Goal: Task Accomplishment & Management: Manage account settings

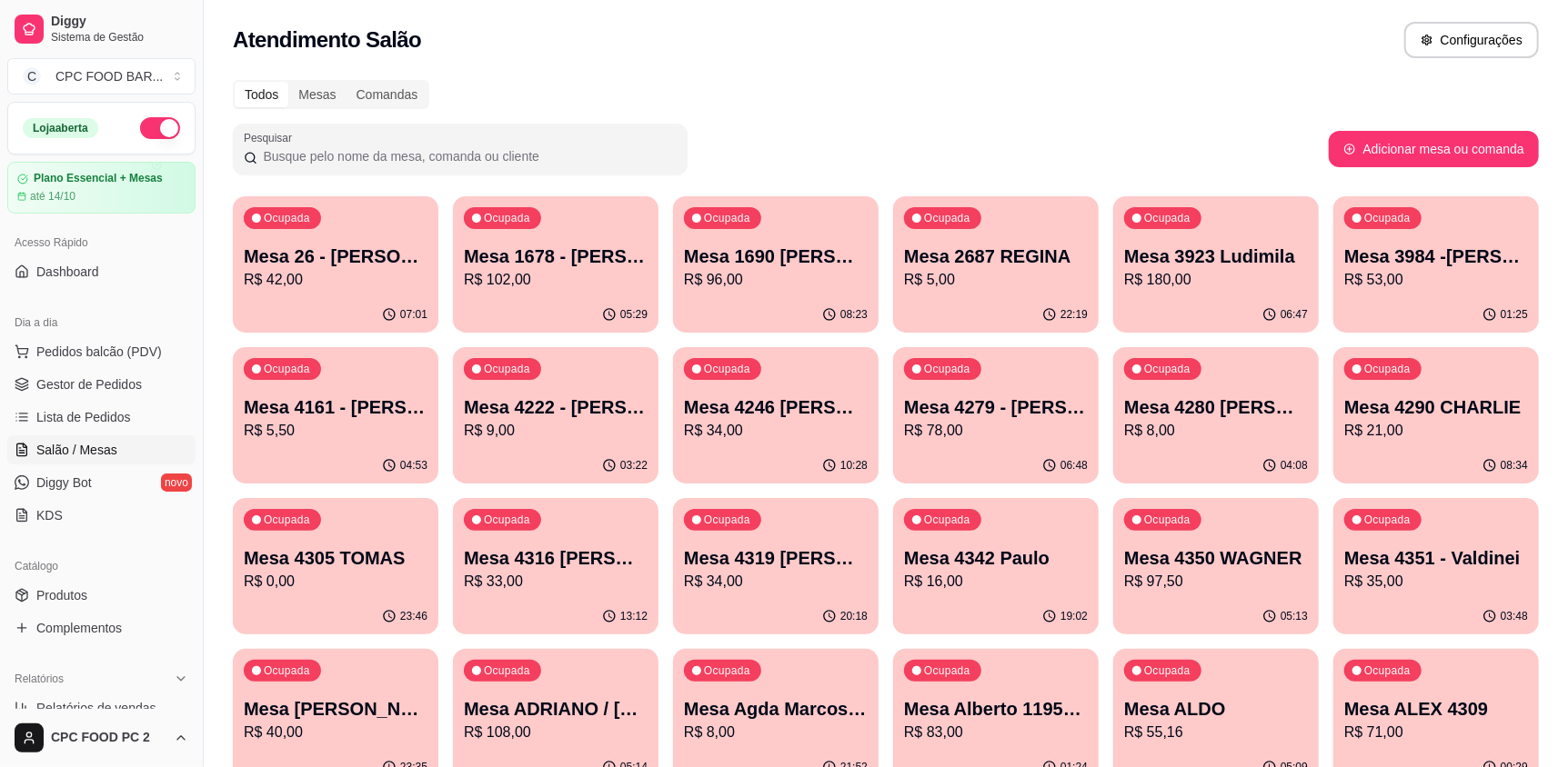
click at [407, 155] on input "Pesquisar" at bounding box center [466, 157] width 419 height 19
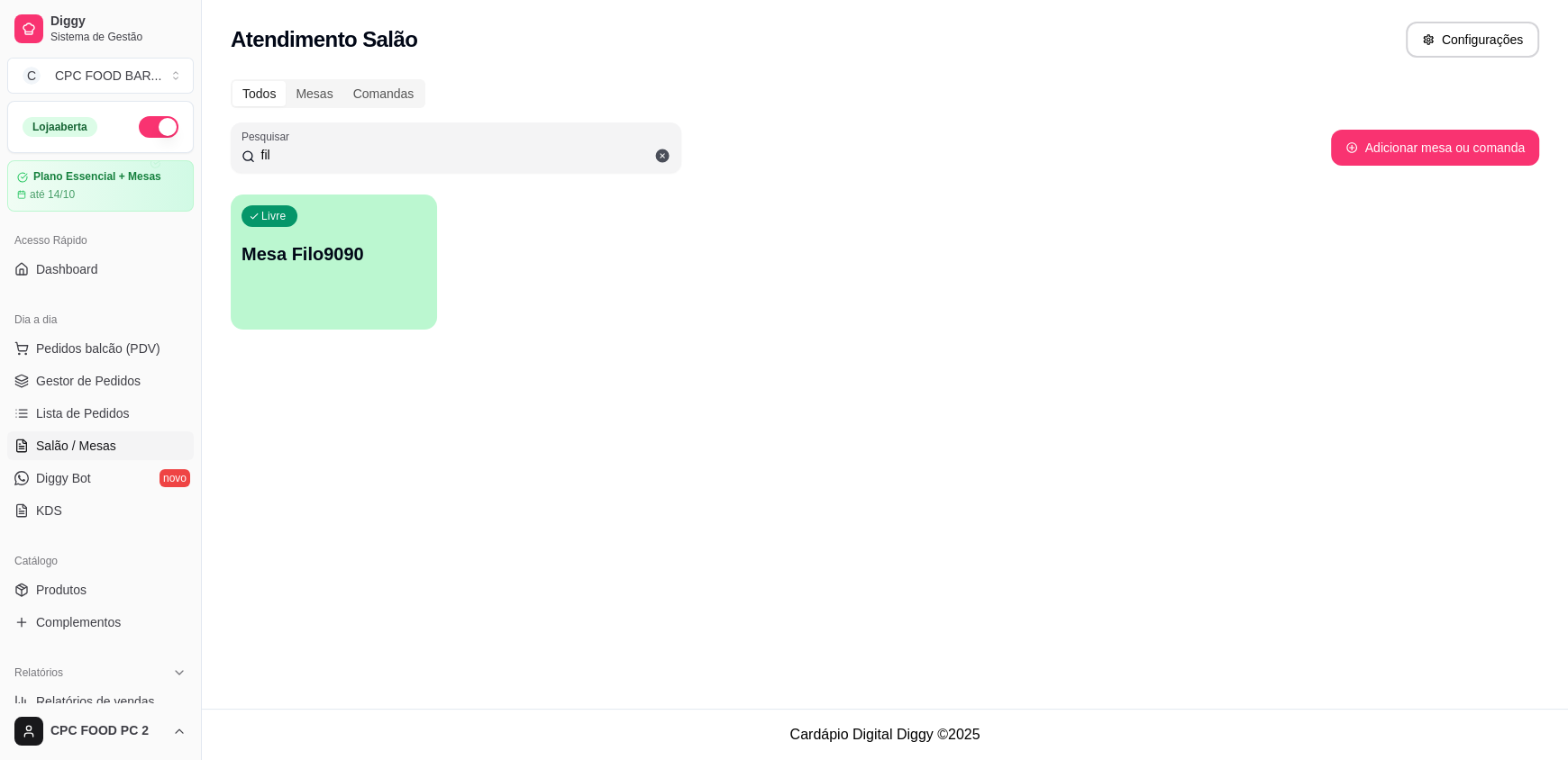
drag, startPoint x: 323, startPoint y: 158, endPoint x: 215, endPoint y: 158, distance: 108.0
click at [215, 158] on div "Todos Mesas Comandas Pesquisar fil Adicionar mesa ou comanda Livre Mesa Filo9090" at bounding box center [884, 209] width 1366 height 282
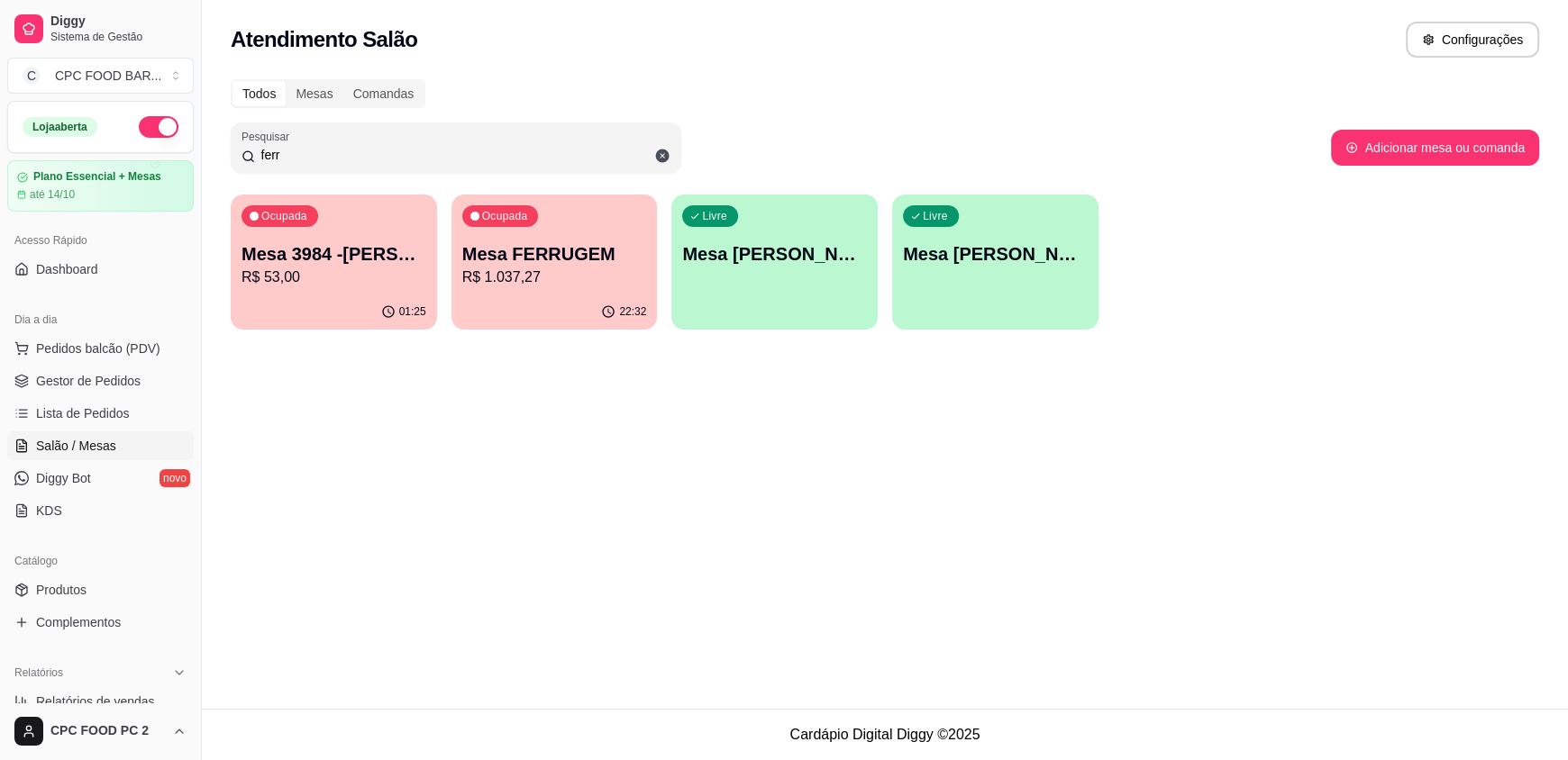
type input "ferr"
click at [594, 255] on p "Mesa FERRUGEM" at bounding box center [554, 253] width 185 height 25
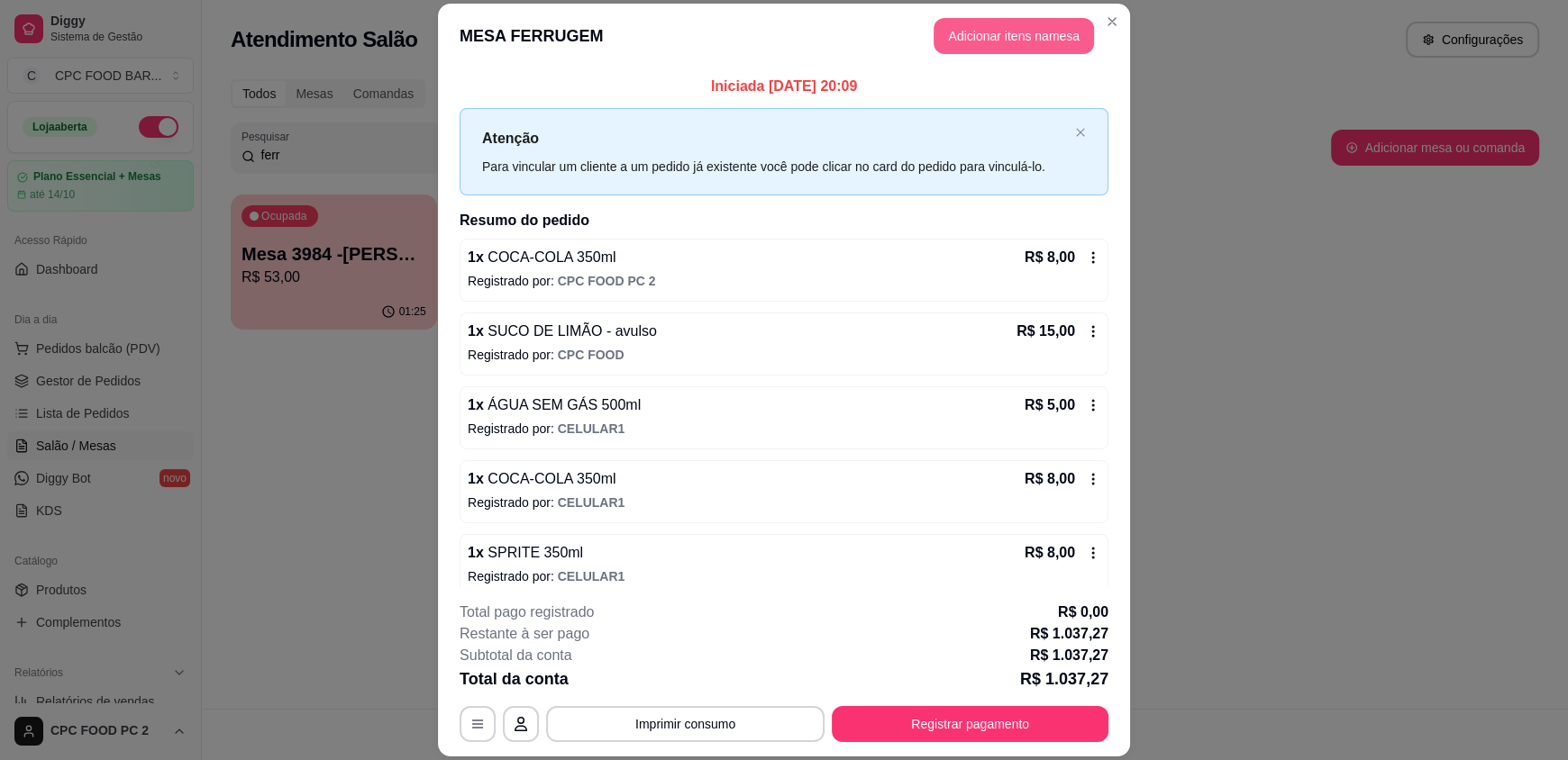
click at [981, 41] on button "Adicionar itens na mesa" at bounding box center [1013, 36] width 160 height 36
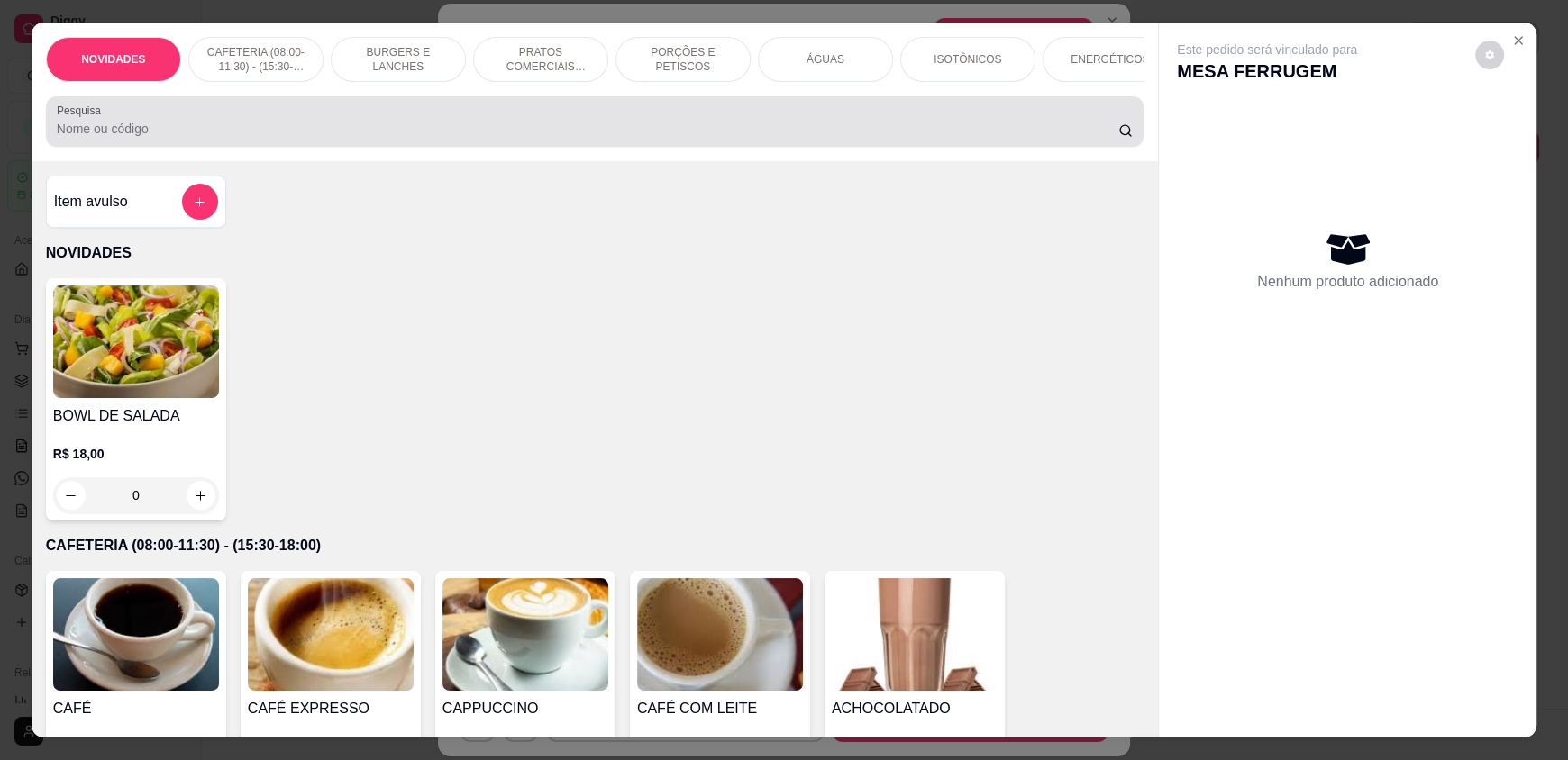
click at [588, 138] on input "Pesquisa" at bounding box center [588, 129] width 1062 height 18
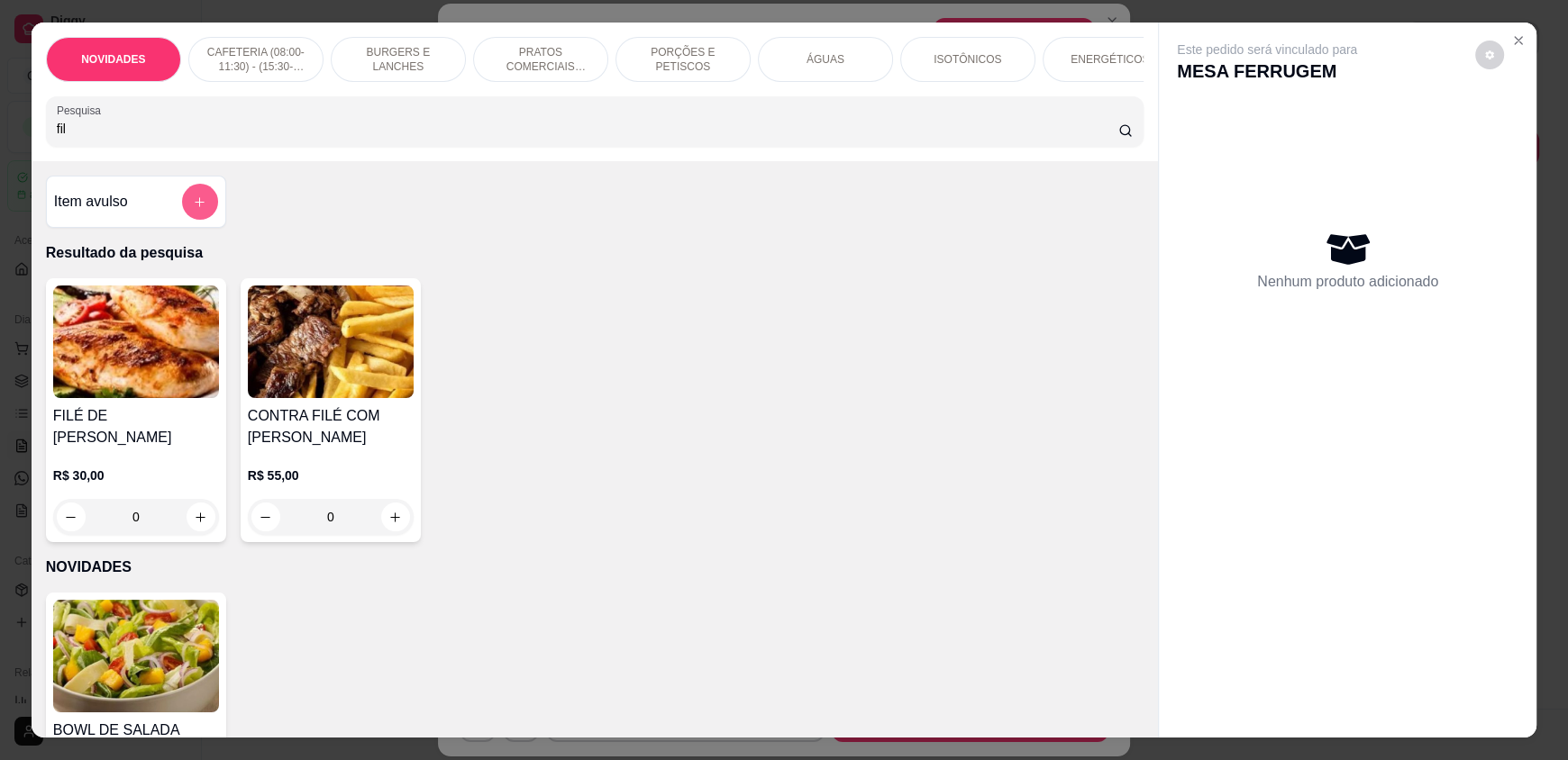
type input "fil"
click at [193, 209] on icon "add-separate-item" at bounding box center [200, 202] width 14 height 14
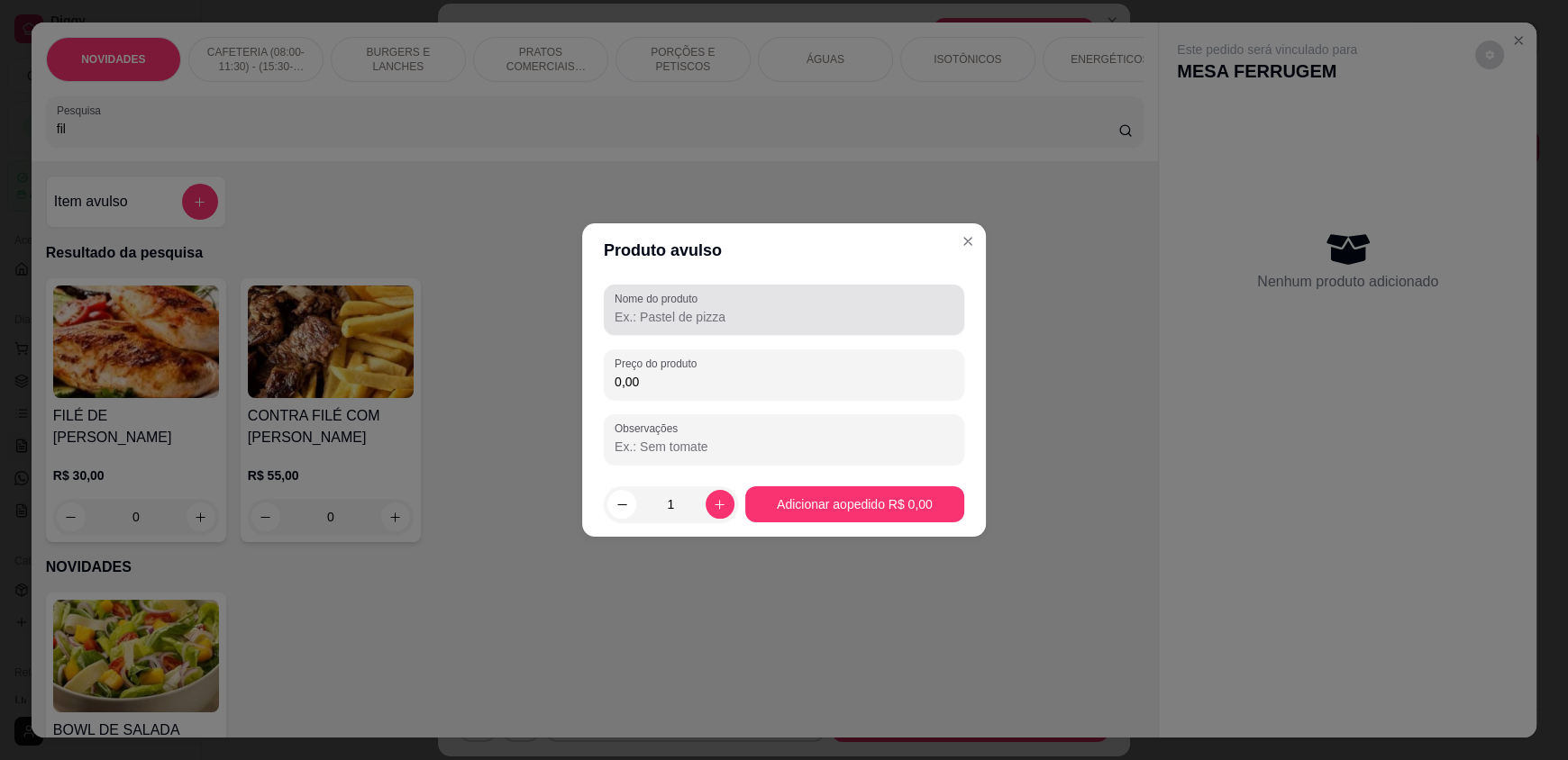
click at [638, 311] on input "Nome do produto" at bounding box center [784, 317] width 339 height 18
type input "f"
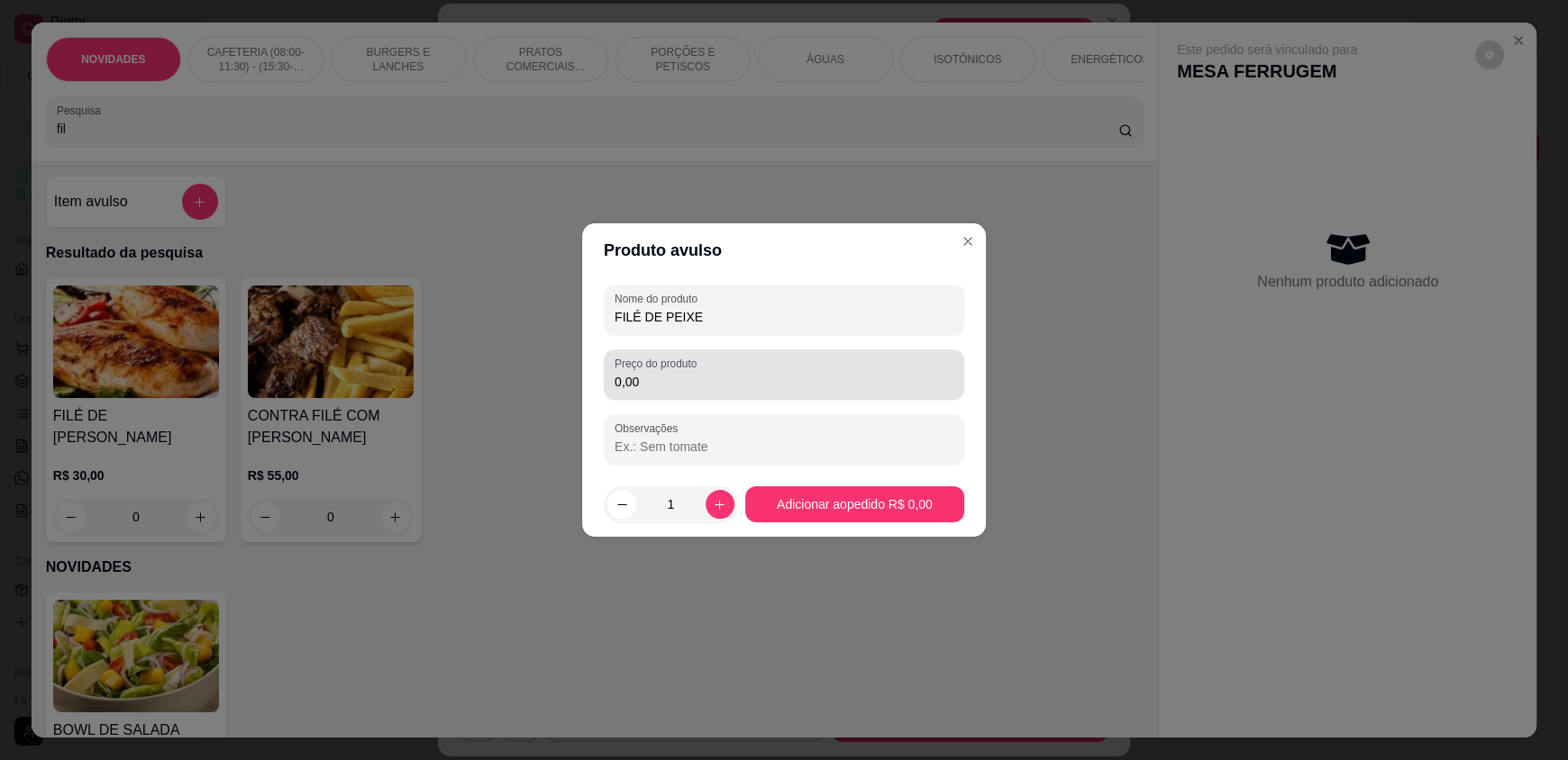
type input "FILÉ DE PEIXE"
click at [656, 388] on input "0,00" at bounding box center [784, 382] width 339 height 18
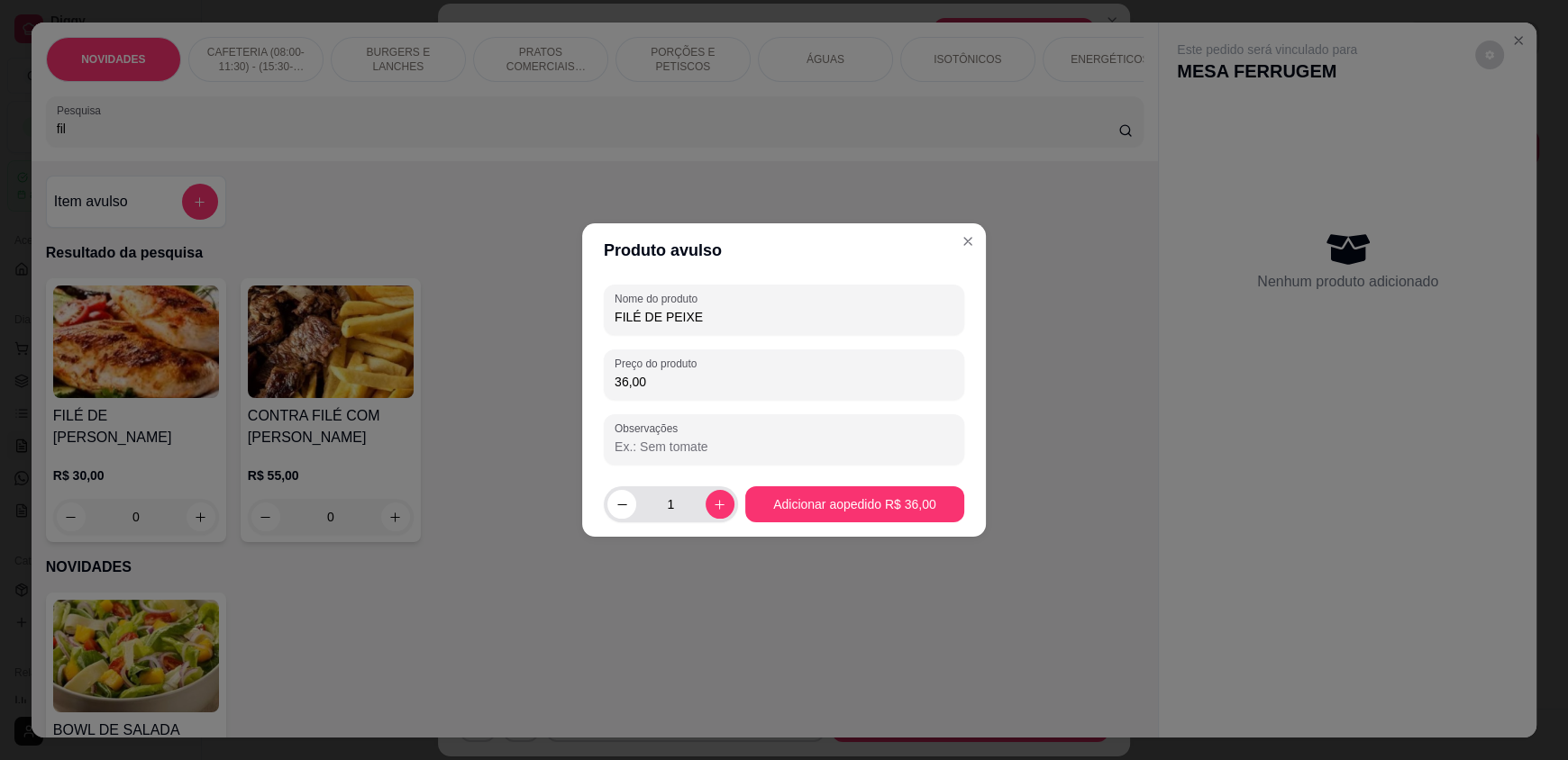
type input "36,00"
click at [707, 505] on button "increase-product-quantity" at bounding box center [720, 504] width 28 height 28
type input "2"
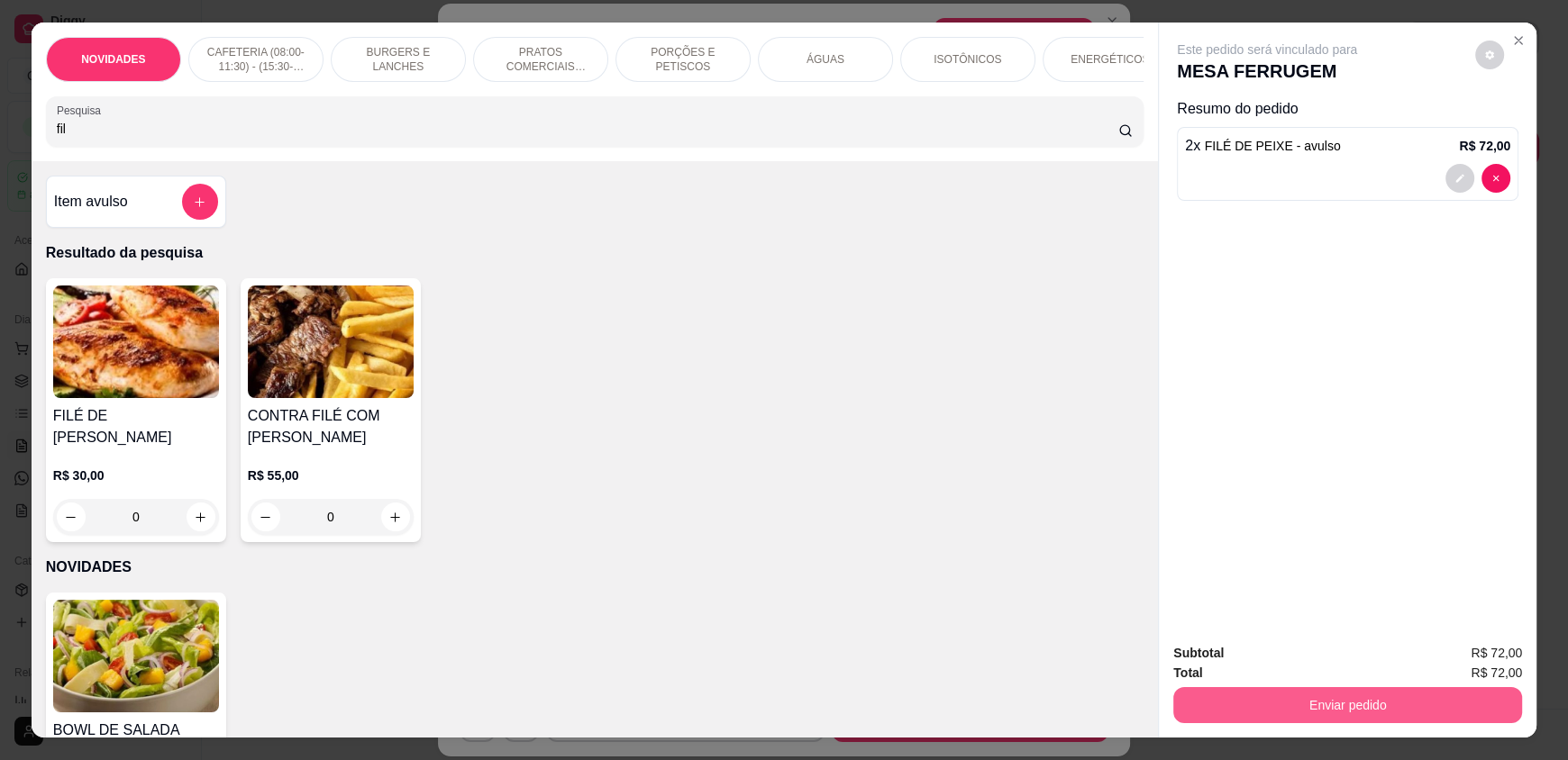
click at [1347, 702] on button "Enviar pedido" at bounding box center [1347, 705] width 349 height 36
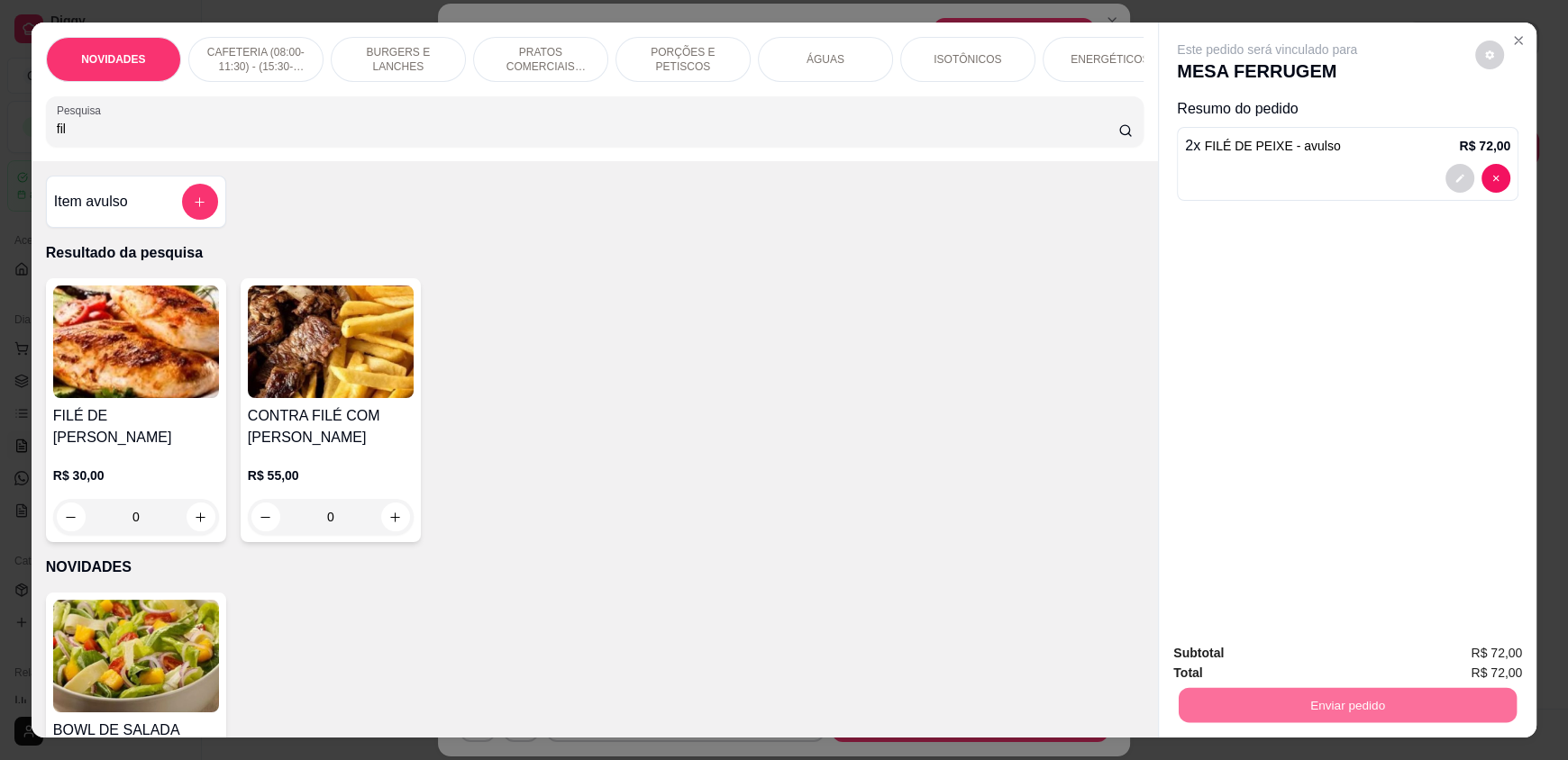
click at [1455, 648] on button "Enviar pedido" at bounding box center [1474, 661] width 102 height 34
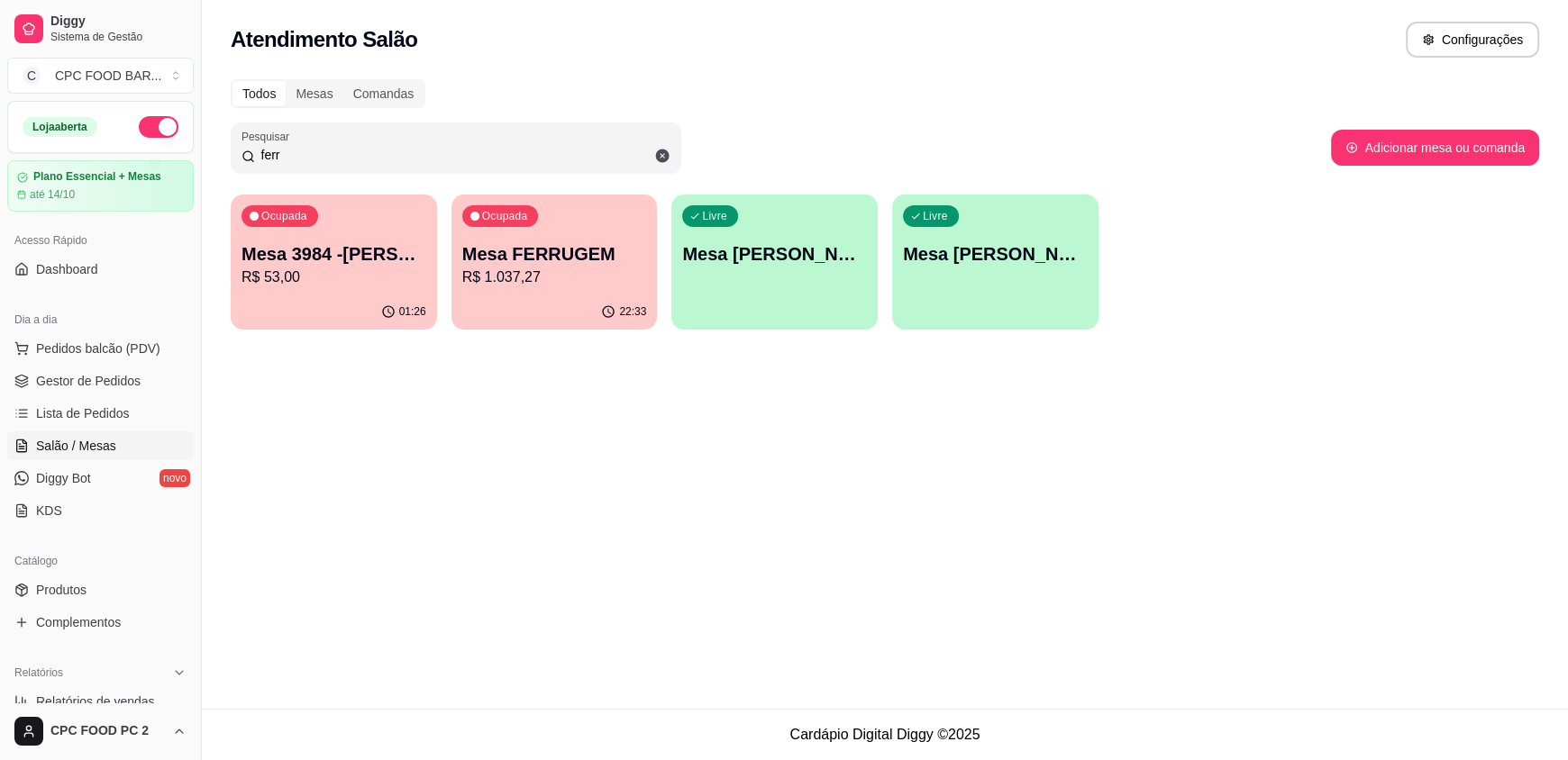
click at [543, 257] on p "Mesa FERRUGEM" at bounding box center [554, 253] width 185 height 25
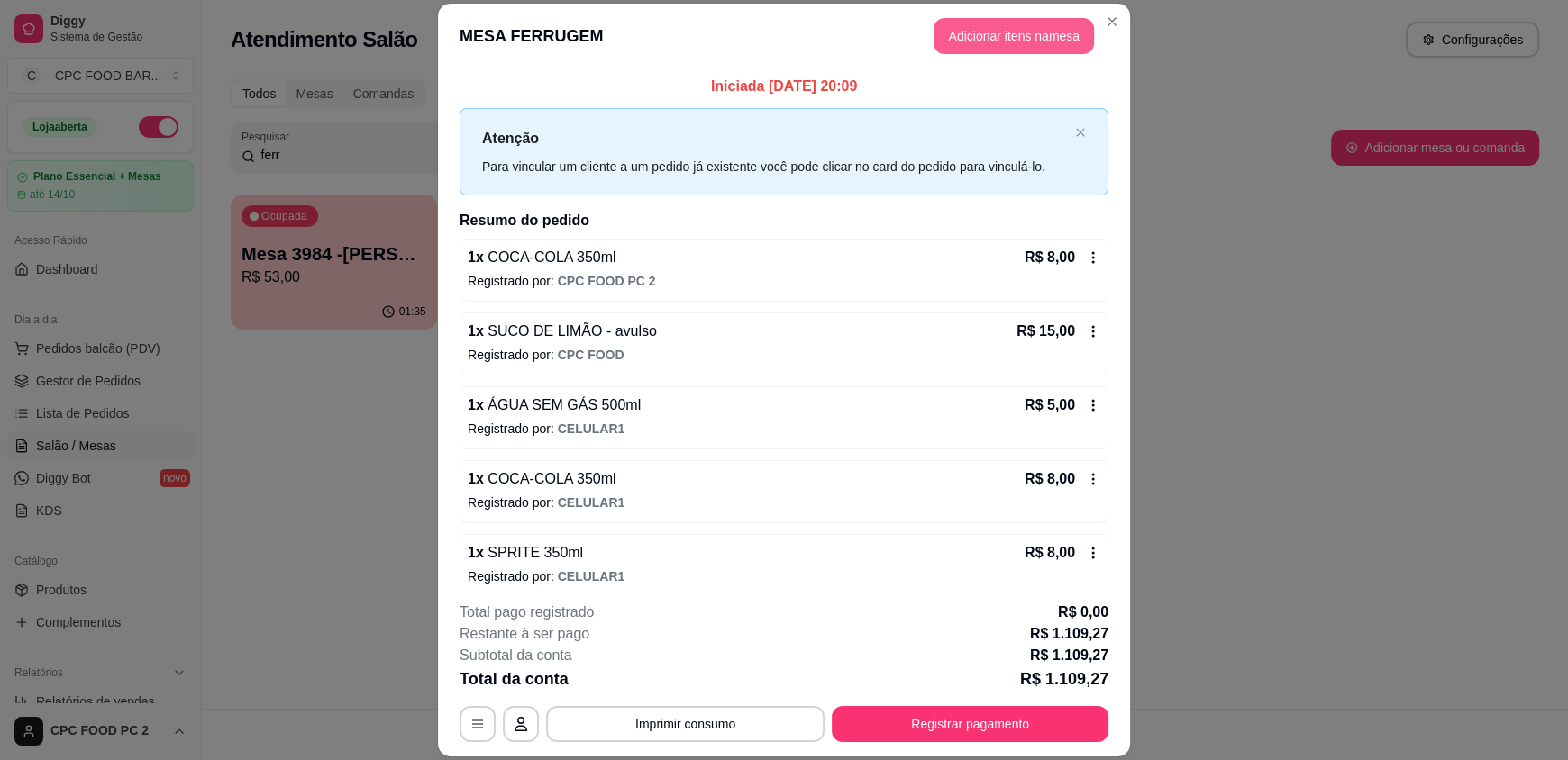
click at [974, 44] on button "Adicionar itens na mesa" at bounding box center [1013, 36] width 160 height 36
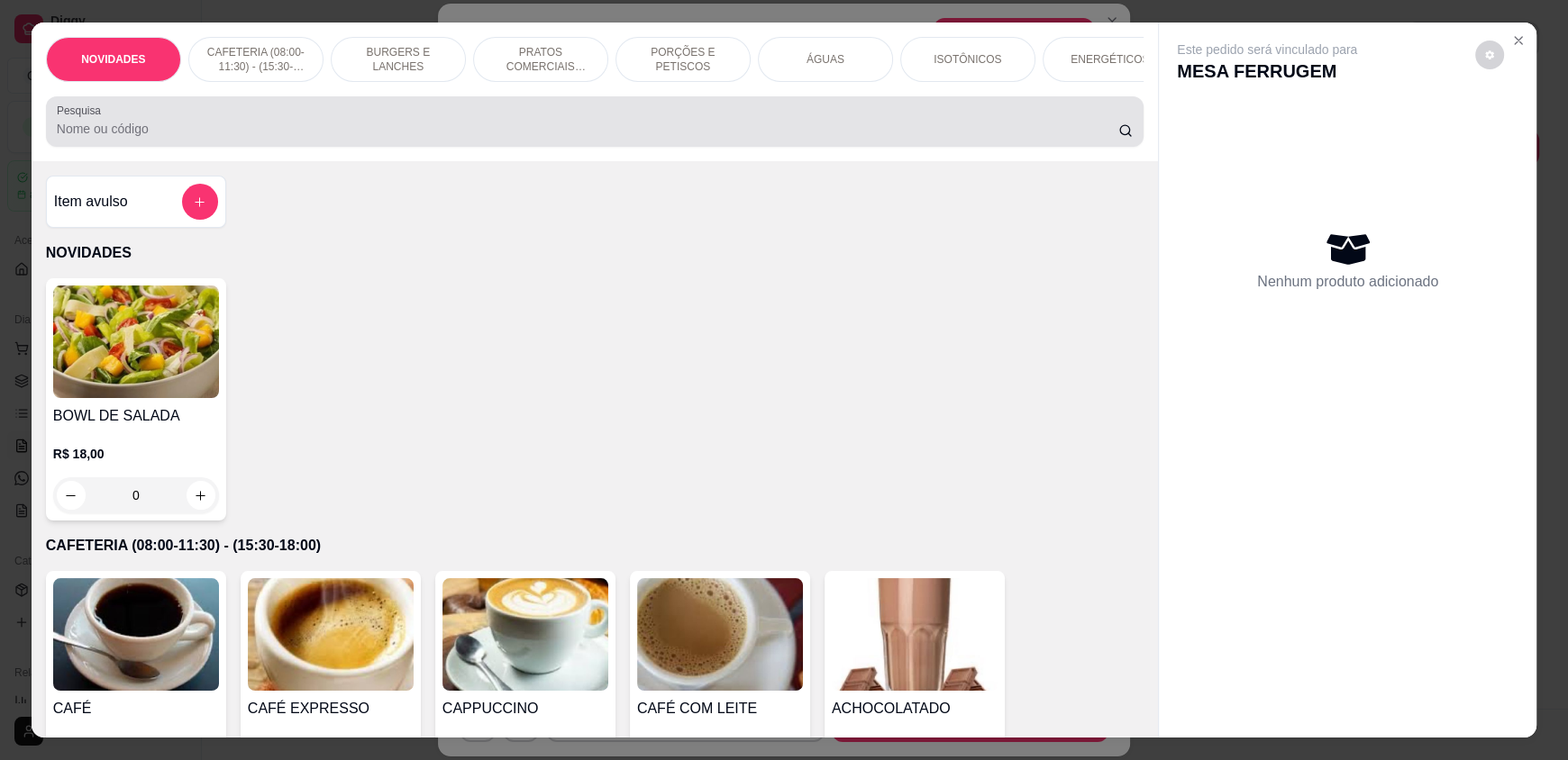
click at [268, 138] on input "Pesquisa" at bounding box center [588, 129] width 1062 height 18
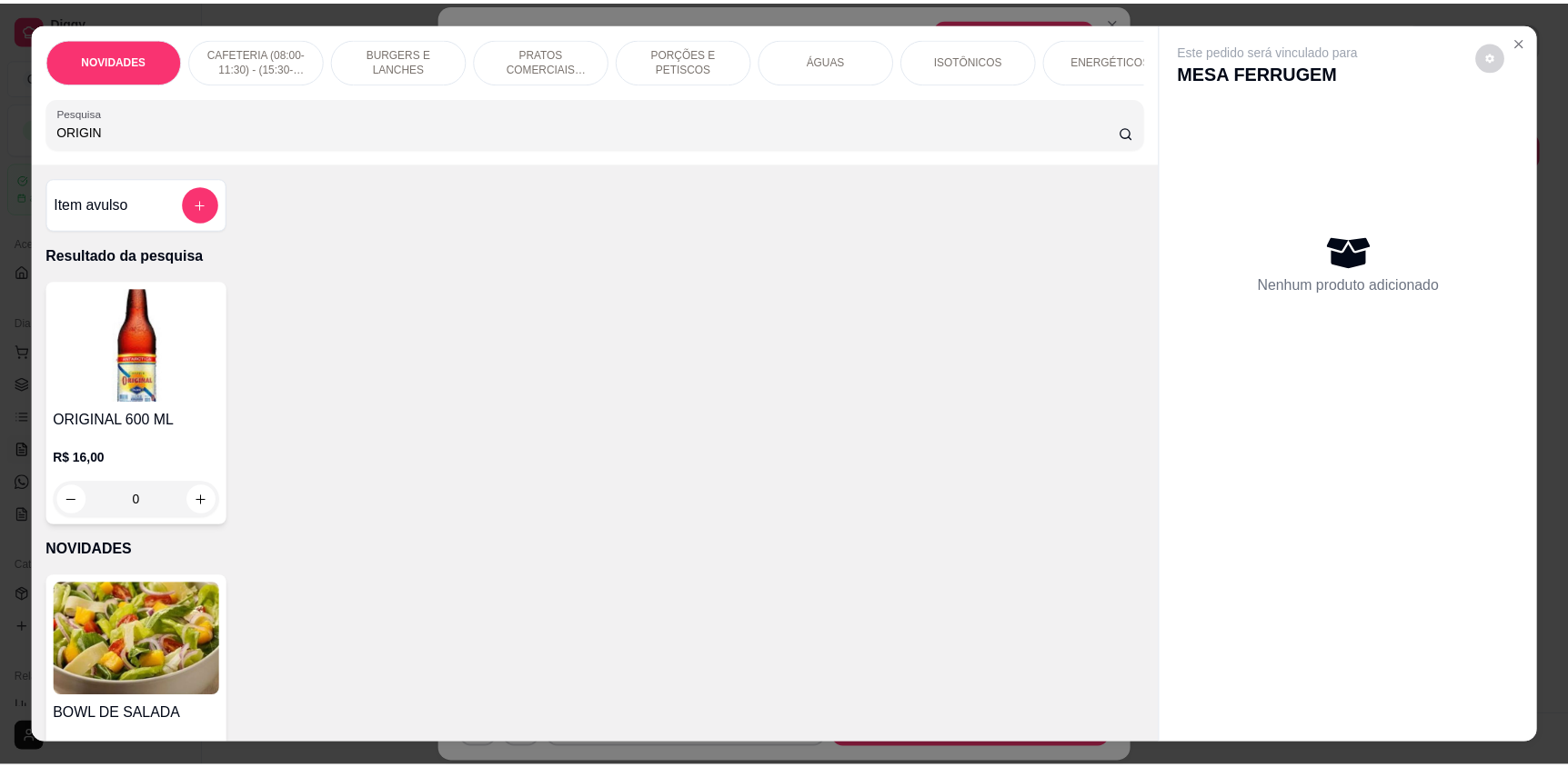
scroll to position [34, 0]
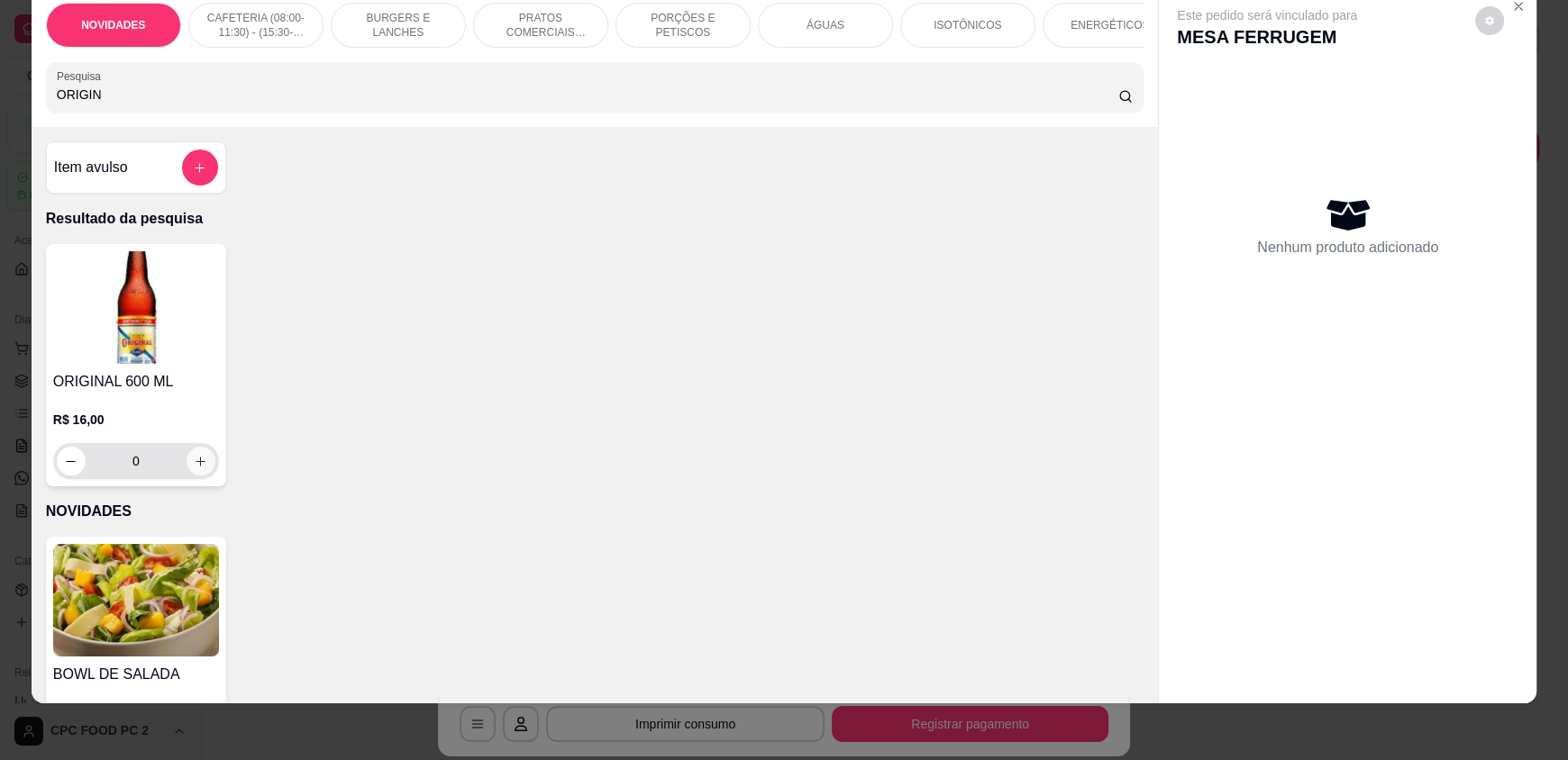
type input "ORIGIN"
click at [194, 468] on icon "increase-product-quantity" at bounding box center [201, 461] width 14 height 14
type input "1"
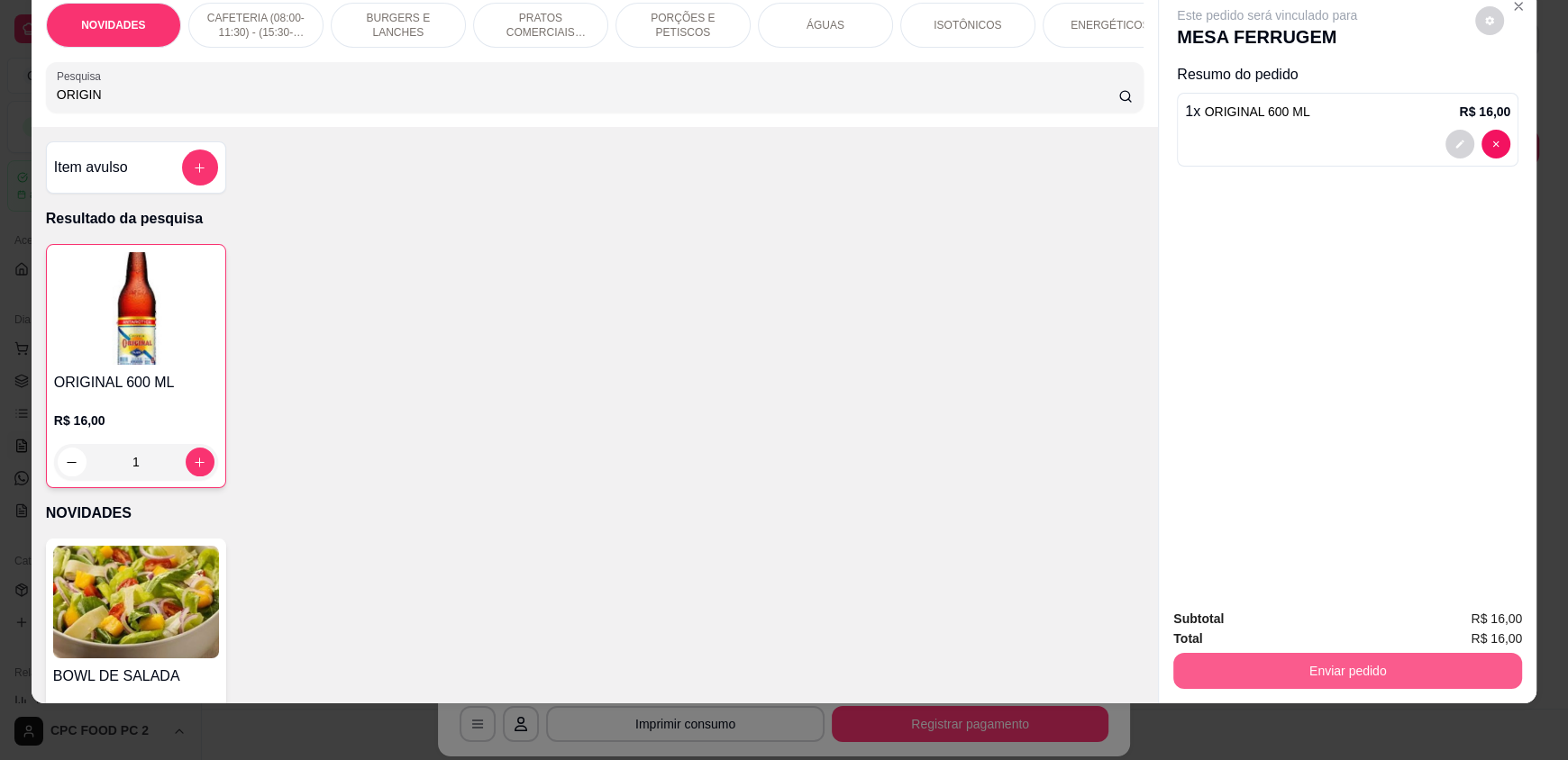
click at [1304, 665] on button "Enviar pedido" at bounding box center [1347, 671] width 349 height 36
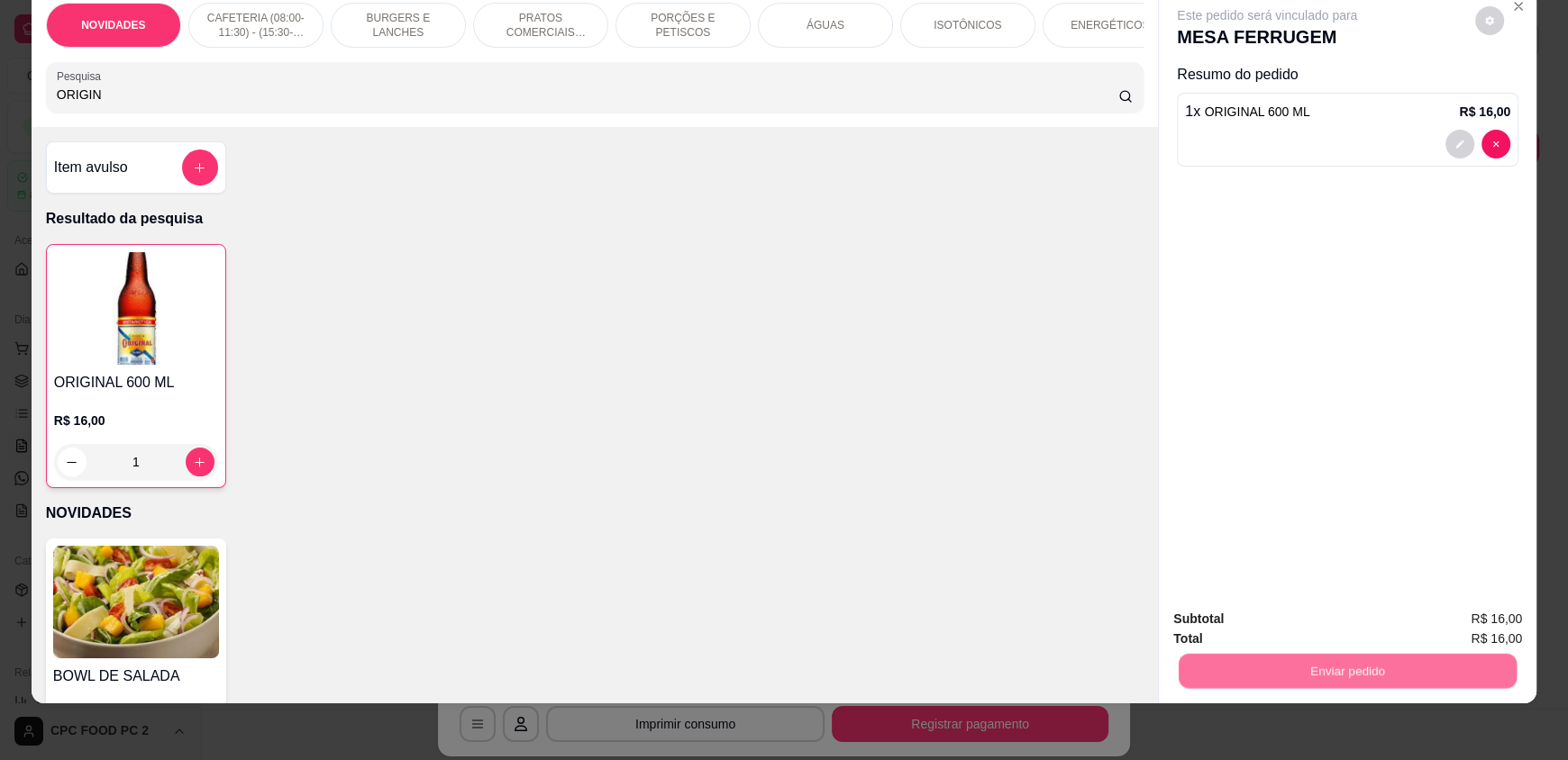
click at [1470, 625] on button "Enviar pedido" at bounding box center [1475, 626] width 99 height 33
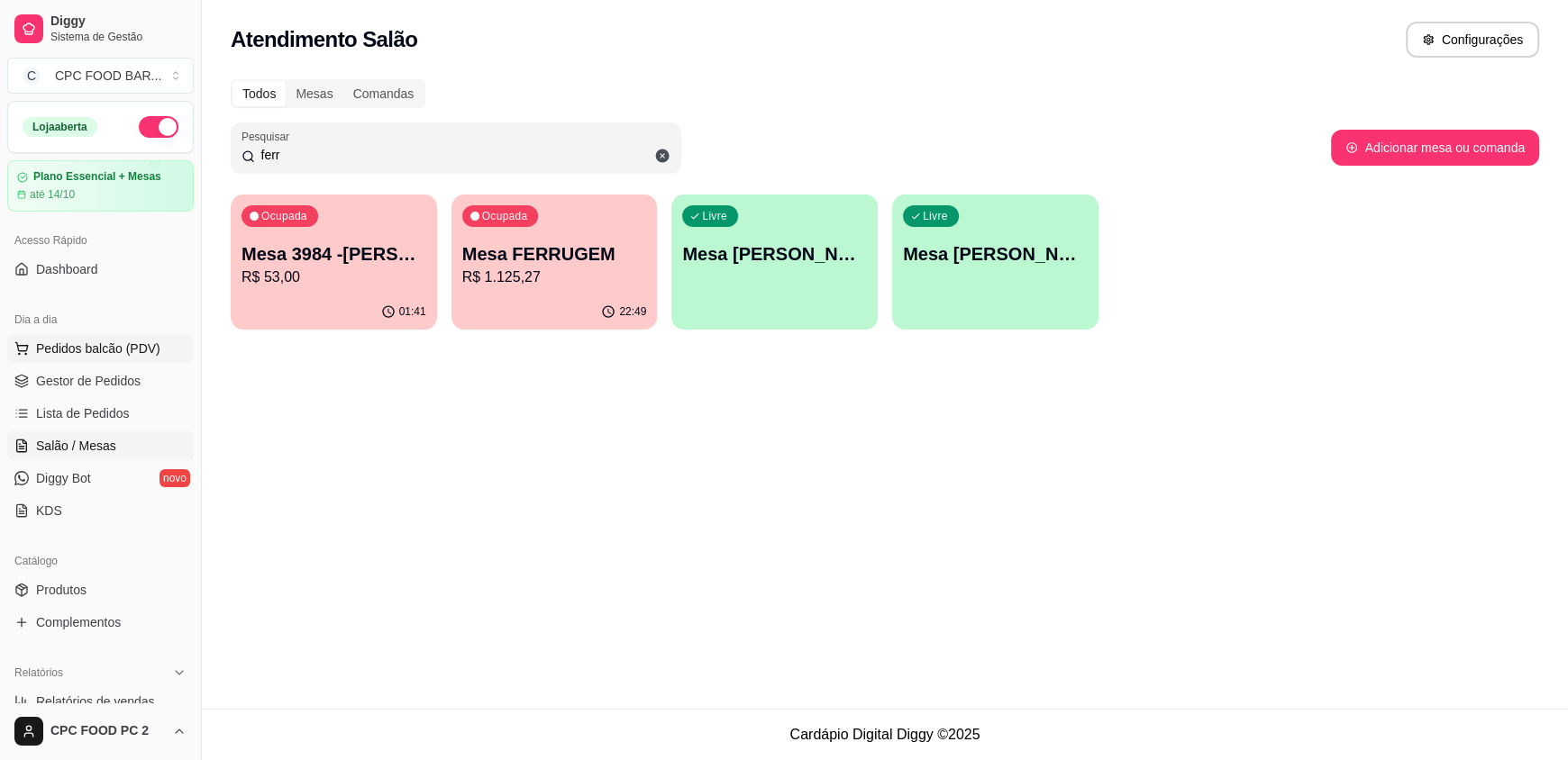
click at [81, 343] on span "Pedidos balcão (PDV)" at bounding box center [98, 349] width 124 height 18
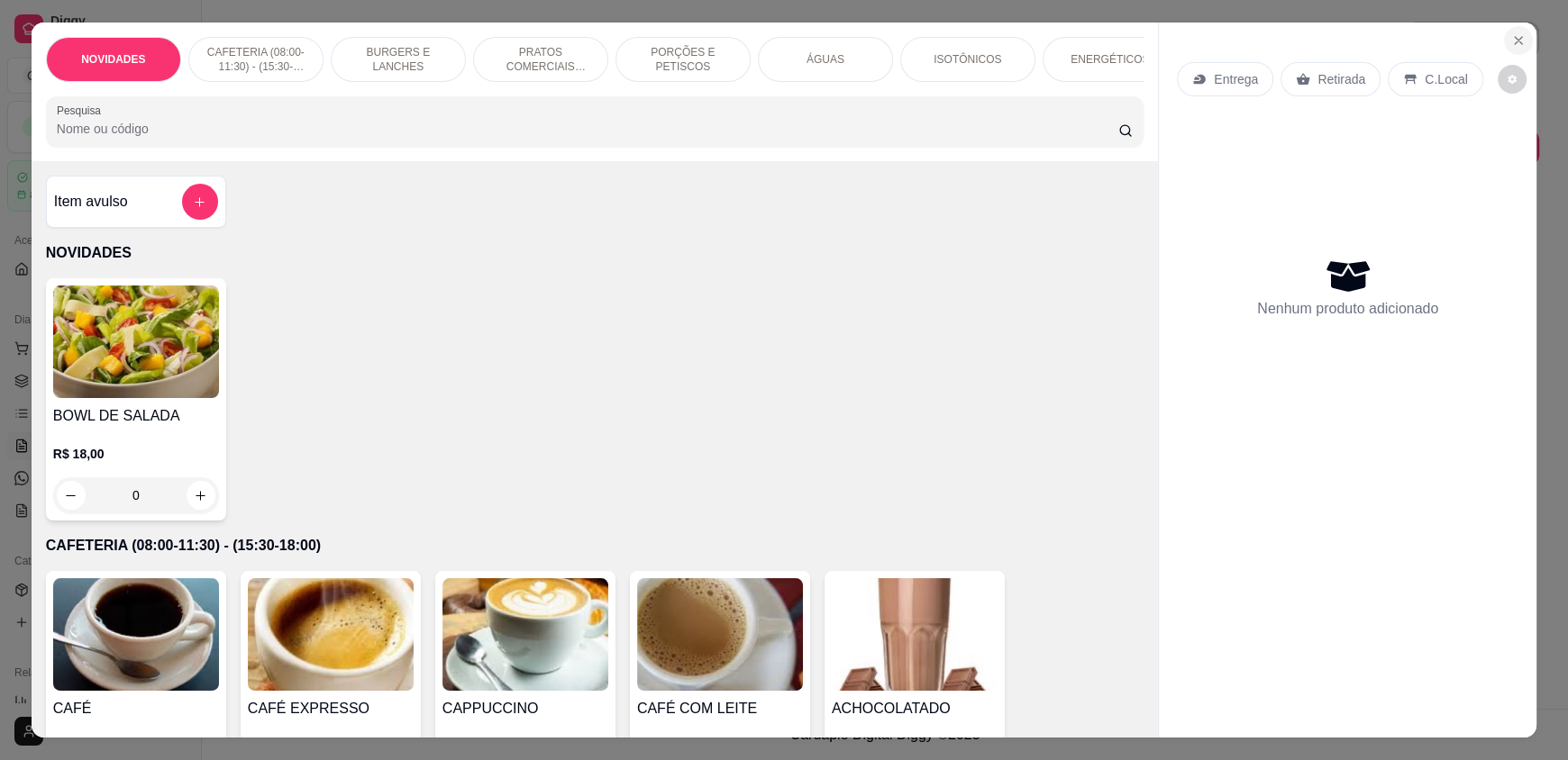
click at [1515, 40] on icon "Close" at bounding box center [1518, 40] width 7 height 7
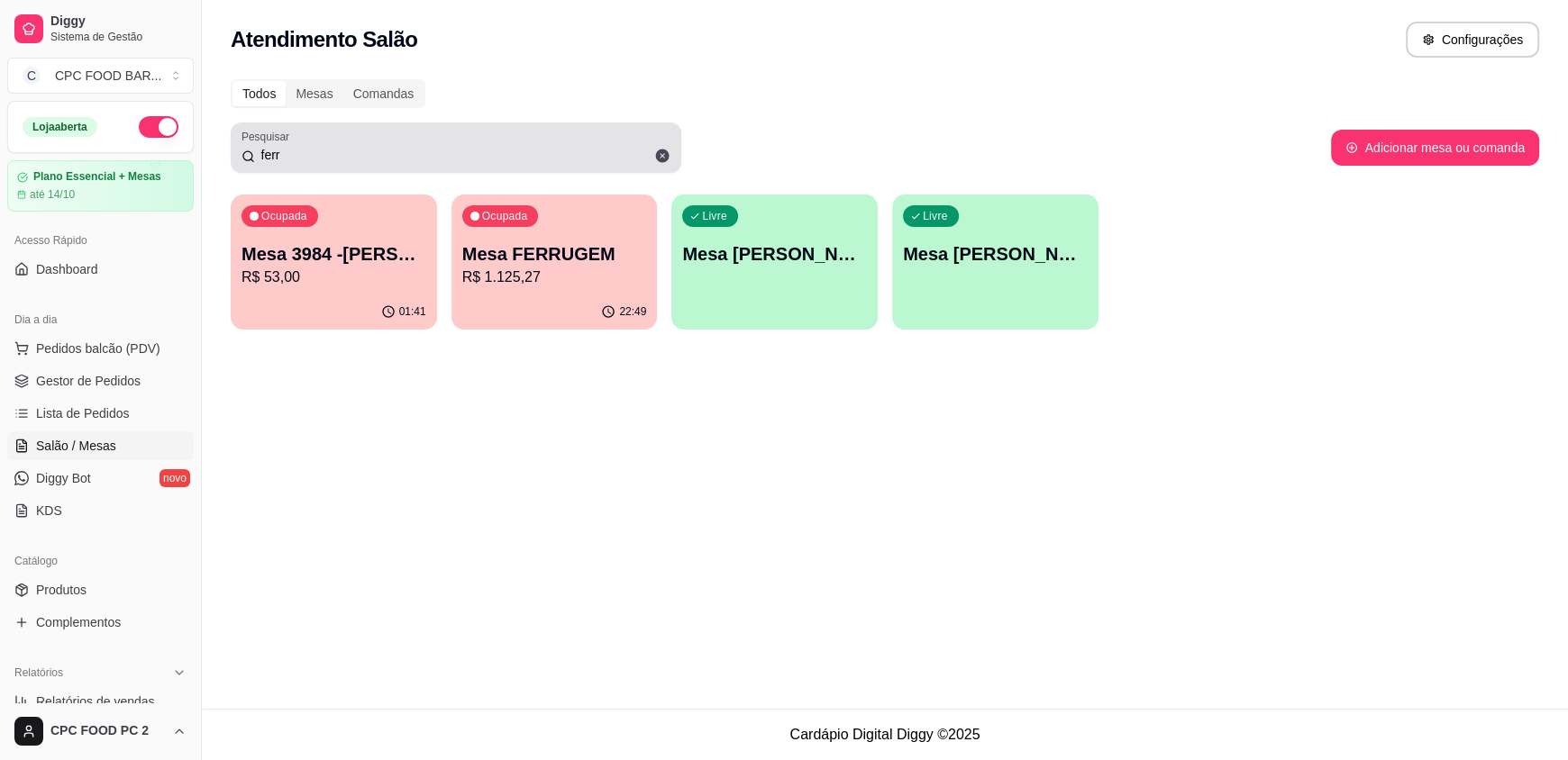
click at [664, 155] on icon at bounding box center [663, 156] width 14 height 14
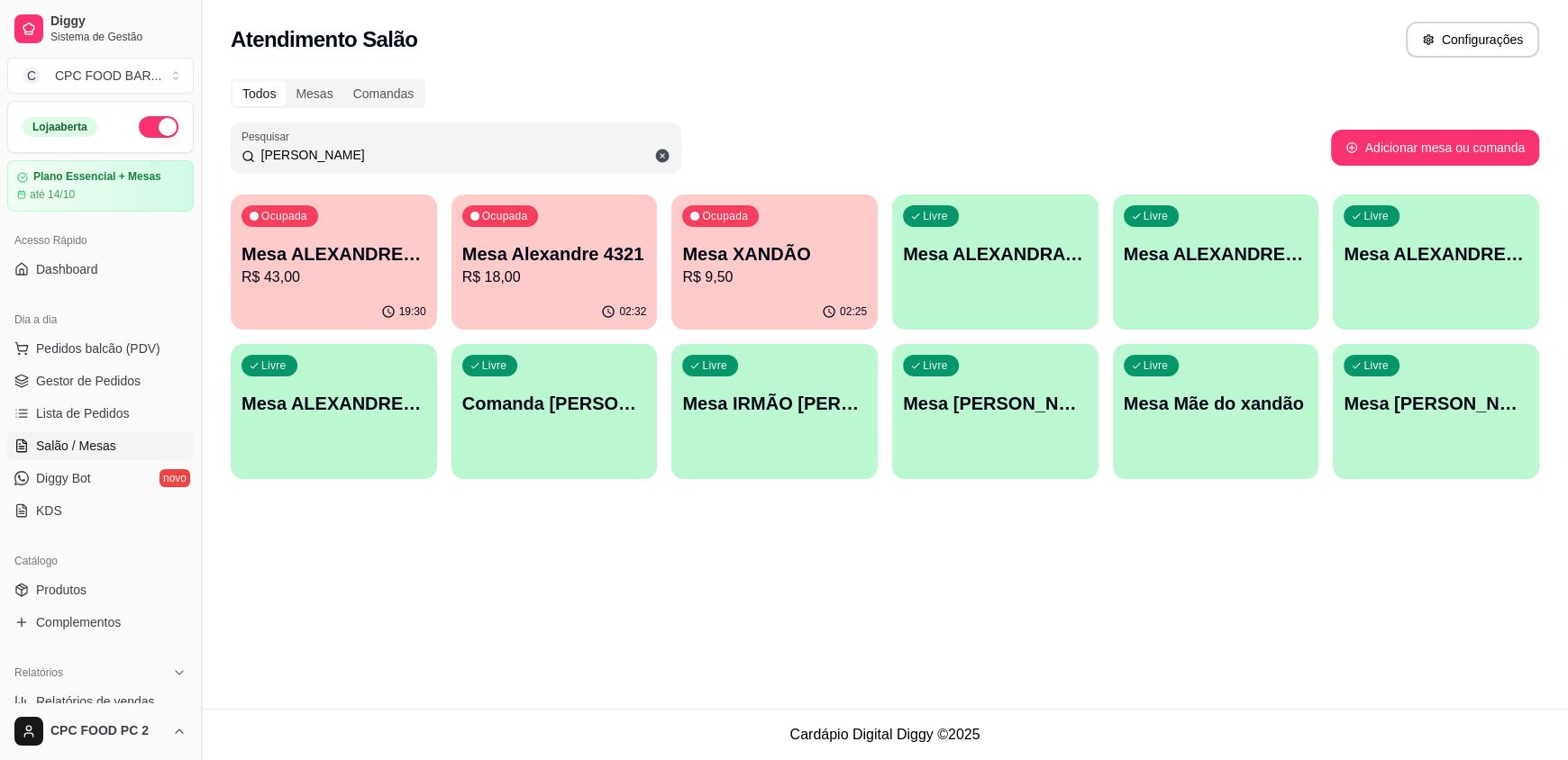
drag, startPoint x: 294, startPoint y: 155, endPoint x: 196, endPoint y: 153, distance: 98.0
click at [196, 153] on div "Diggy Sistema de Gestão C CPC FOOD BAR ... Loja aberta Plano Essencial + Mesas …" at bounding box center [784, 380] width 1568 height 760
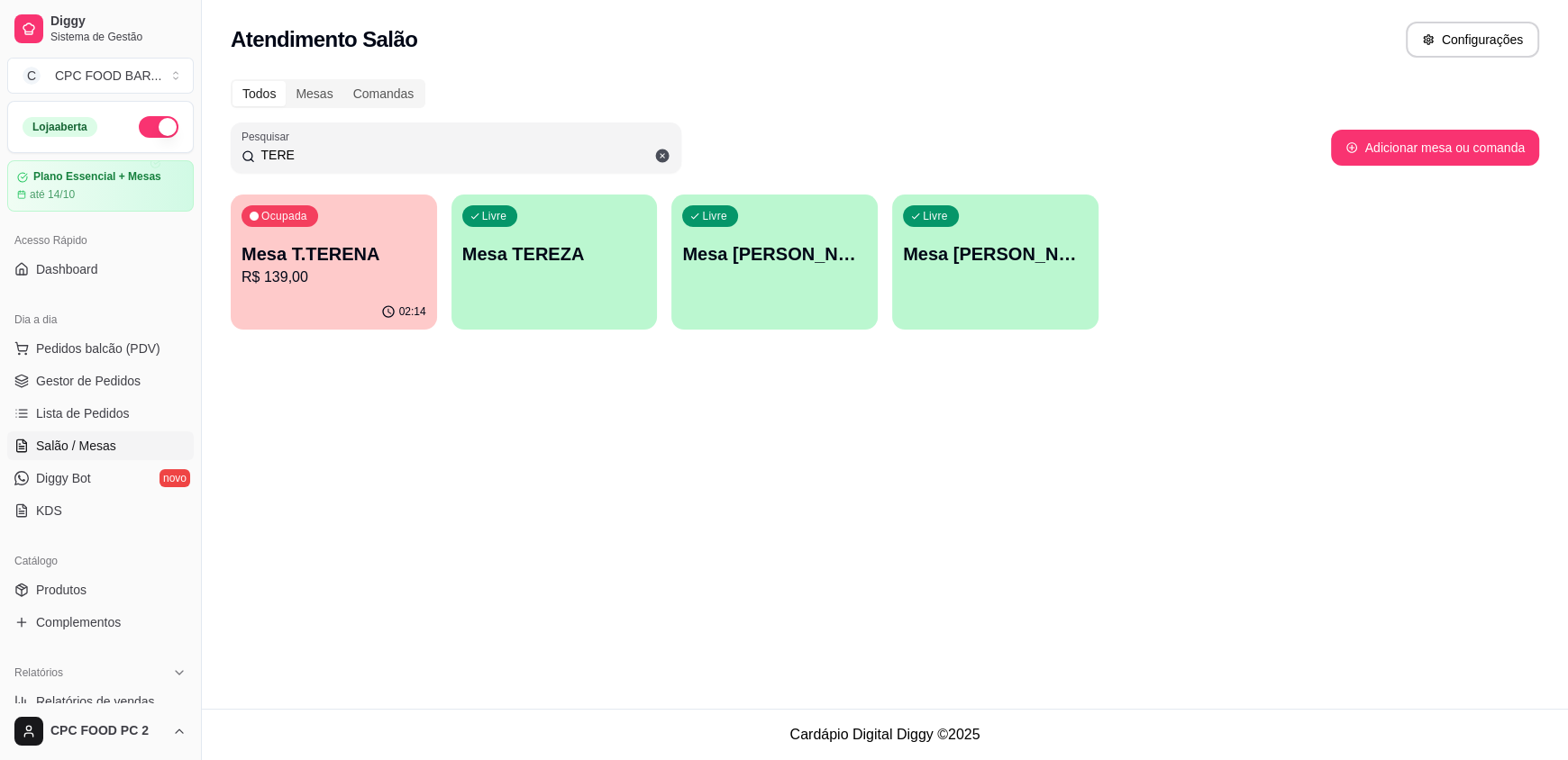
type input "TERE"
click at [313, 282] on p "R$ 139,00" at bounding box center [333, 277] width 179 height 21
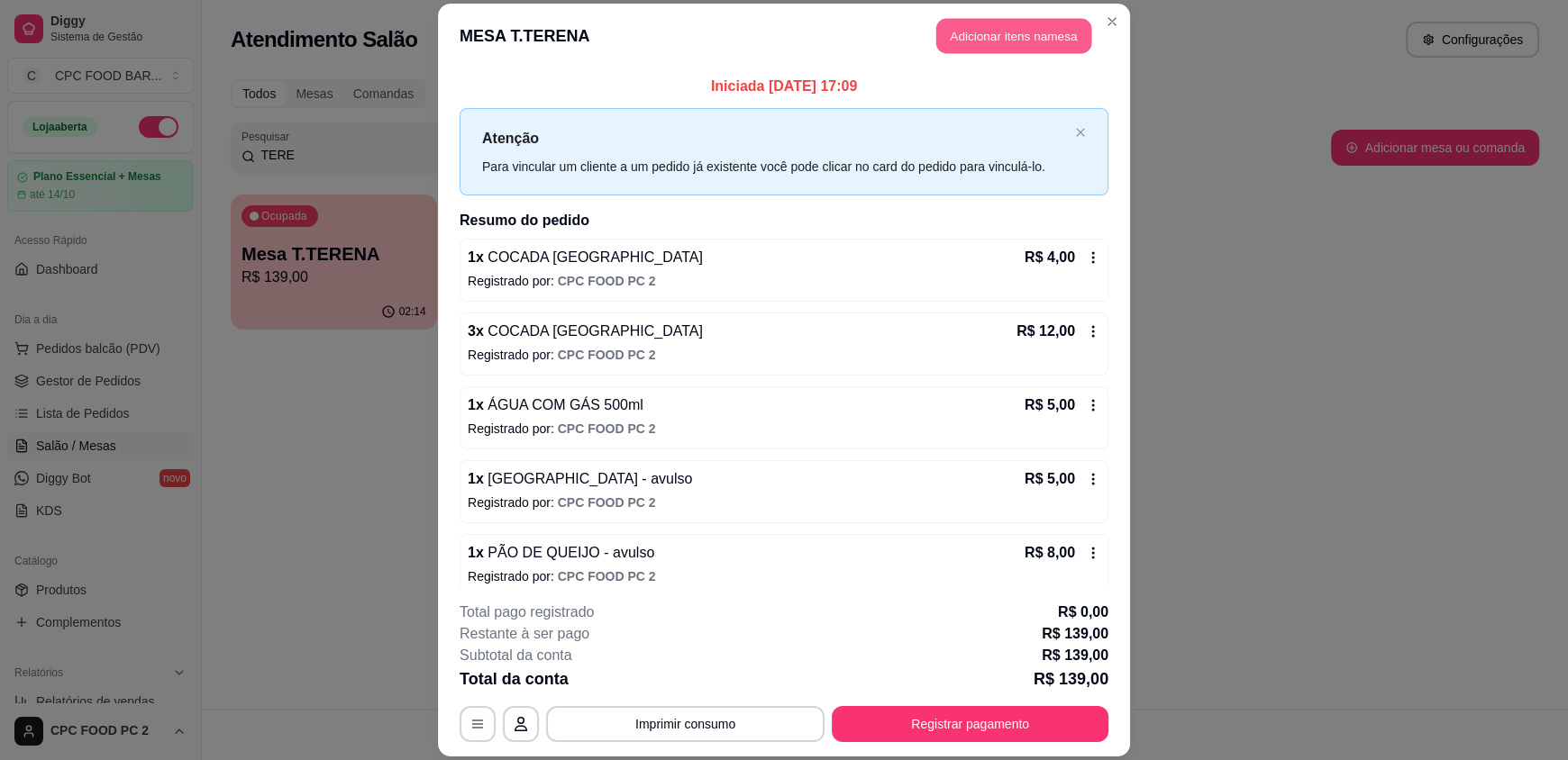
click at [1011, 37] on button "Adicionar itens na mesa" at bounding box center [1013, 37] width 155 height 35
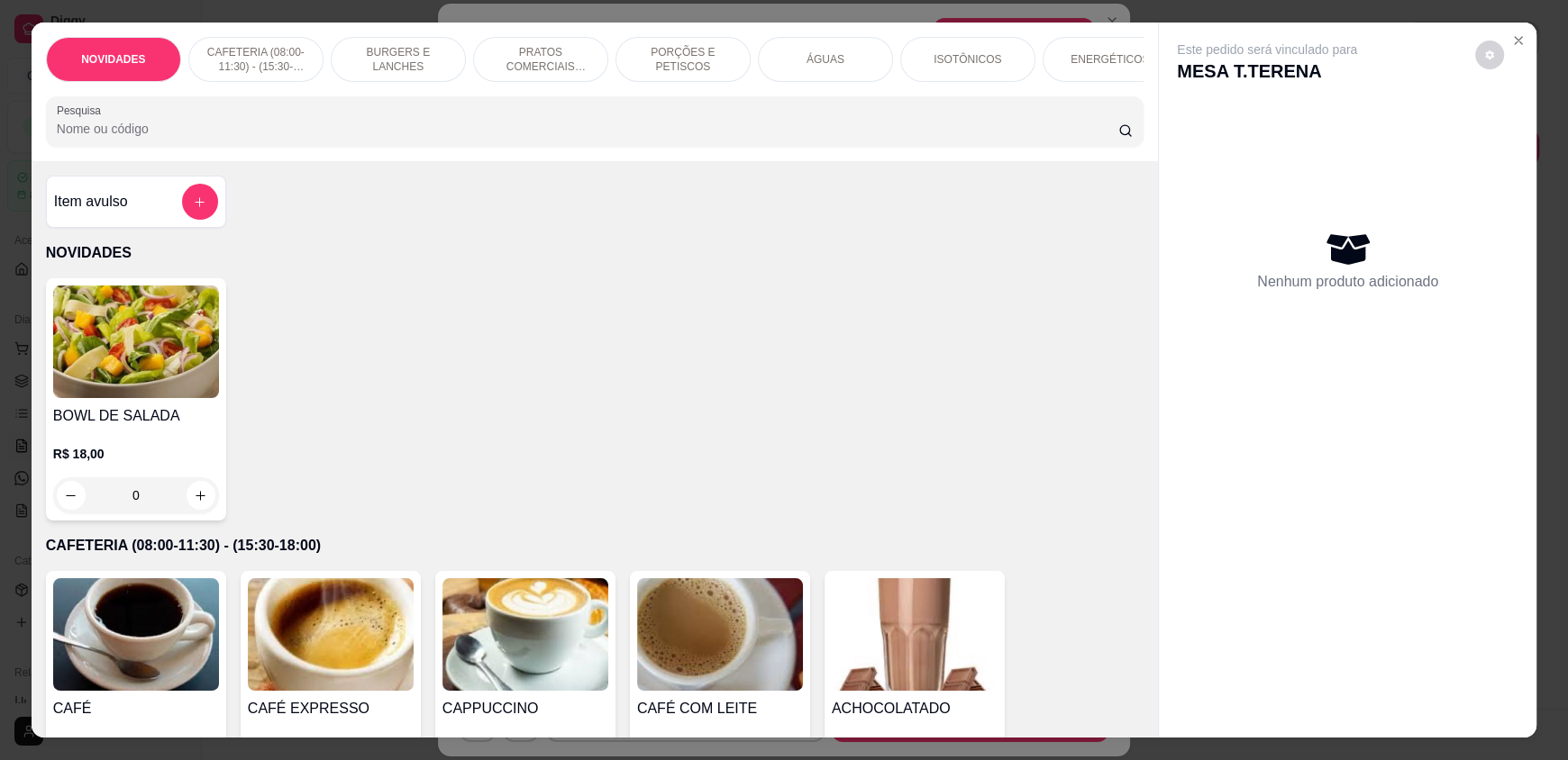
click at [606, 138] on input "Pesquisa" at bounding box center [588, 129] width 1062 height 18
type input "O"
click at [194, 208] on icon "add-separate-item" at bounding box center [201, 202] width 14 height 14
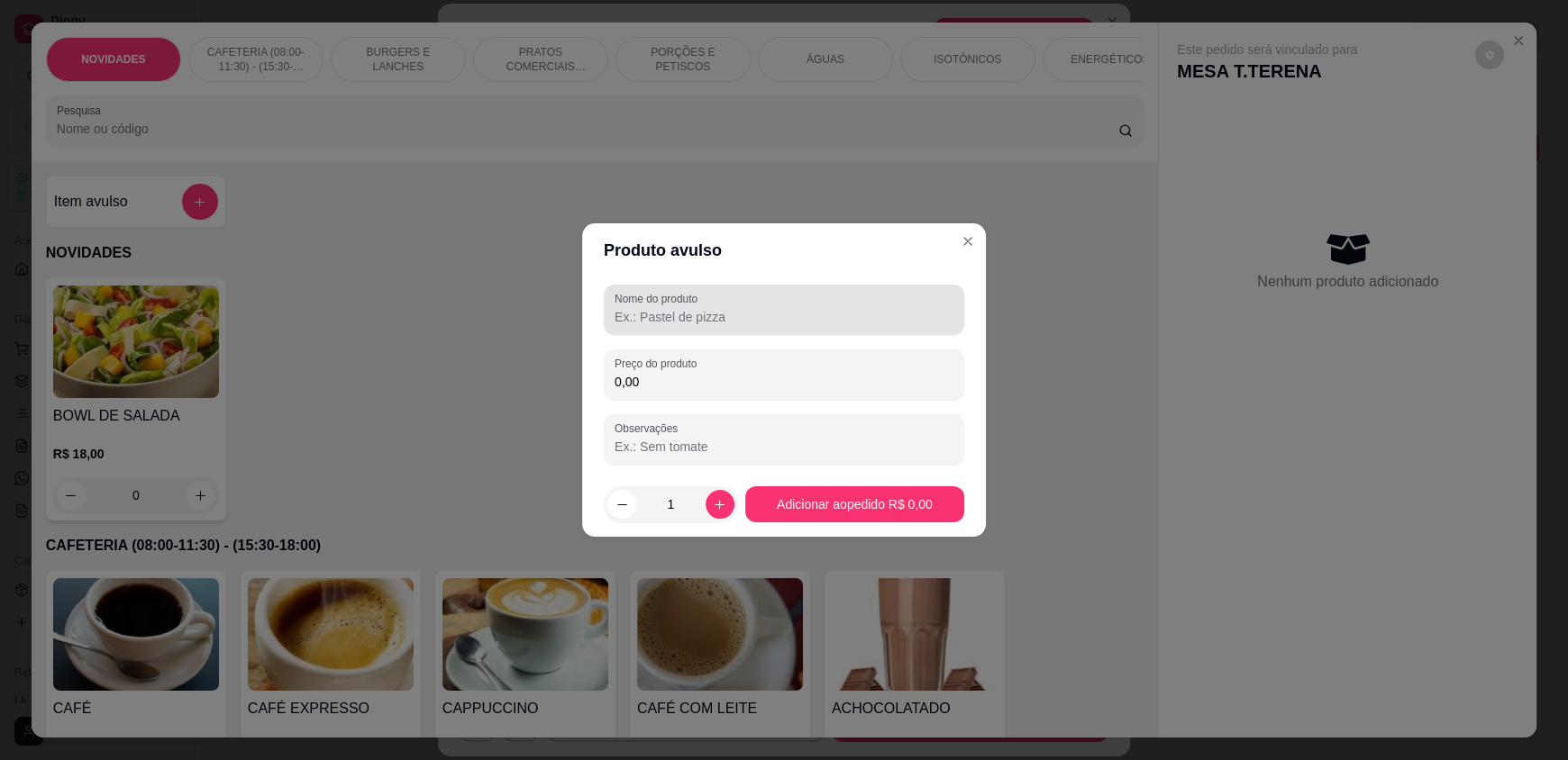
click at [628, 319] on input "Nome do produto" at bounding box center [784, 317] width 339 height 18
type input "DOCE DE ABÓBORA"
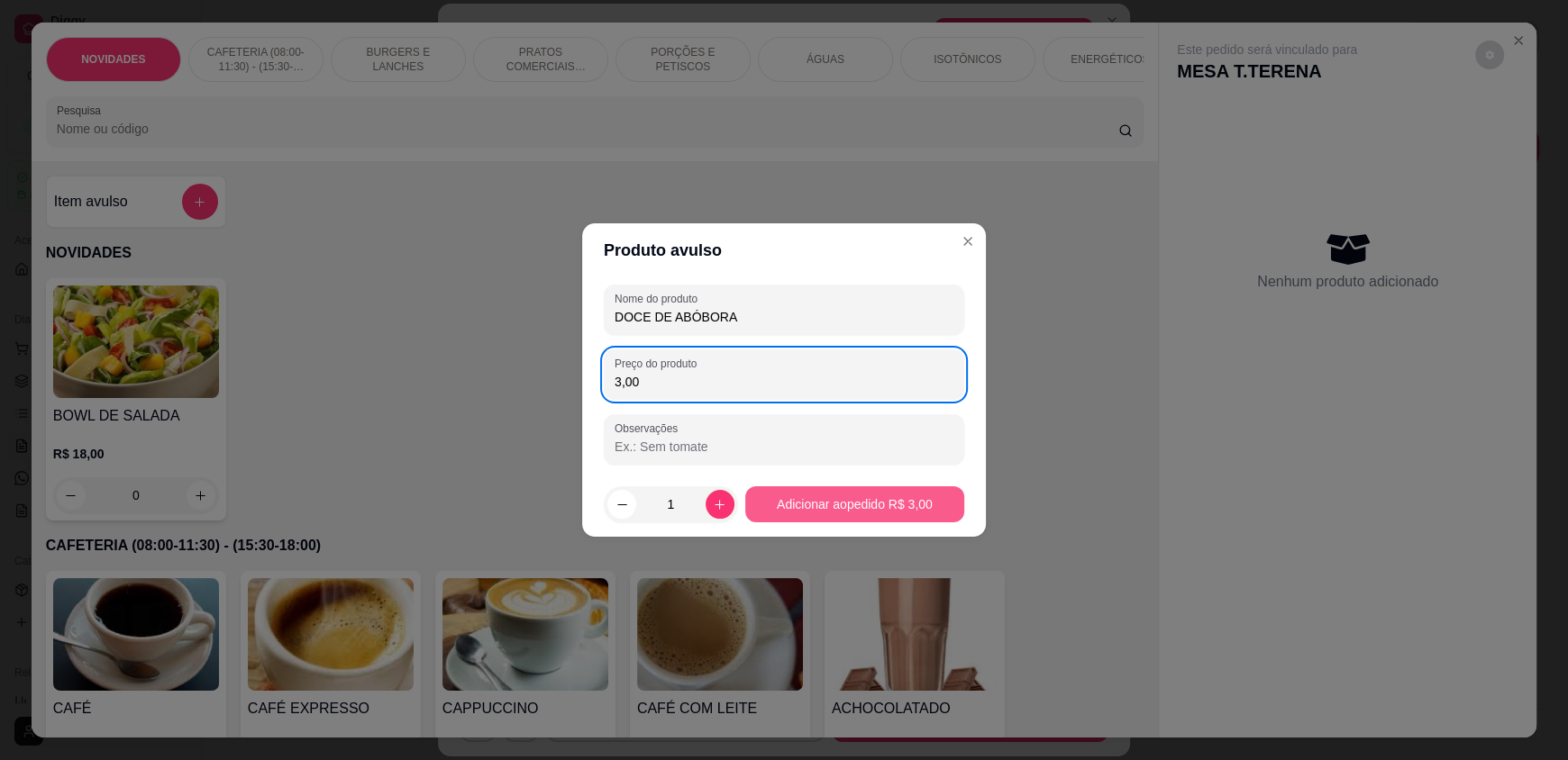
type input "3,00"
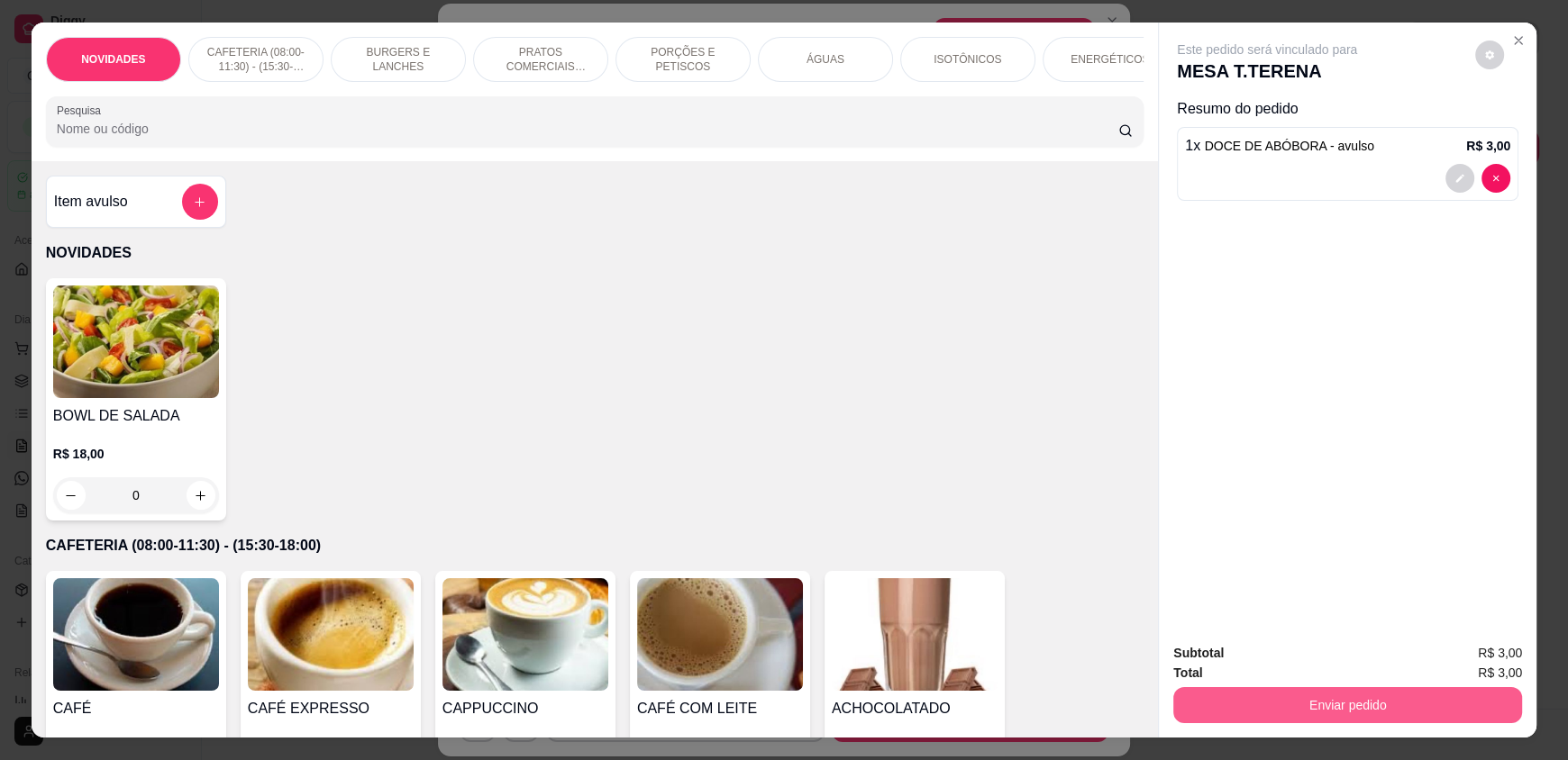
click at [1417, 690] on button "Enviar pedido" at bounding box center [1347, 705] width 349 height 36
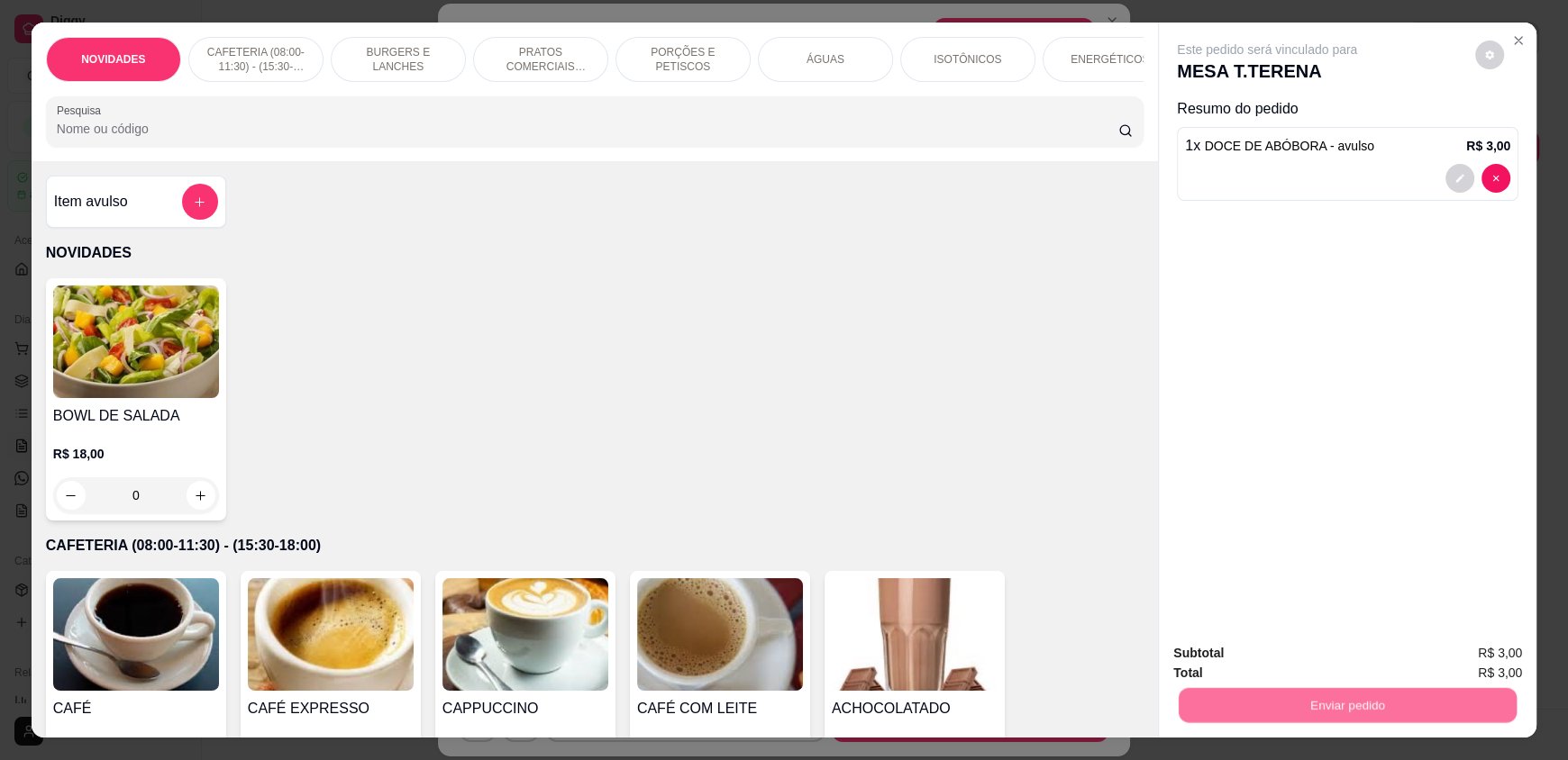
click at [1457, 657] on button "Enviar pedido" at bounding box center [1475, 661] width 99 height 33
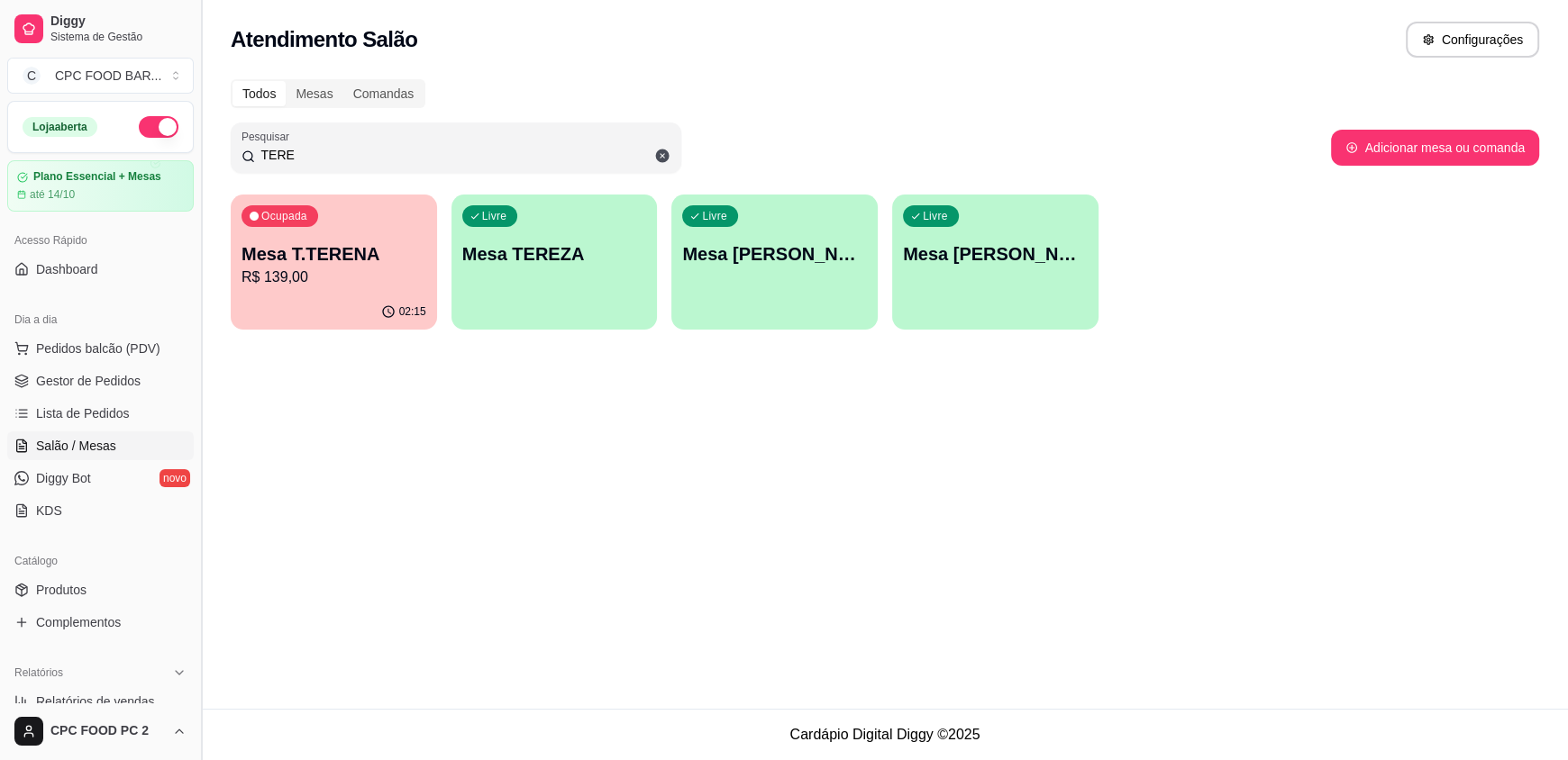
drag, startPoint x: 300, startPoint y: 153, endPoint x: 198, endPoint y: 151, distance: 102.0
click at [198, 151] on div "Diggy Sistema de Gestão C CPC FOOD BAR ... Loja aberta Plano Essencial + Mesas …" at bounding box center [784, 380] width 1568 height 760
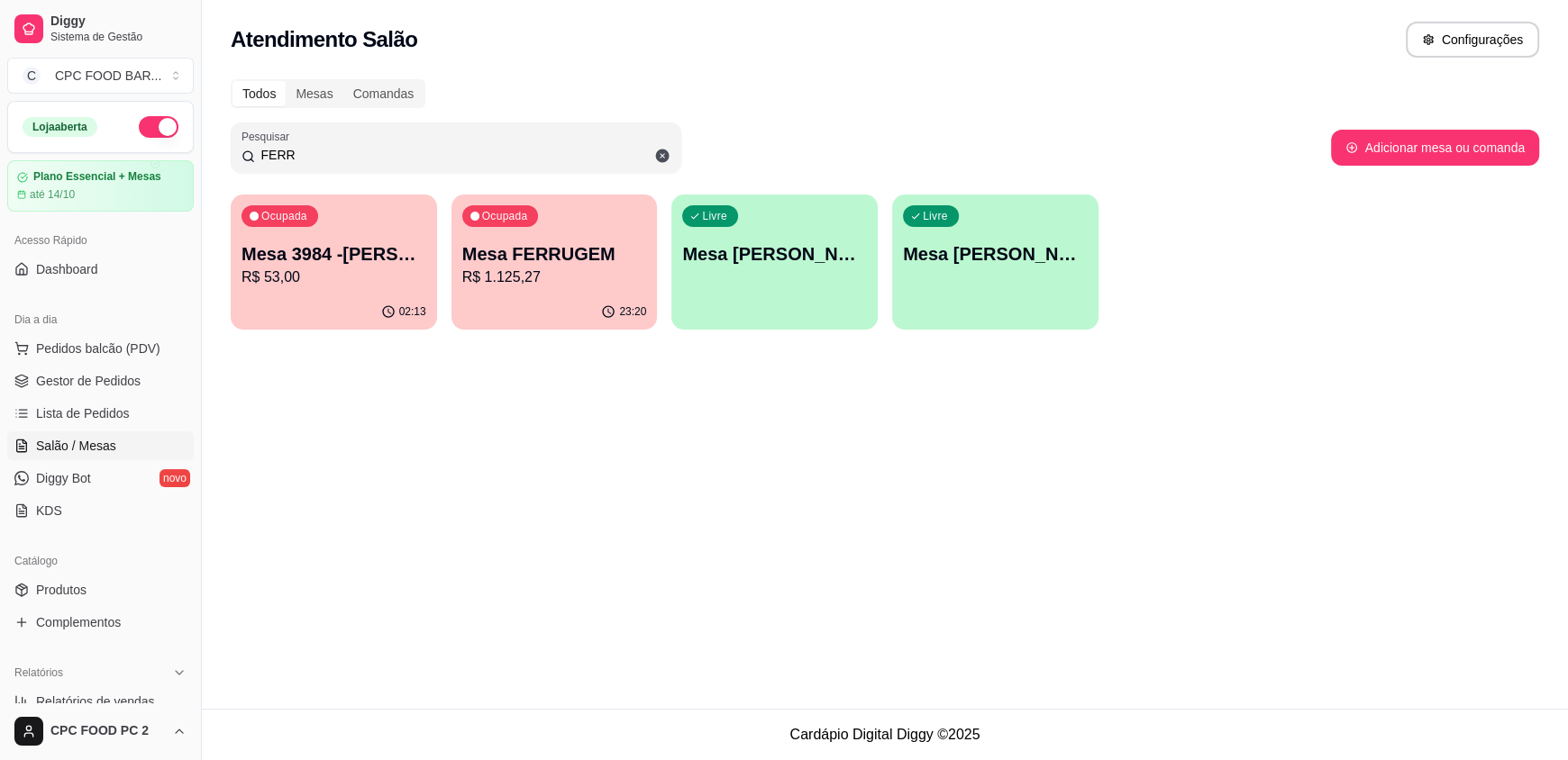
type input "FERR"
click at [520, 280] on p "R$ 1.125,27" at bounding box center [554, 277] width 185 height 21
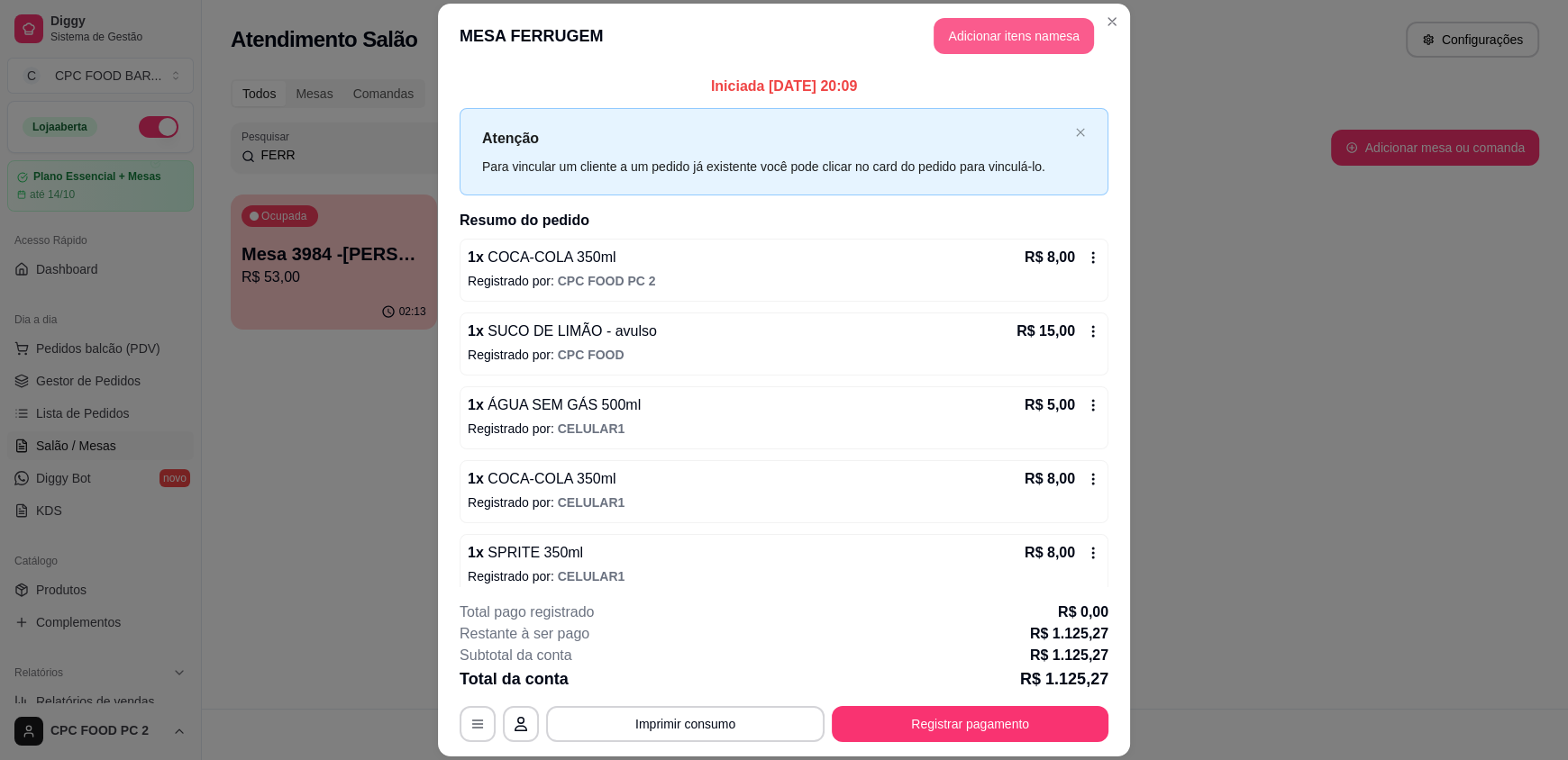
click at [995, 27] on button "Adicionar itens na mesa" at bounding box center [1013, 36] width 160 height 36
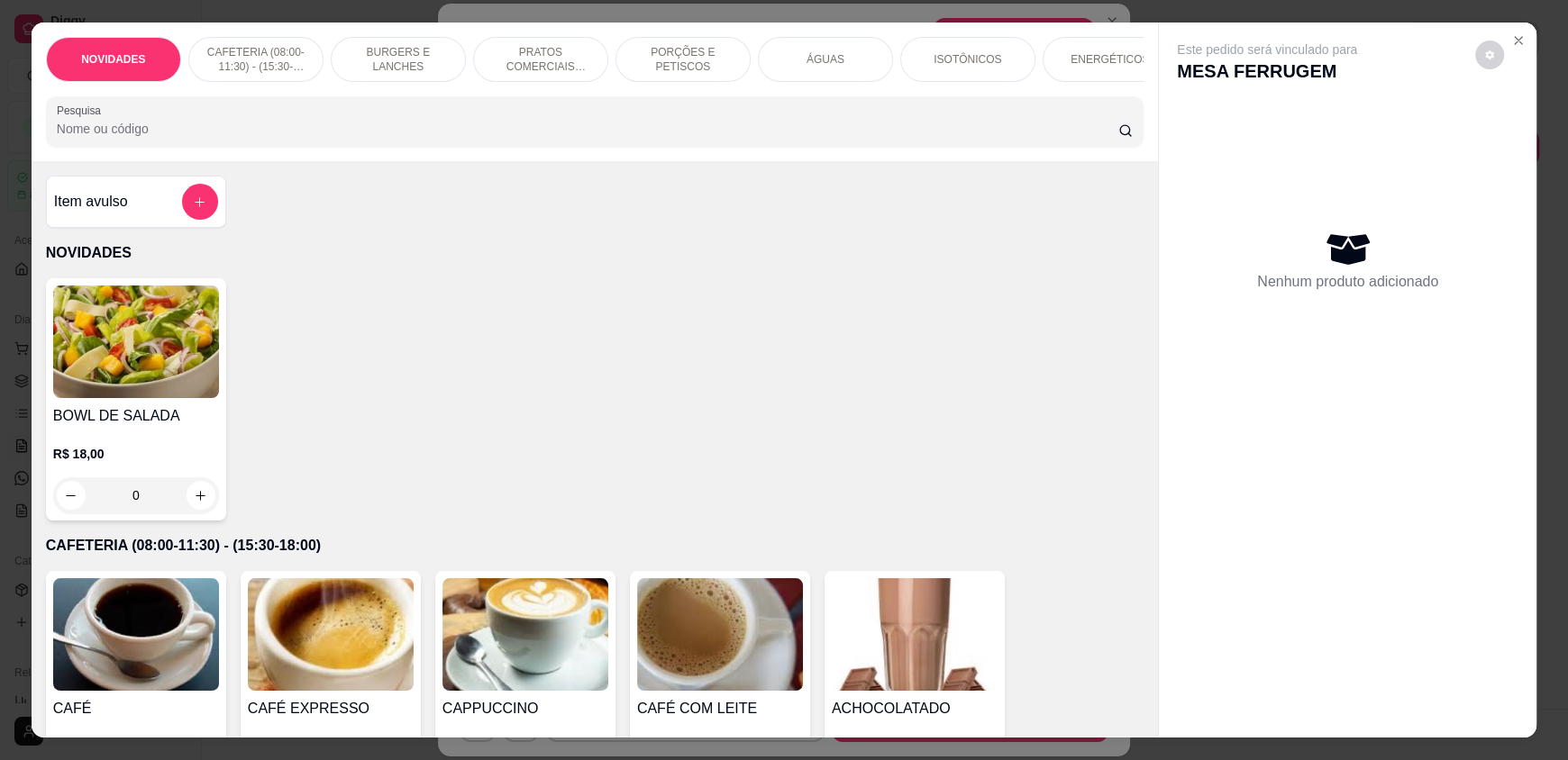
click at [650, 134] on input "Pesquisa" at bounding box center [588, 129] width 1062 height 18
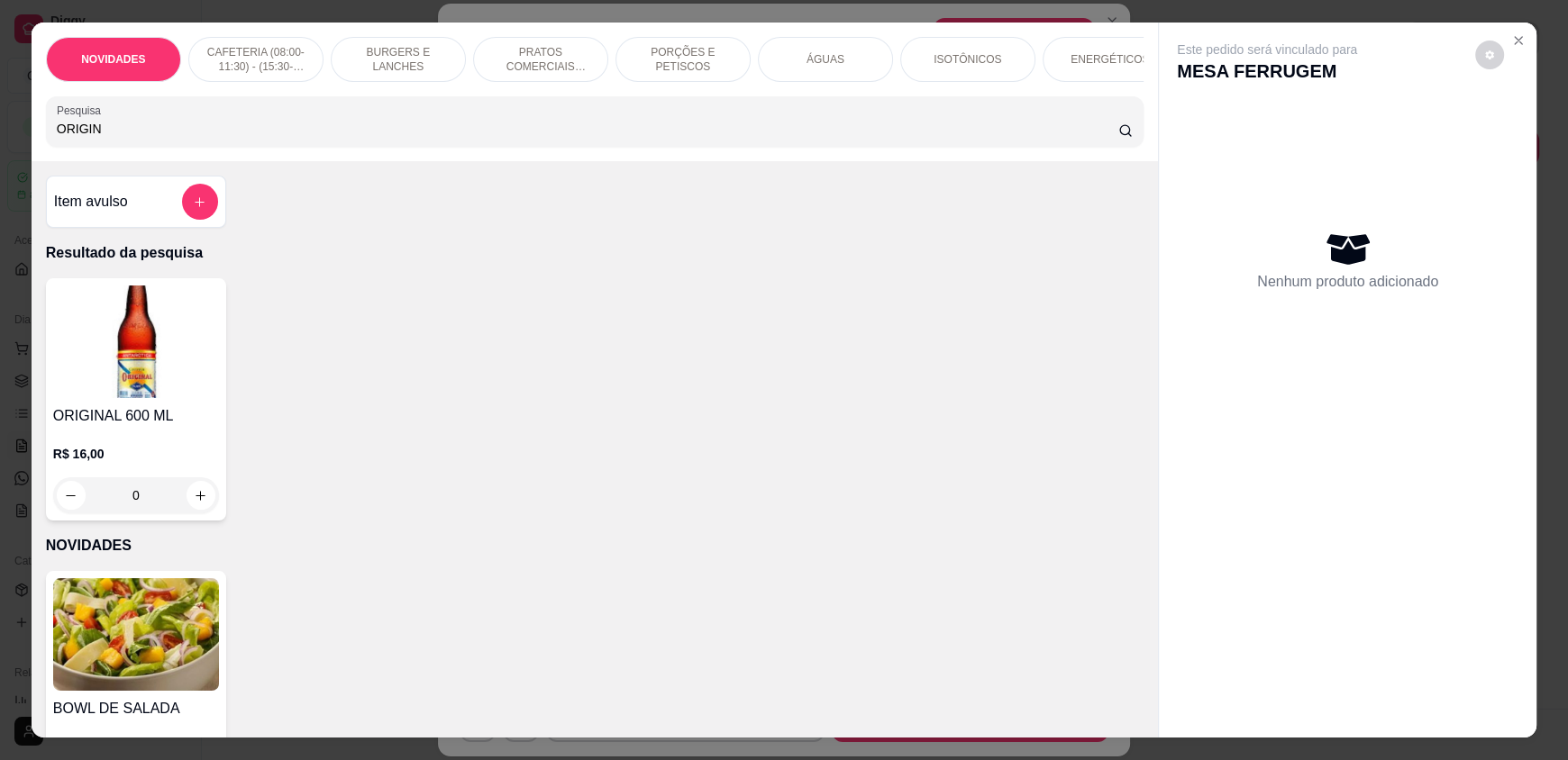
type input "ORIGIN"
click at [200, 510] on button "increase-product-quantity" at bounding box center [201, 496] width 28 height 28
type input "1"
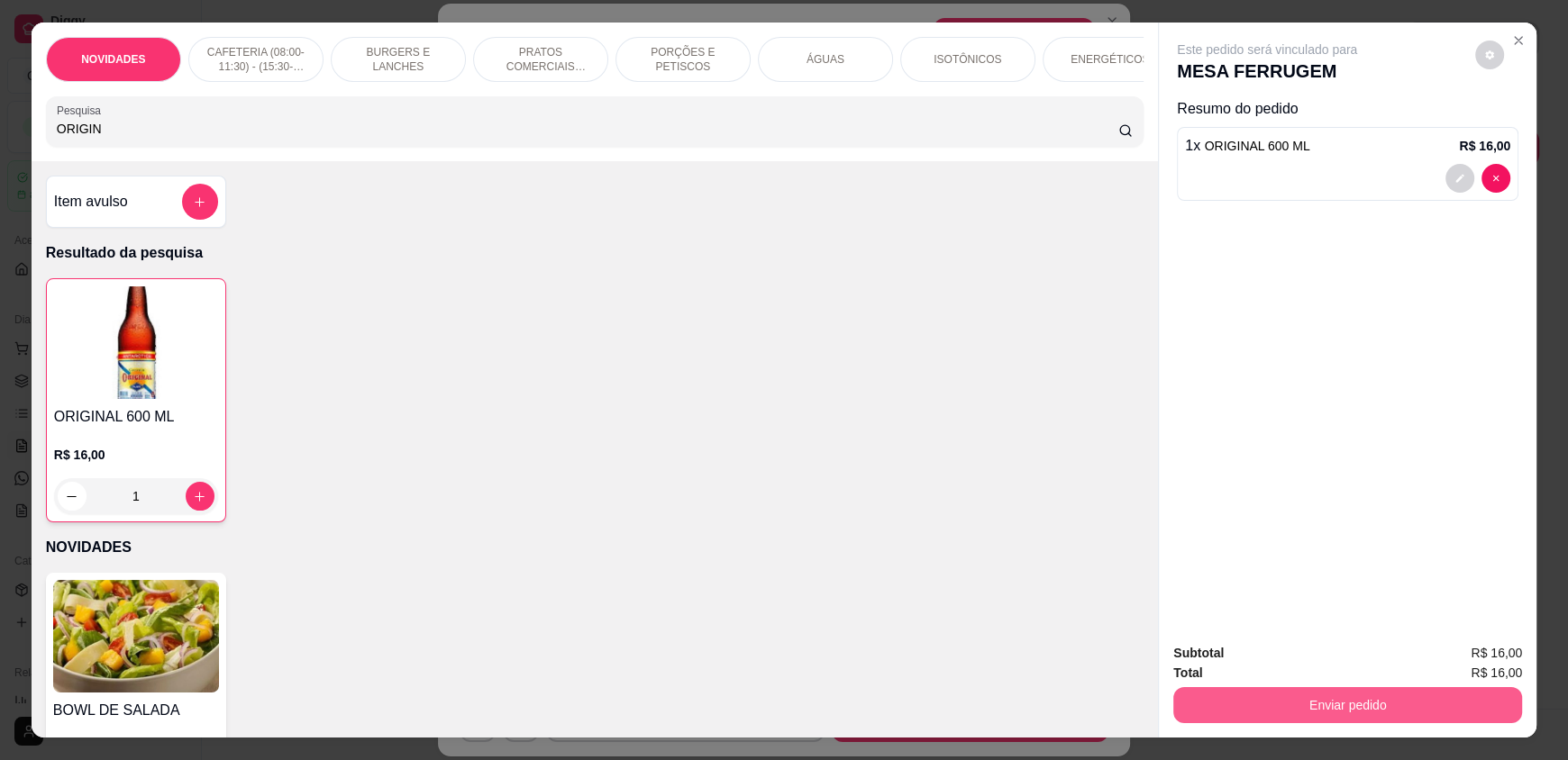
click at [1412, 711] on button "Enviar pedido" at bounding box center [1347, 705] width 349 height 36
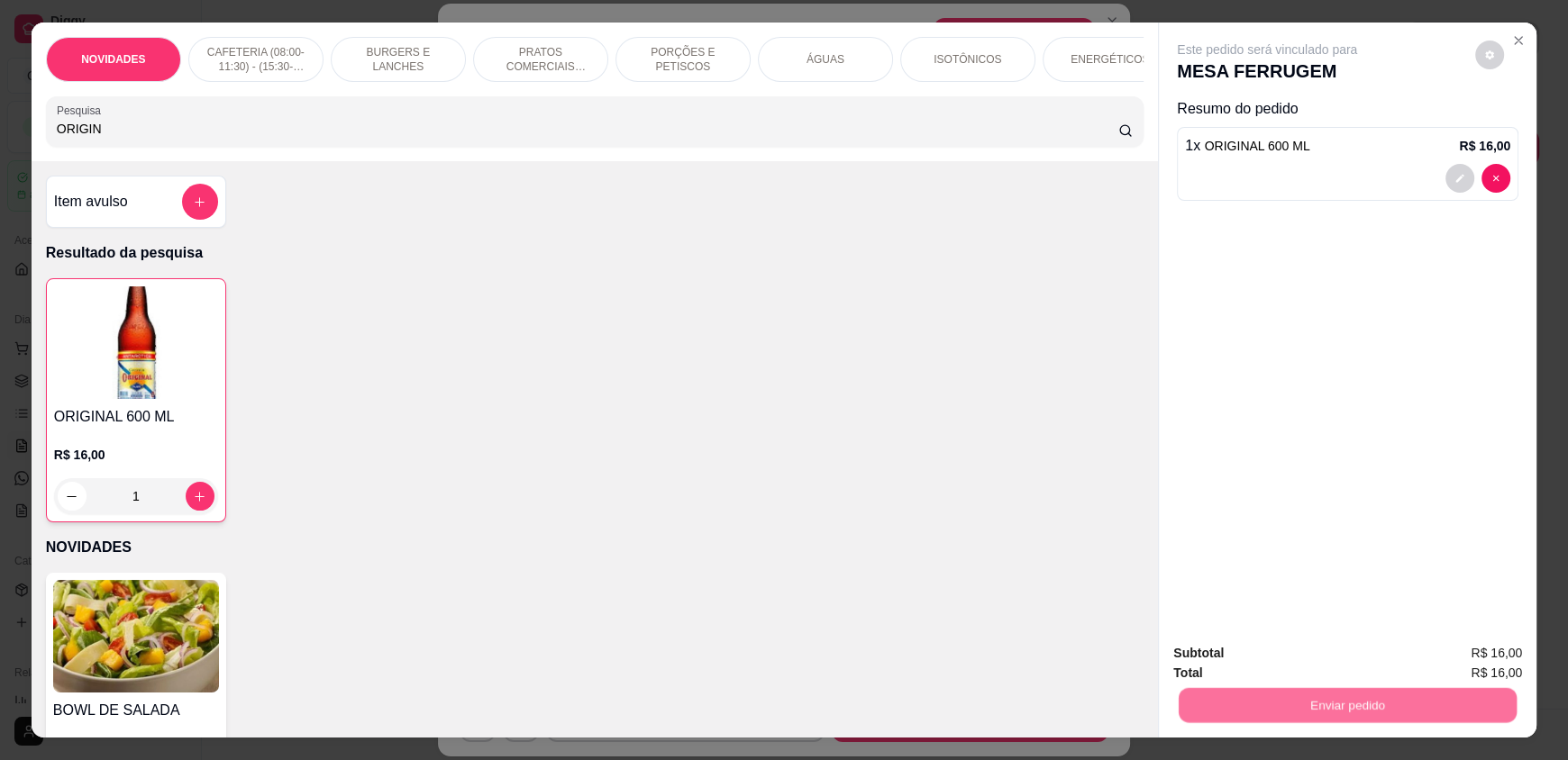
click at [1489, 658] on button "Enviar pedido" at bounding box center [1474, 661] width 102 height 34
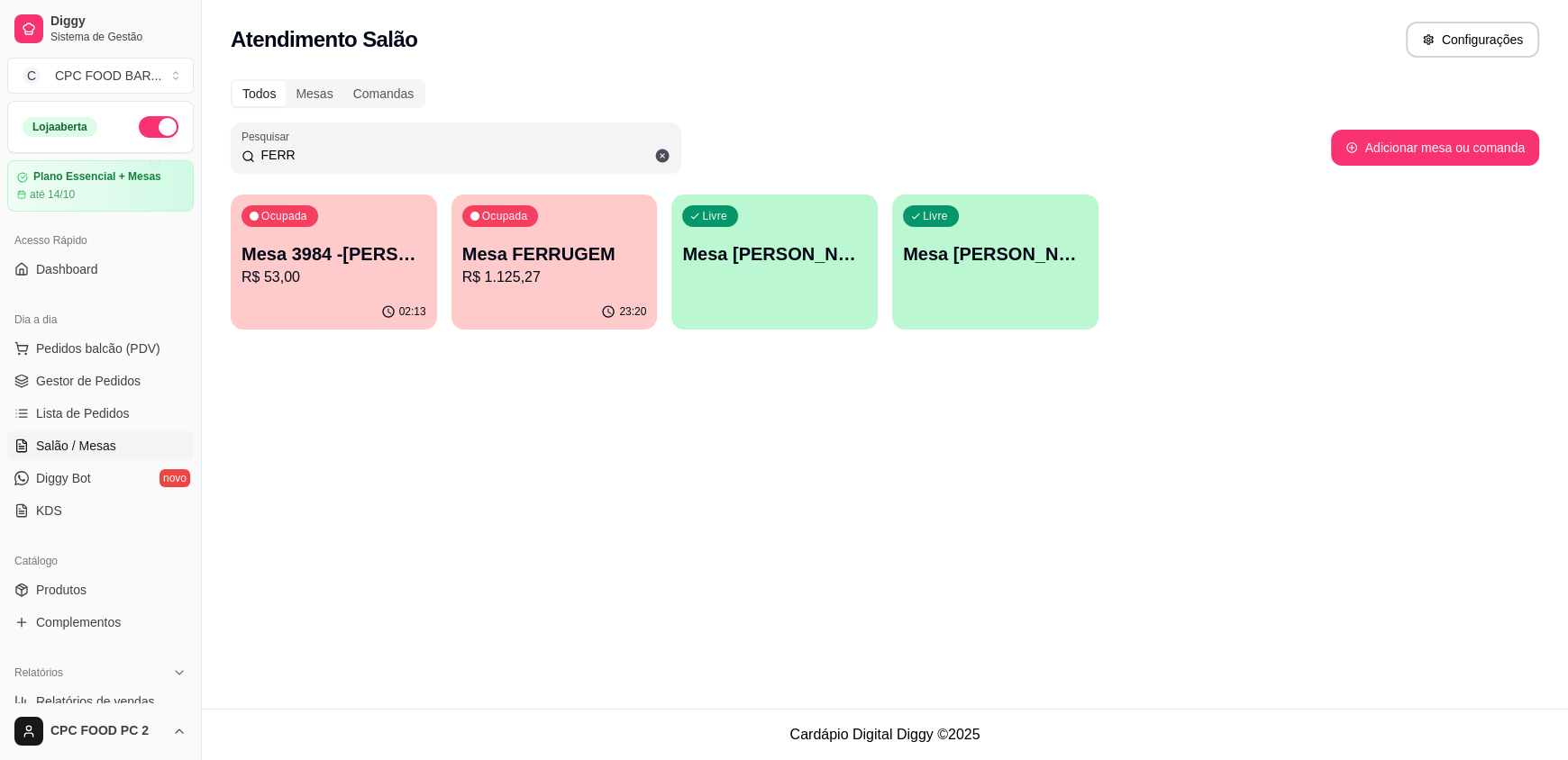
drag, startPoint x: 354, startPoint y: 151, endPoint x: 149, endPoint y: 134, distance: 205.7
click at [149, 134] on div "Diggy Sistema de Gestão C CPC FOOD BAR ... Loja aberta Plano Essencial + Mesas …" at bounding box center [784, 380] width 1568 height 760
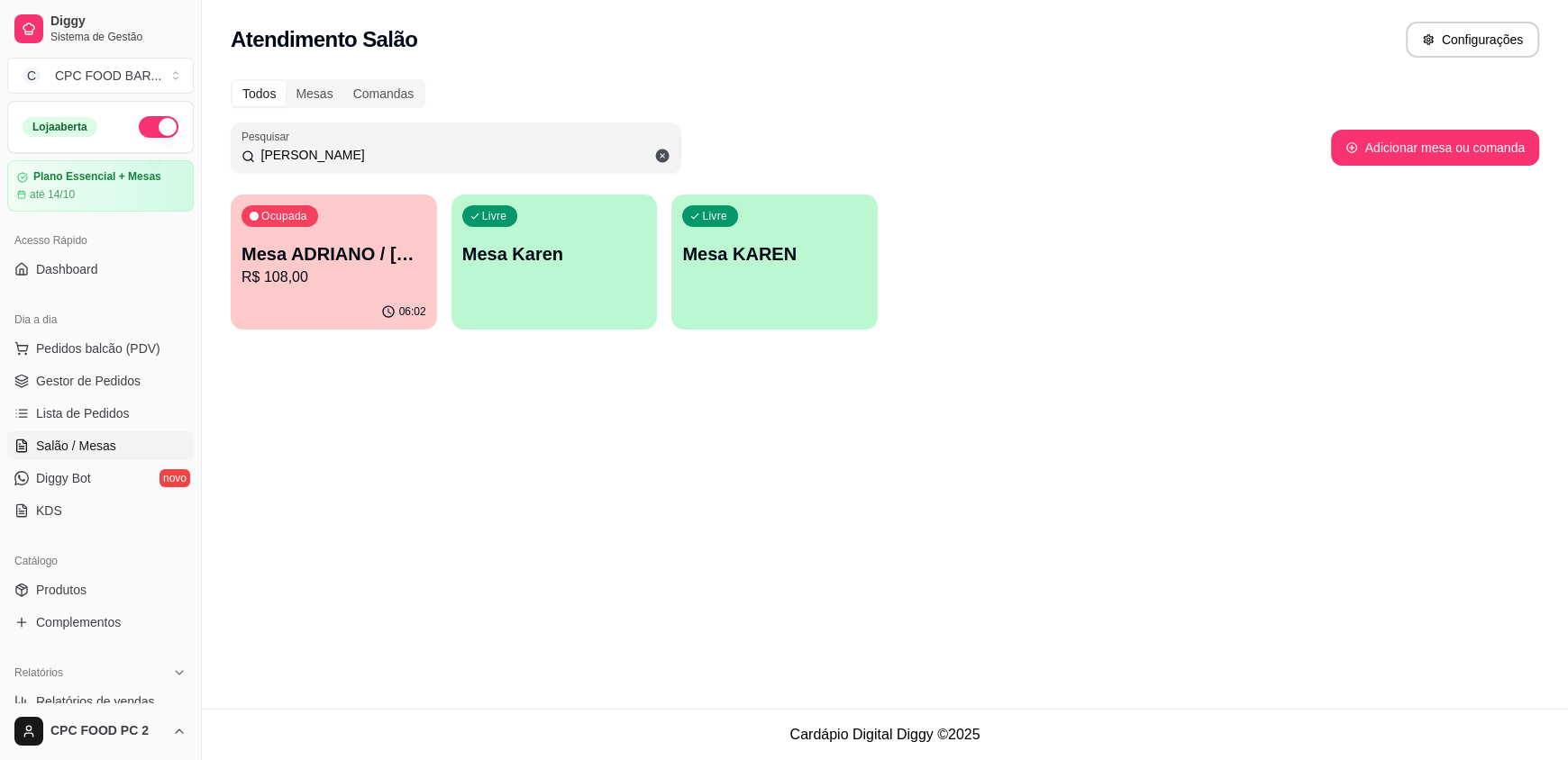
type input "[PERSON_NAME]"
click at [325, 293] on div "Ocupada Mesa ADRIANO / [PERSON_NAME] 3940 R$ 108,00" at bounding box center [334, 244] width 206 height 100
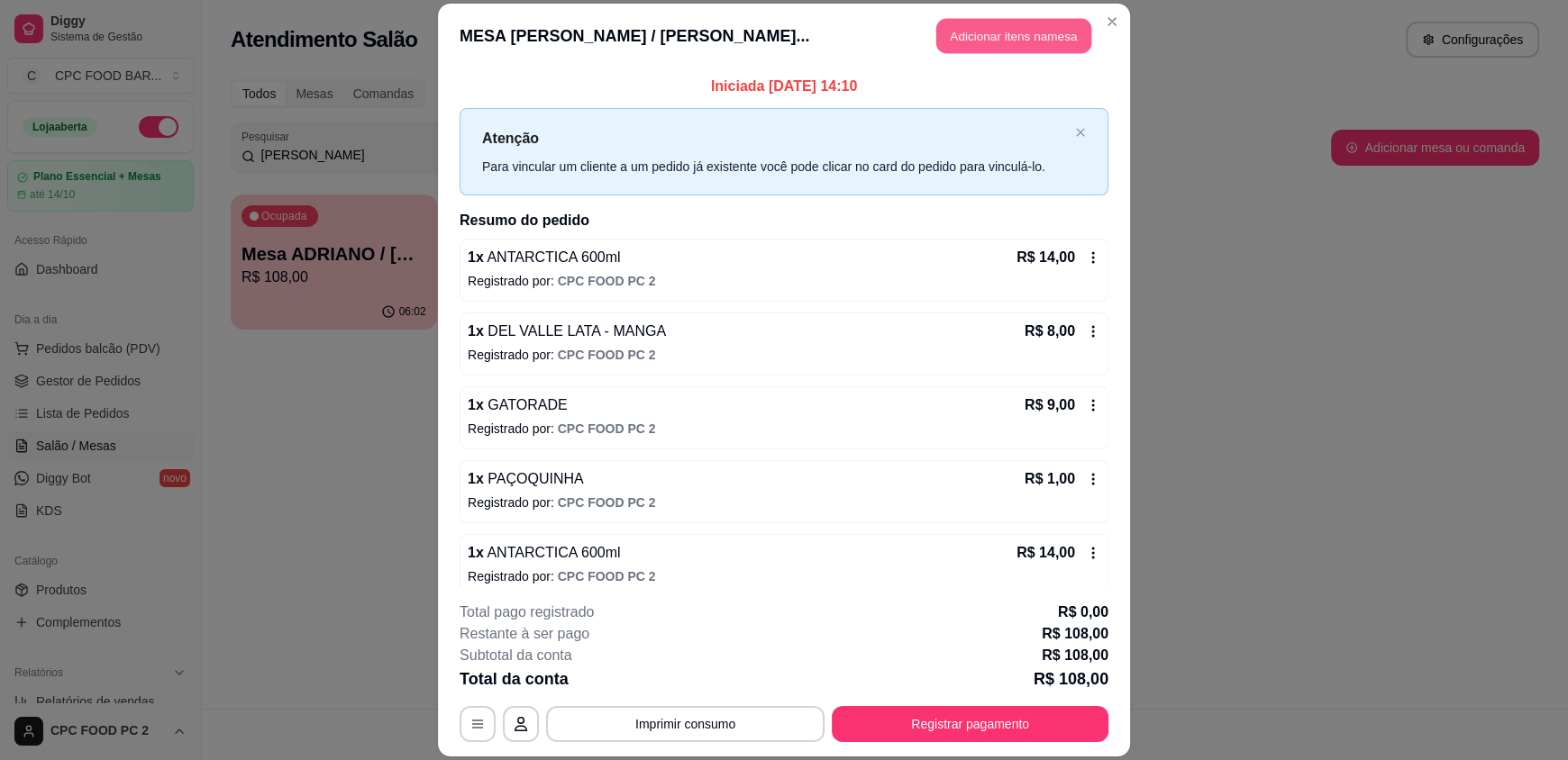
click at [986, 25] on button "Adicionar itens na mesa" at bounding box center [1013, 37] width 155 height 35
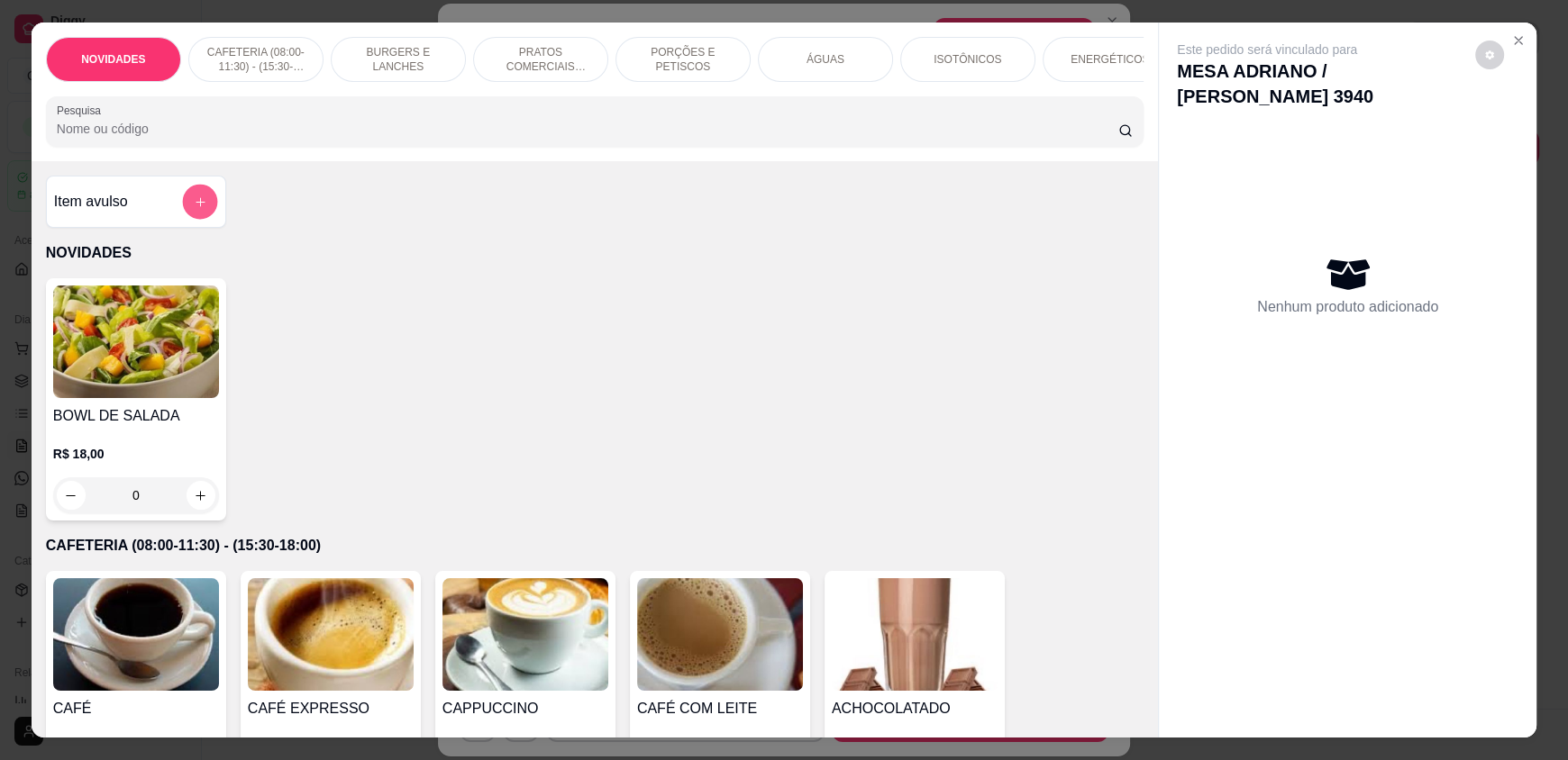
click at [184, 220] on button "add-separate-item" at bounding box center [200, 202] width 35 height 35
click at [673, 138] on input "Pesquisa" at bounding box center [588, 129] width 1062 height 18
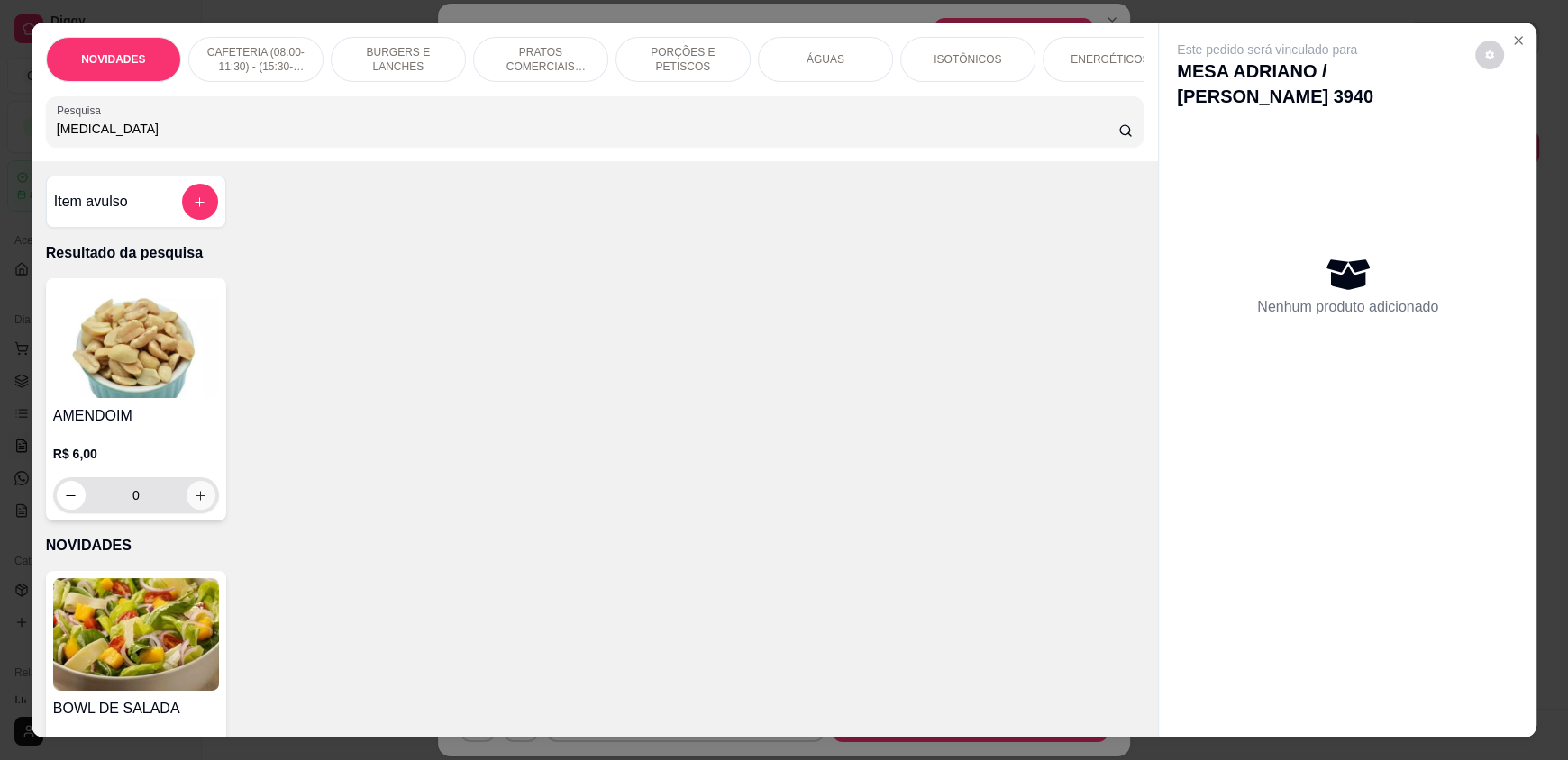
type input "[MEDICAL_DATA]"
click at [194, 502] on icon "increase-product-quantity" at bounding box center [201, 496] width 14 height 14
type input "1"
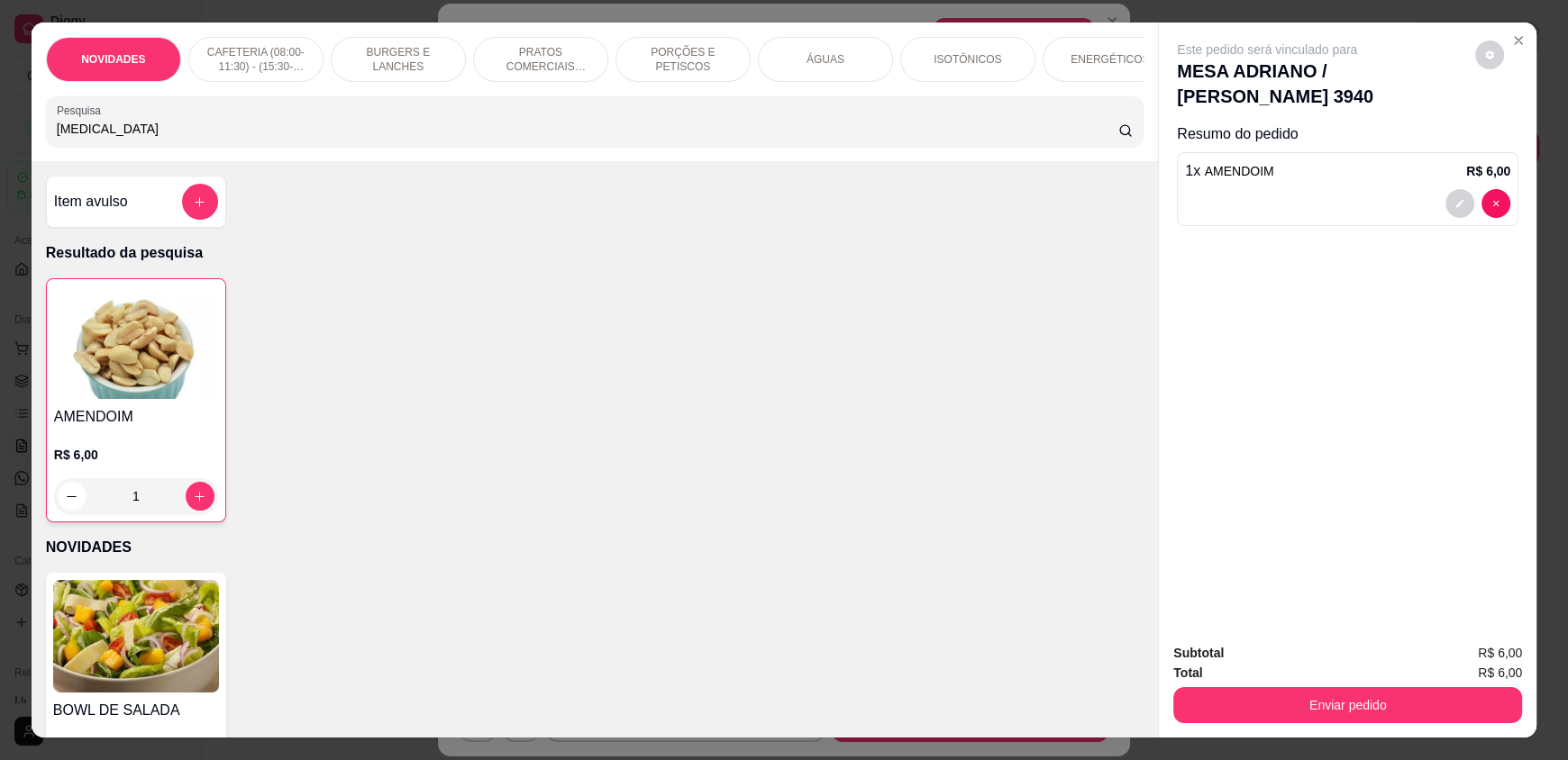
drag, startPoint x: 103, startPoint y: 147, endPoint x: 8, endPoint y: 129, distance: 96.7
click at [8, 129] on div "NOVIDADES CAFETERIA (08:00-11:30) - (15:30-18:00) BURGERS E LANCHES PRATOS COME…" at bounding box center [784, 380] width 1568 height 760
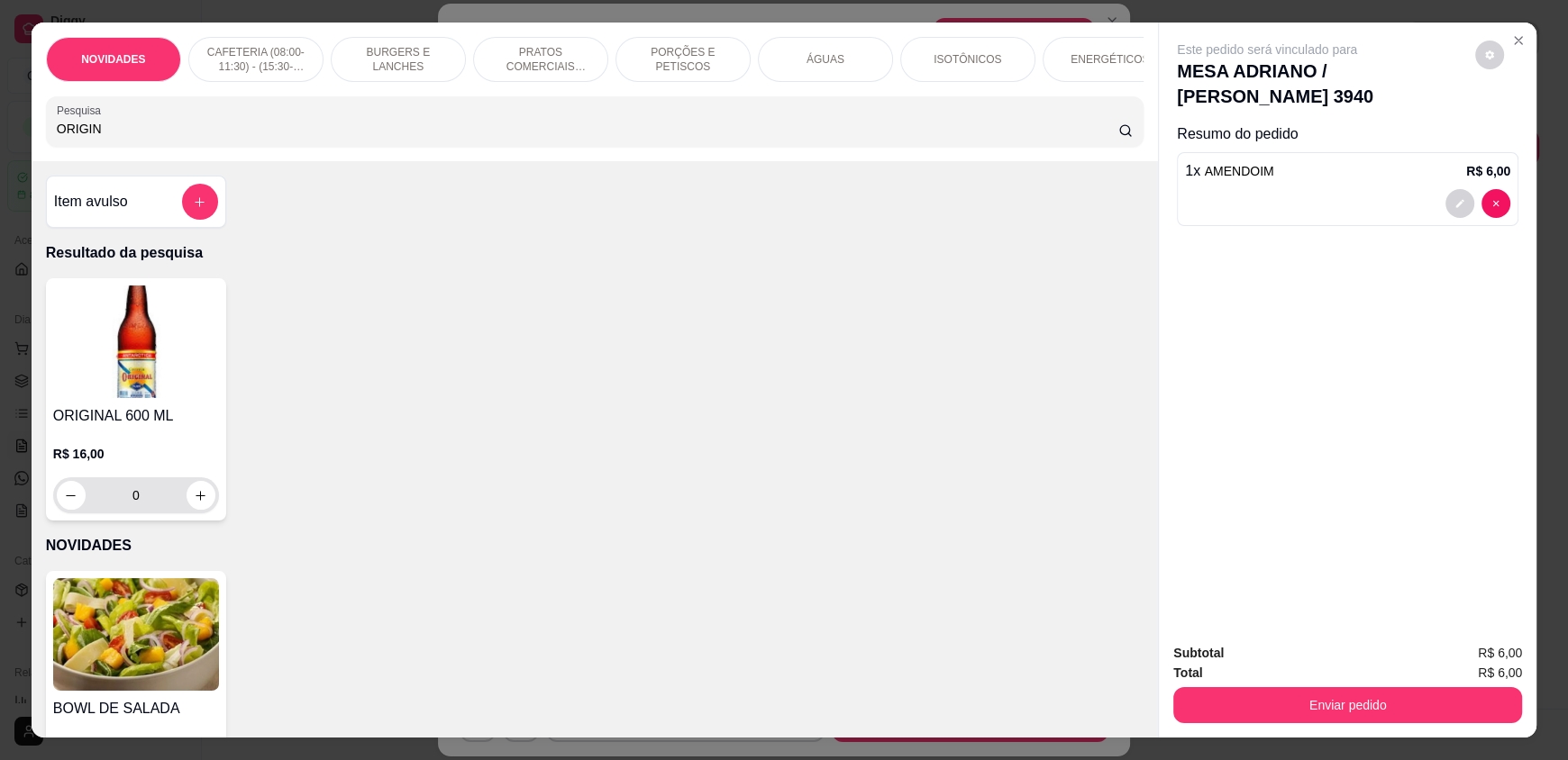
type input "ORIGIN"
click at [203, 510] on button "increase-product-quantity" at bounding box center [201, 496] width 28 height 28
type input "1"
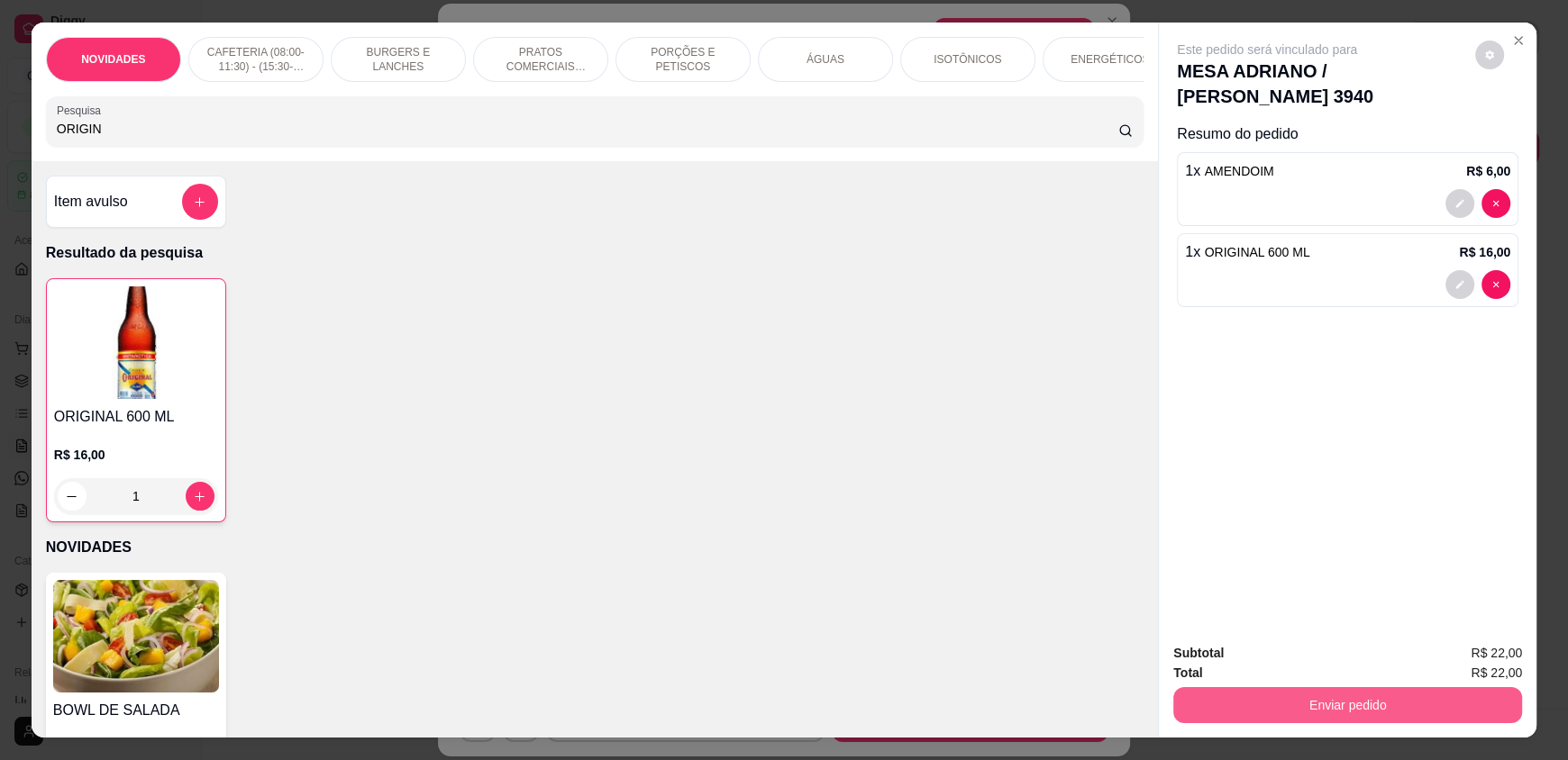
click at [1296, 703] on button "Enviar pedido" at bounding box center [1347, 705] width 349 height 36
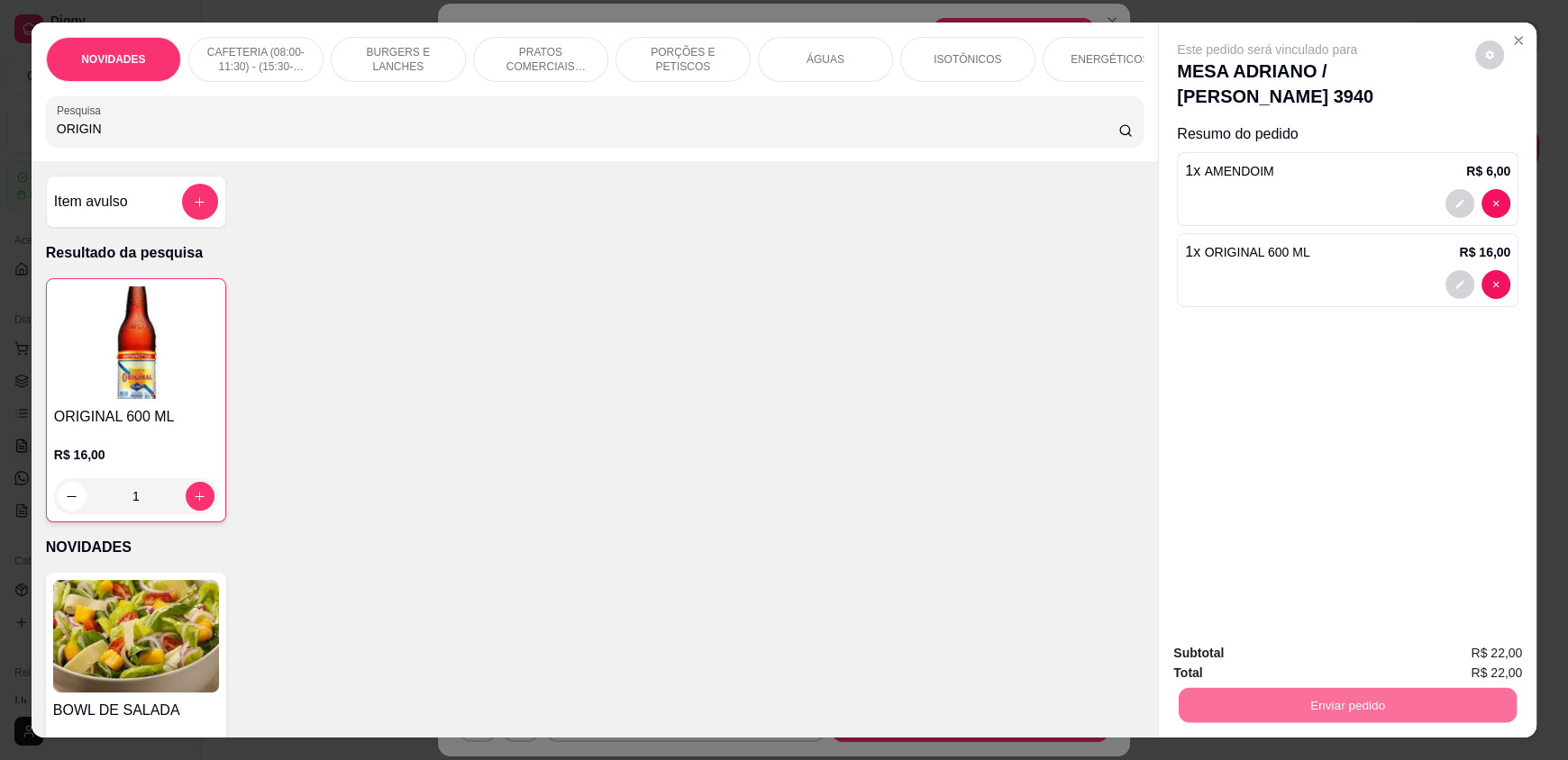
click at [1469, 660] on button "Enviar pedido" at bounding box center [1475, 661] width 99 height 33
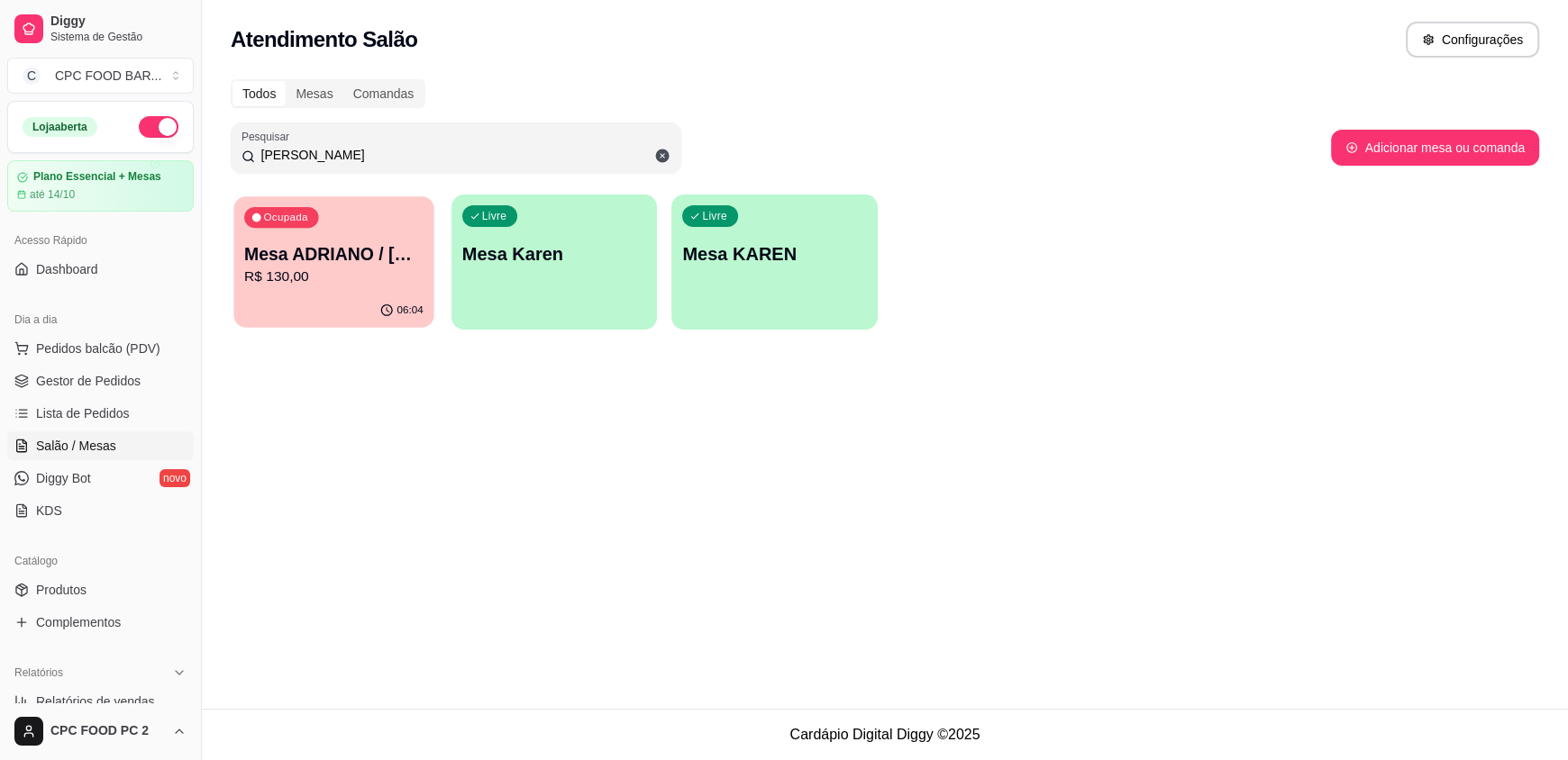
click at [293, 246] on p "Mesa ADRIANO / [PERSON_NAME] 3940" at bounding box center [333, 254] width 179 height 24
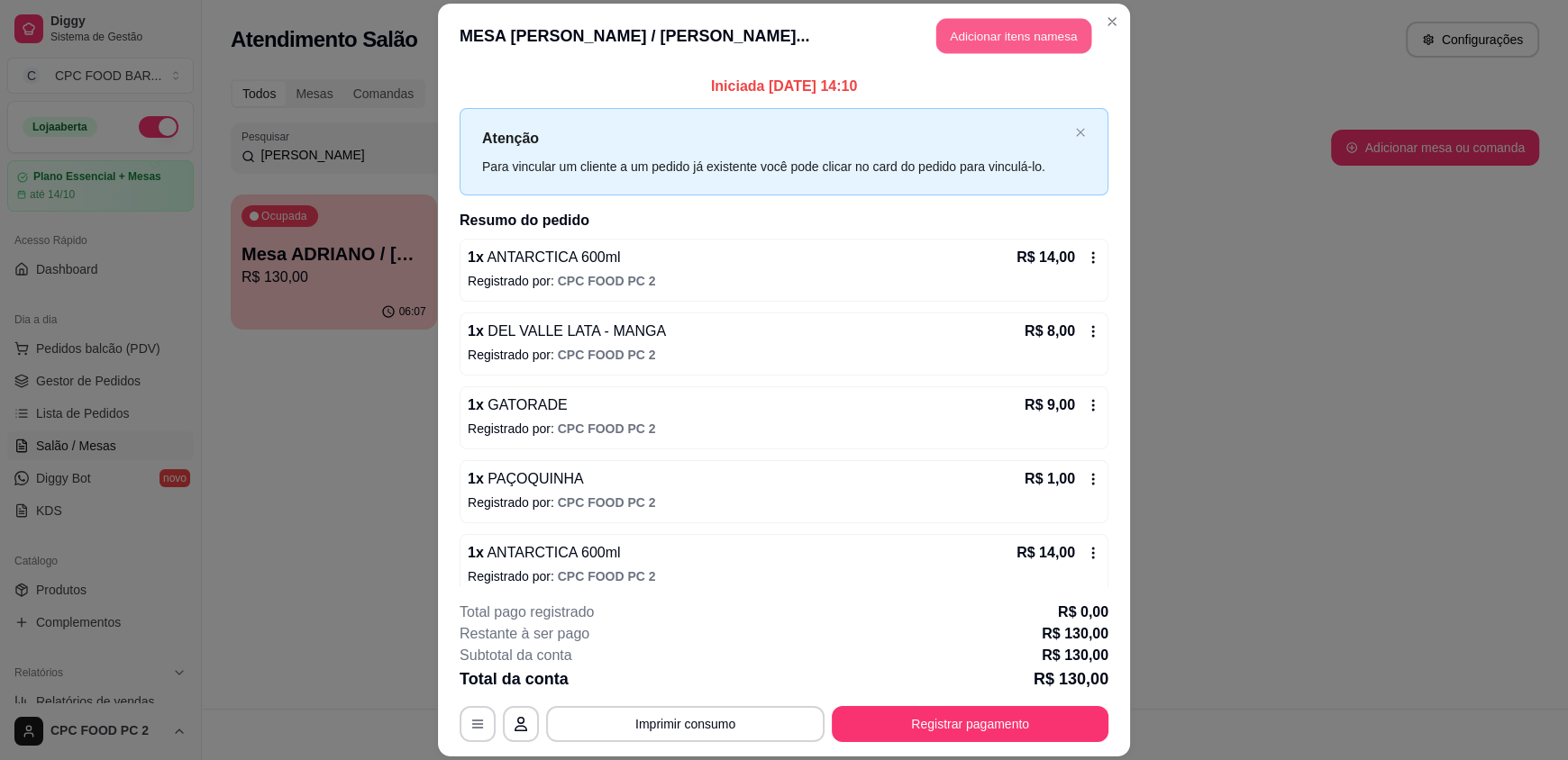
click at [999, 34] on button "Adicionar itens na mesa" at bounding box center [1013, 37] width 155 height 35
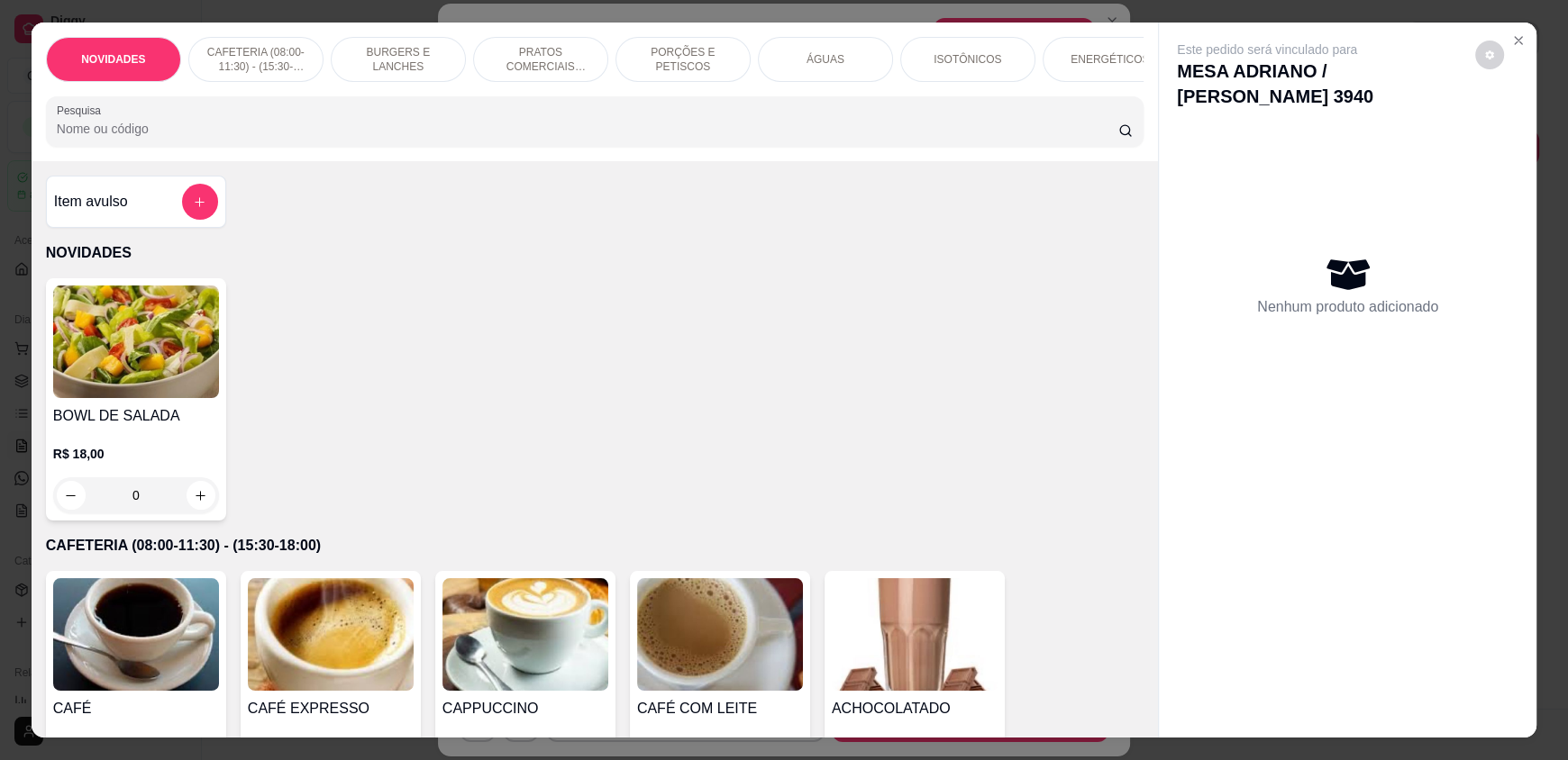
click at [702, 137] on input "Pesquisa" at bounding box center [588, 129] width 1062 height 18
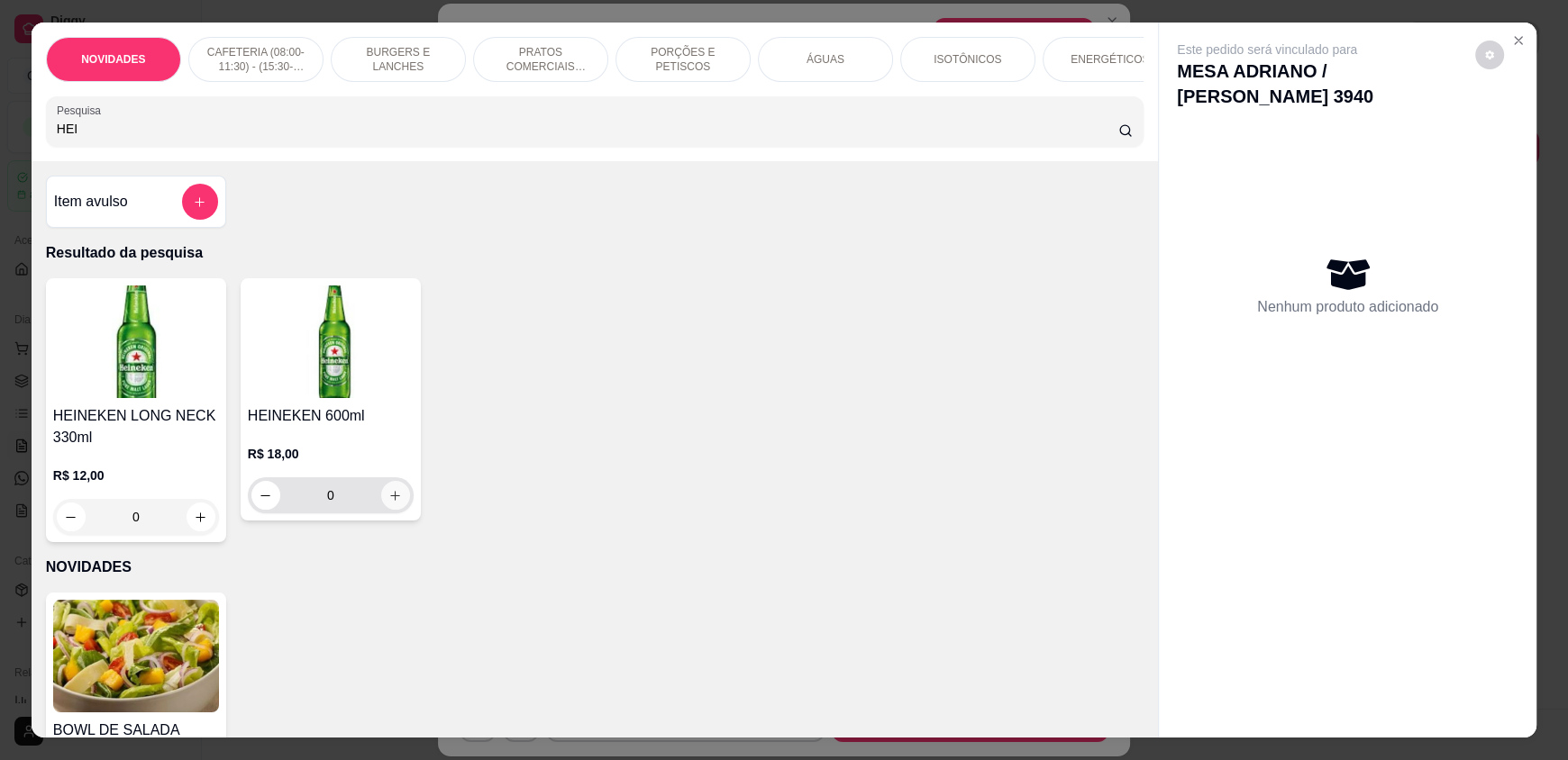
type input "HEI"
click at [389, 501] on icon "increase-product-quantity" at bounding box center [396, 496] width 14 height 14
type input "1"
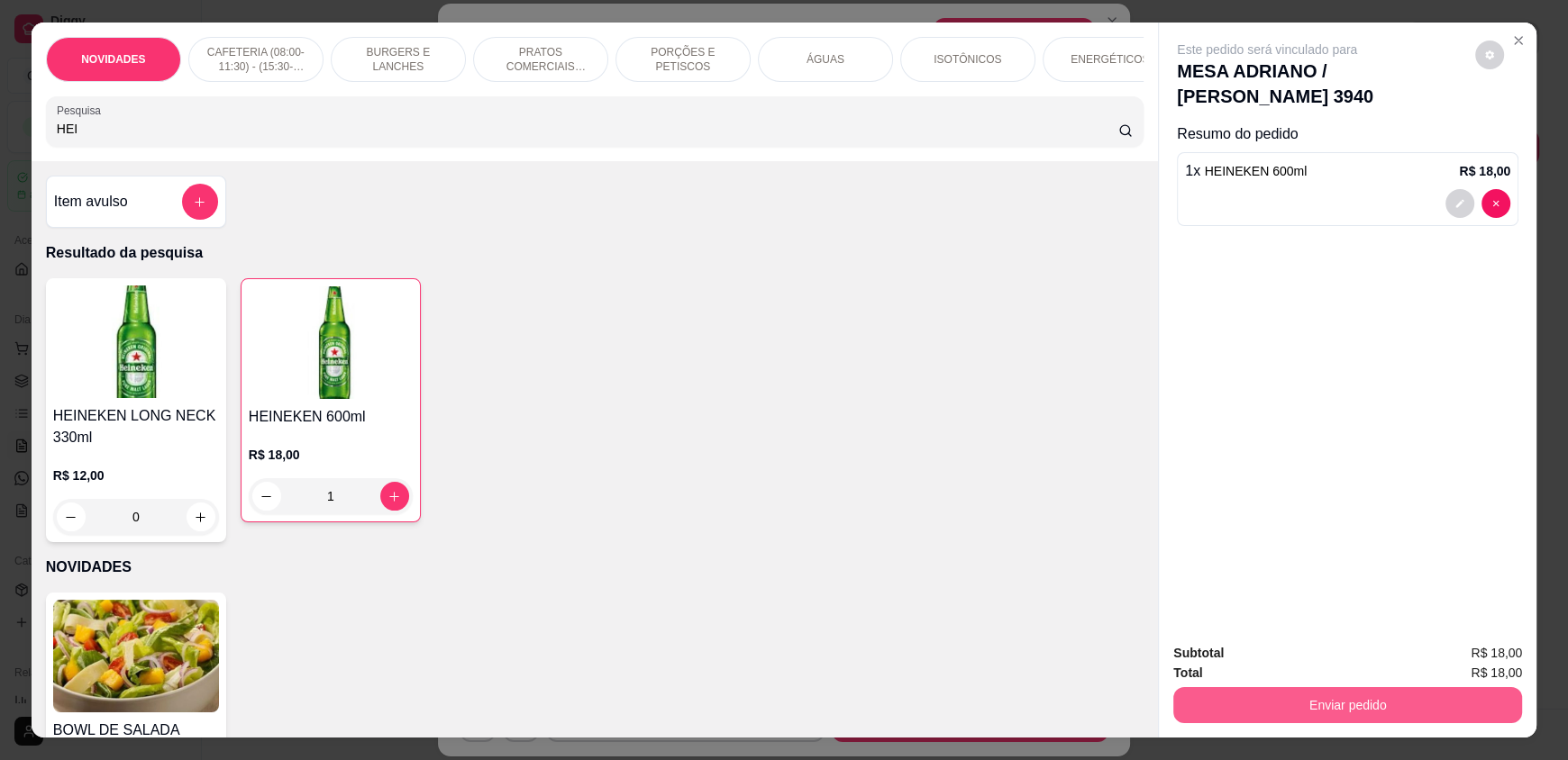
click at [1361, 706] on button "Enviar pedido" at bounding box center [1347, 705] width 349 height 36
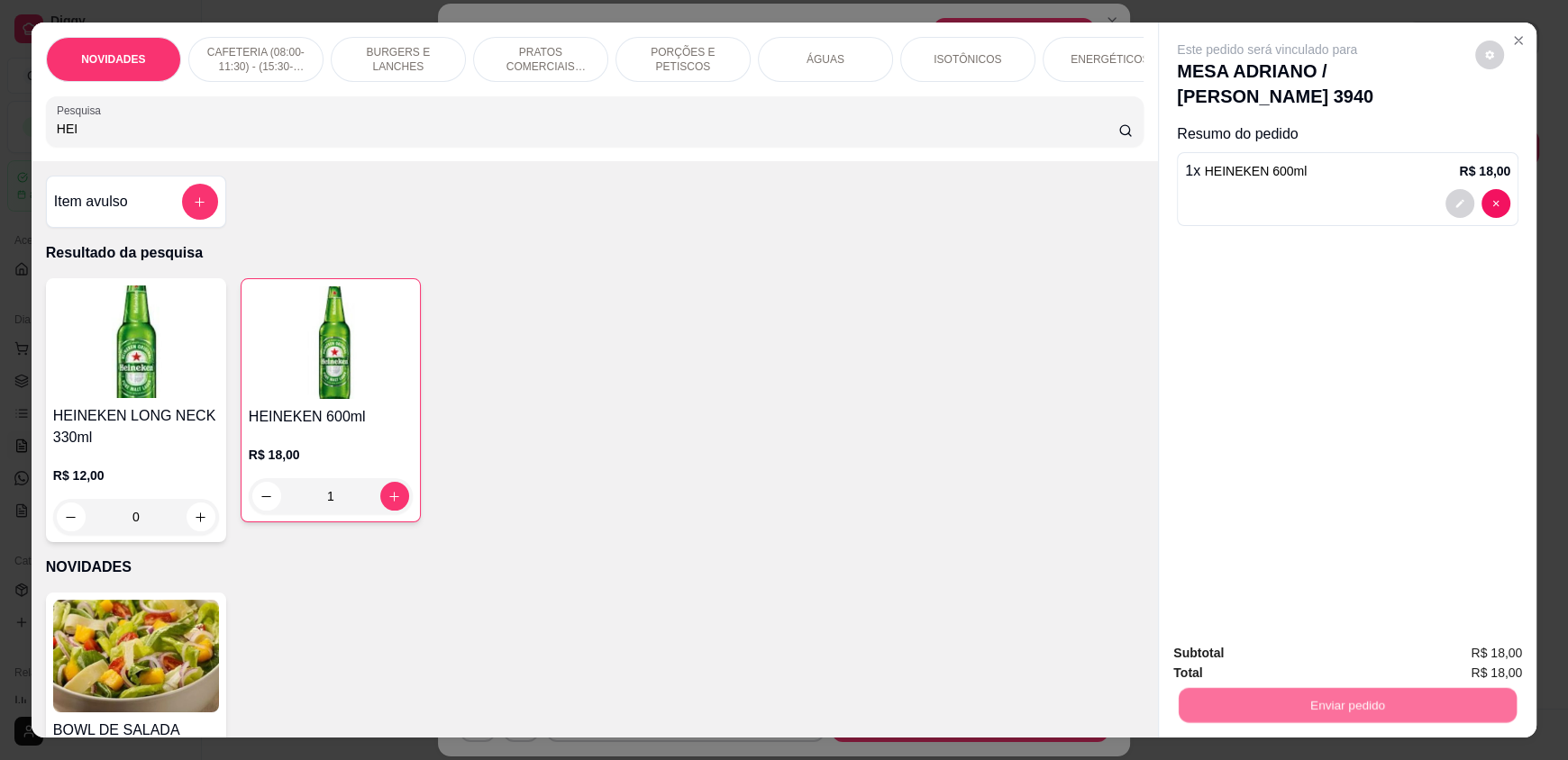
click at [1456, 665] on button "Enviar pedido" at bounding box center [1474, 661] width 102 height 34
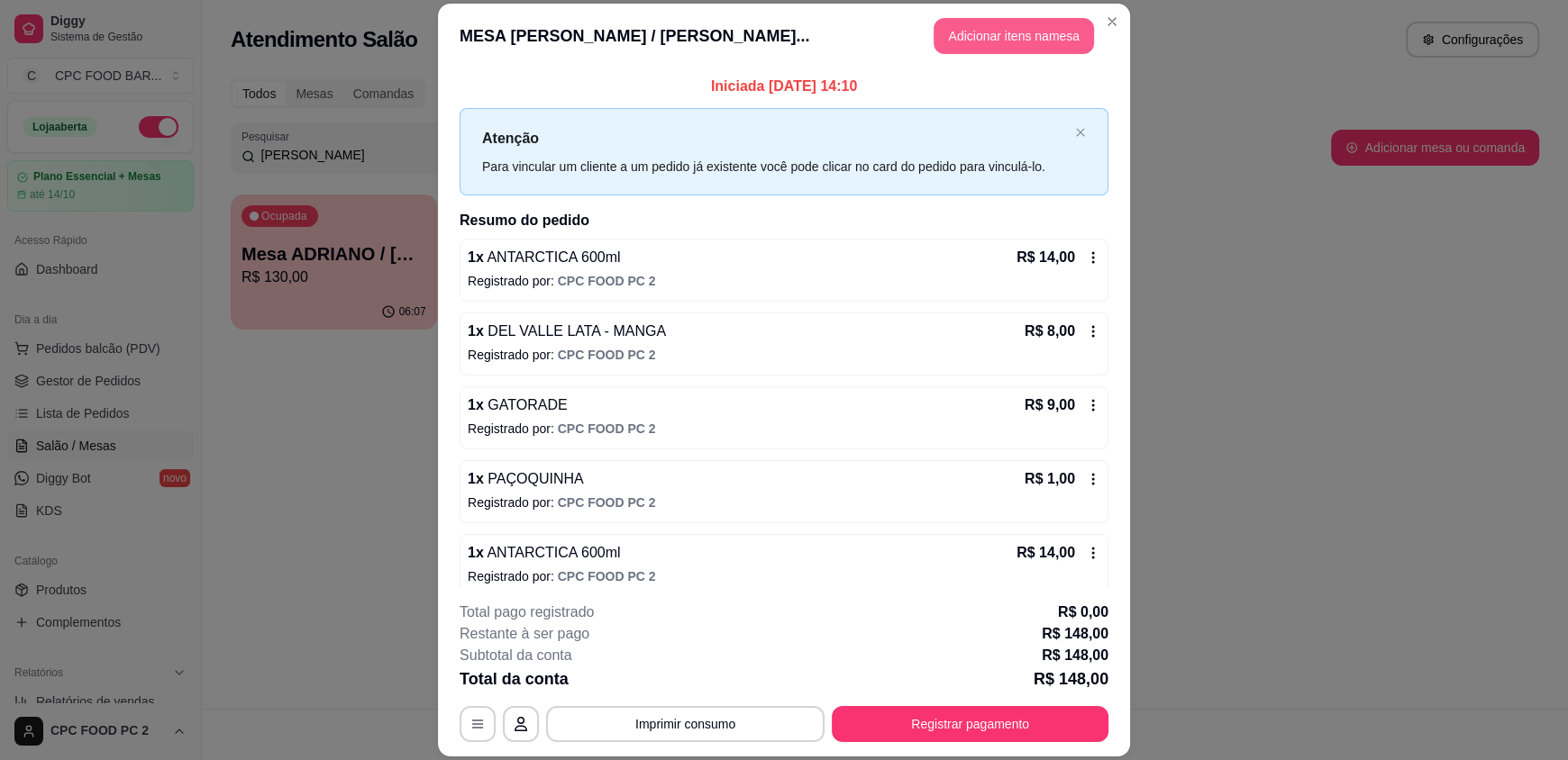
click at [998, 36] on button "Adicionar itens na mesa" at bounding box center [1013, 36] width 160 height 36
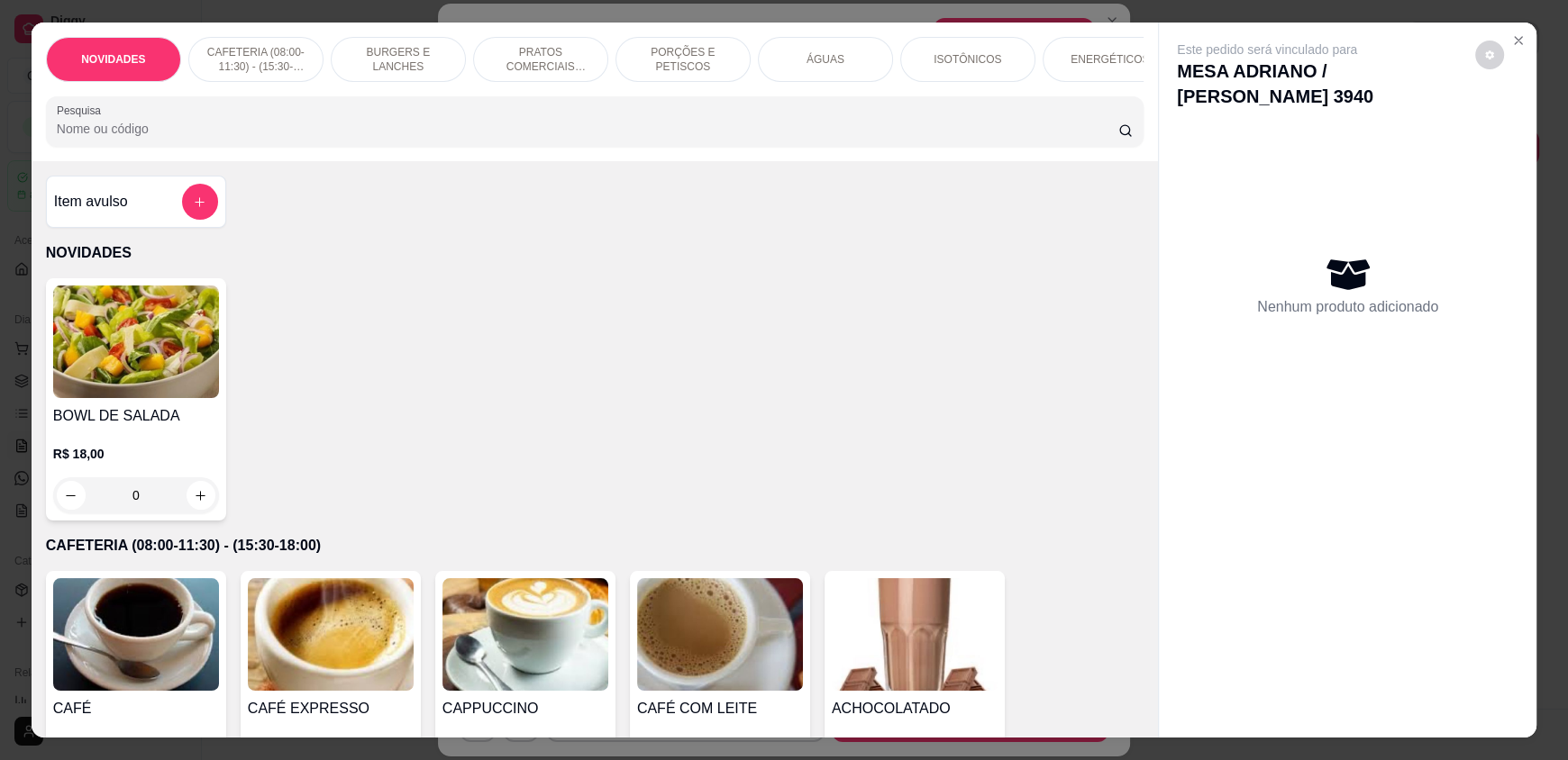
click at [316, 161] on div "NOVIDADES CAFETERIA (08:00-11:30) - (15:30-18:00) BURGERS E LANCHES PRATOS COME…" at bounding box center [594, 91] width 1126 height 139
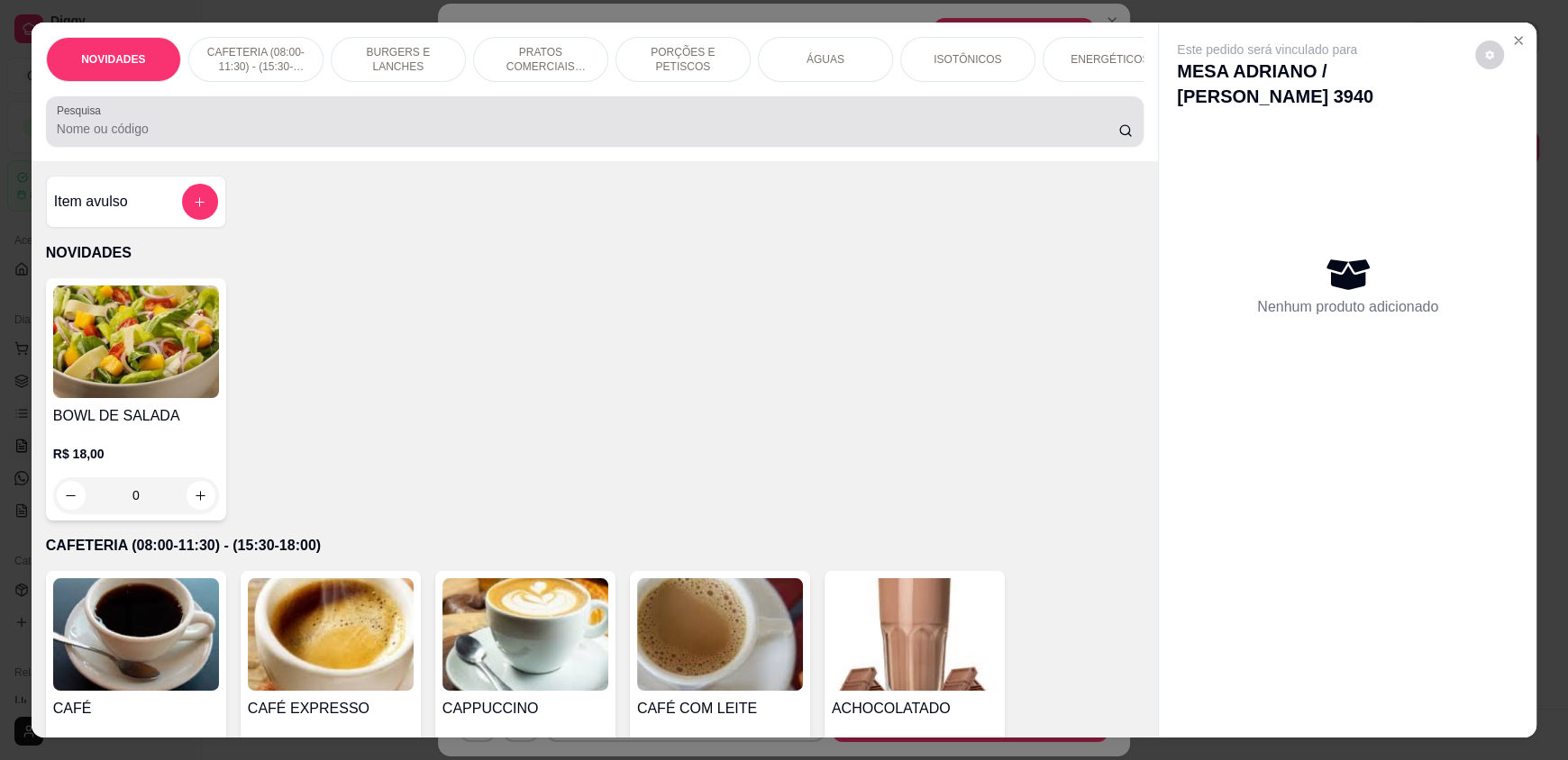
click at [315, 147] on div "Pesquisa" at bounding box center [594, 121] width 1098 height 51
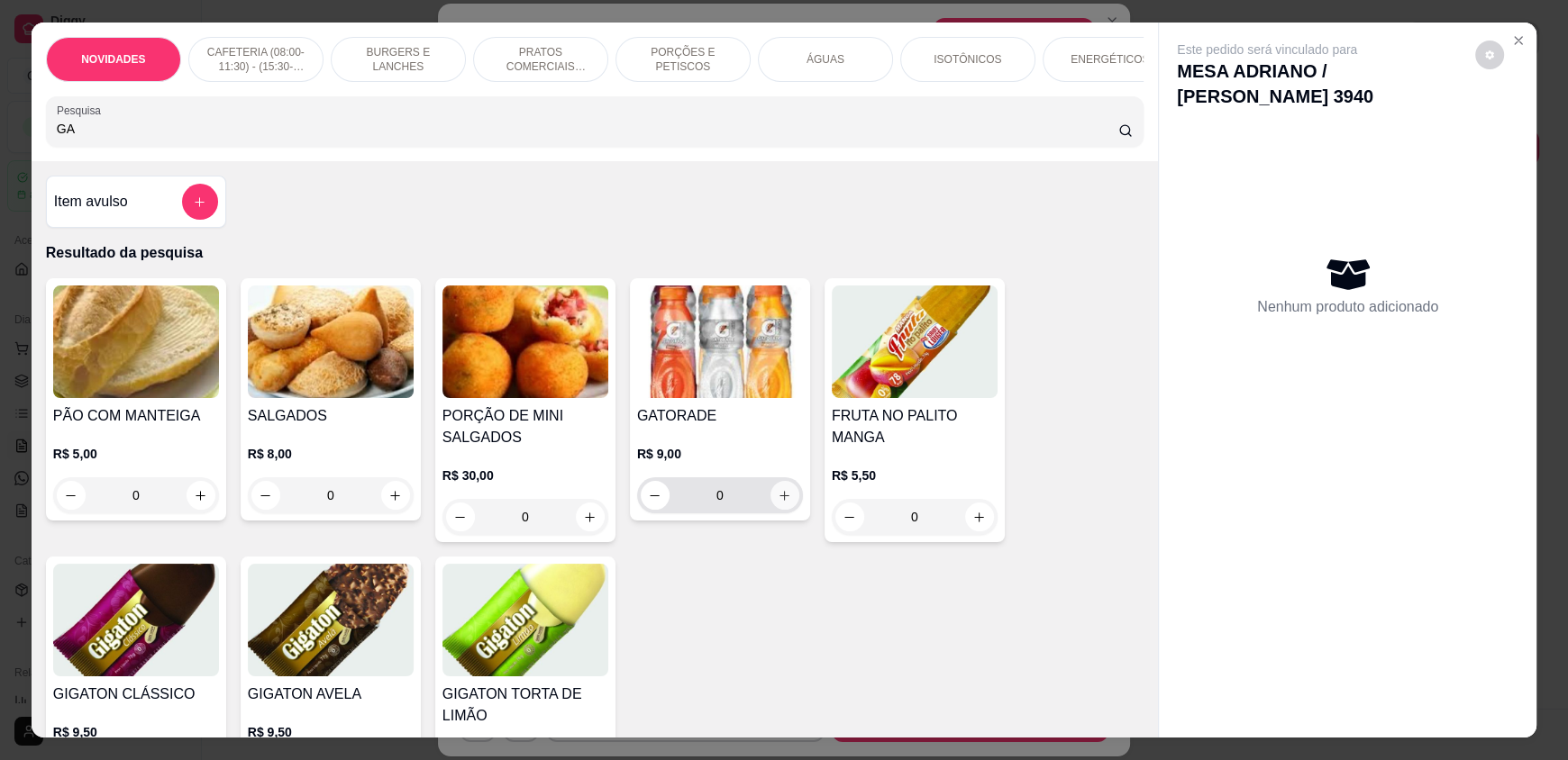
type input "GA"
click at [778, 501] on icon "increase-product-quantity" at bounding box center [785, 496] width 14 height 14
type input "1"
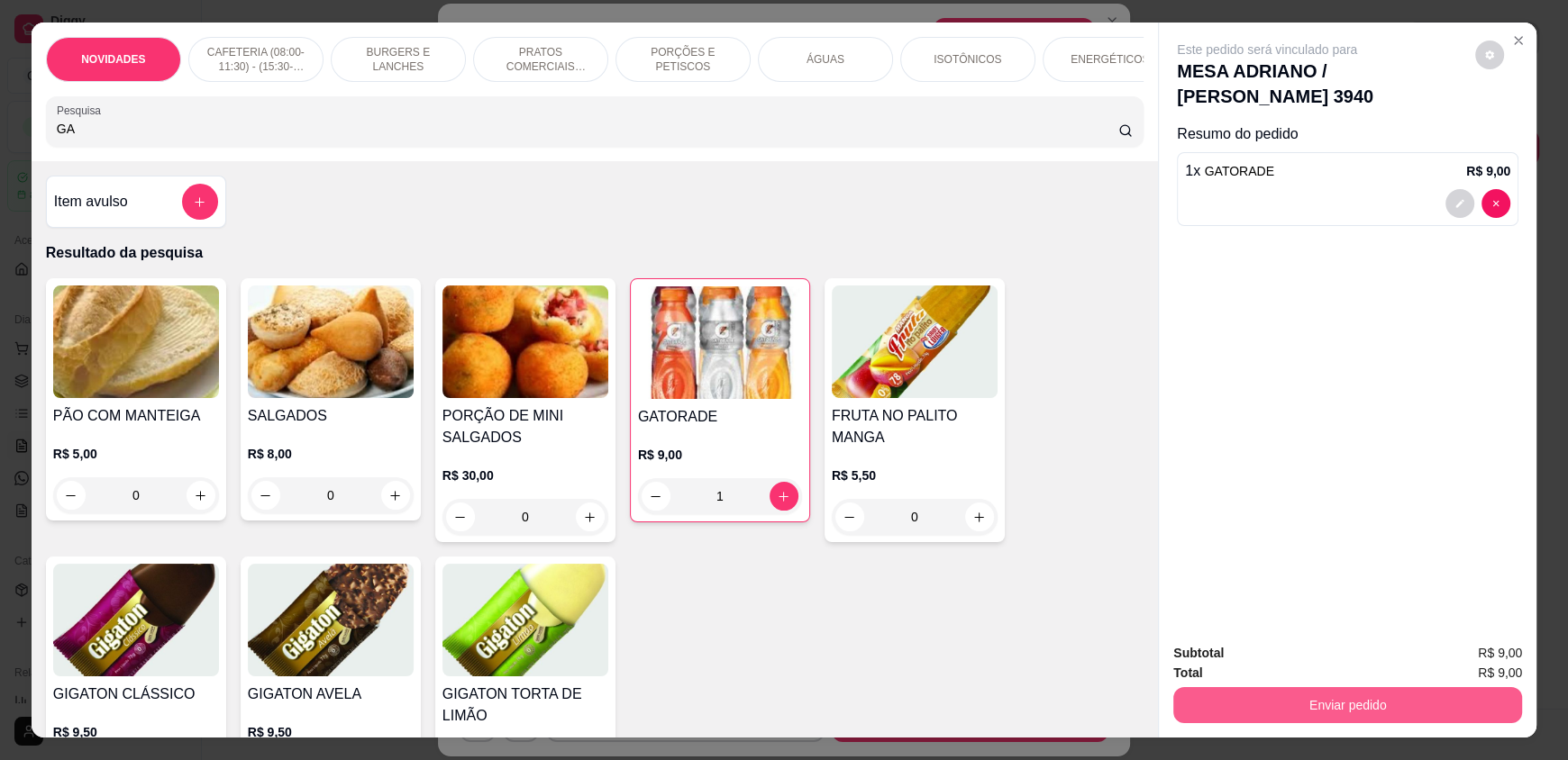
click at [1418, 700] on button "Enviar pedido" at bounding box center [1347, 705] width 349 height 36
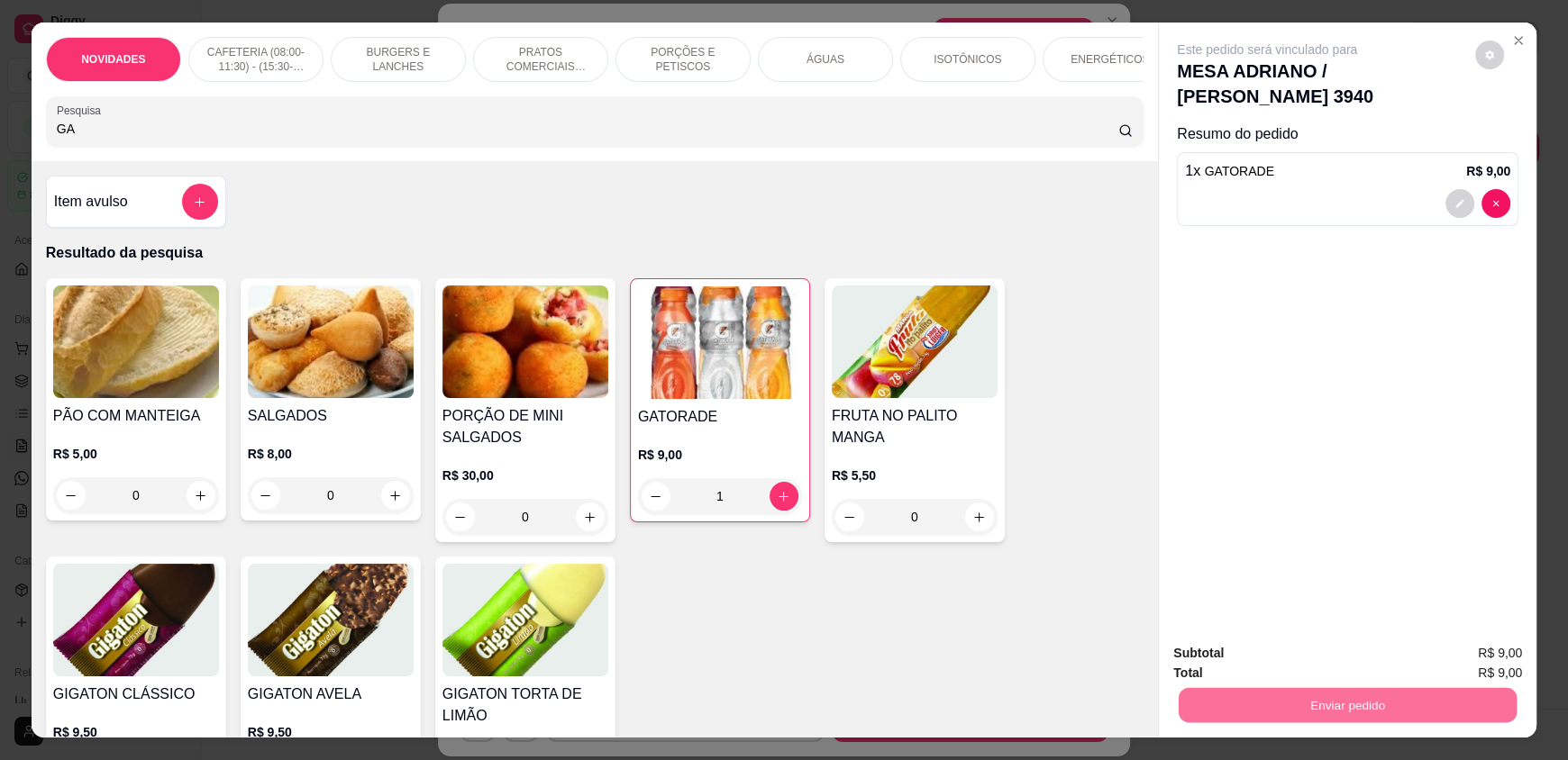
click at [1466, 652] on button "Enviar pedido" at bounding box center [1481, 660] width 107 height 36
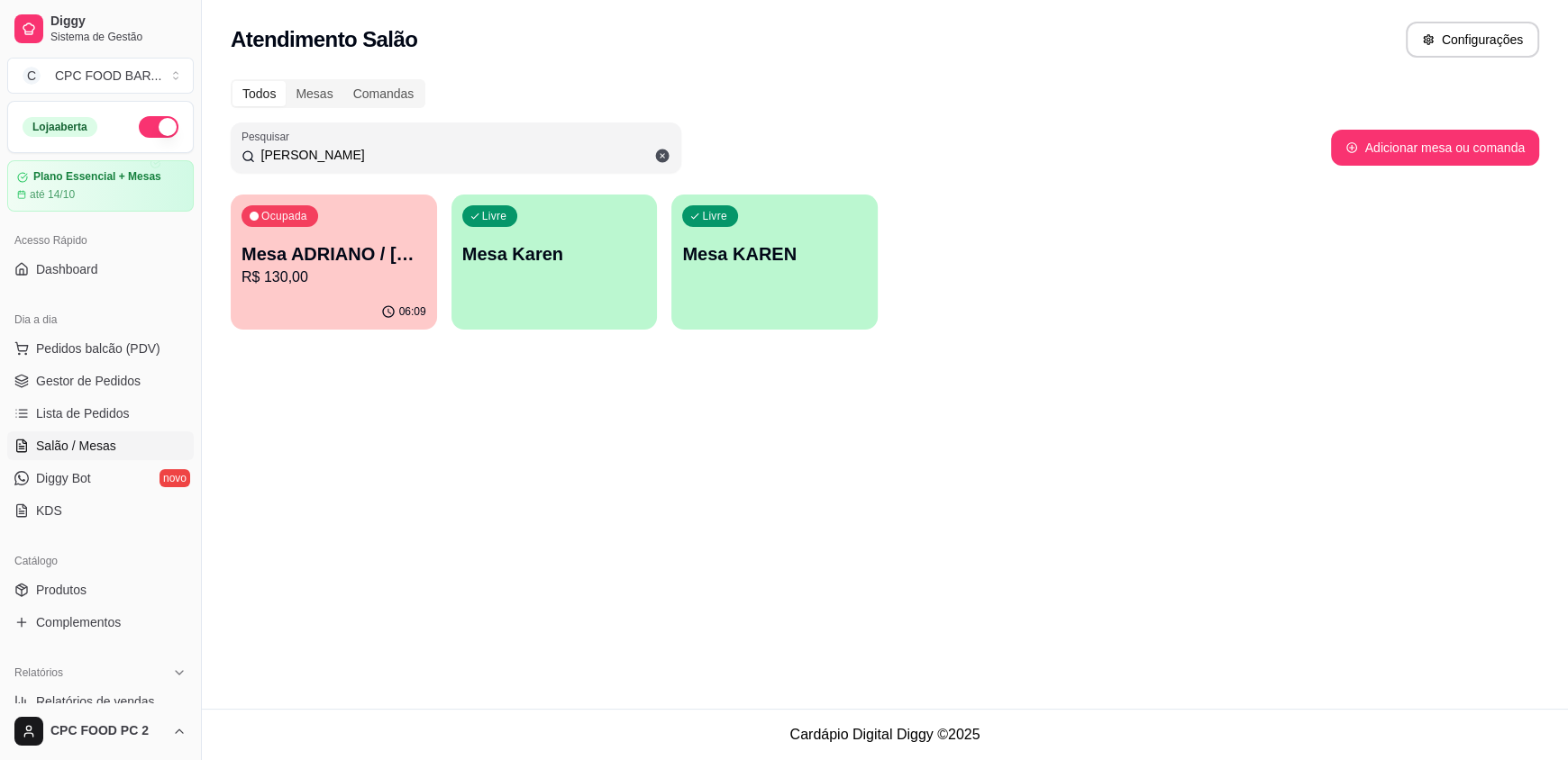
drag, startPoint x: 326, startPoint y: 156, endPoint x: 133, endPoint y: 140, distance: 193.7
click at [133, 140] on div "Diggy Sistema de Gestão C CPC FOOD BAR ... Loja aberta Plano Essencial + Mesas …" at bounding box center [784, 380] width 1568 height 760
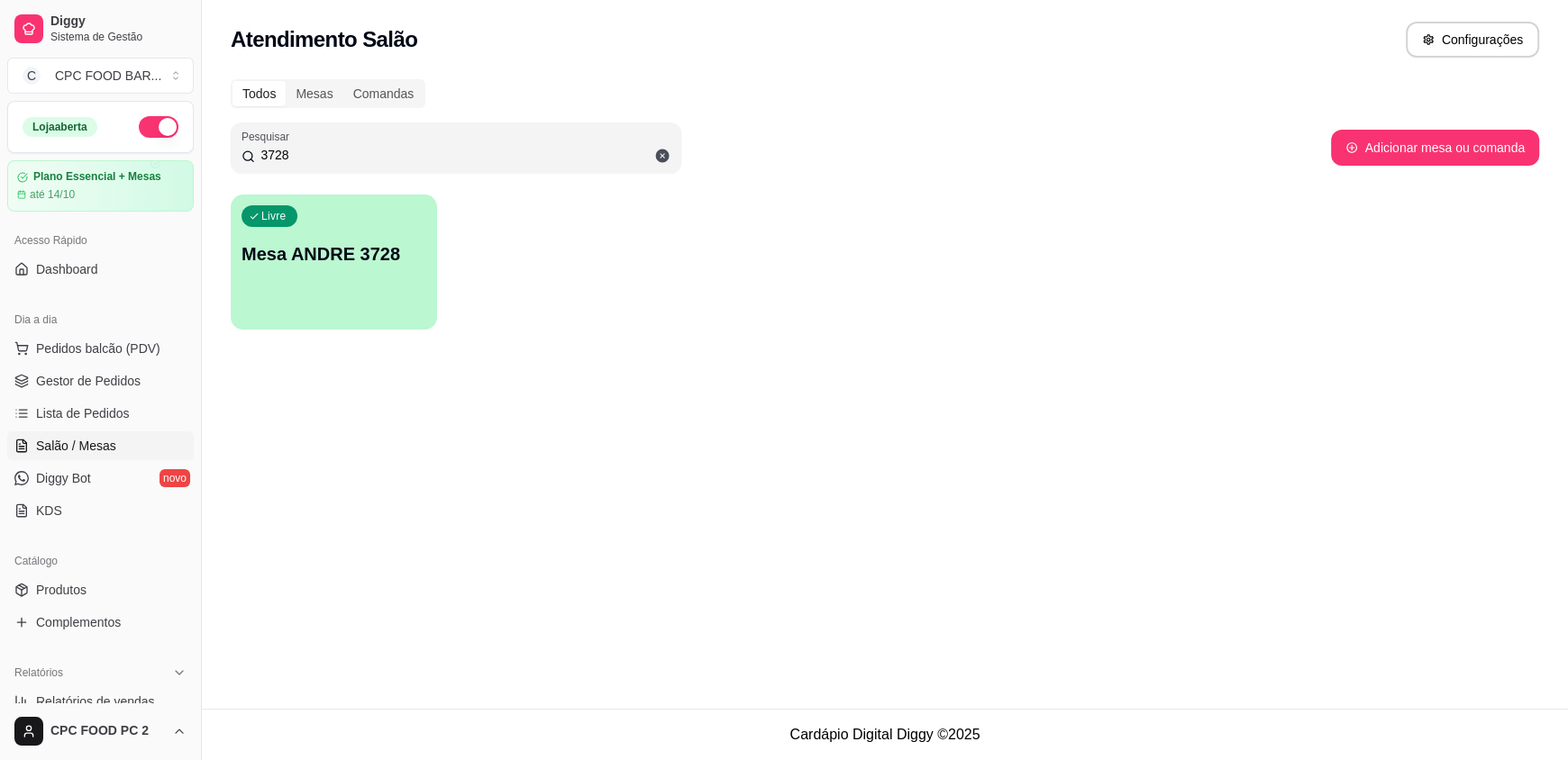
type input "3728"
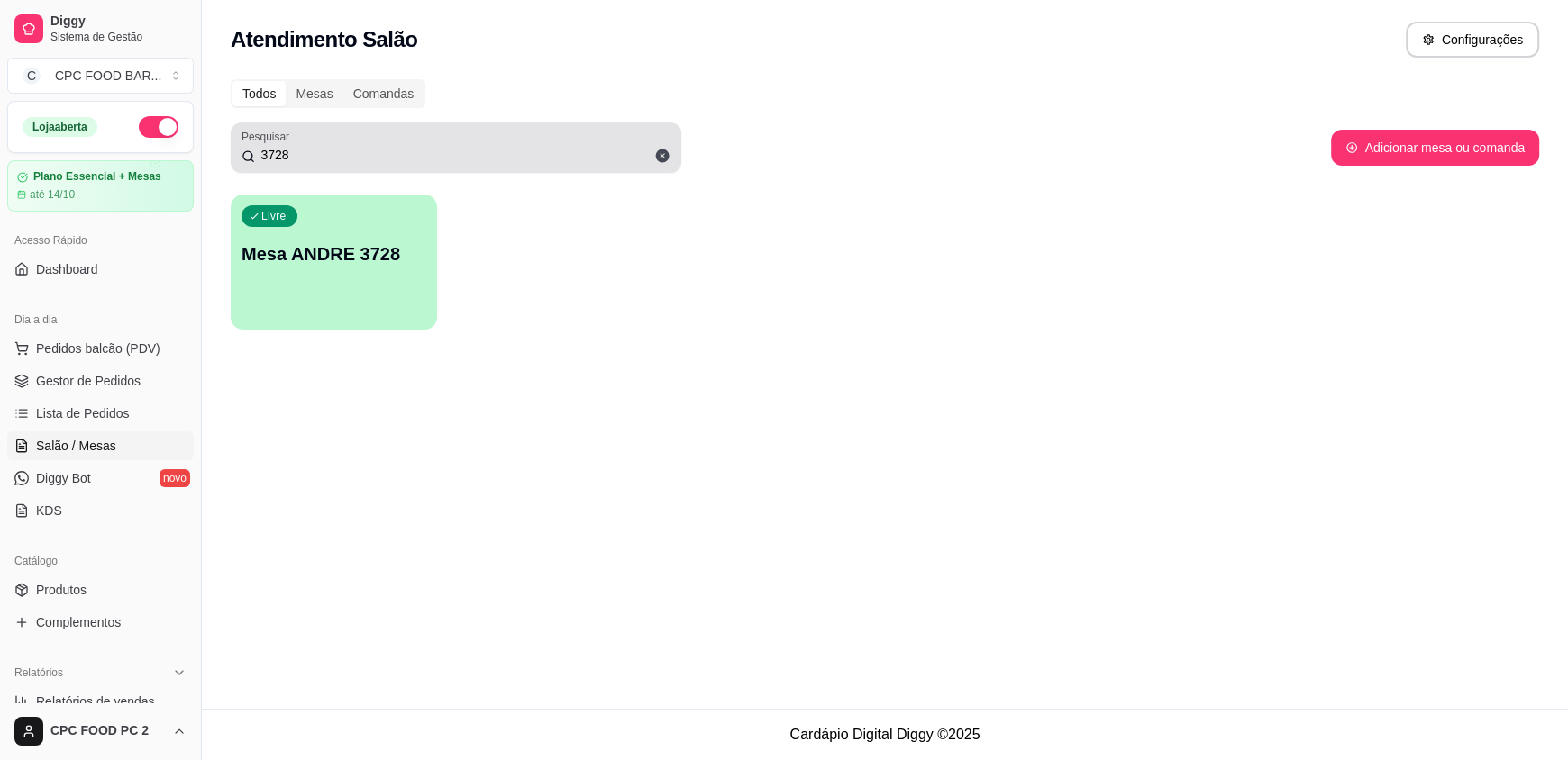
click at [659, 150] on icon at bounding box center [663, 156] width 14 height 14
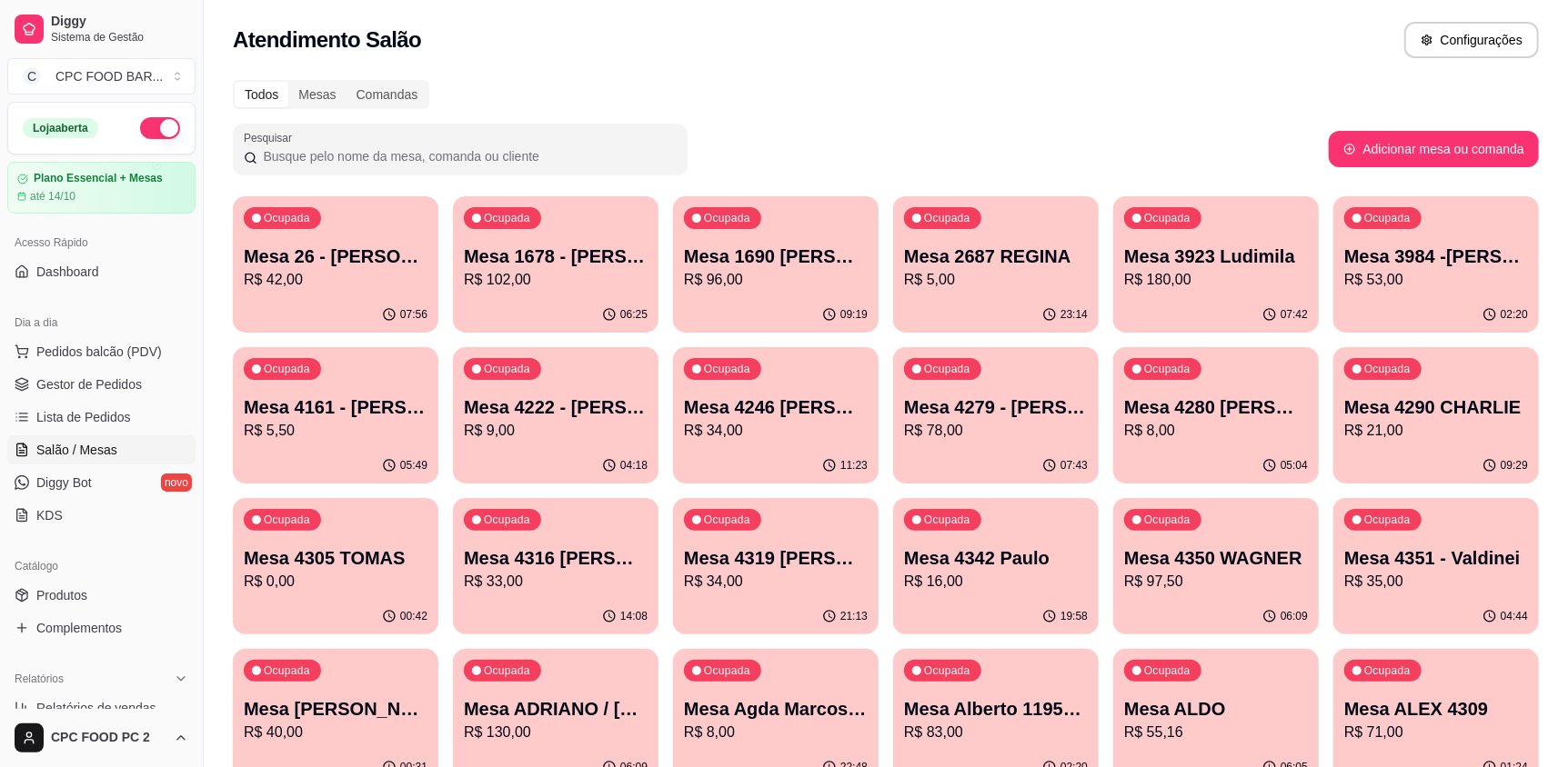
click at [767, 152] on div "Pesquisar" at bounding box center [781, 149] width 1096 height 51
click at [83, 416] on span "Lista de Pedidos" at bounding box center [84, 418] width 95 height 19
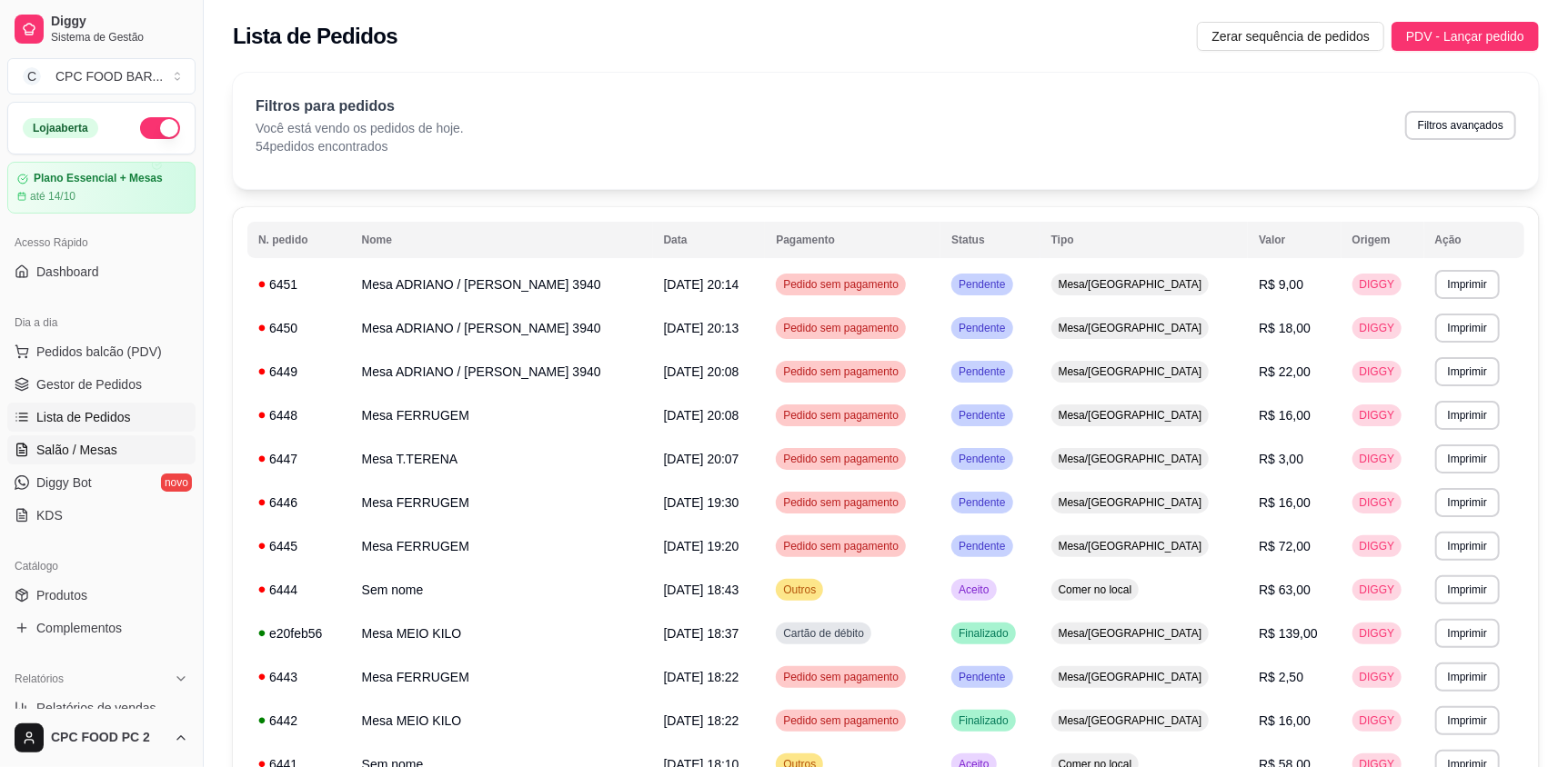
click at [95, 445] on span "Salão / Mesas" at bounding box center [76, 450] width 81 height 19
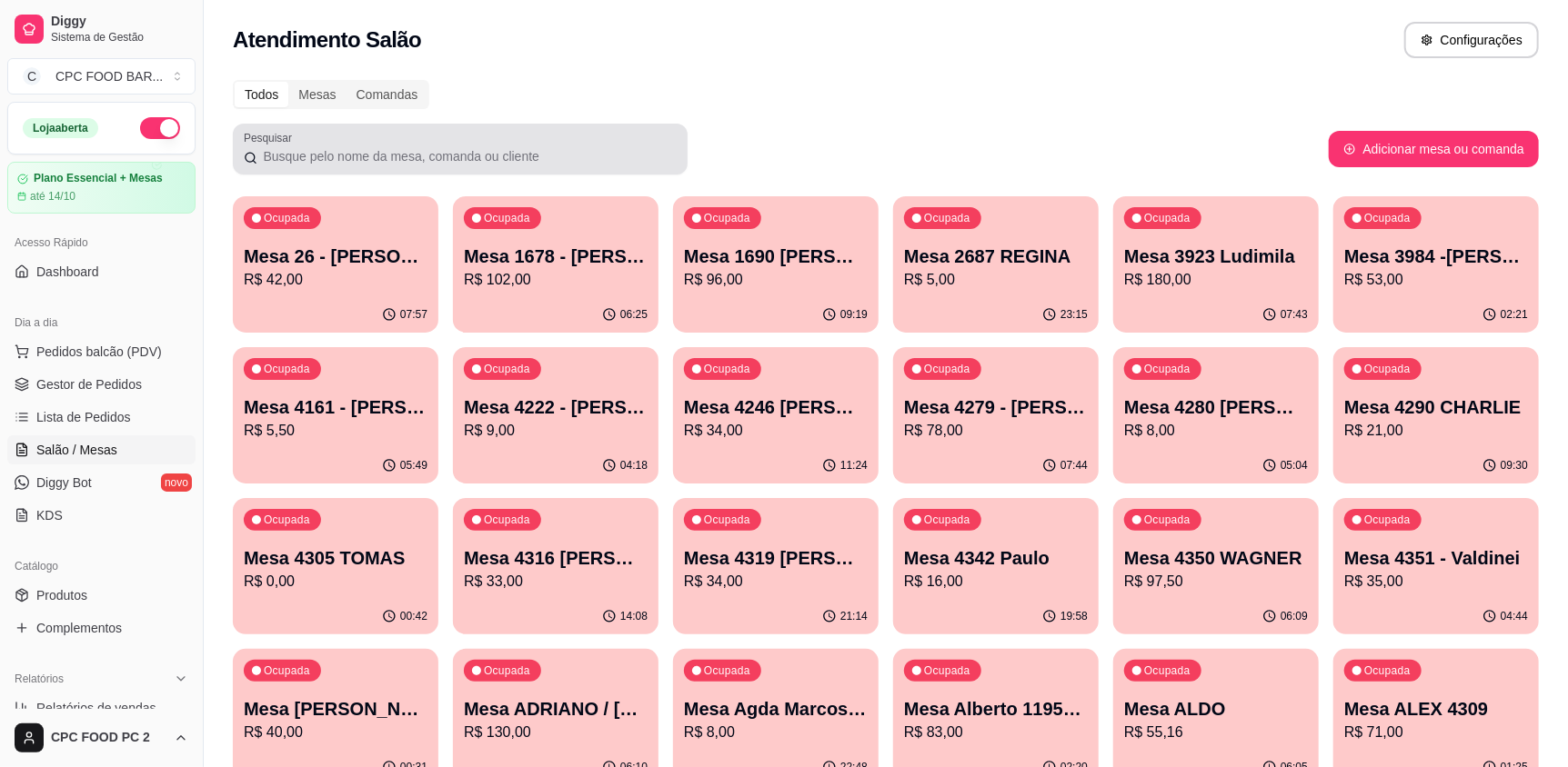
click at [365, 156] on input "Pesquisar" at bounding box center [466, 157] width 419 height 19
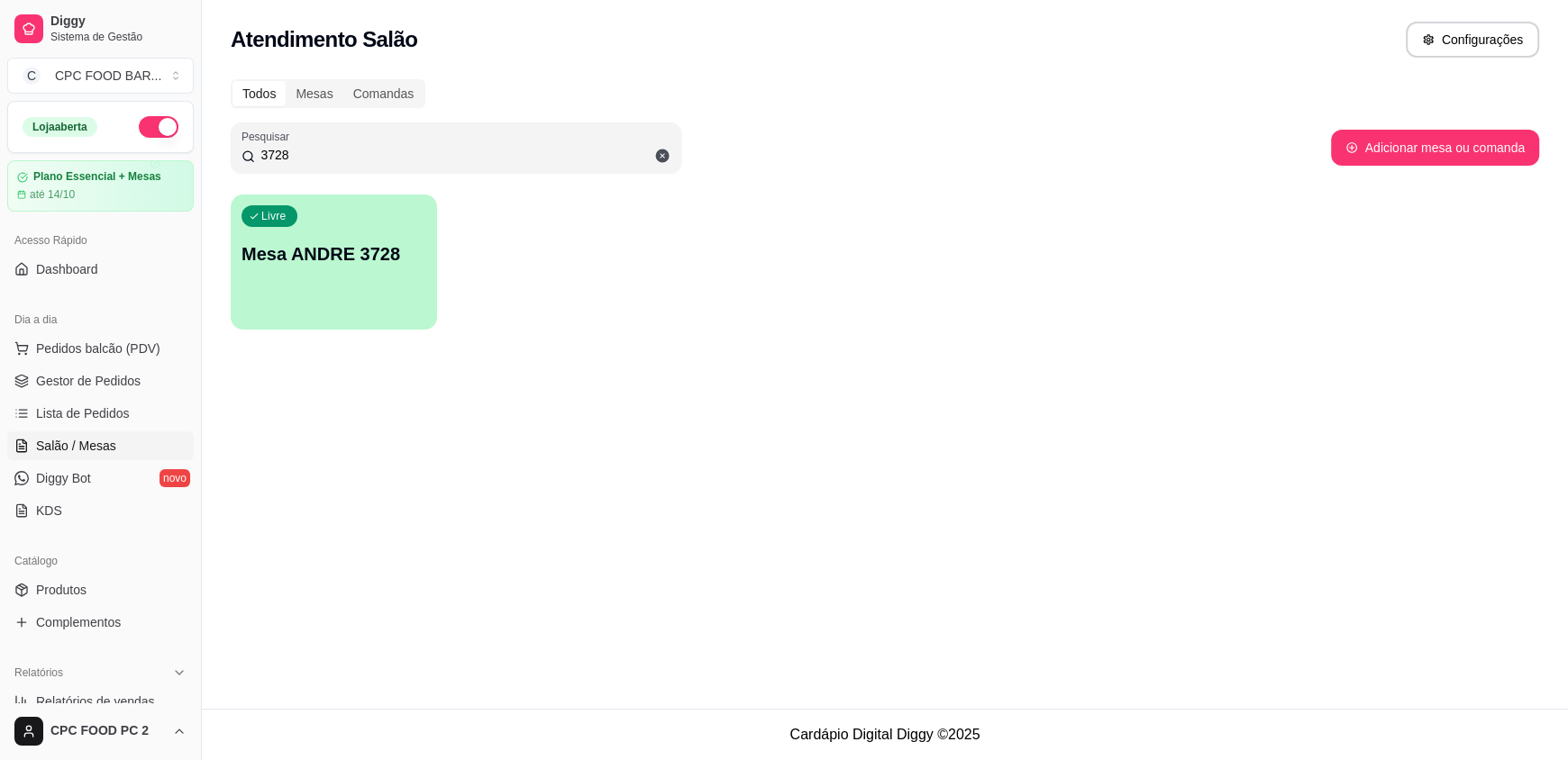
type input "3728"
click at [354, 236] on div "Livre Mesa ANDRE 3728" at bounding box center [334, 250] width 206 height 113
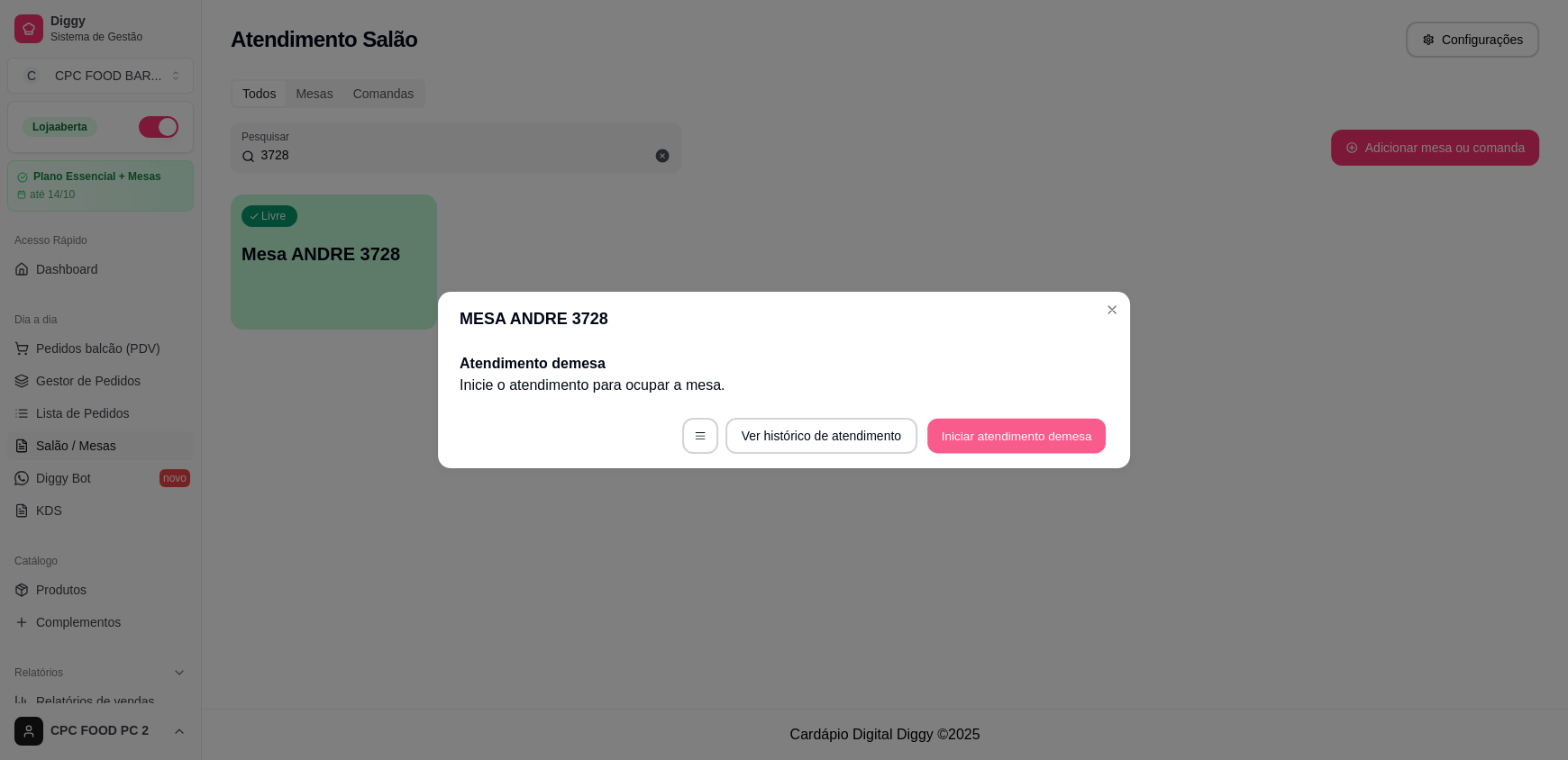
click at [1019, 443] on button "Iniciar atendimento de mesa" at bounding box center [1016, 436] width 179 height 35
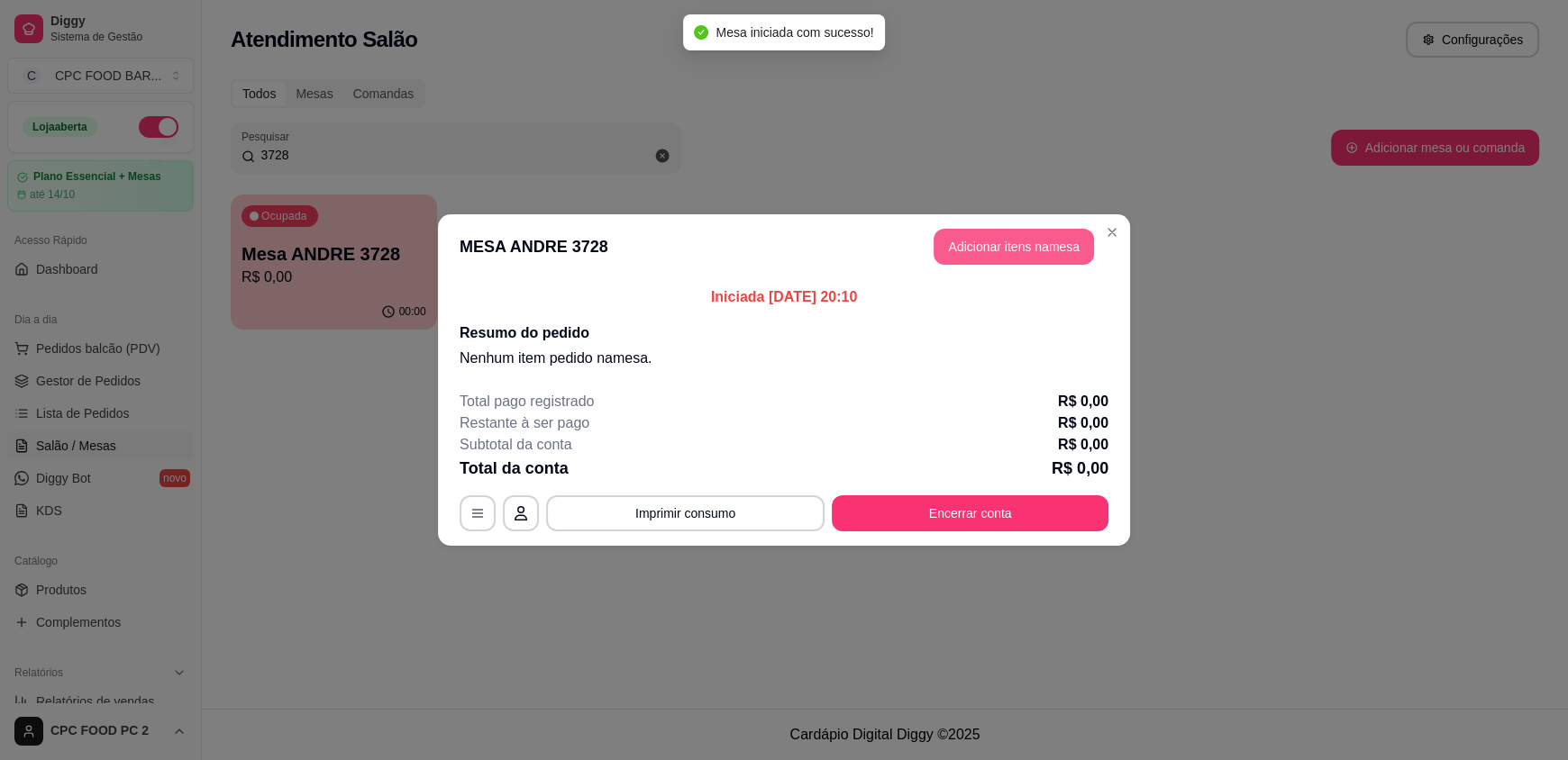
click at [994, 251] on button "Adicionar itens na mesa" at bounding box center [1013, 247] width 160 height 36
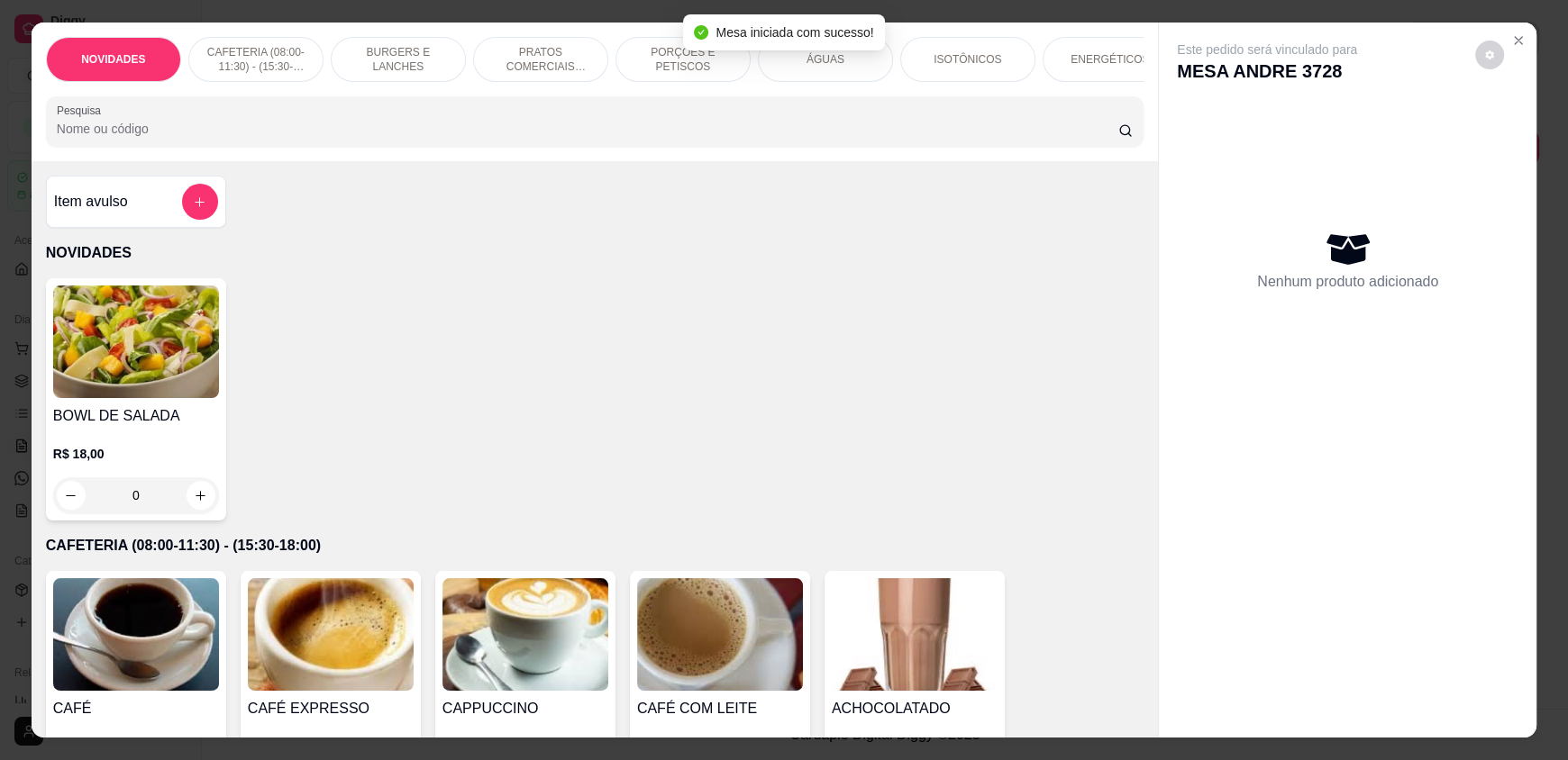
click at [572, 138] on input "Pesquisa" at bounding box center [588, 129] width 1062 height 18
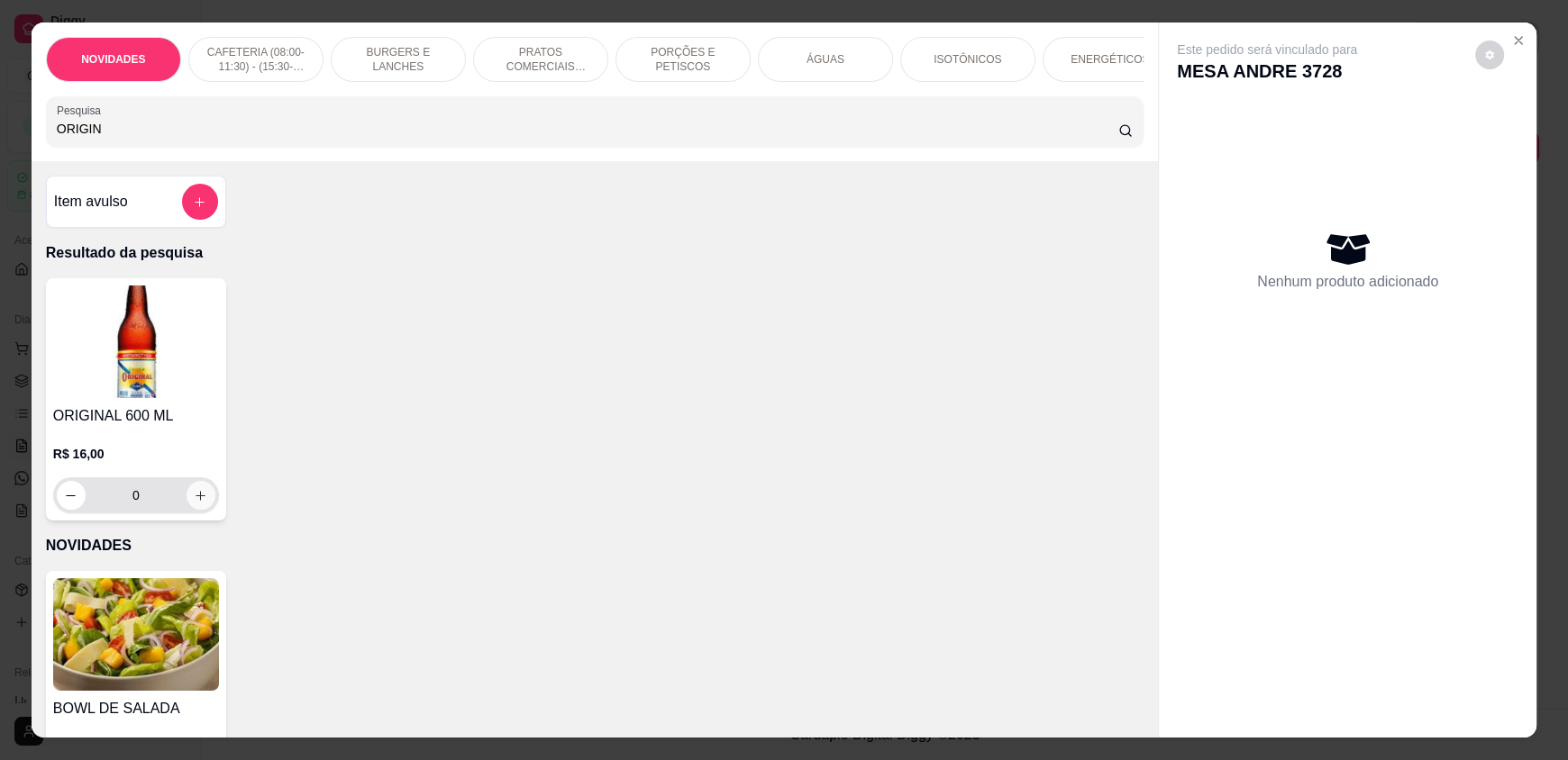
type input "ORIGIN"
click at [194, 498] on button "increase-product-quantity" at bounding box center [201, 495] width 29 height 29
type input "1"
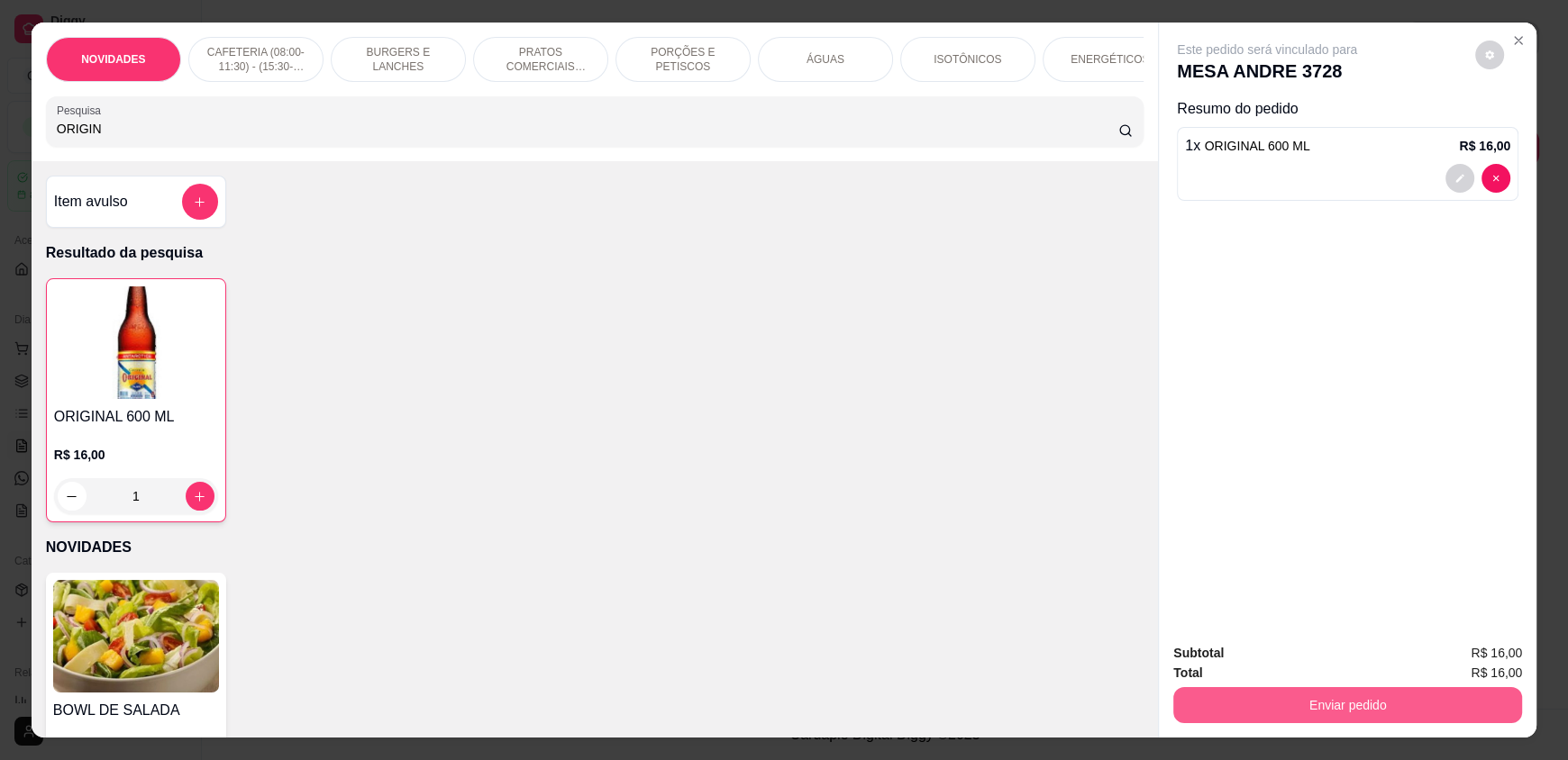
click at [1302, 694] on button "Enviar pedido" at bounding box center [1347, 705] width 349 height 36
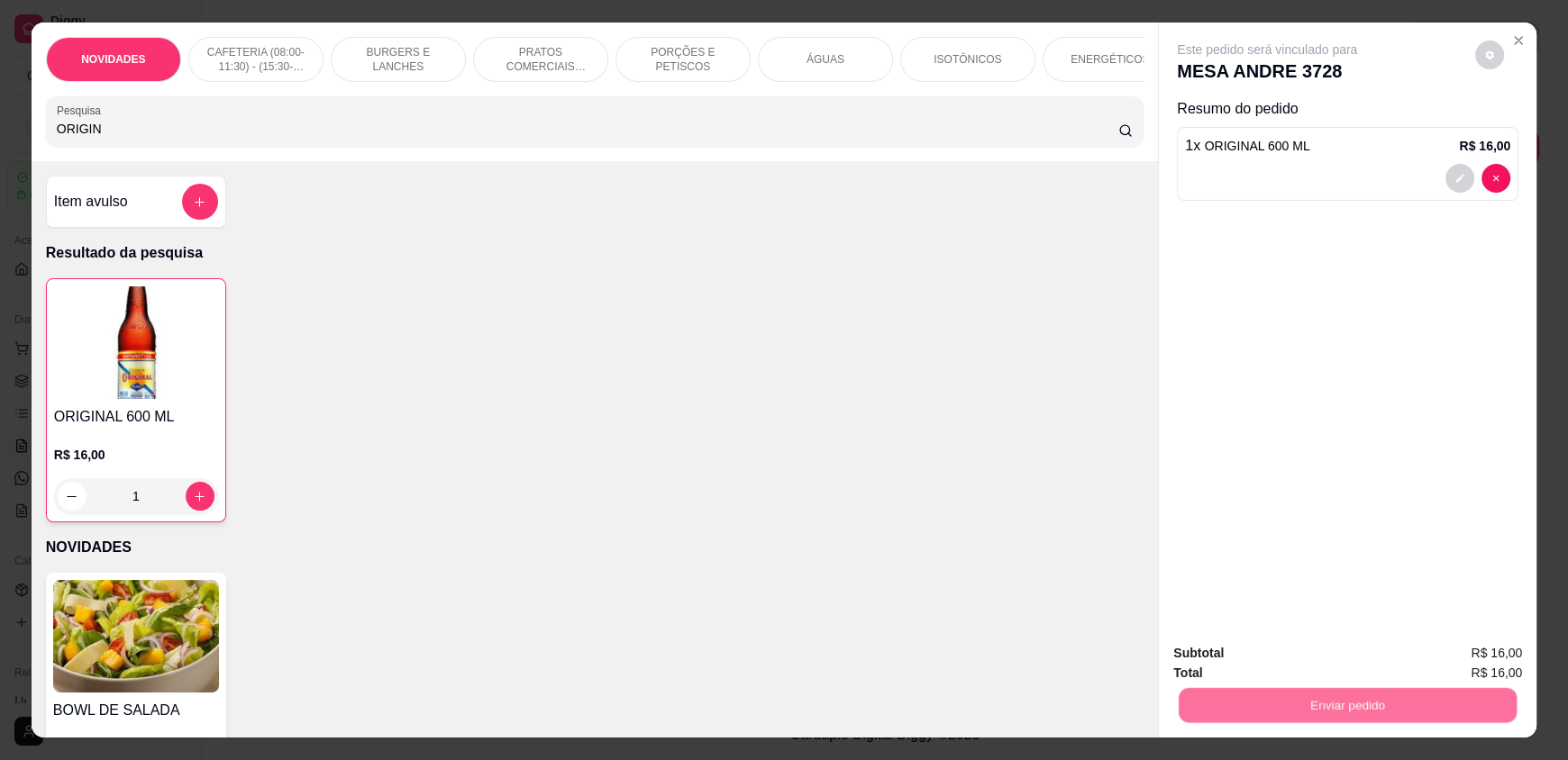
click at [1459, 653] on button "Enviar pedido" at bounding box center [1474, 661] width 102 height 34
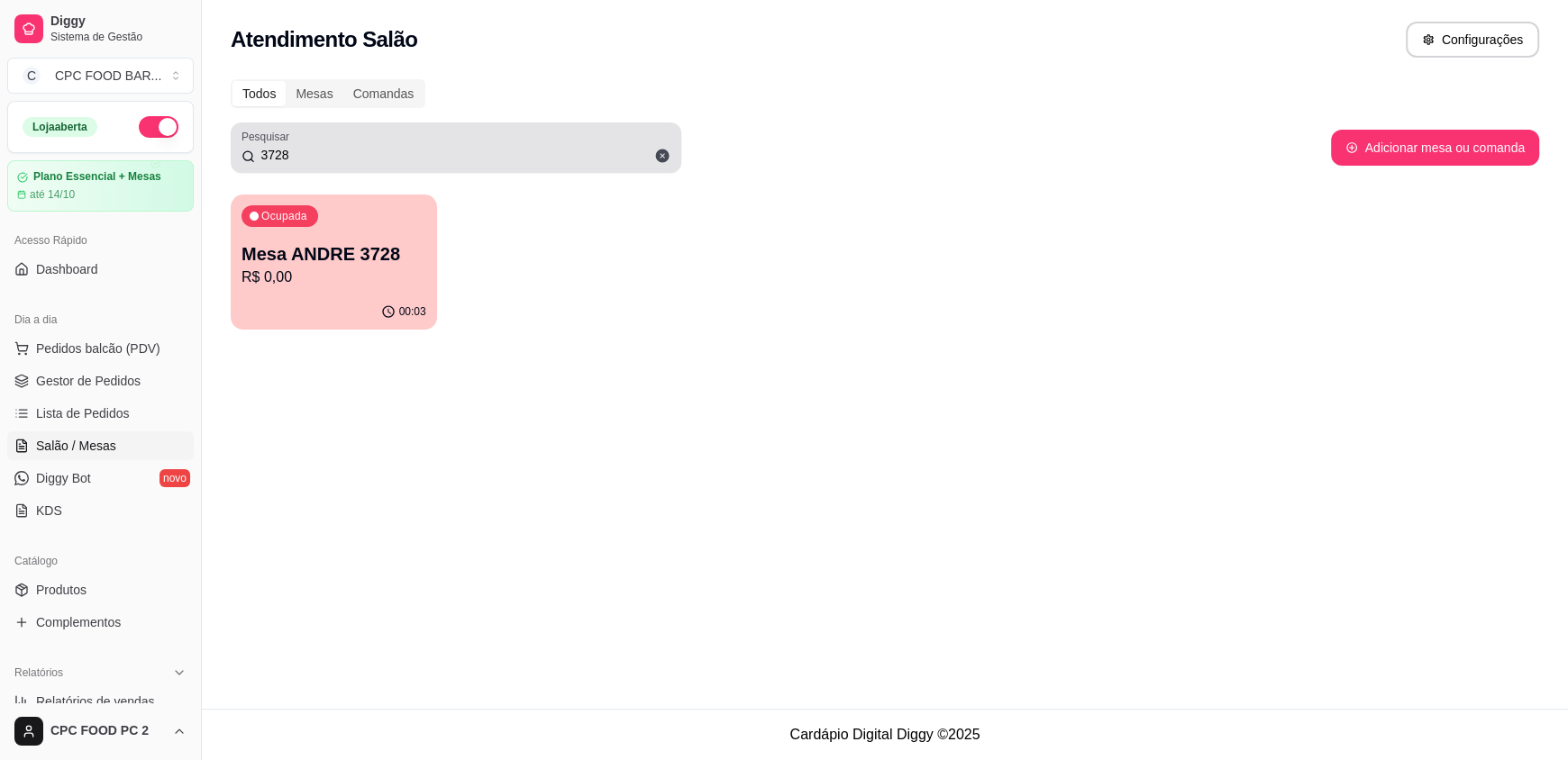
click at [661, 155] on icon at bounding box center [663, 156] width 17 height 17
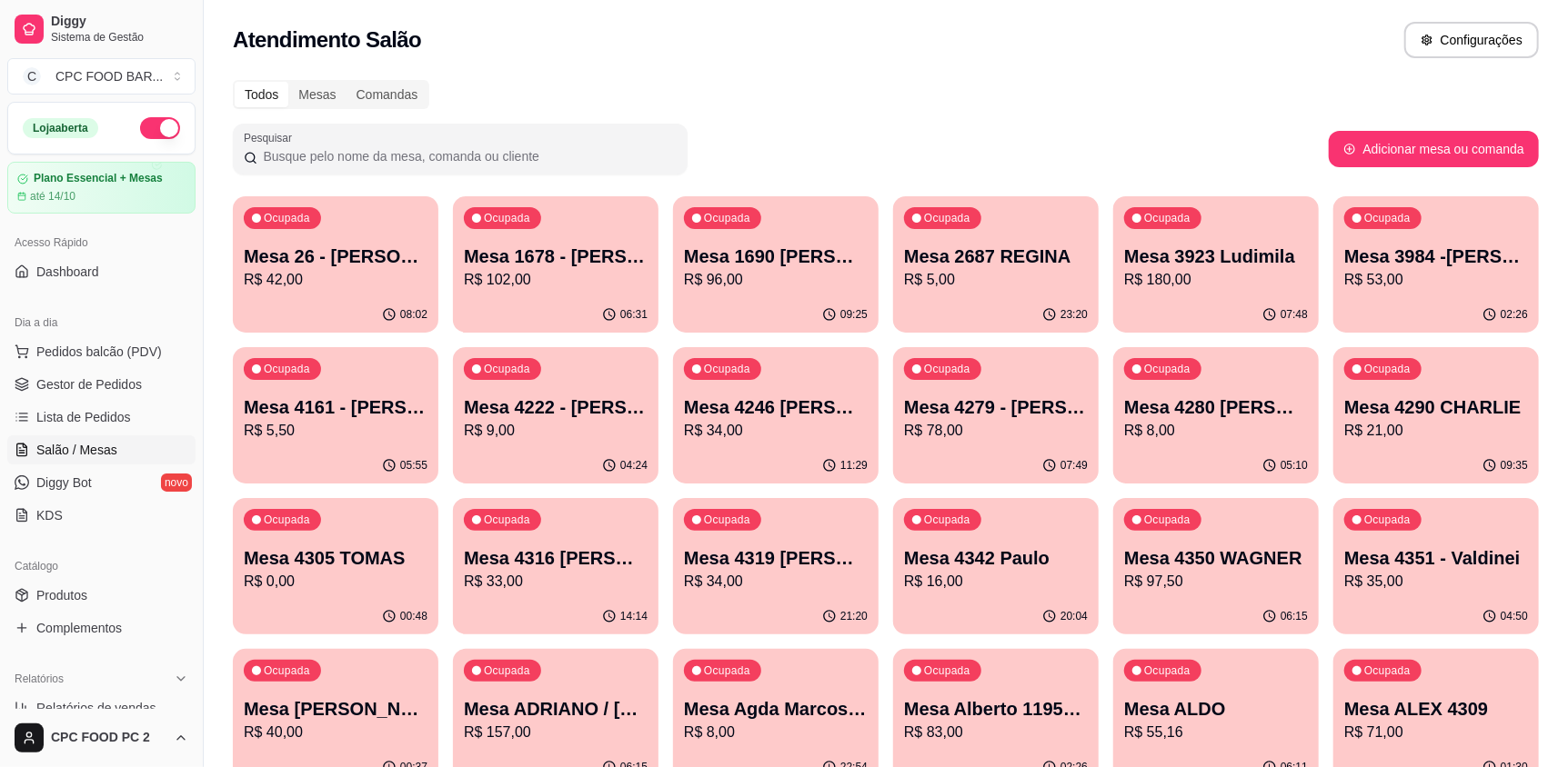
click at [542, 153] on input "Pesquisar" at bounding box center [466, 157] width 419 height 19
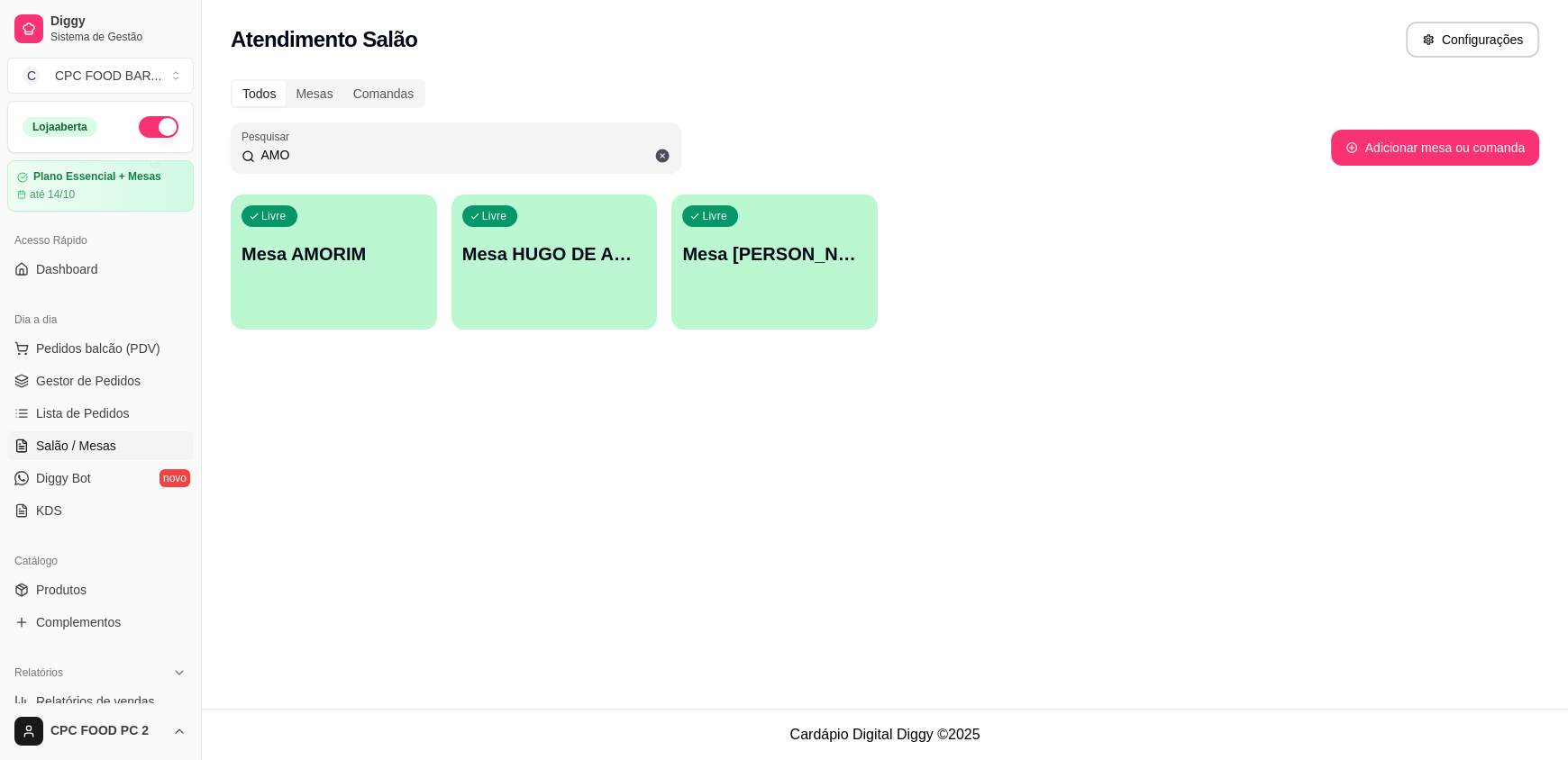
type input "AMO"
click at [308, 276] on div "Livre Mesa AMORIM" at bounding box center [333, 250] width 200 height 109
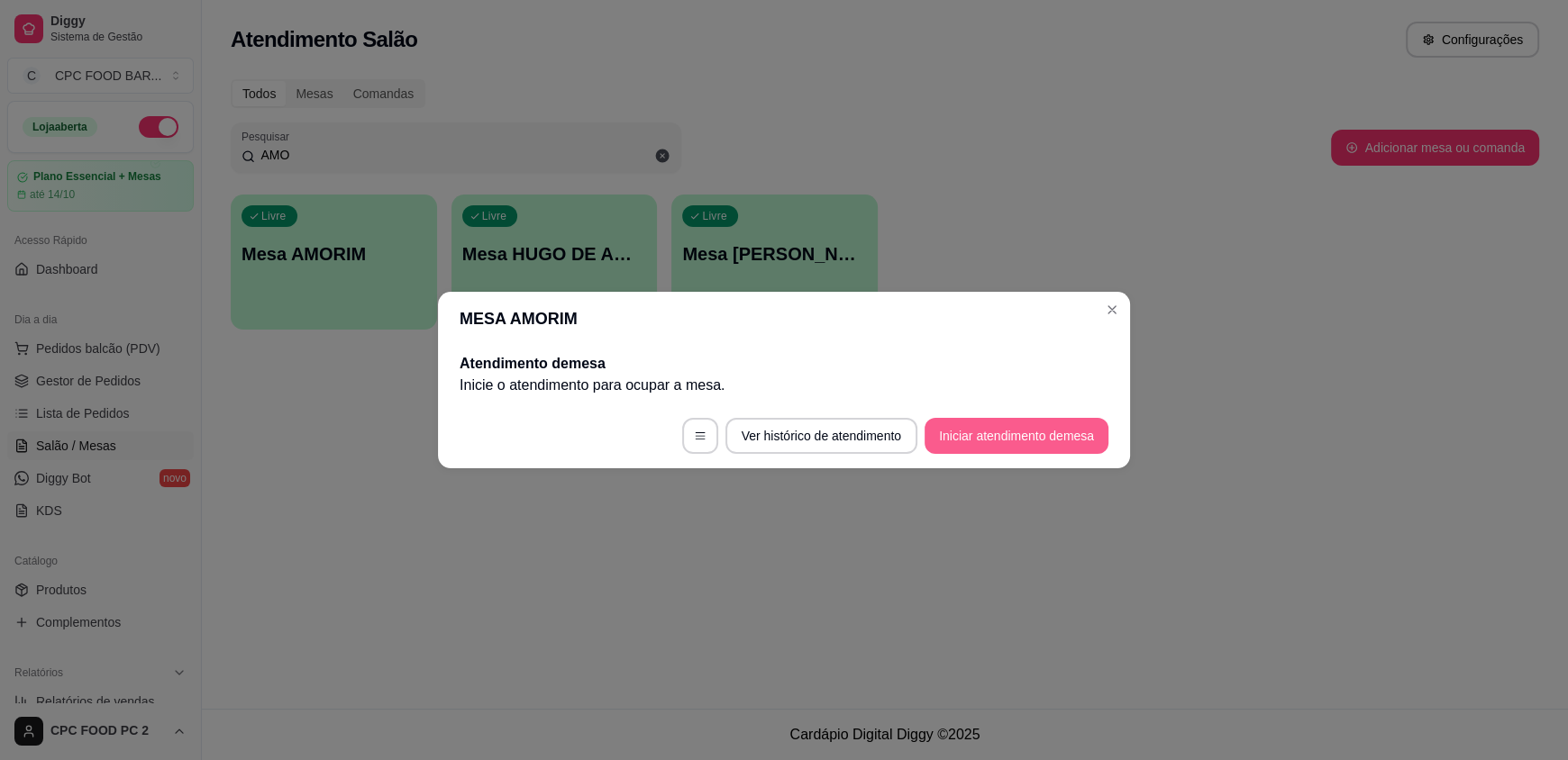
click at [966, 438] on button "Iniciar atendimento de mesa" at bounding box center [1017, 435] width 184 height 36
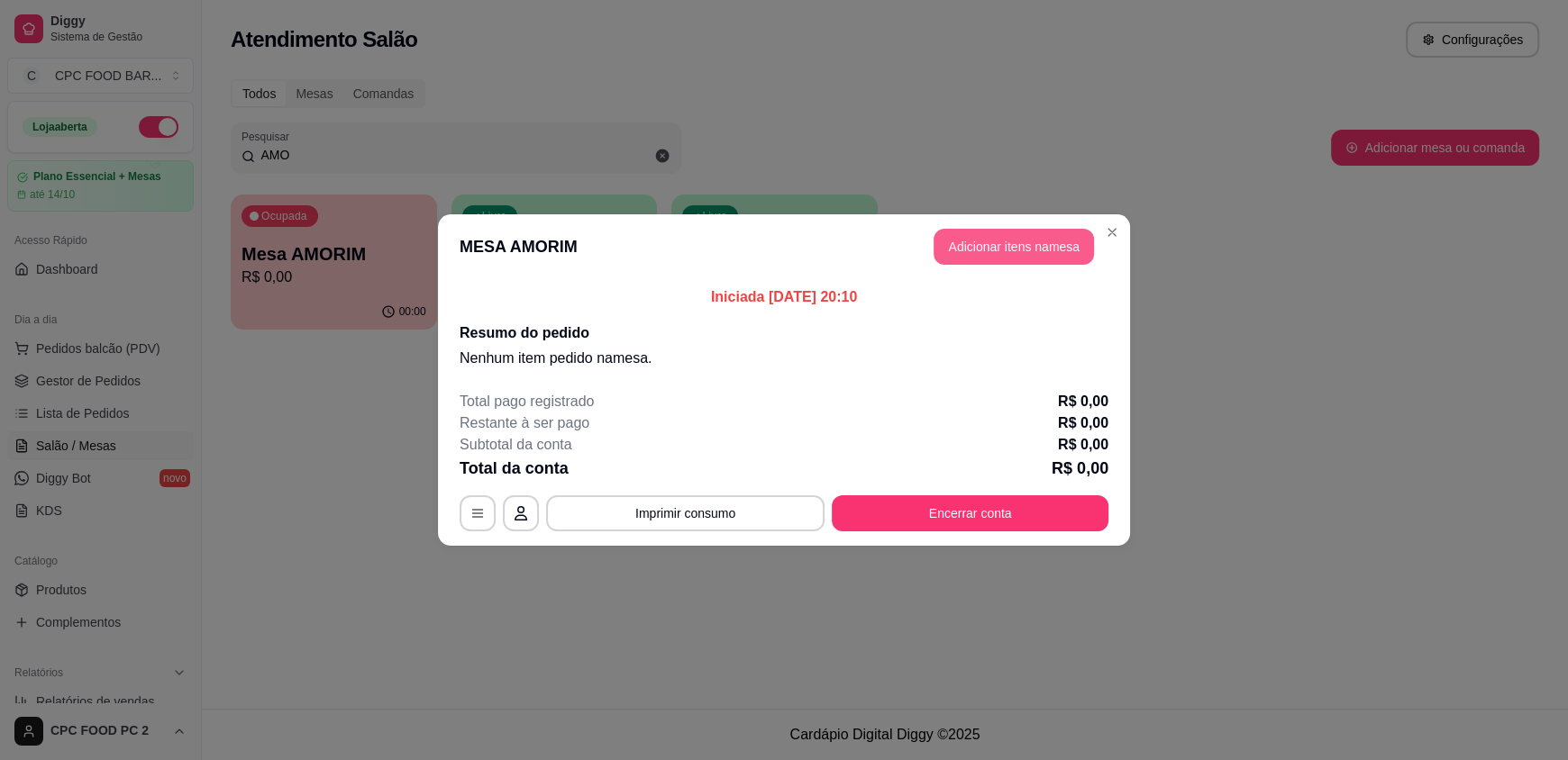
click at [994, 249] on button "Adicionar itens na mesa" at bounding box center [1013, 247] width 160 height 36
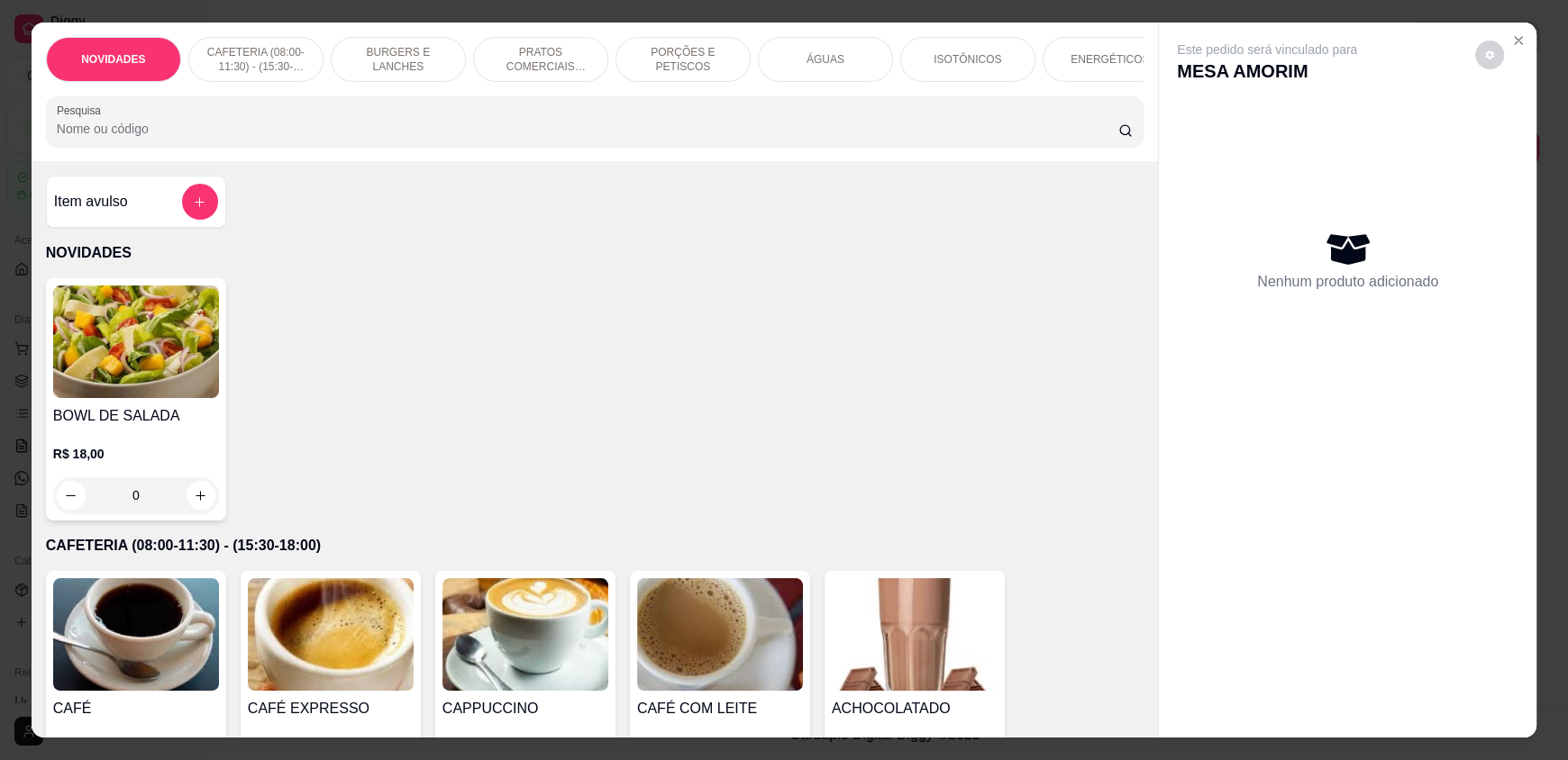
click at [720, 138] on input "Pesquisa" at bounding box center [588, 129] width 1062 height 18
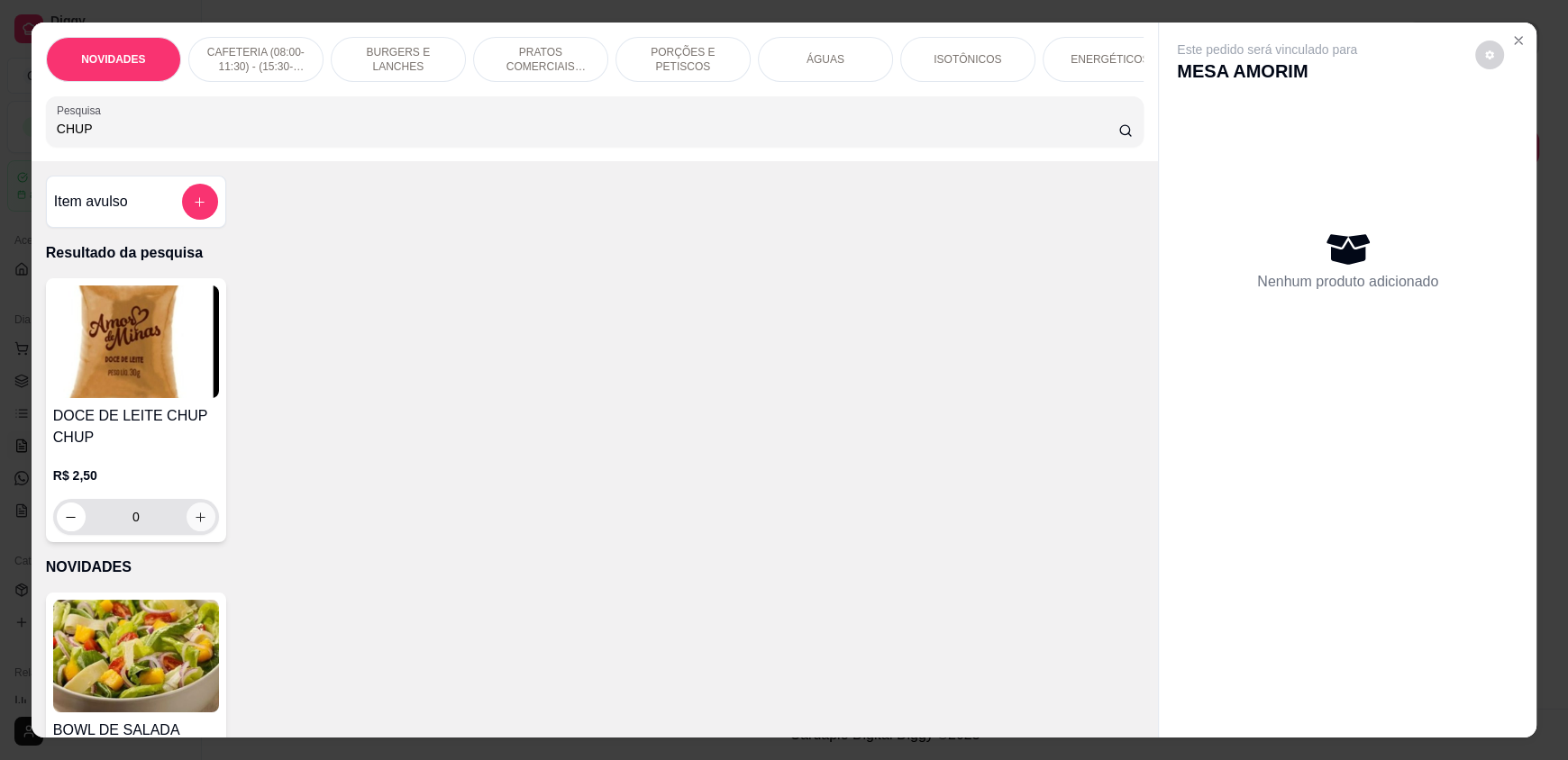
type input "CHUP"
click at [197, 524] on icon "increase-product-quantity" at bounding box center [201, 517] width 14 height 14
type input "1"
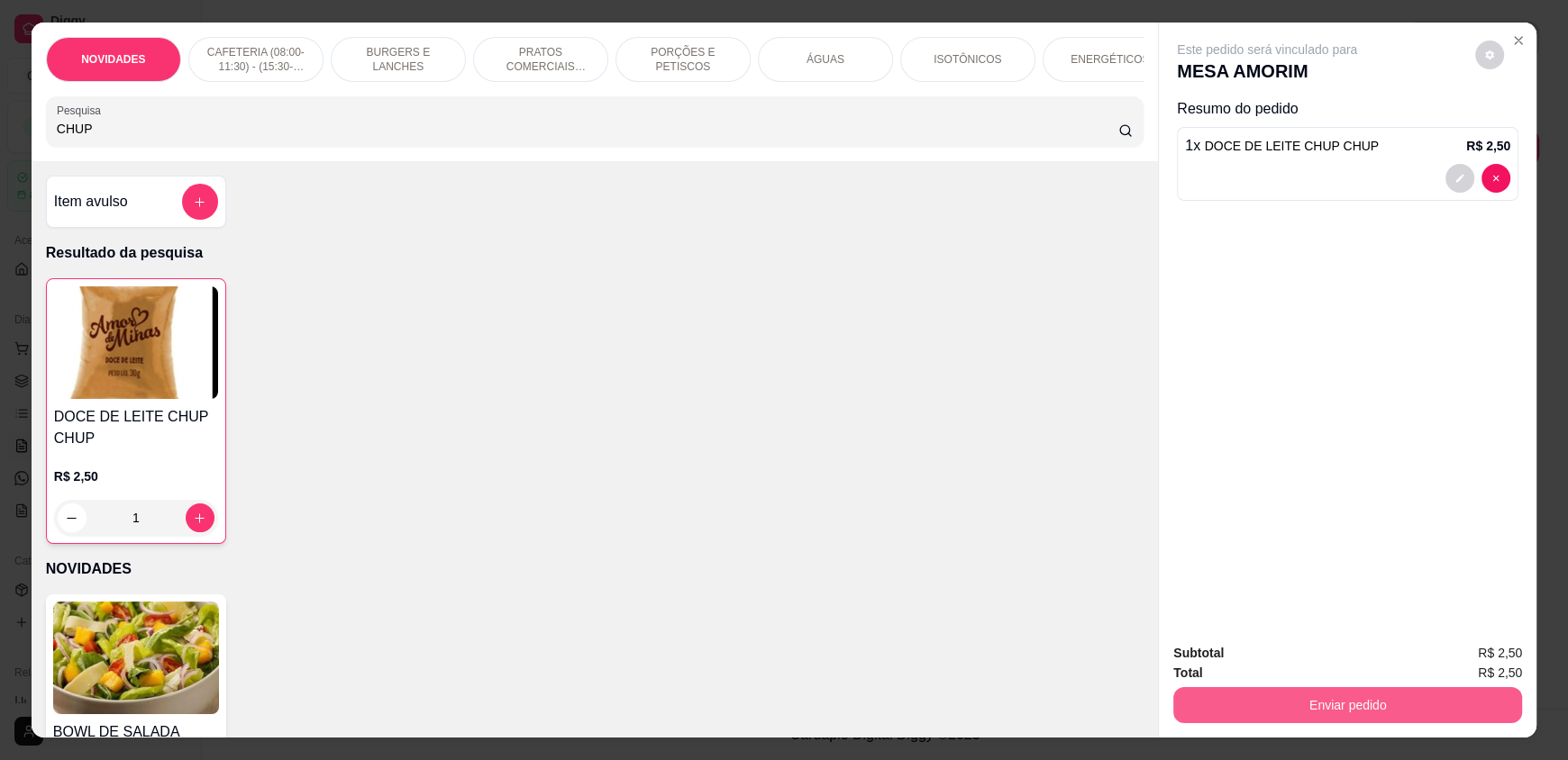
click at [1337, 720] on button "Enviar pedido" at bounding box center [1347, 705] width 349 height 36
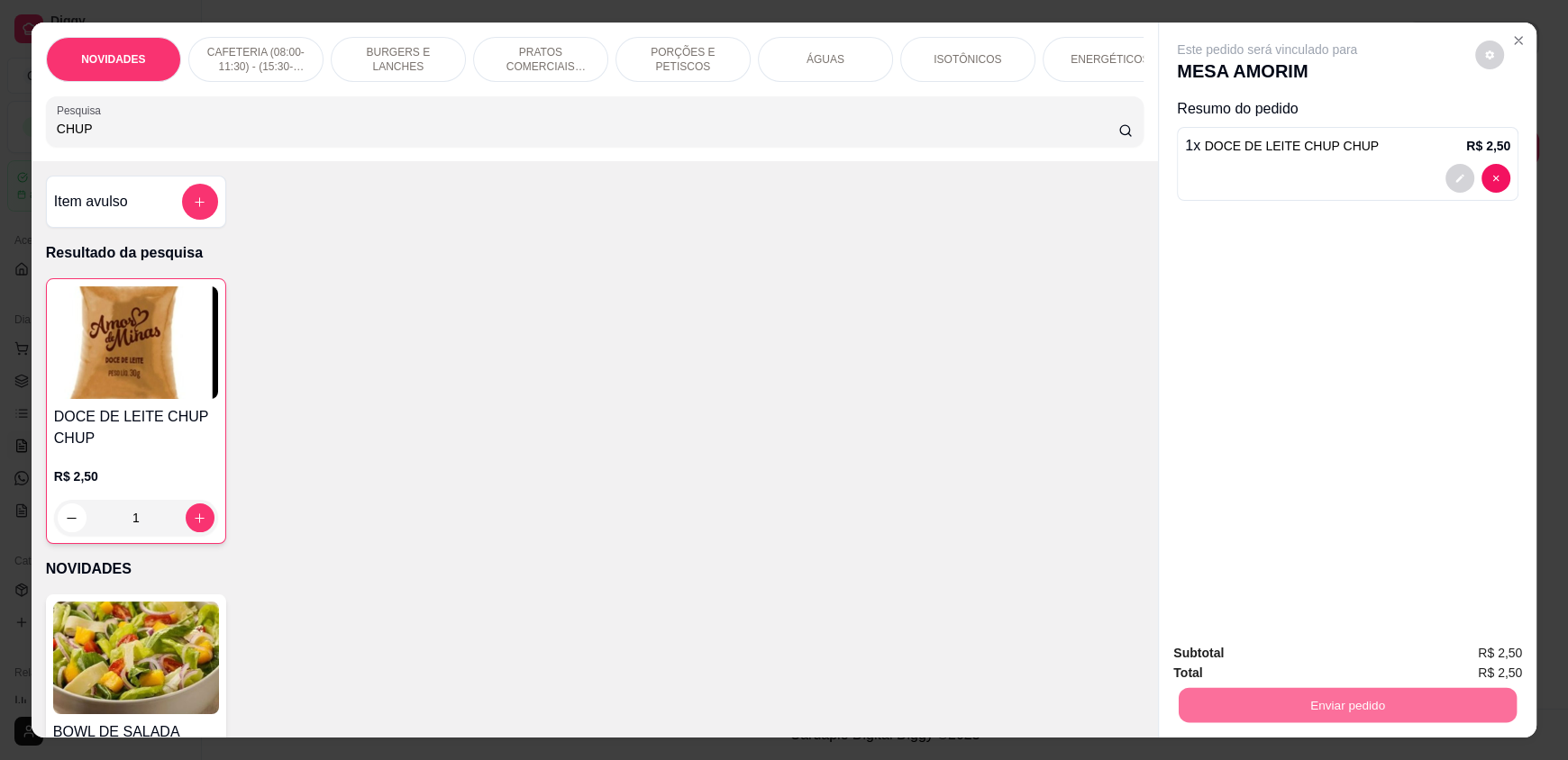
click at [1463, 661] on button "Enviar pedido" at bounding box center [1475, 661] width 99 height 33
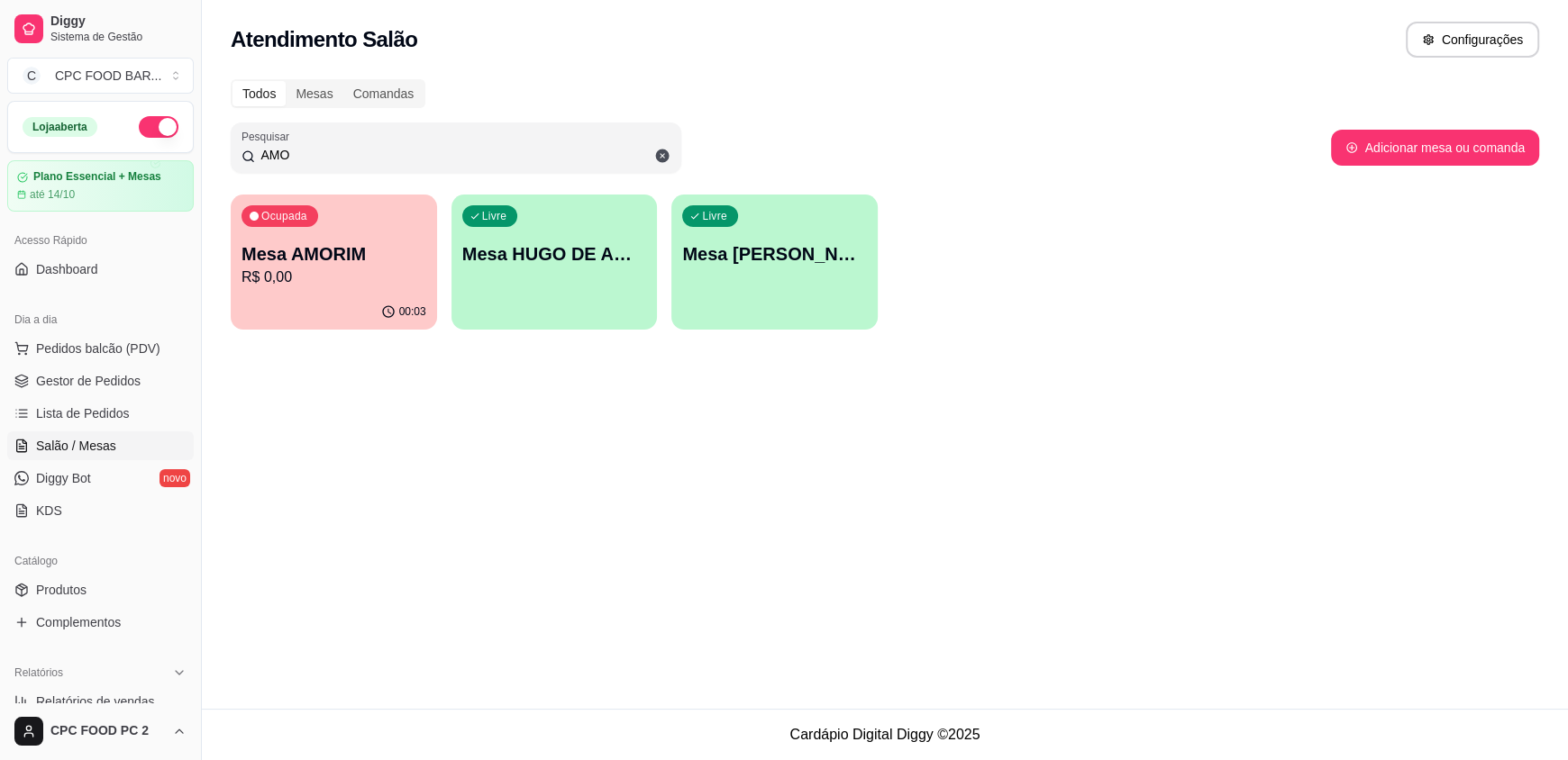
drag, startPoint x: 263, startPoint y: 143, endPoint x: 213, endPoint y: 120, distance: 55.0
click at [213, 120] on div "Todos Mesas Comandas Pesquisar AMO Adicionar mesa ou comanda Ocupada Mesa AMORI…" at bounding box center [884, 209] width 1366 height 282
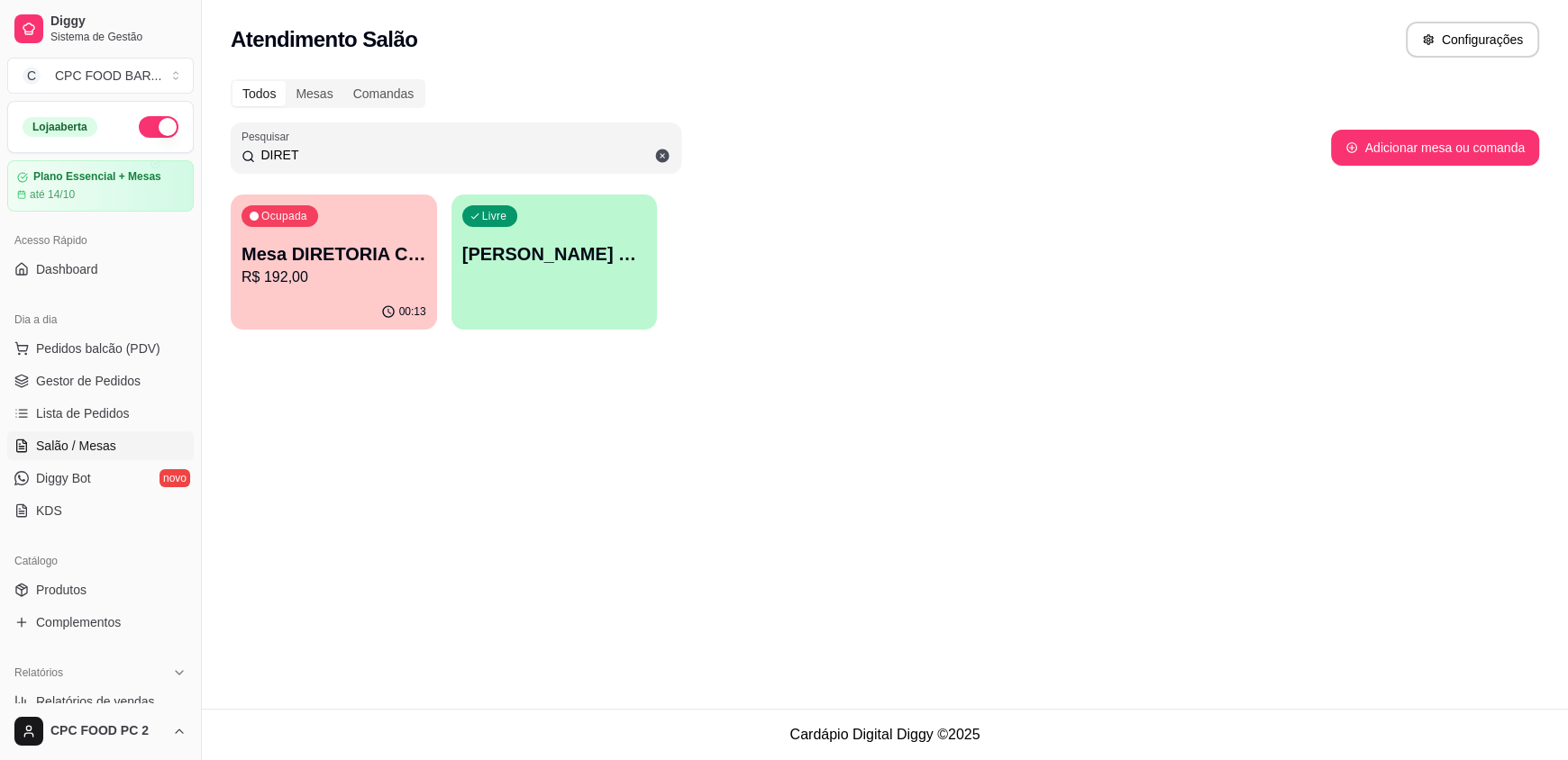
type input "DIRET"
click at [357, 297] on div "00:13" at bounding box center [333, 310] width 200 height 34
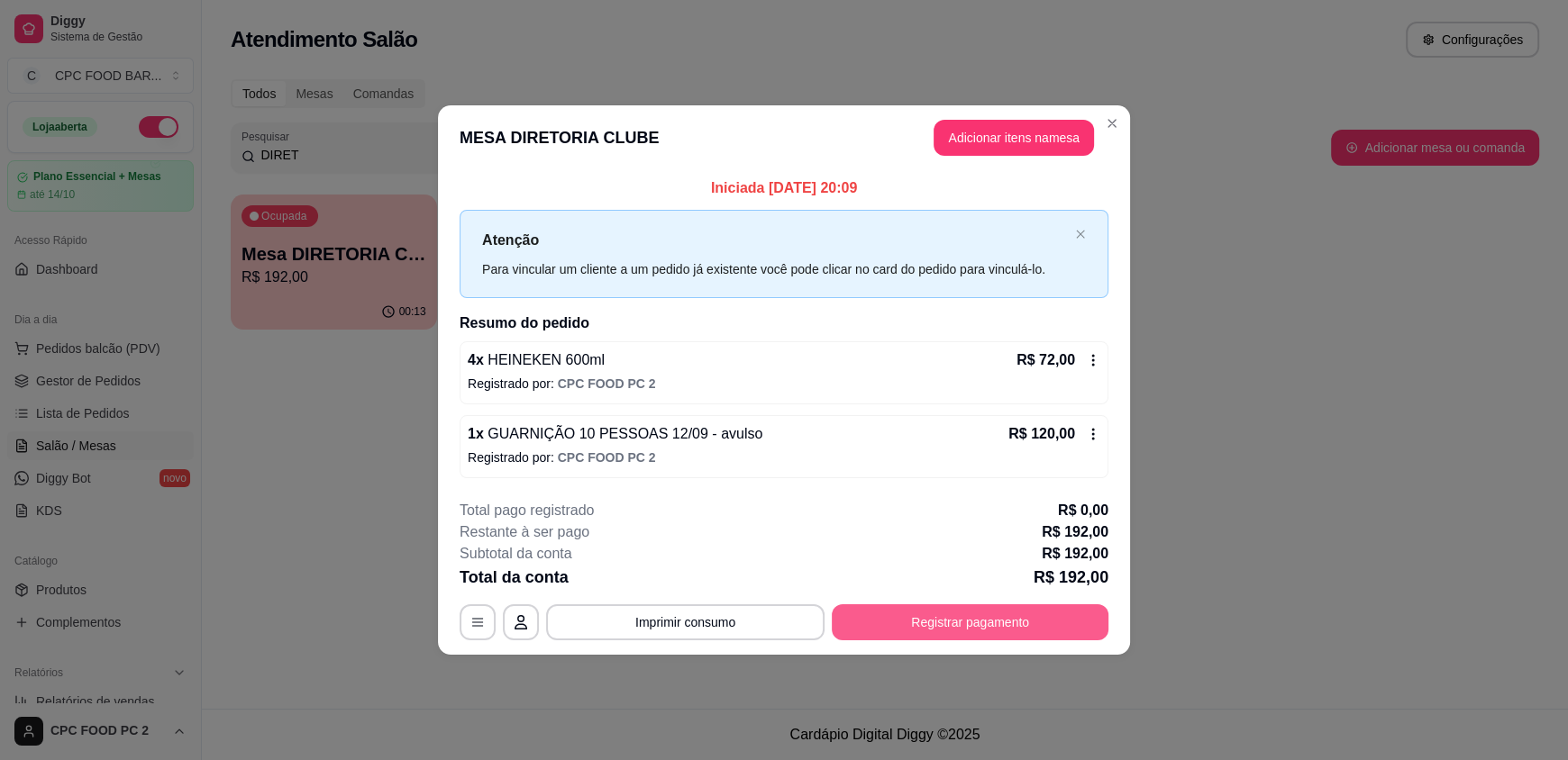
click at [885, 614] on button "Registrar pagamento" at bounding box center [970, 622] width 277 height 36
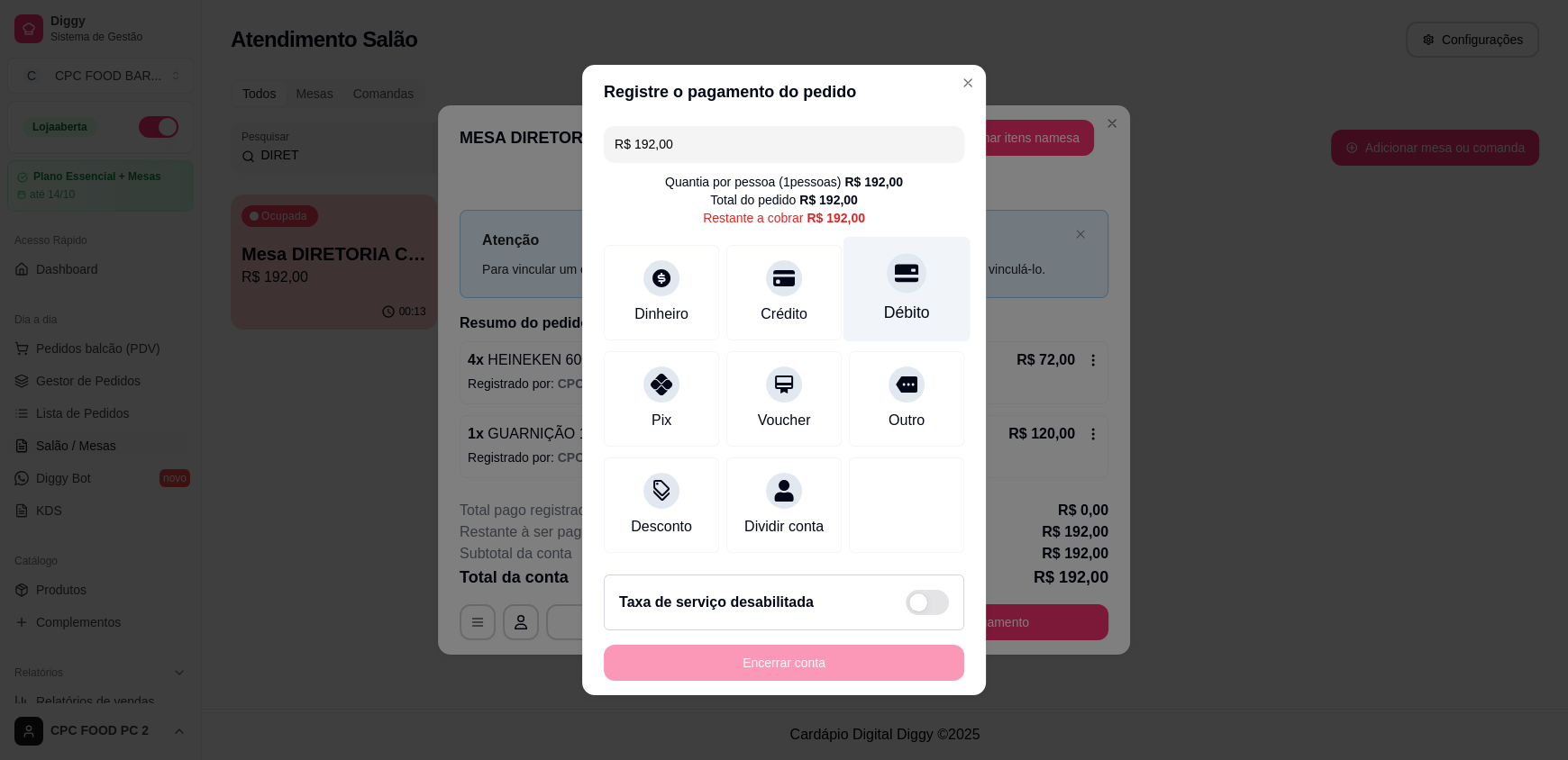
click at [905, 259] on div at bounding box center [905, 272] width 40 height 40
type input "R$ 0,00"
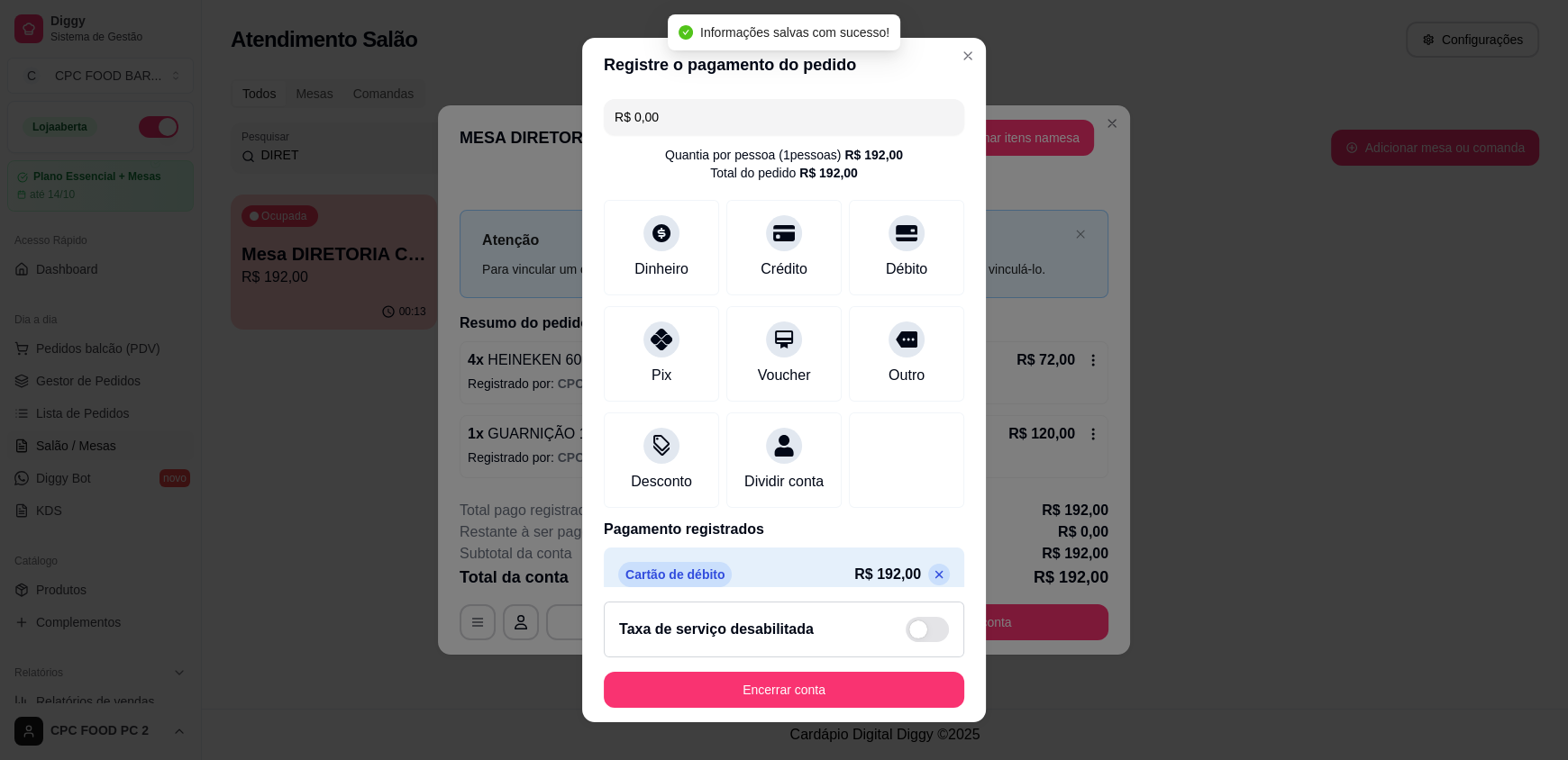
click at [686, 709] on footer "Taxa de serviço desabilitada Encerrar conta" at bounding box center [783, 654] width 404 height 135
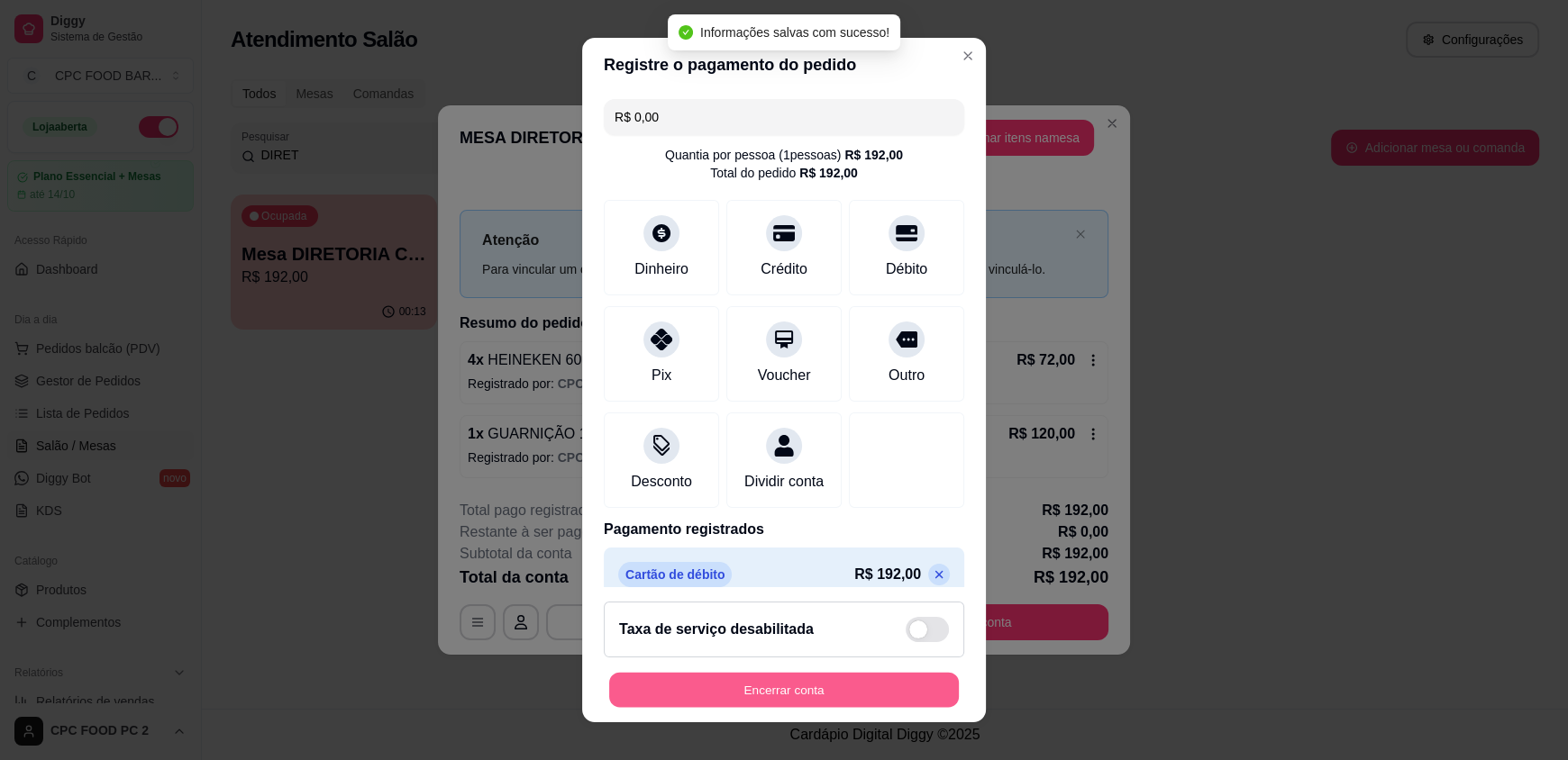
click at [695, 695] on button "Encerrar conta" at bounding box center [784, 689] width 350 height 35
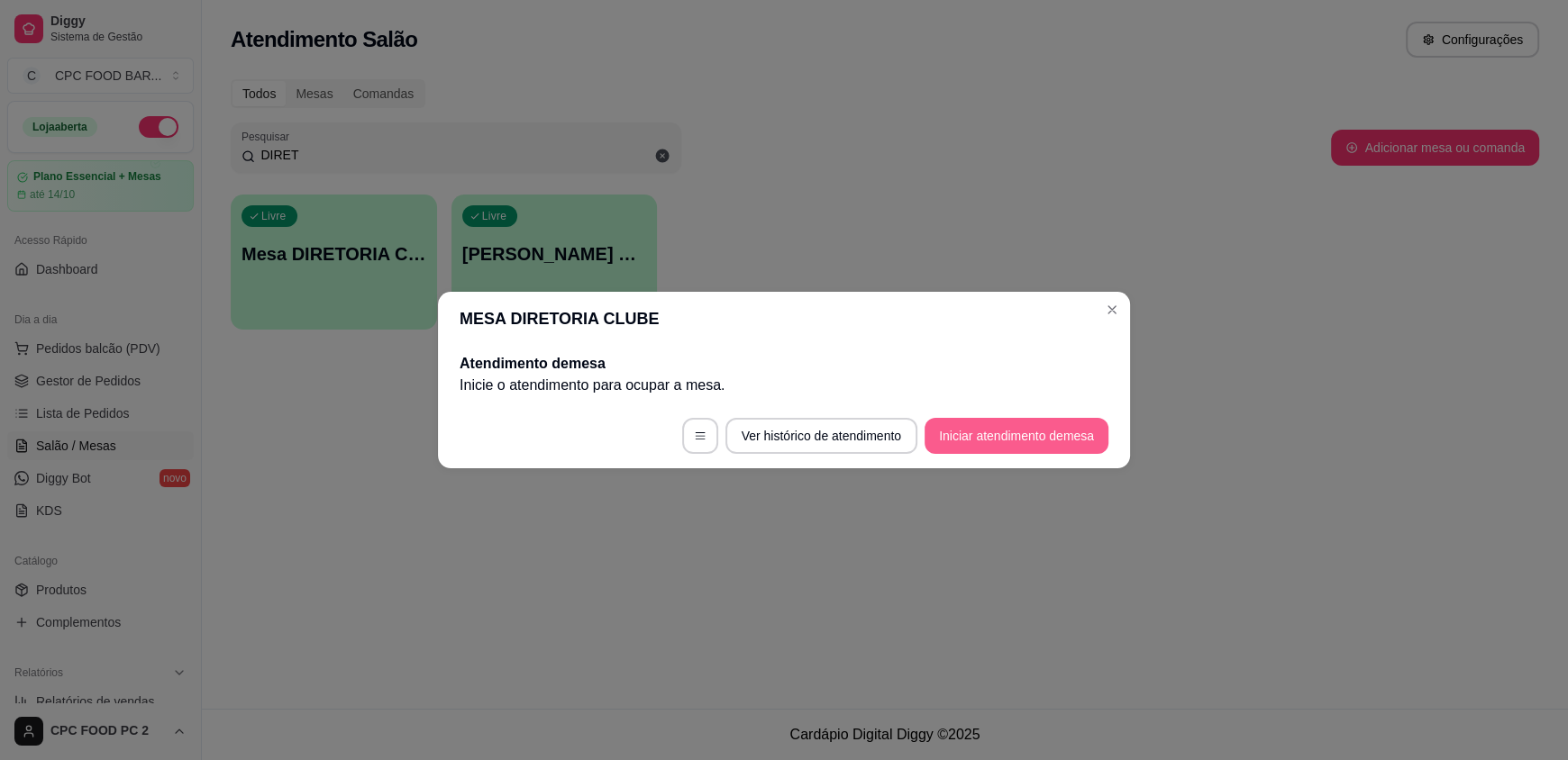
click at [1044, 428] on button "Iniciar atendimento de mesa" at bounding box center [1017, 435] width 184 height 36
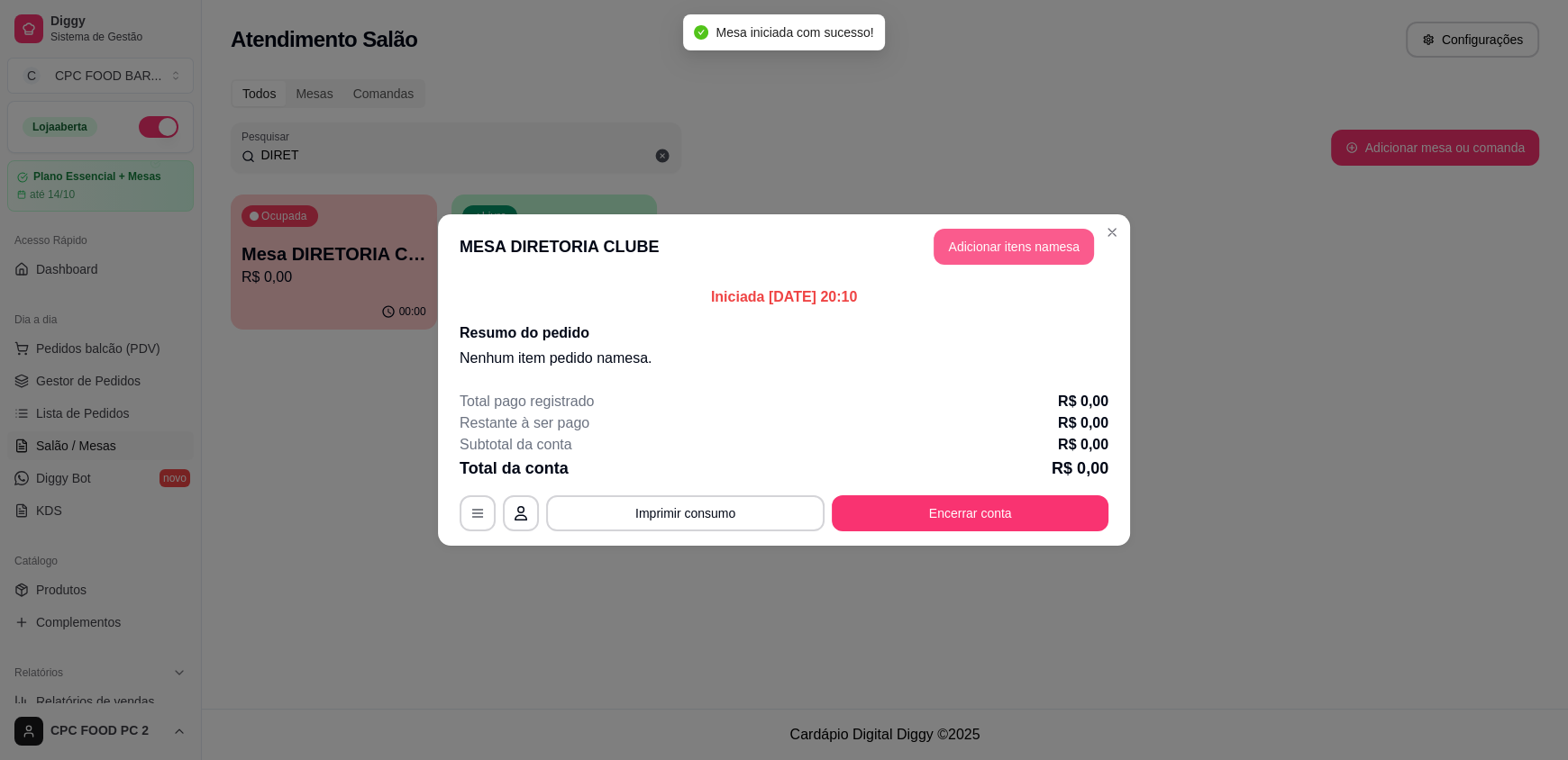
click at [970, 254] on button "Adicionar itens na mesa" at bounding box center [1013, 247] width 160 height 36
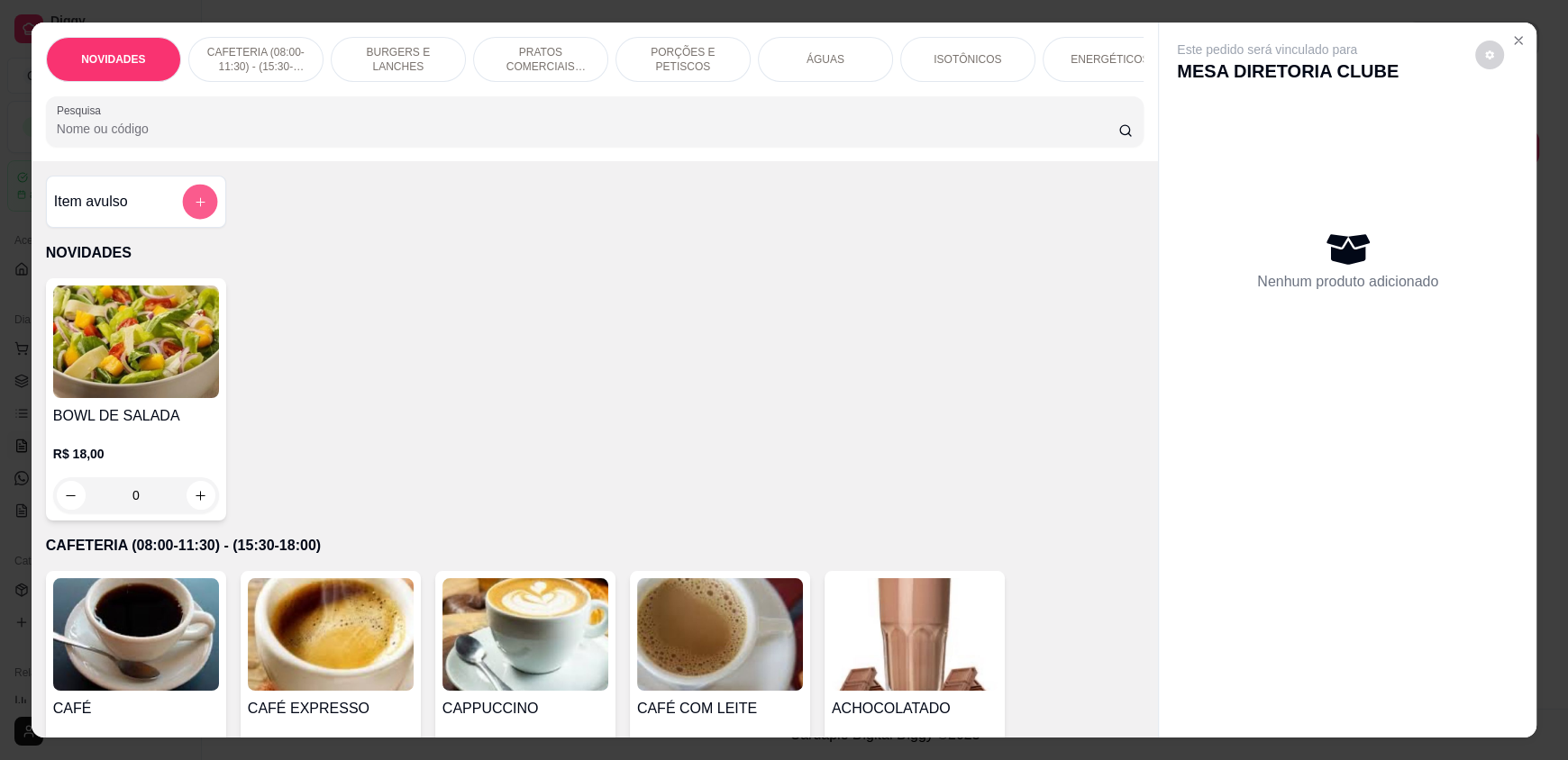
click at [190, 220] on button "add-separate-item" at bounding box center [200, 202] width 35 height 35
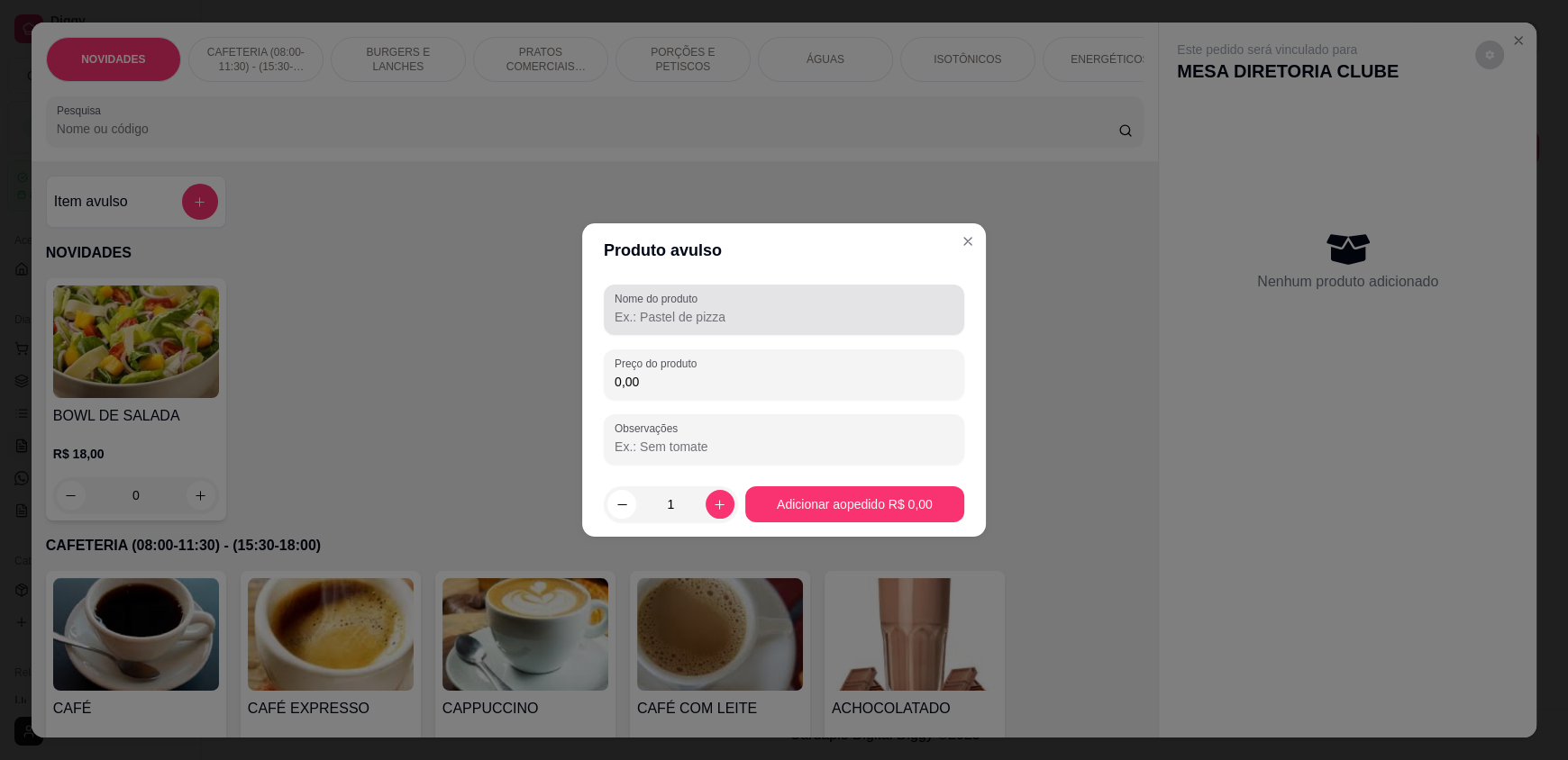
click at [760, 308] on input "Nome do produto" at bounding box center [784, 317] width 339 height 18
type input "COXINHA CREMOSA"
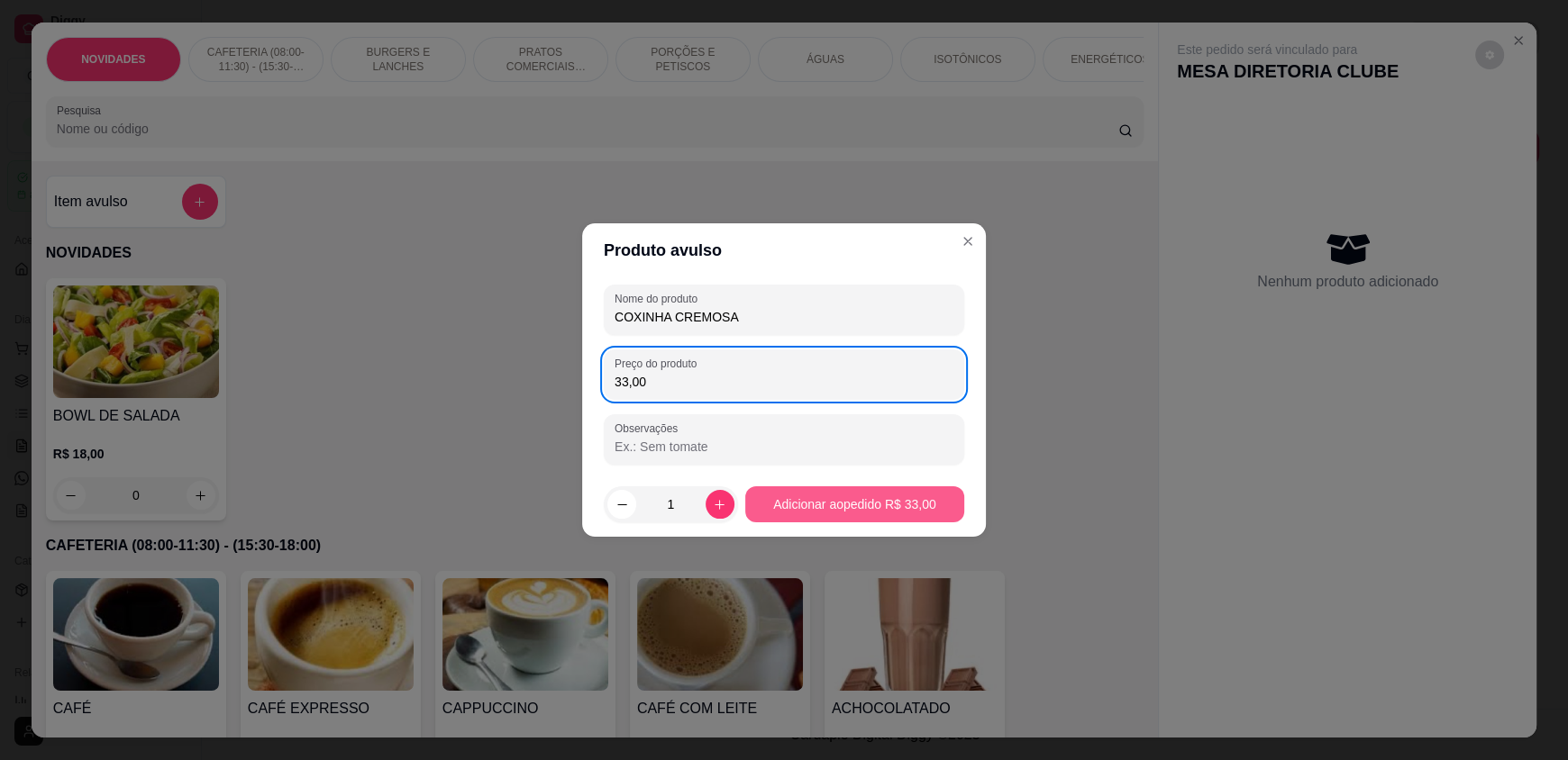
type input "33,00"
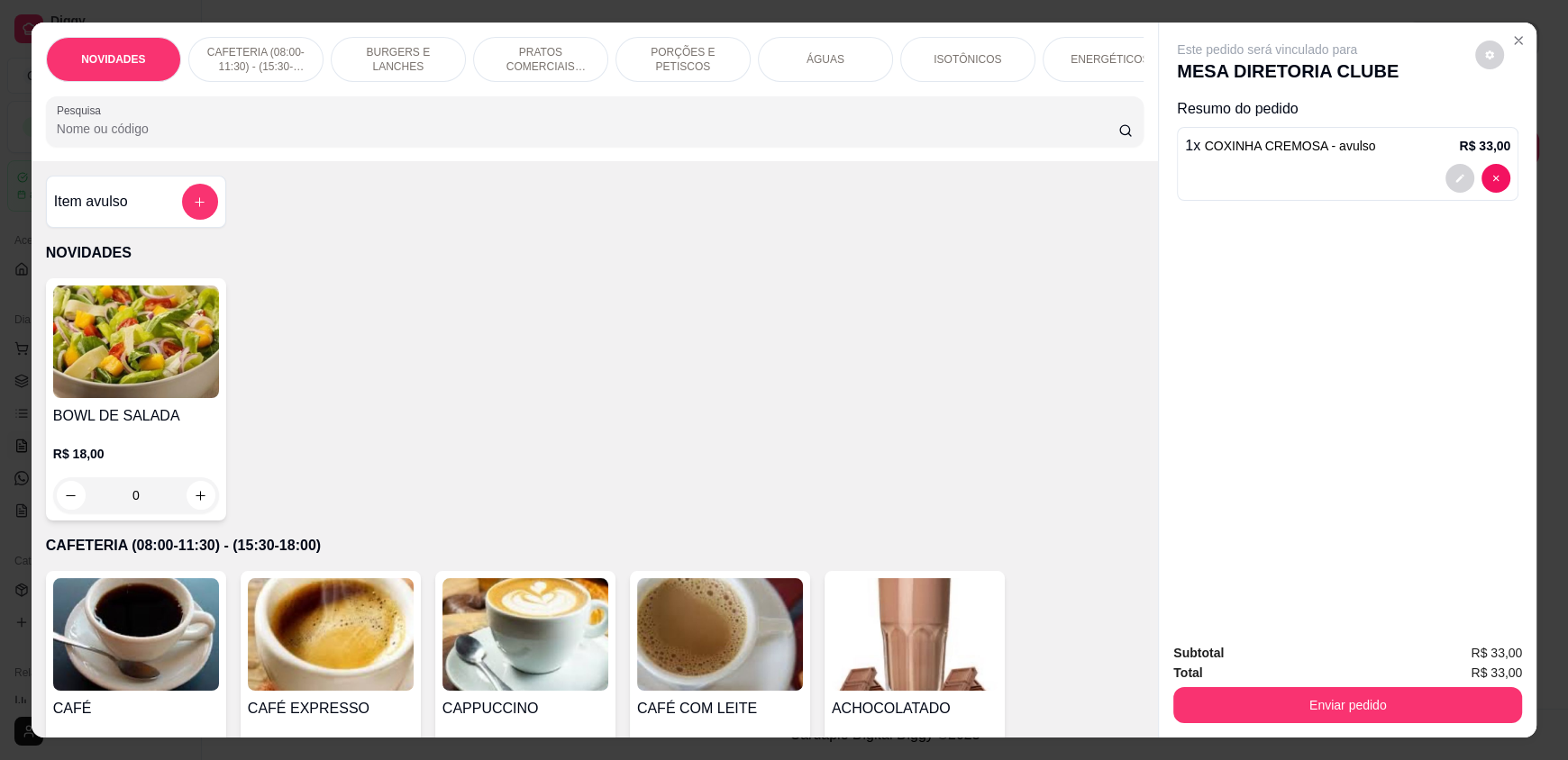
click at [155, 138] on input "Pesquisa" at bounding box center [588, 129] width 1062 height 18
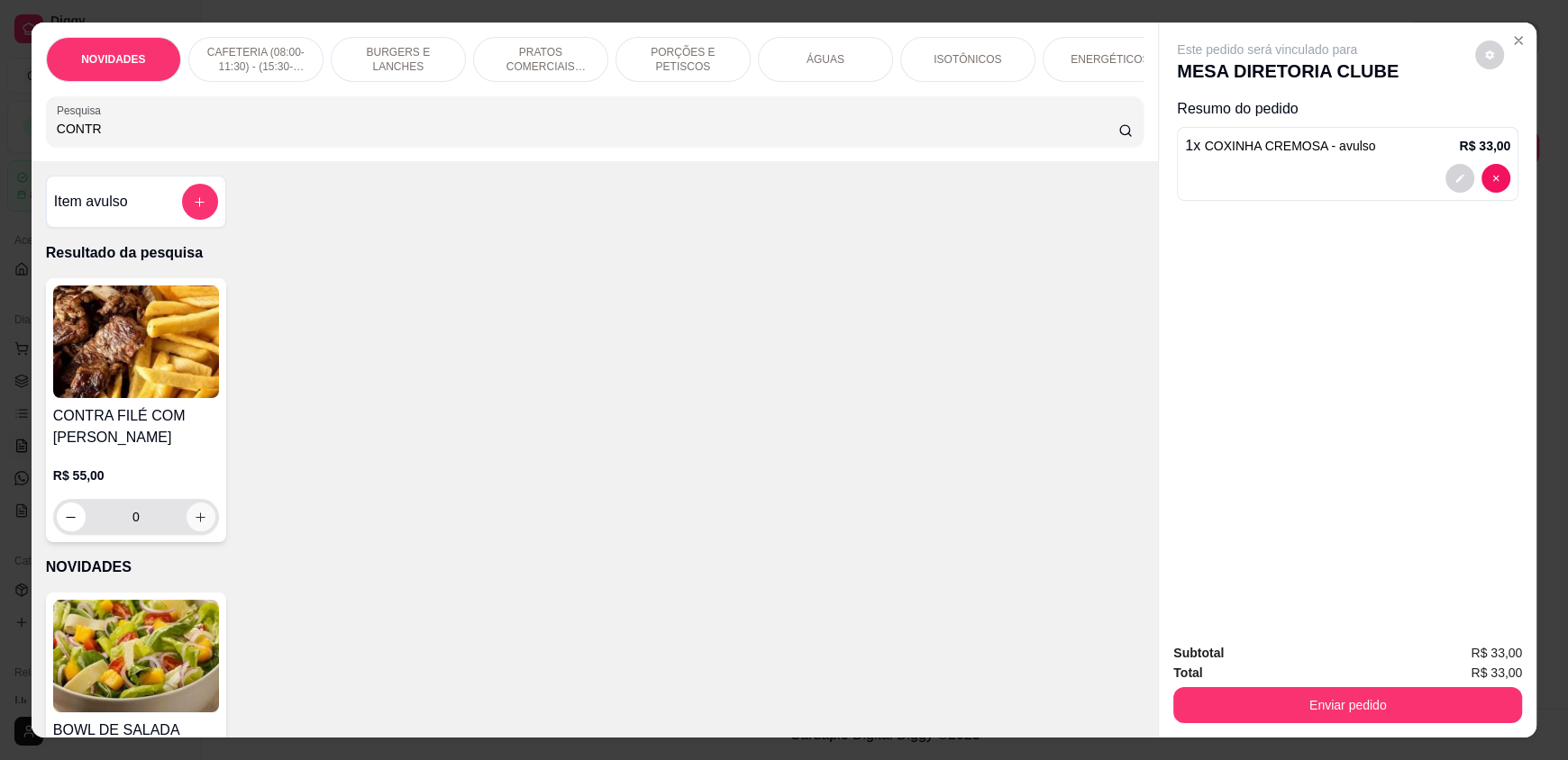
type input "CONTR"
click at [195, 524] on icon "increase-product-quantity" at bounding box center [201, 517] width 14 height 14
type input "1"
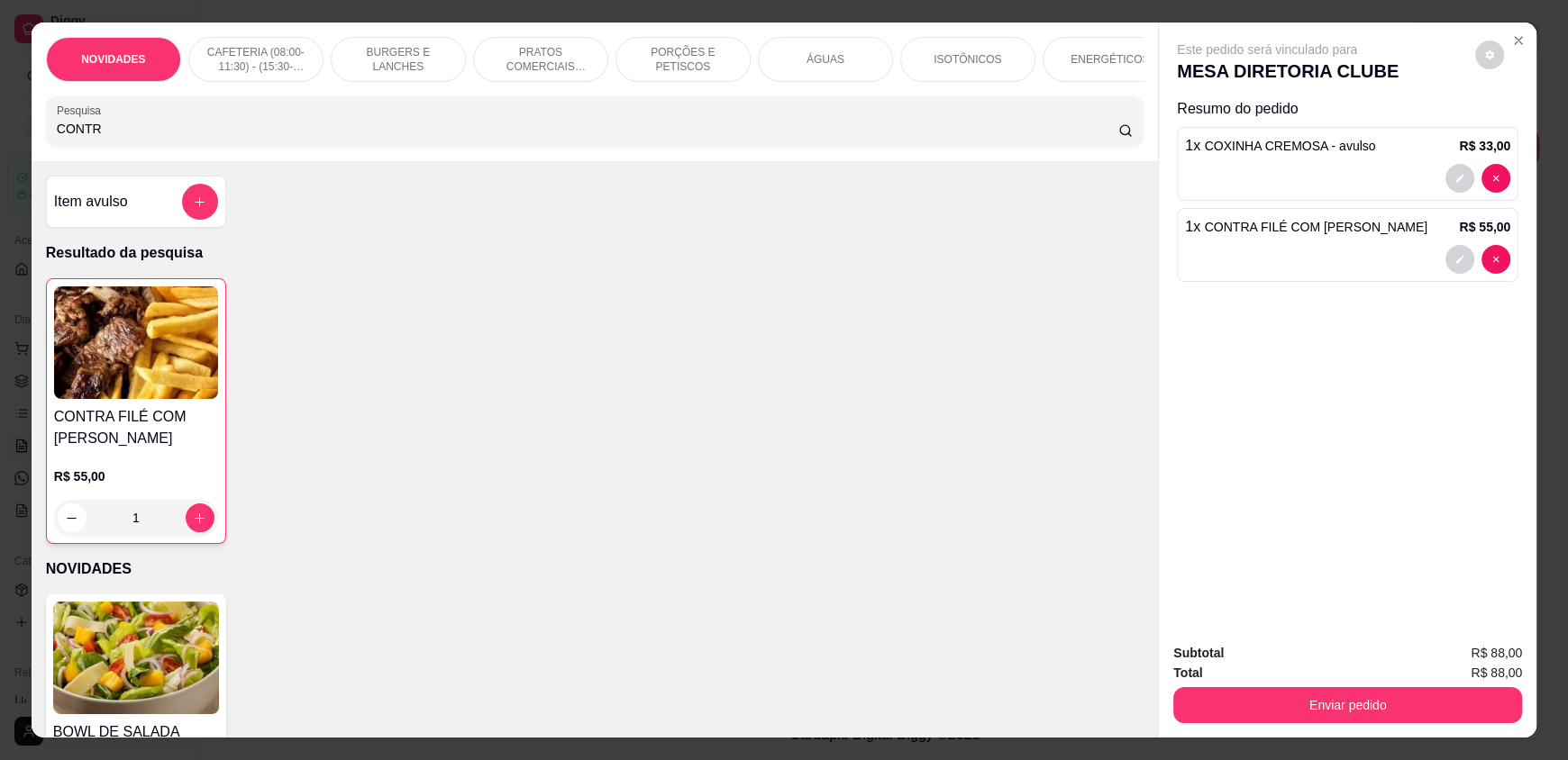
drag, startPoint x: 138, startPoint y: 144, endPoint x: 96, endPoint y: 157, distance: 44.0
click at [95, 138] on input "CONTR" at bounding box center [588, 129] width 1062 height 18
type input "C"
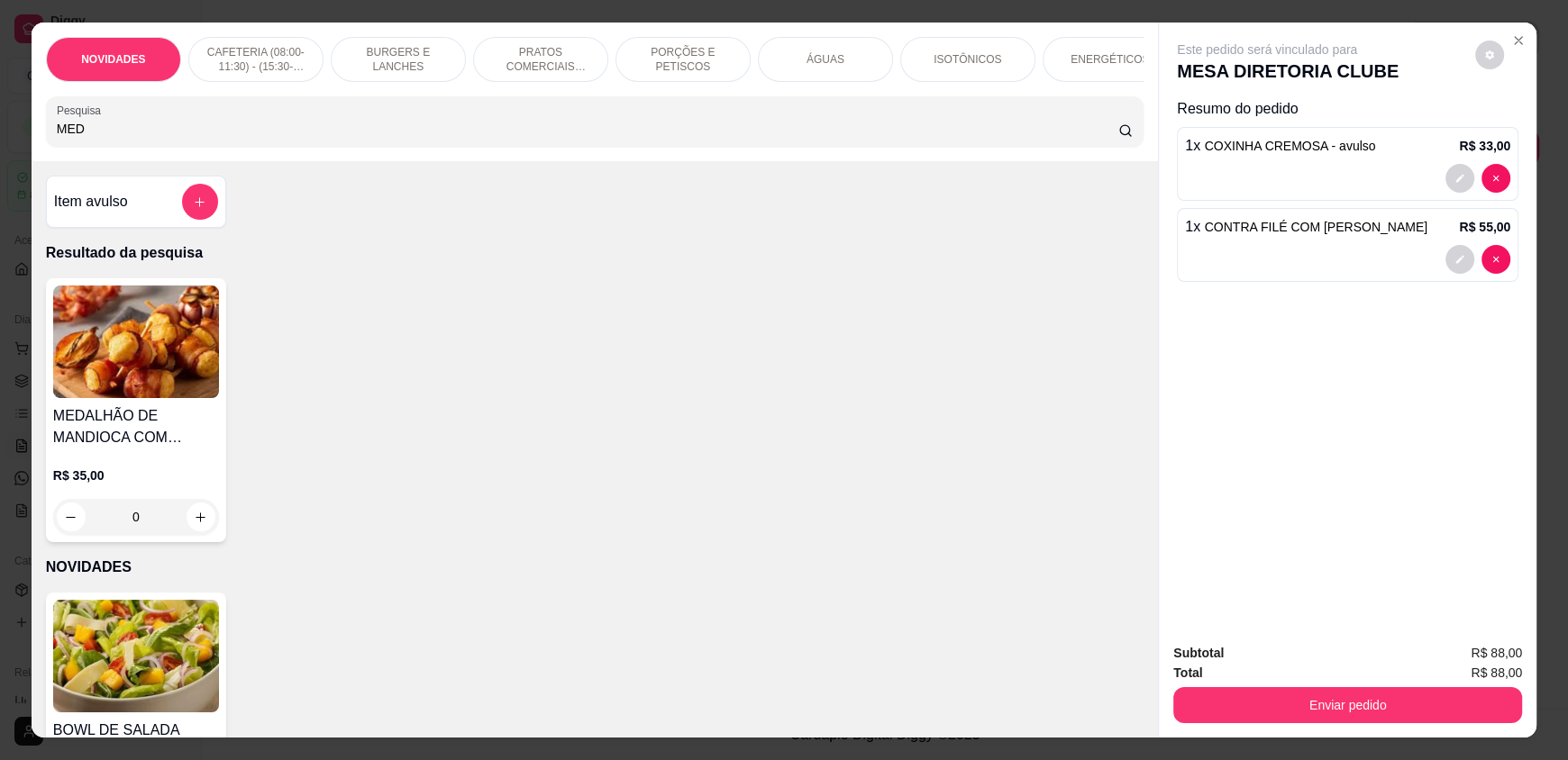
type input "MED"
click at [204, 528] on button "increase-product-quantity" at bounding box center [201, 517] width 28 height 28
type input "1"
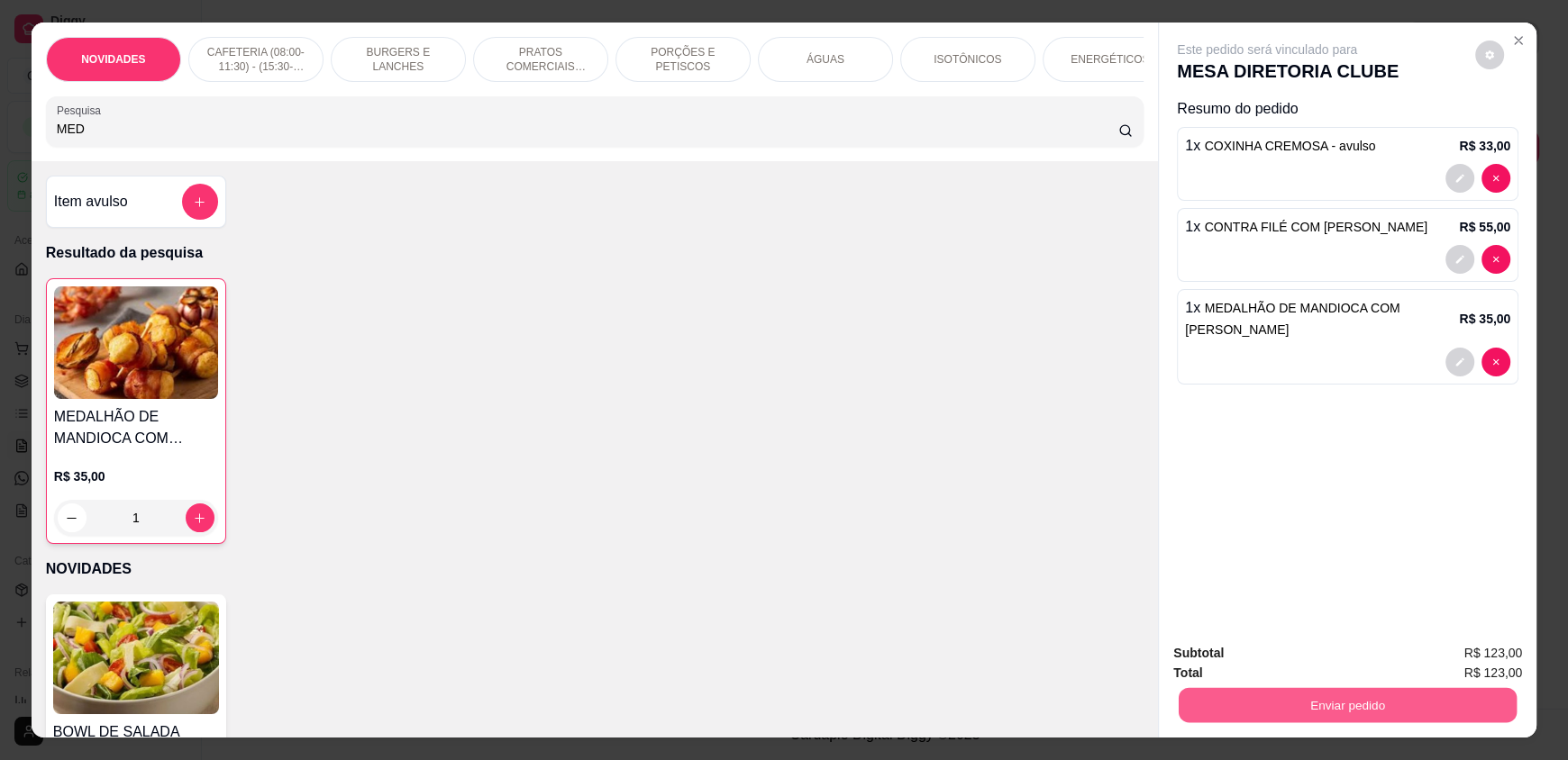
click at [1245, 708] on button "Enviar pedido" at bounding box center [1347, 705] width 338 height 35
click at [1458, 665] on button "Enviar pedido" at bounding box center [1474, 661] width 102 height 34
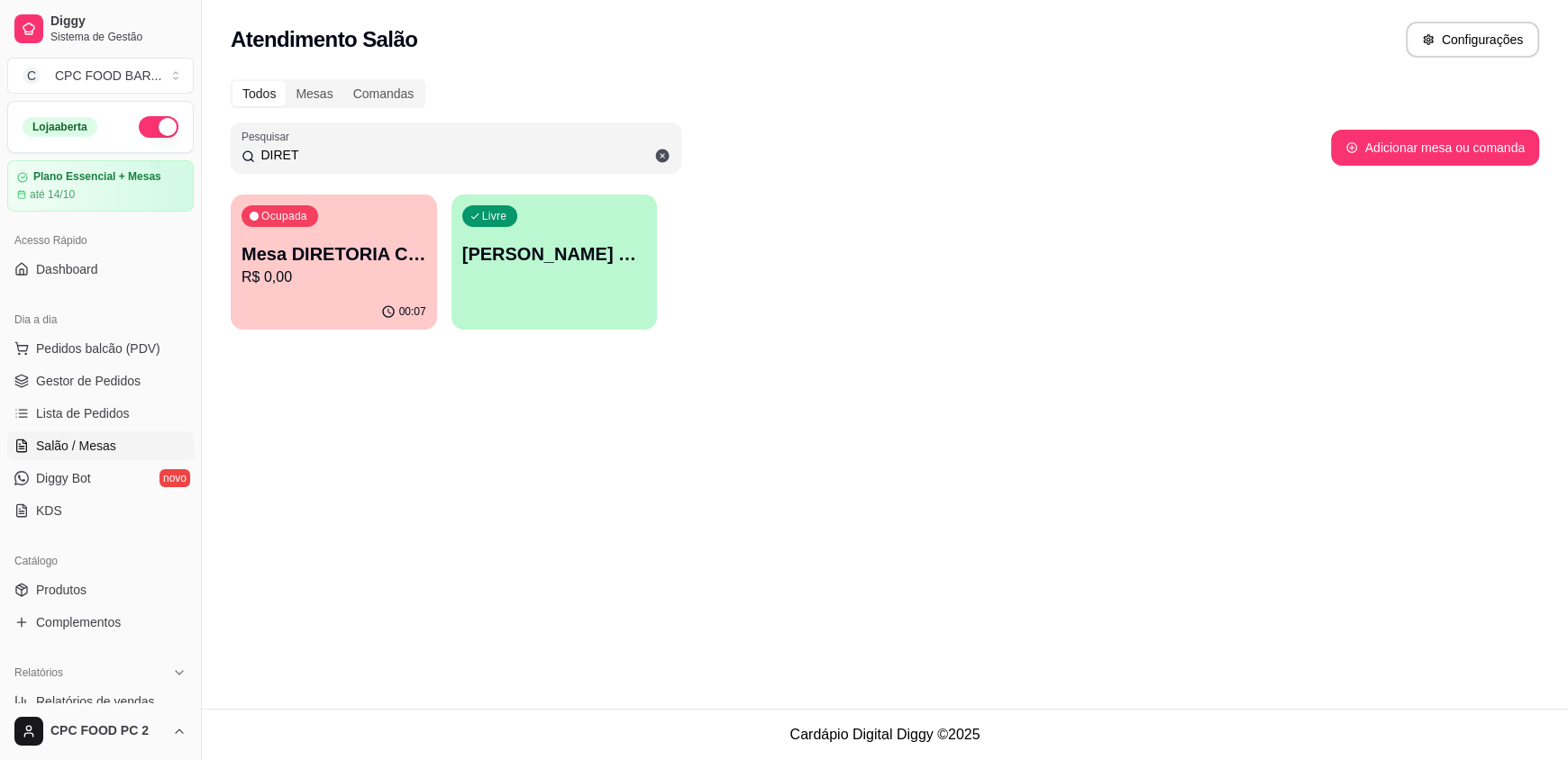
drag, startPoint x: 326, startPoint y: 154, endPoint x: 173, endPoint y: 154, distance: 153.0
click at [173, 154] on div "Diggy Sistema de Gestão C CPC FOOD BAR ... Loja aberta Plano Essencial + Mesas …" at bounding box center [784, 380] width 1568 height 760
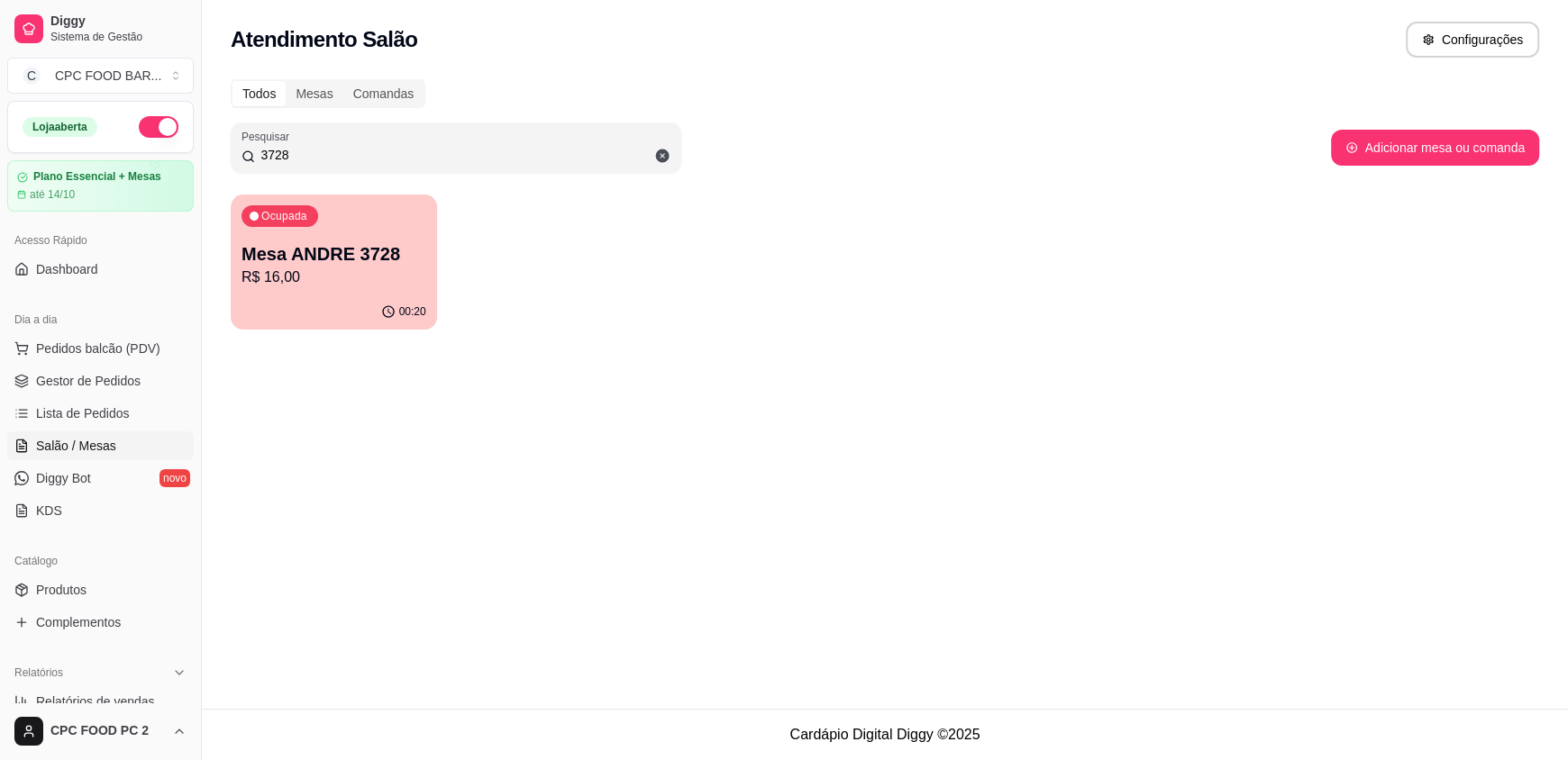
type input "3728"
click at [354, 217] on div "Ocupada Mesa ANDRE 3728 R$ 16,00" at bounding box center [334, 244] width 206 height 100
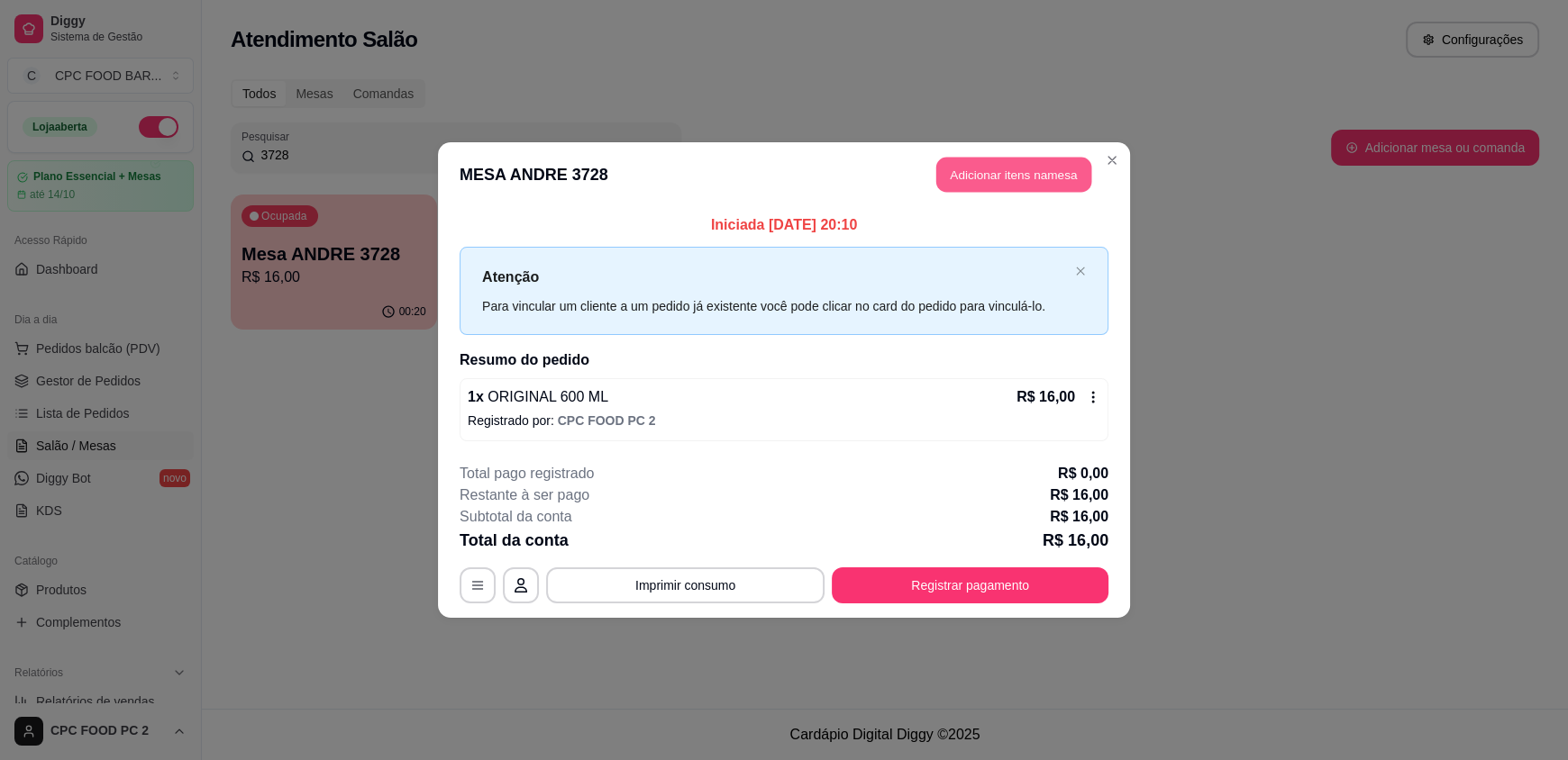
click at [974, 187] on button "Adicionar itens na mesa" at bounding box center [1013, 175] width 155 height 35
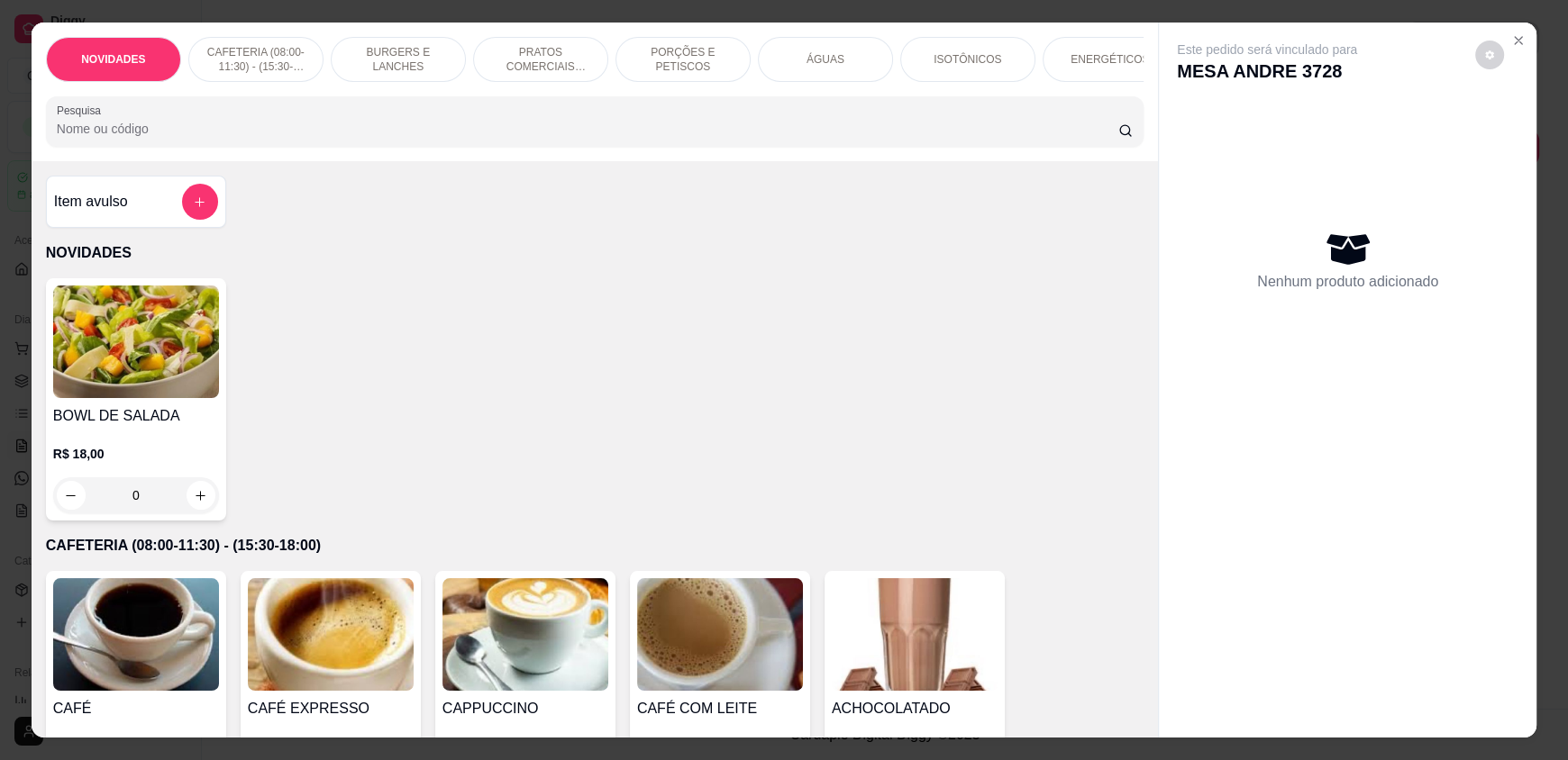
click at [630, 138] on input "Pesquisa" at bounding box center [588, 129] width 1062 height 18
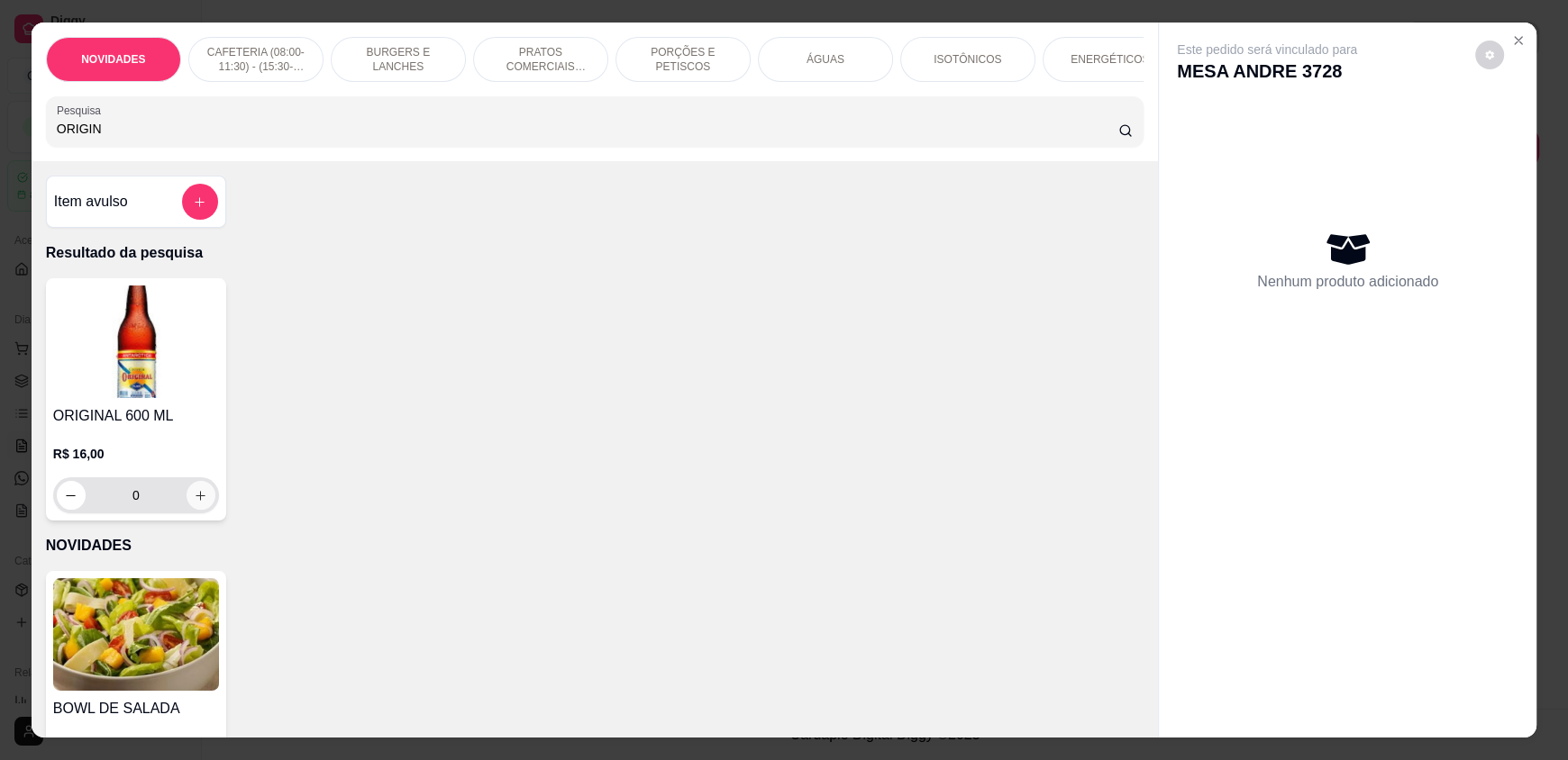
type input "ORIGIN"
click at [196, 501] on icon "increase-product-quantity" at bounding box center [201, 496] width 10 height 10
type input "1"
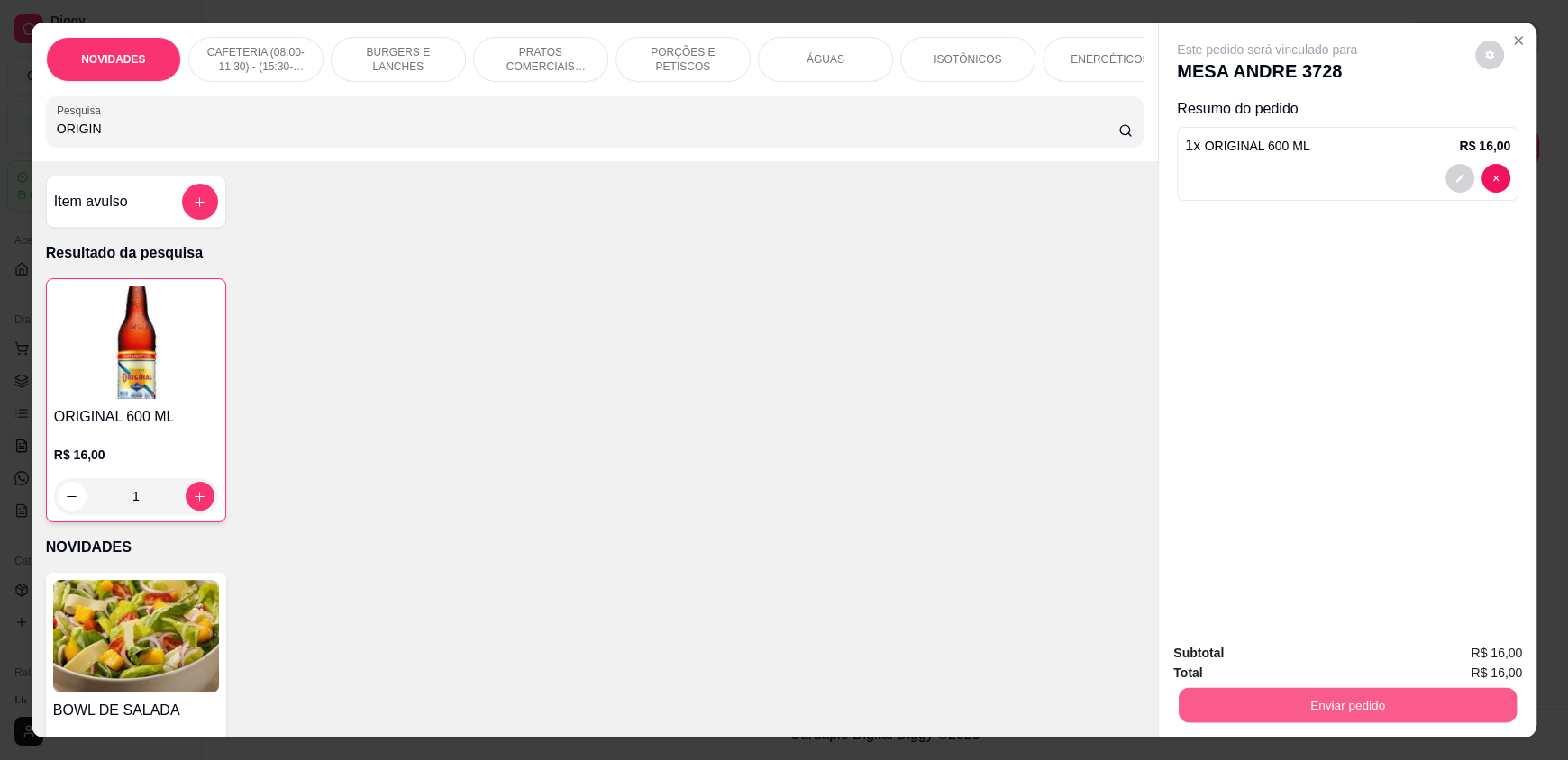
click at [1331, 699] on button "Enviar pedido" at bounding box center [1347, 705] width 338 height 35
click at [1472, 644] on button "Enviar pedido" at bounding box center [1474, 661] width 102 height 34
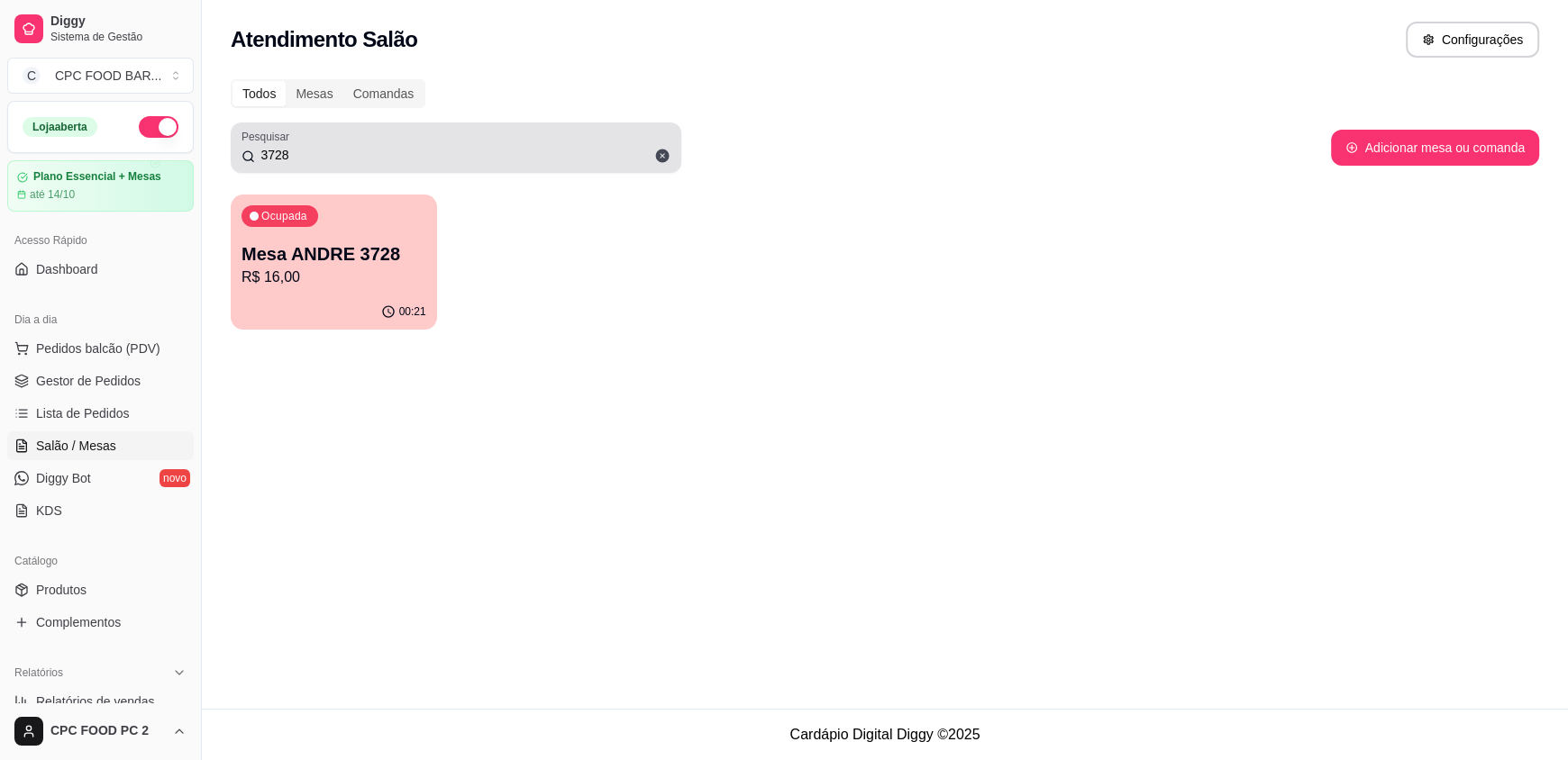
click at [665, 150] on icon at bounding box center [663, 156] width 14 height 14
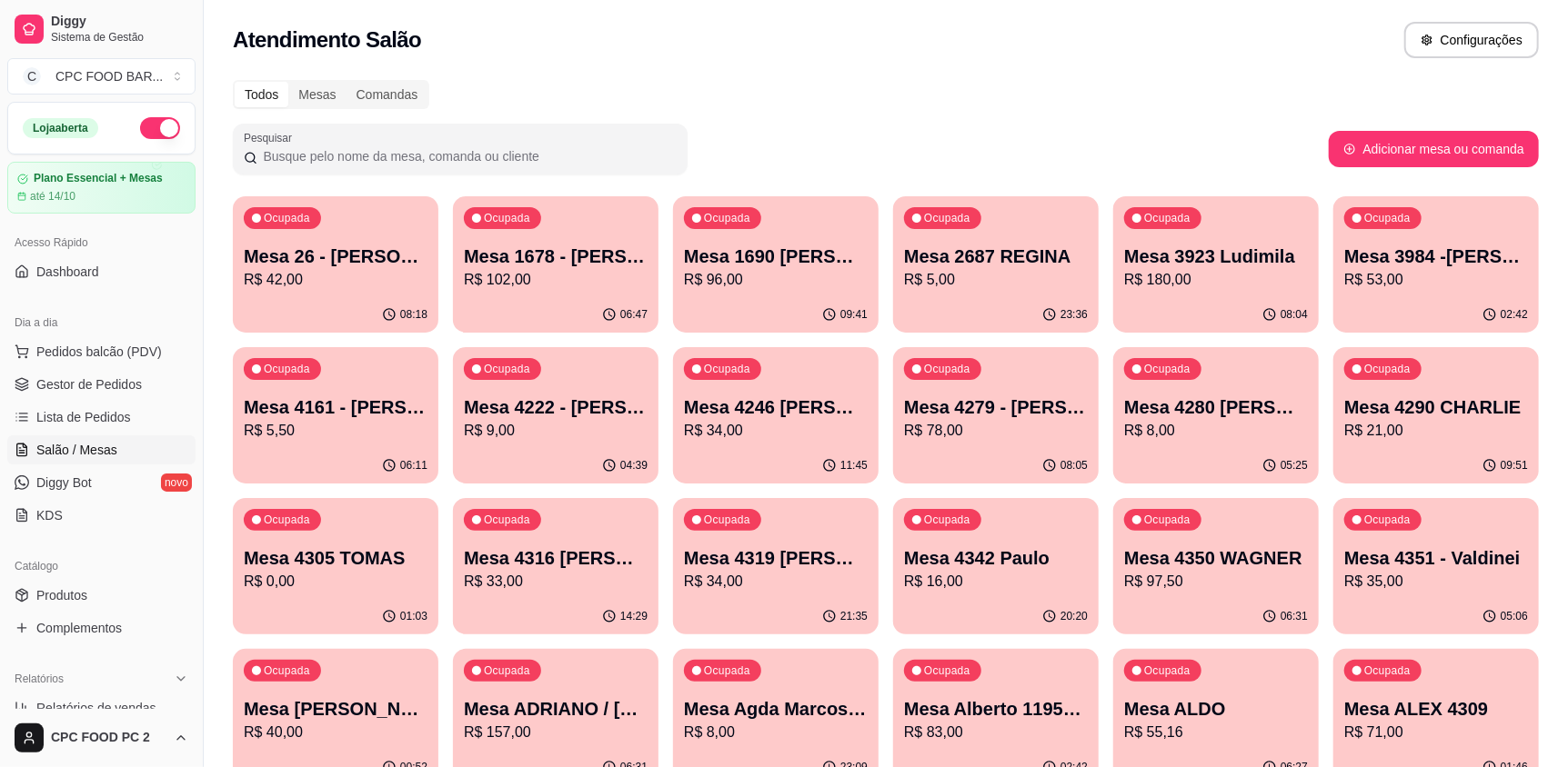
click at [580, 148] on input "Pesquisar" at bounding box center [466, 157] width 419 height 19
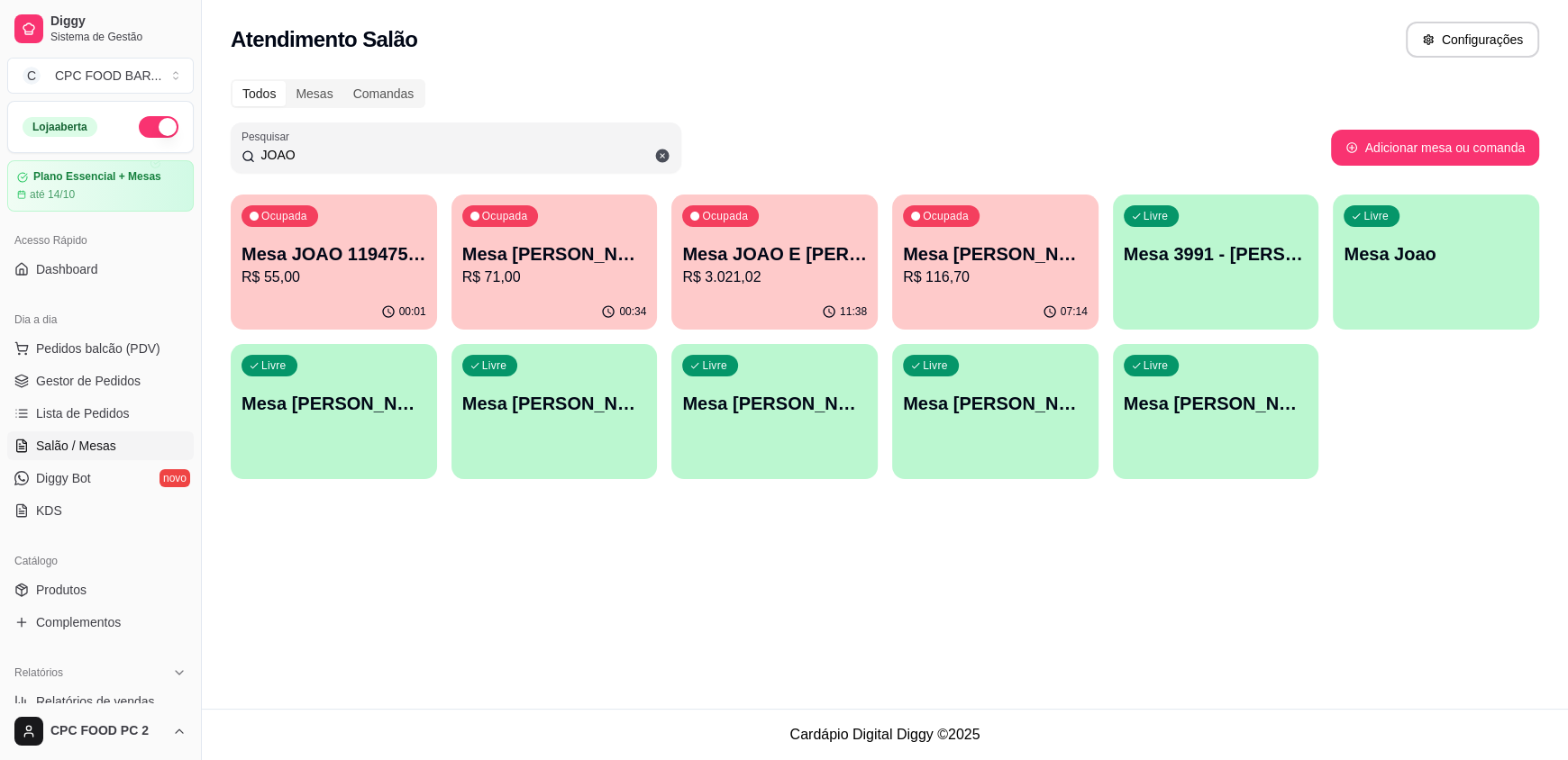
type input "JOAO"
click at [769, 228] on div "Ocupada Mesa JOAO E [PERSON_NAME] R$ 3.021,02" at bounding box center [774, 245] width 200 height 98
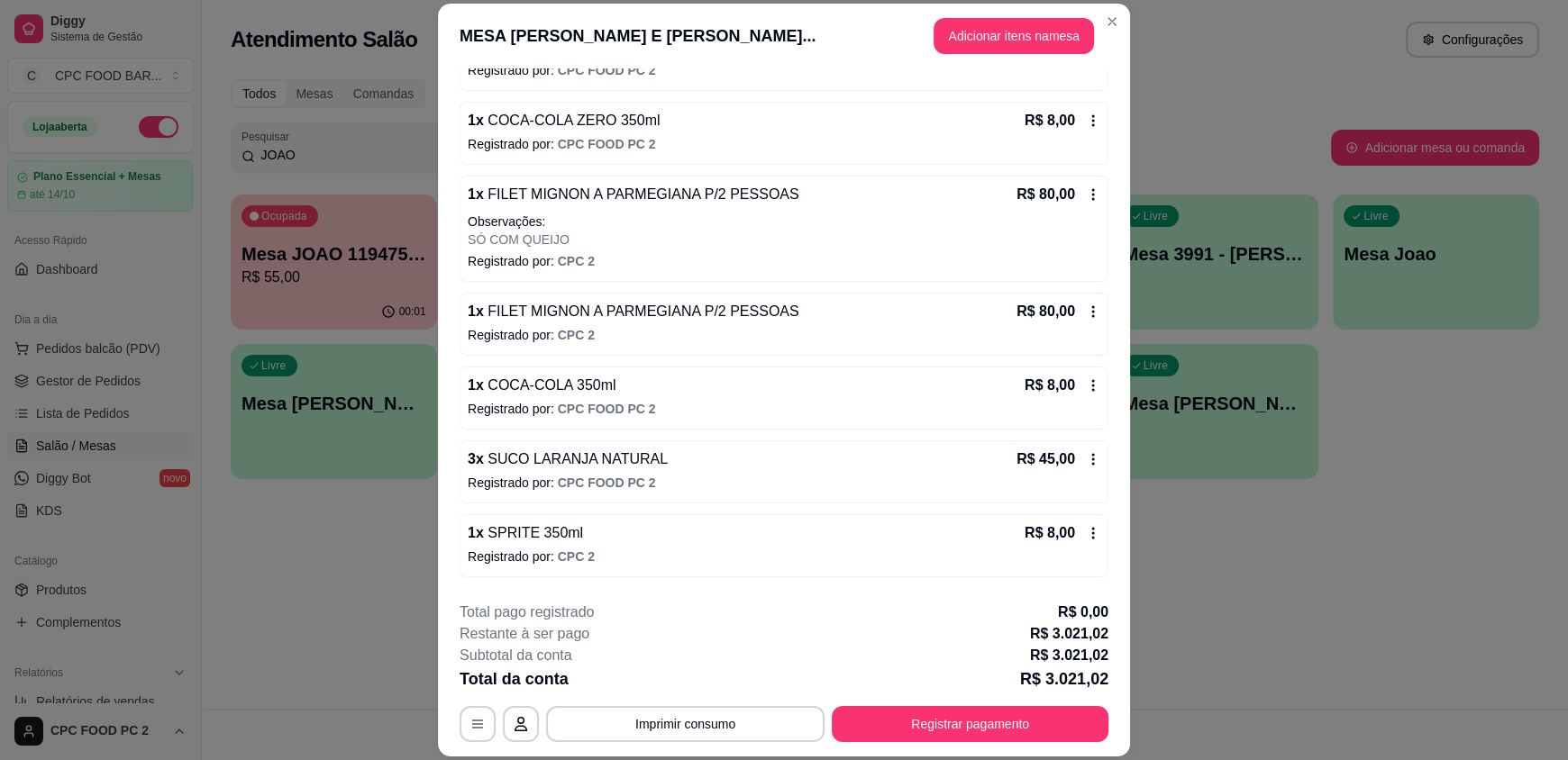
scroll to position [15290, 0]
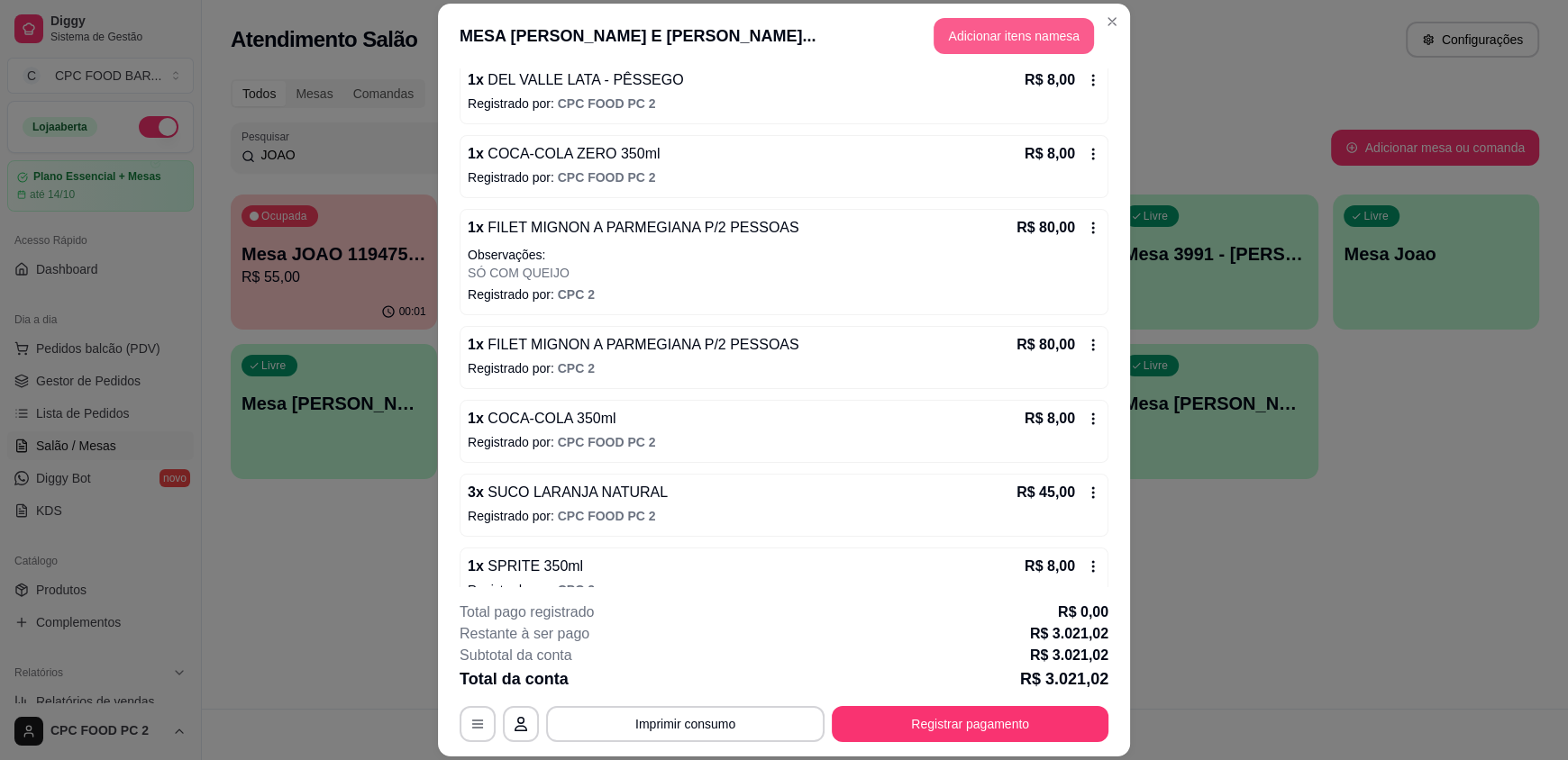
click at [1009, 40] on button "Adicionar itens na mesa" at bounding box center [1013, 36] width 160 height 36
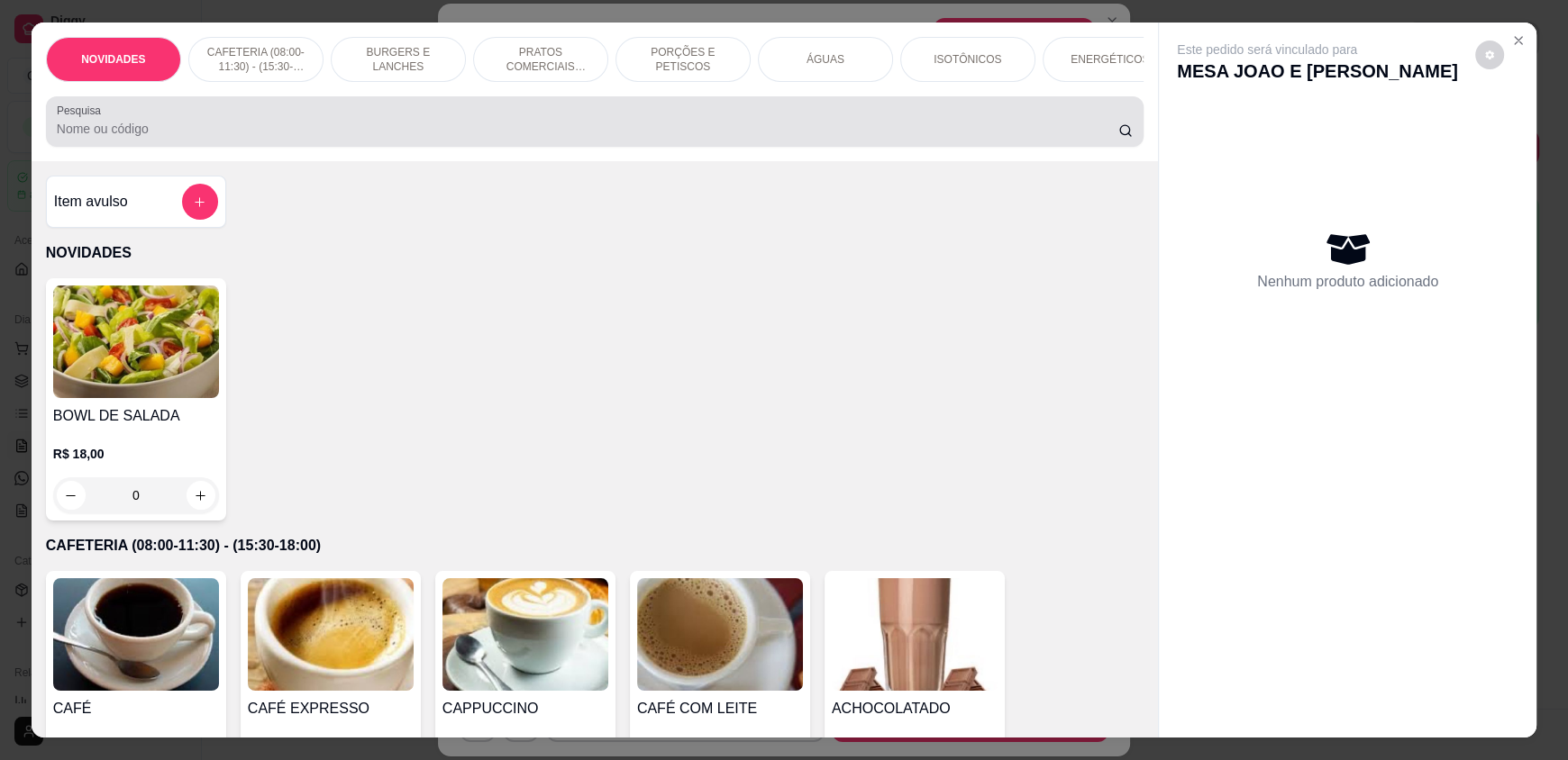
click at [653, 127] on div at bounding box center [594, 121] width 1076 height 36
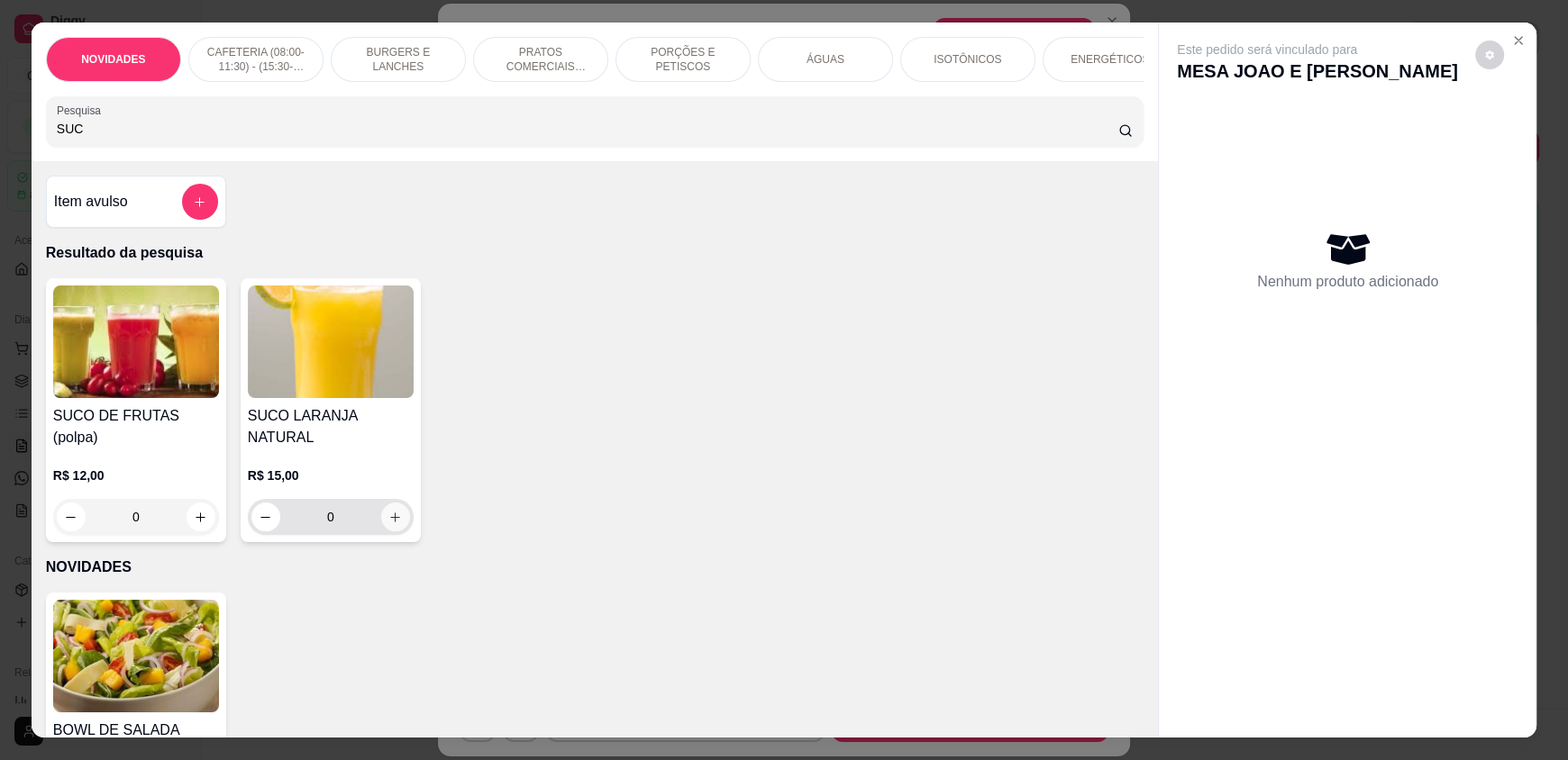
type input "SUC"
click at [391, 515] on button "increase-product-quantity" at bounding box center [395, 517] width 28 height 28
type input "1"
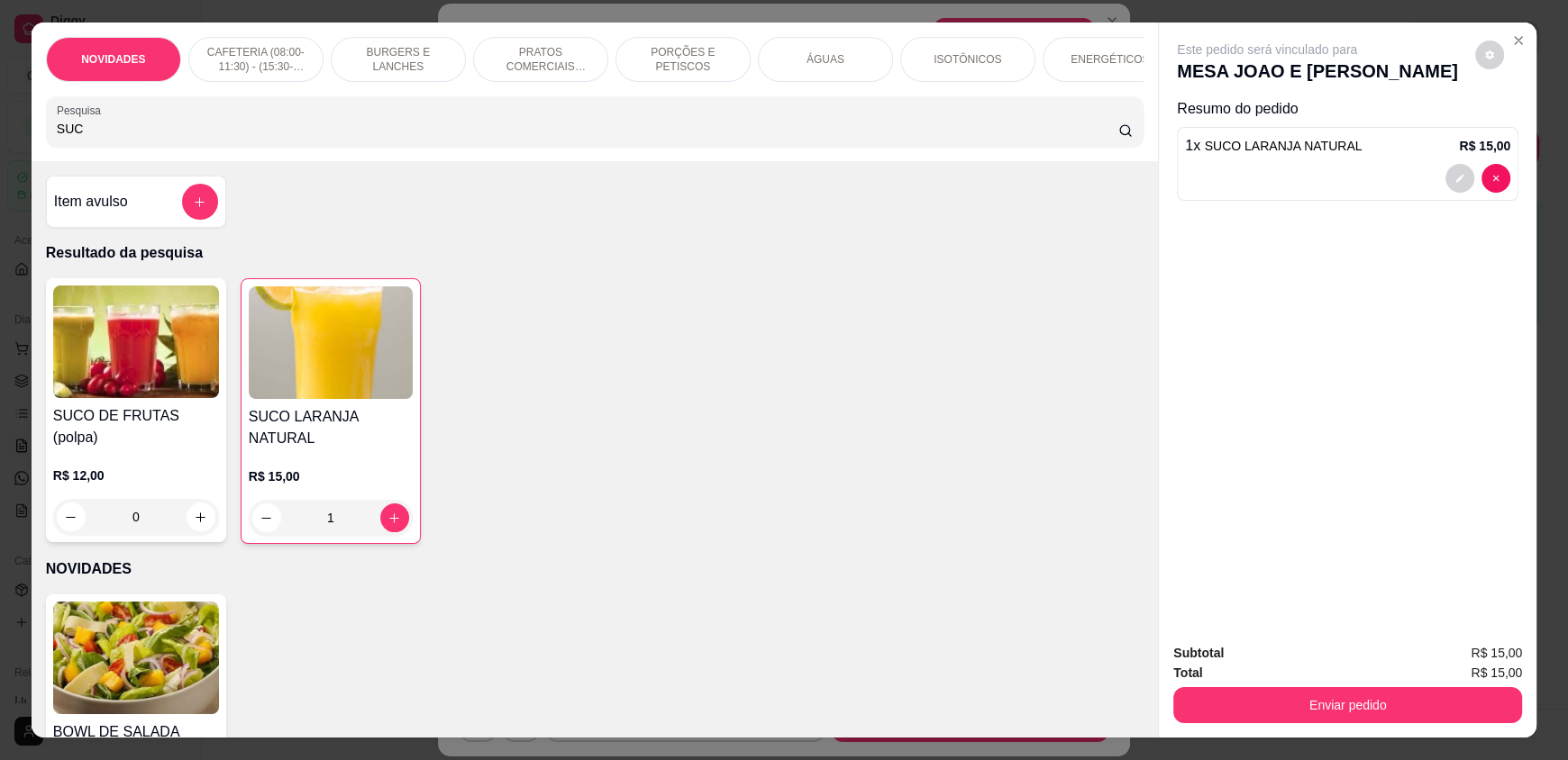
click at [133, 138] on input "SUC" at bounding box center [588, 129] width 1062 height 18
click at [1356, 709] on button "Enviar pedido" at bounding box center [1347, 705] width 349 height 36
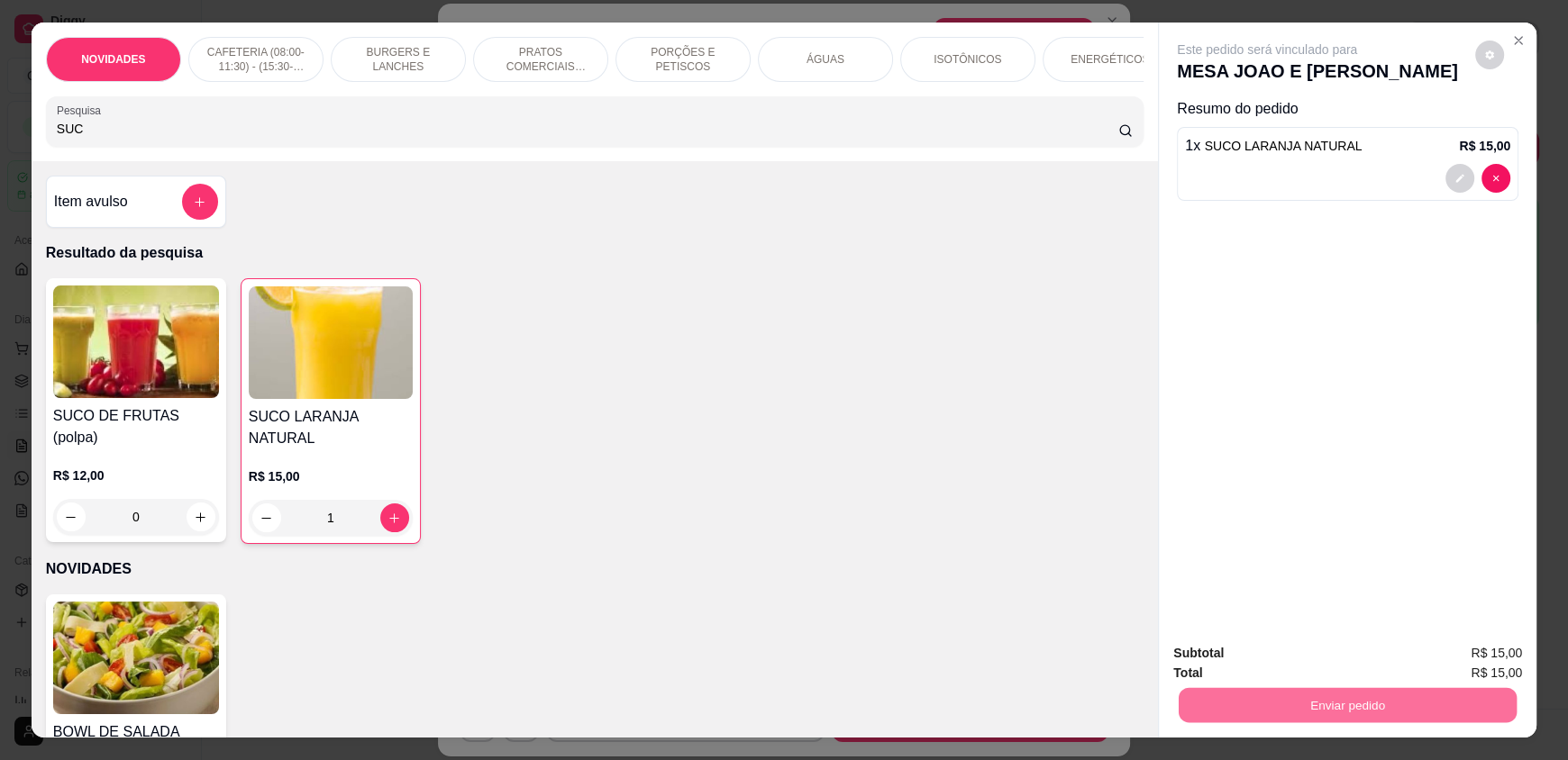
click at [1446, 648] on button "Enviar pedido" at bounding box center [1474, 661] width 102 height 34
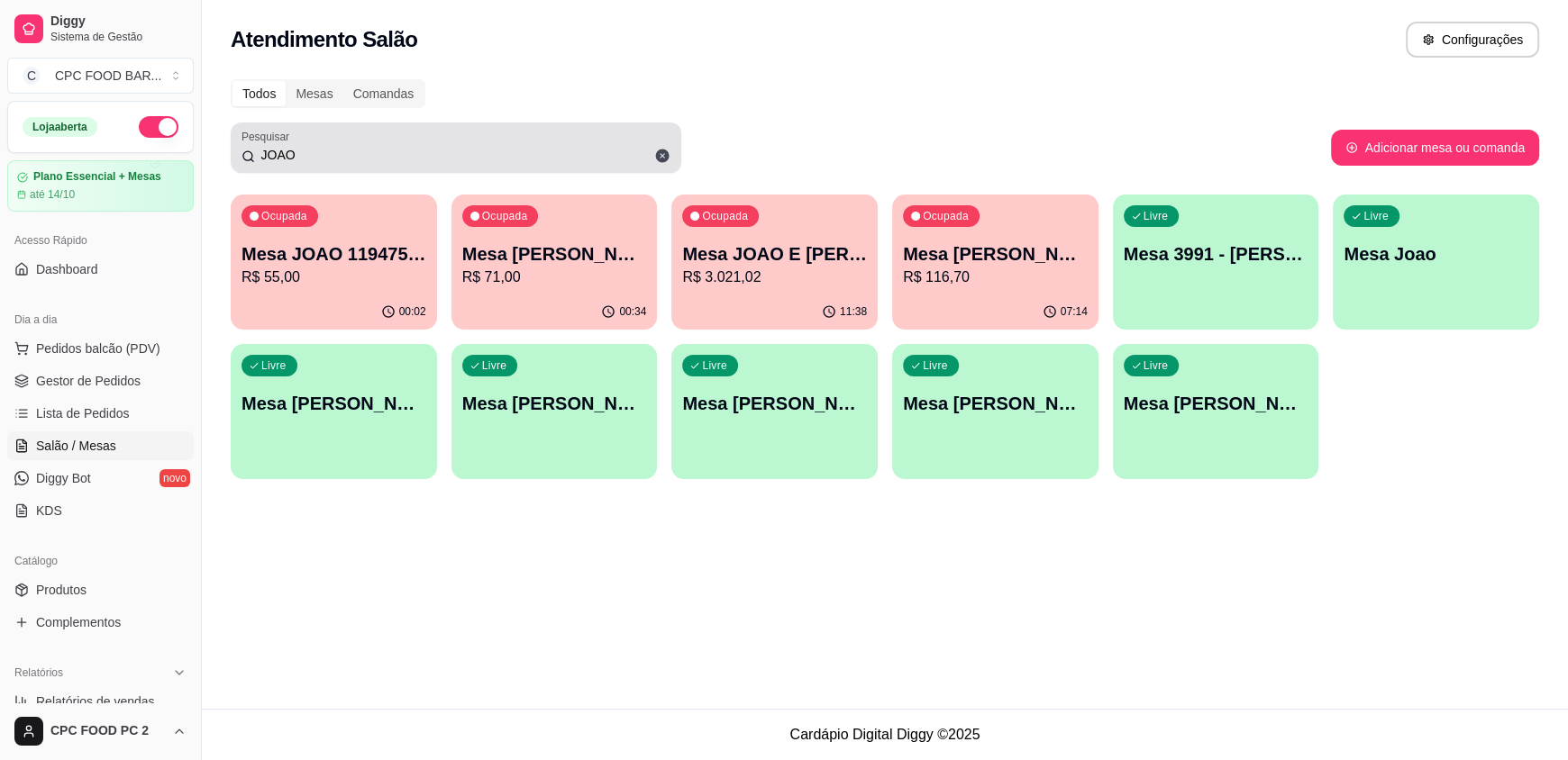
click at [295, 155] on input "JOAO" at bounding box center [462, 155] width 415 height 18
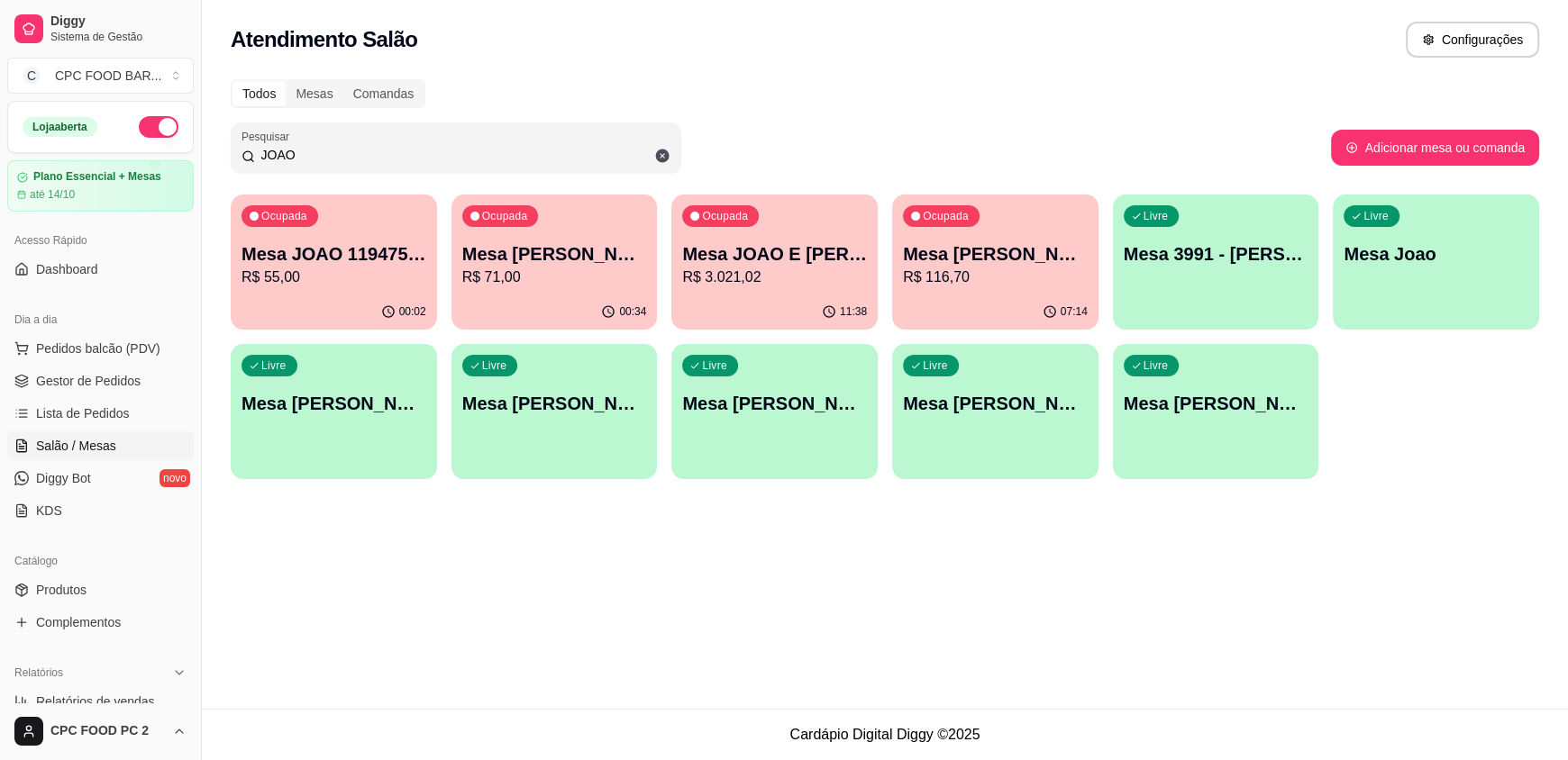
click at [295, 154] on input "JOAO" at bounding box center [462, 155] width 415 height 18
click at [295, 153] on input "JOAO" at bounding box center [462, 155] width 415 height 18
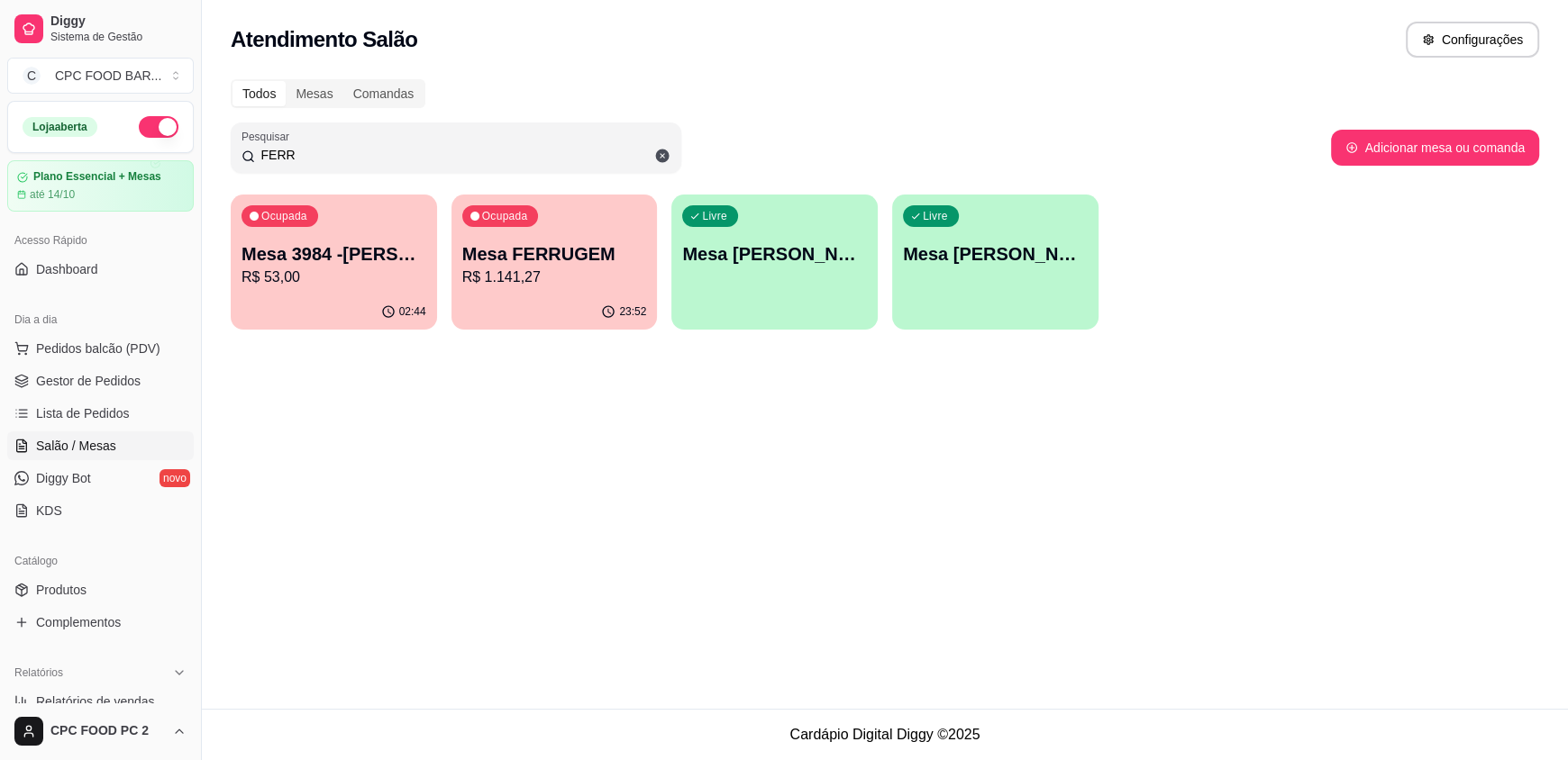
type input "FERR"
click at [544, 234] on div "Ocupada Mesa FERRUGEM R$ 1.141,27" at bounding box center [553, 245] width 200 height 98
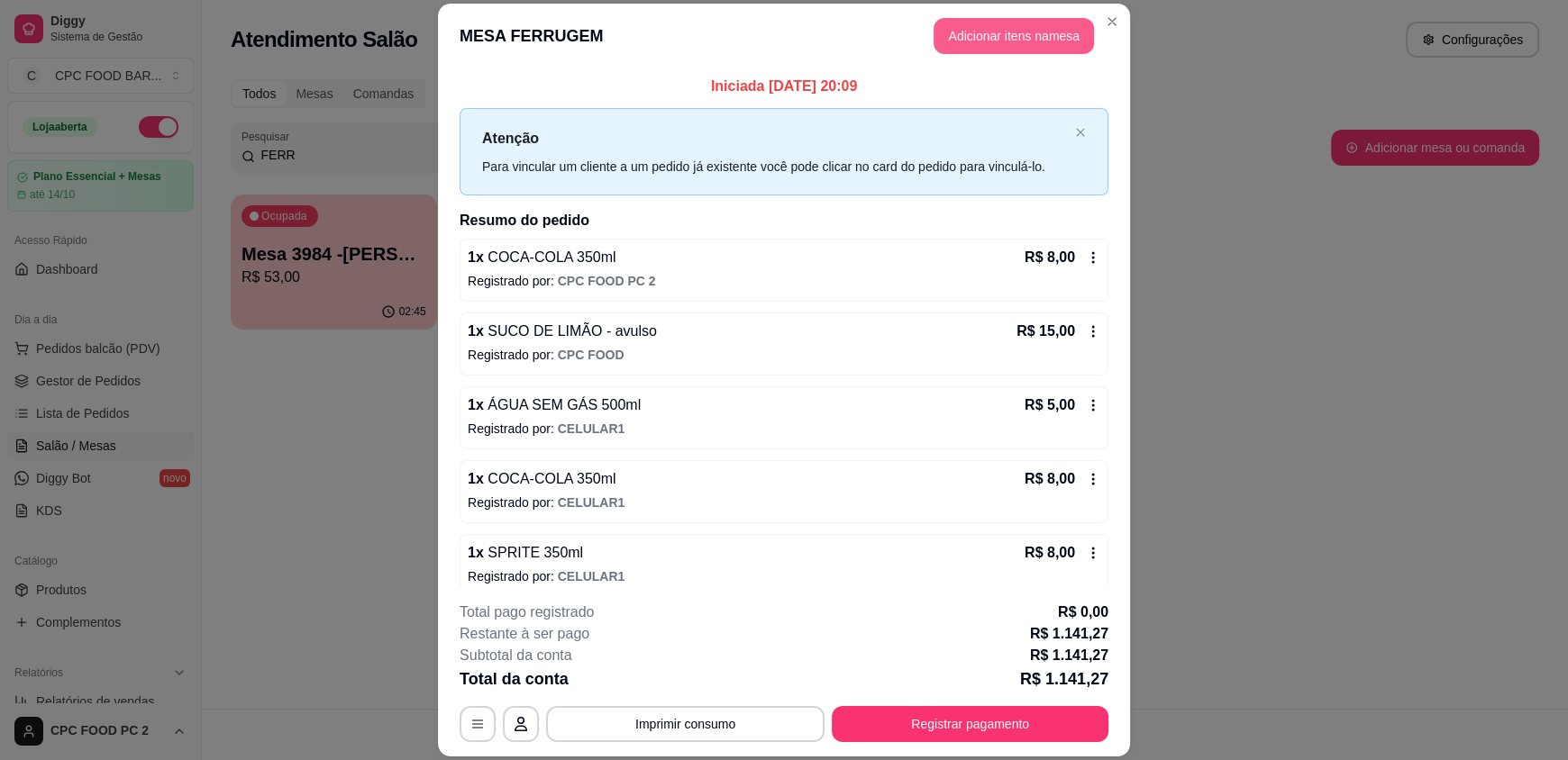
click at [1011, 33] on button "Adicionar itens na mesa" at bounding box center [1013, 36] width 160 height 36
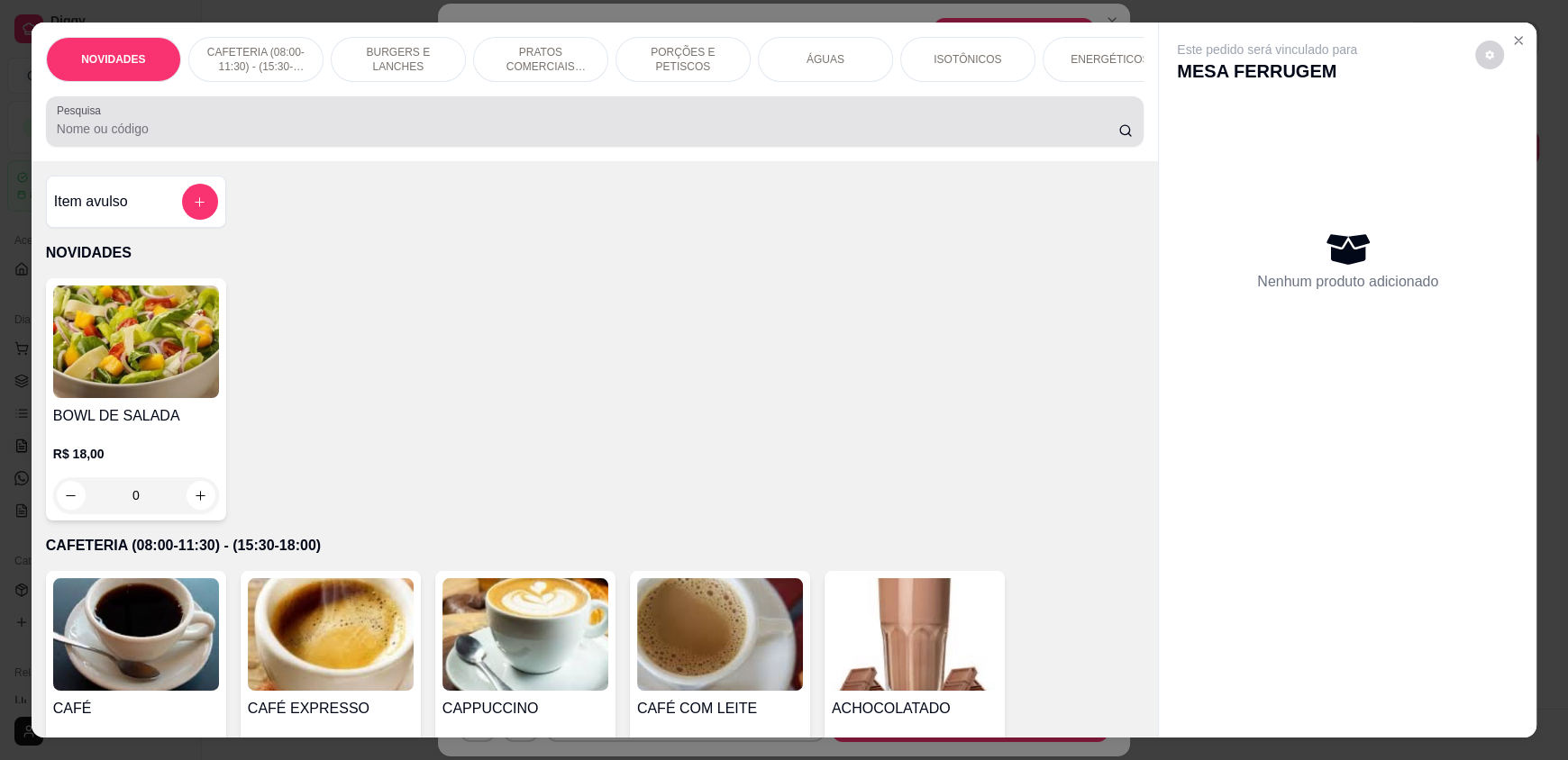
click at [542, 147] on div "Pesquisa" at bounding box center [594, 121] width 1098 height 51
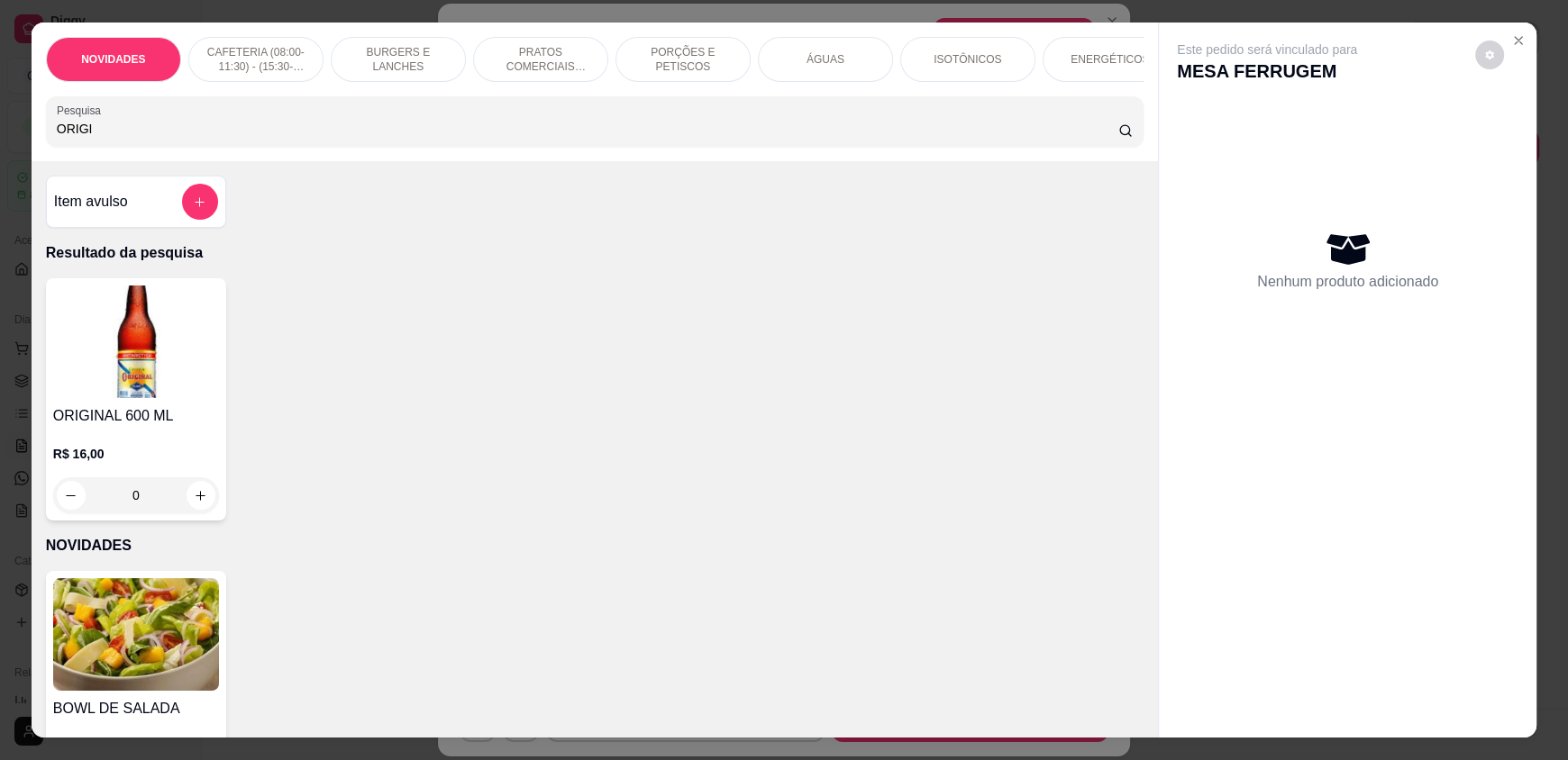
type input "ORIGI"
click at [200, 509] on button "increase-product-quantity" at bounding box center [201, 496] width 28 height 28
type input "1"
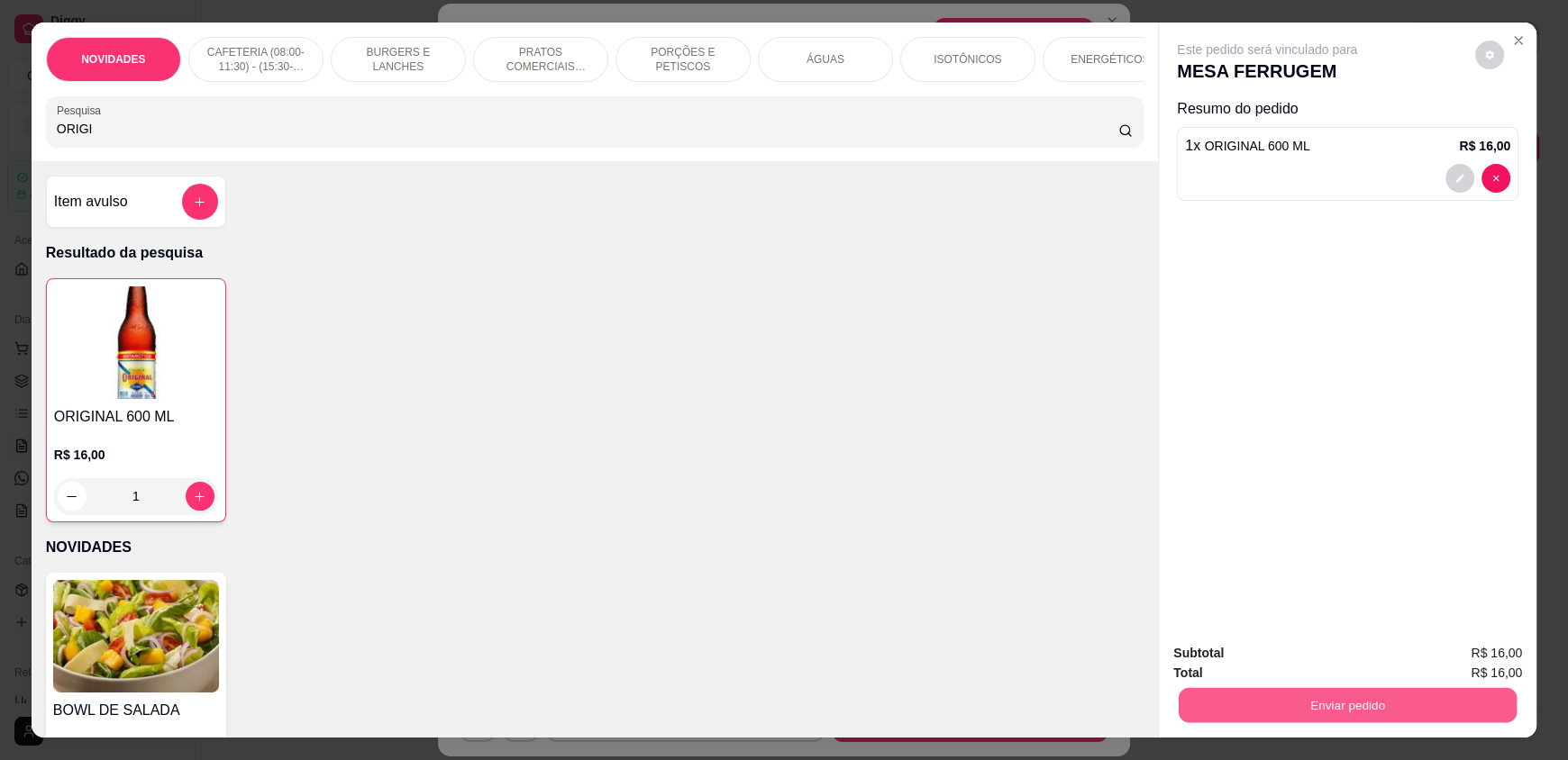
click at [1320, 708] on button "Enviar pedido" at bounding box center [1347, 705] width 338 height 35
click at [1459, 665] on button "Enviar pedido" at bounding box center [1481, 660] width 107 height 36
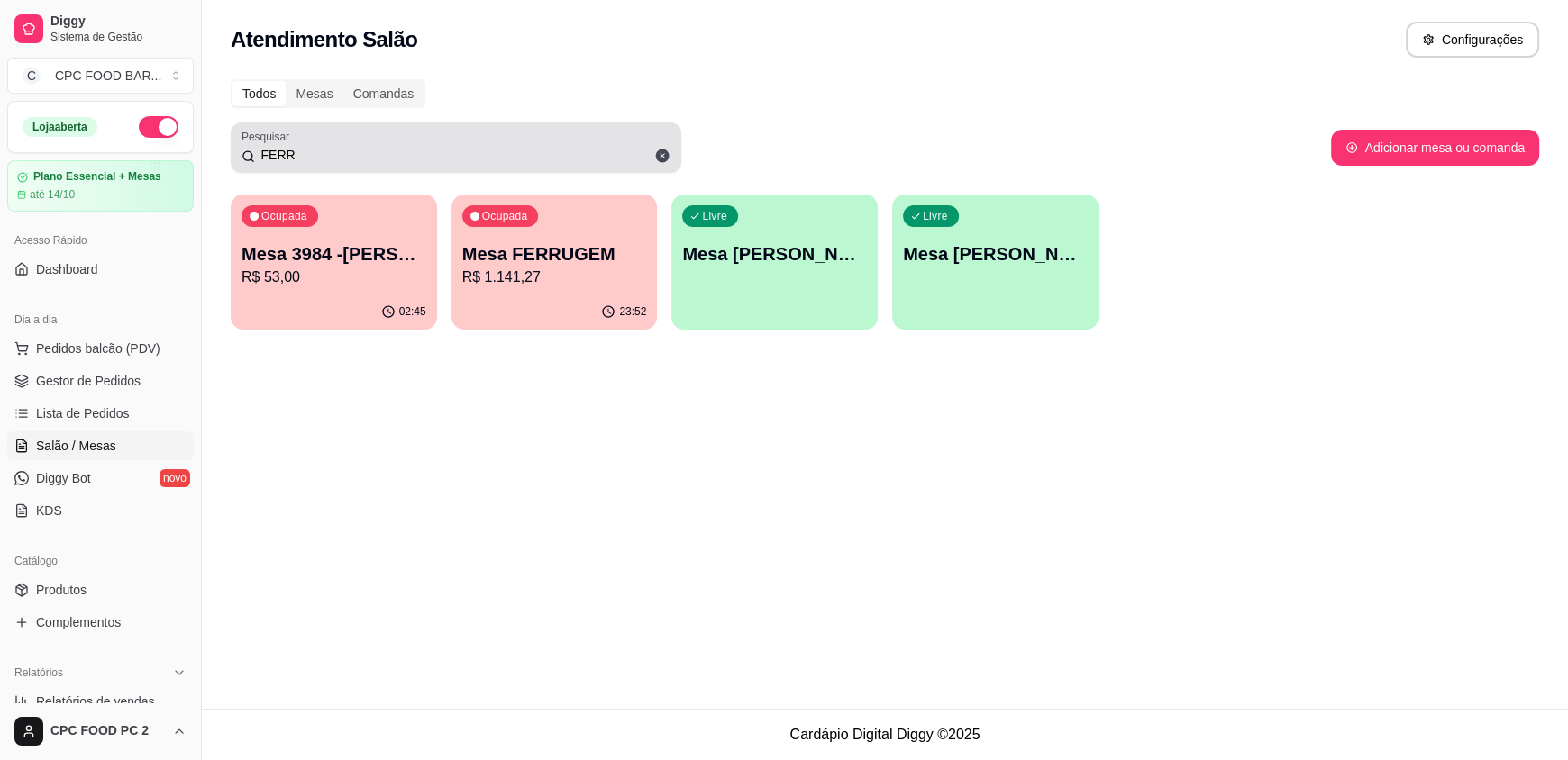
click at [376, 155] on input "FERR" at bounding box center [462, 155] width 415 height 18
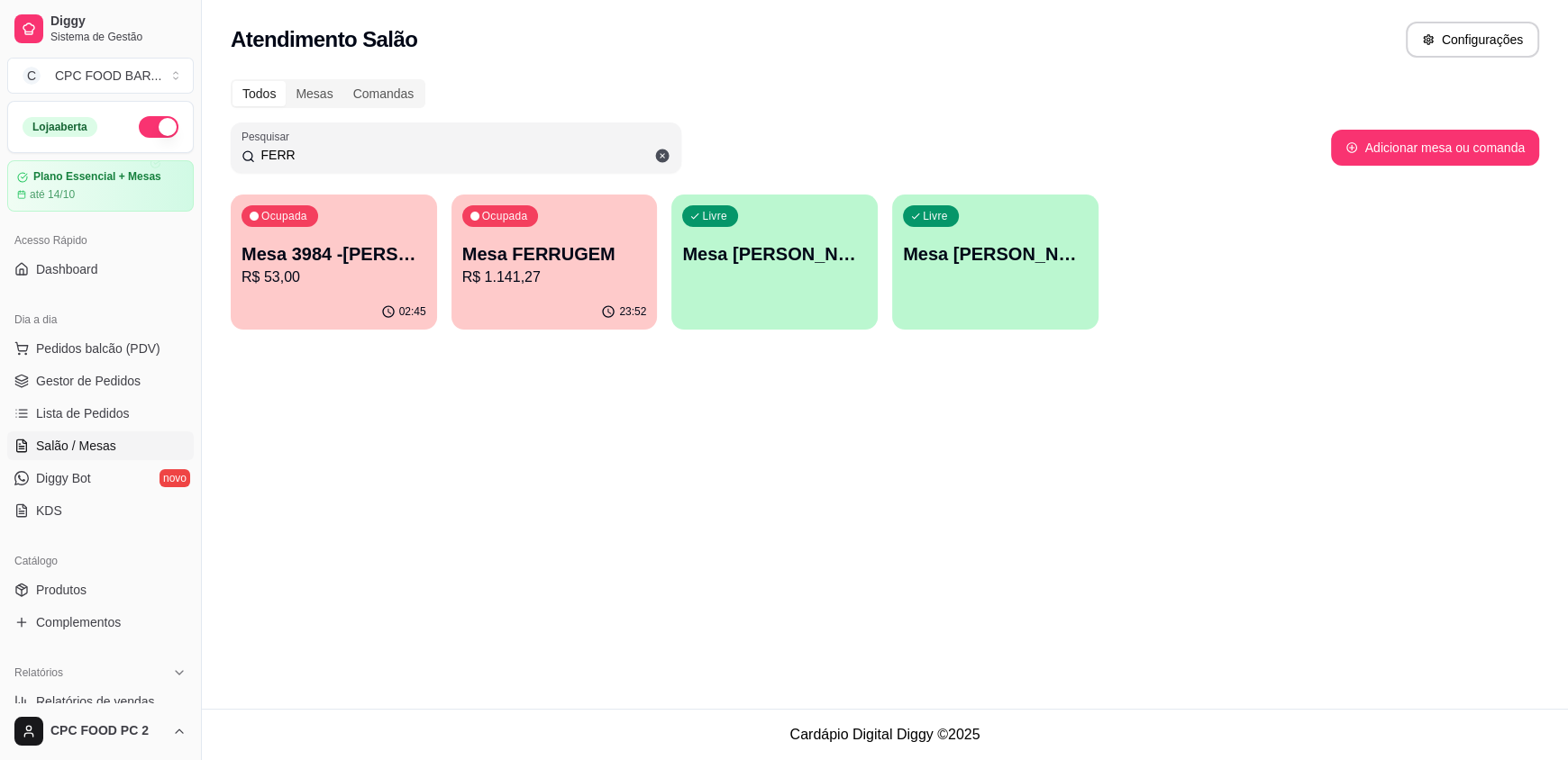
click at [375, 155] on input "FERR" at bounding box center [462, 155] width 415 height 18
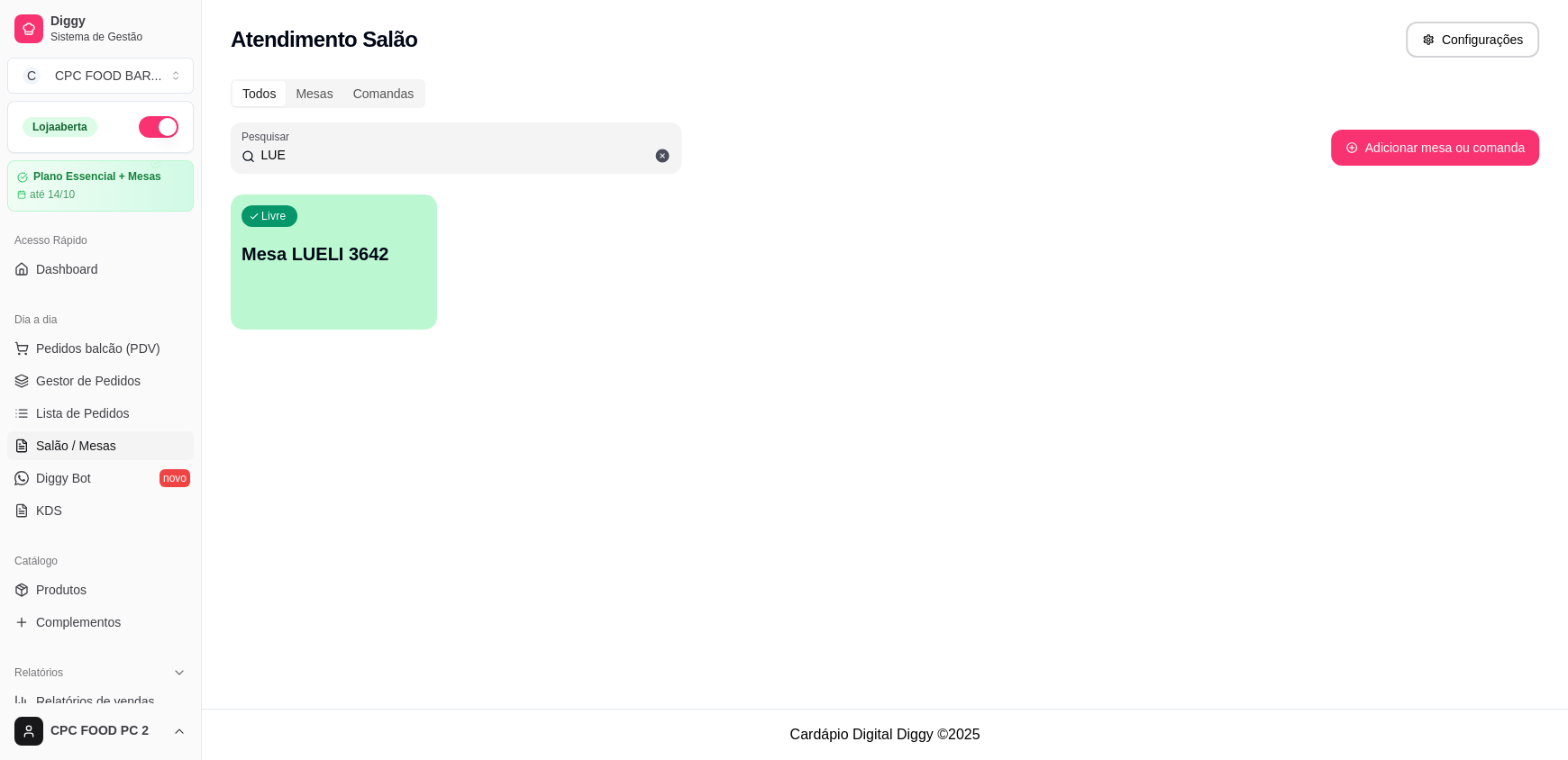
type input "LUE"
click at [345, 275] on div "Livre Mesa LUELI 3642" at bounding box center [334, 250] width 206 height 113
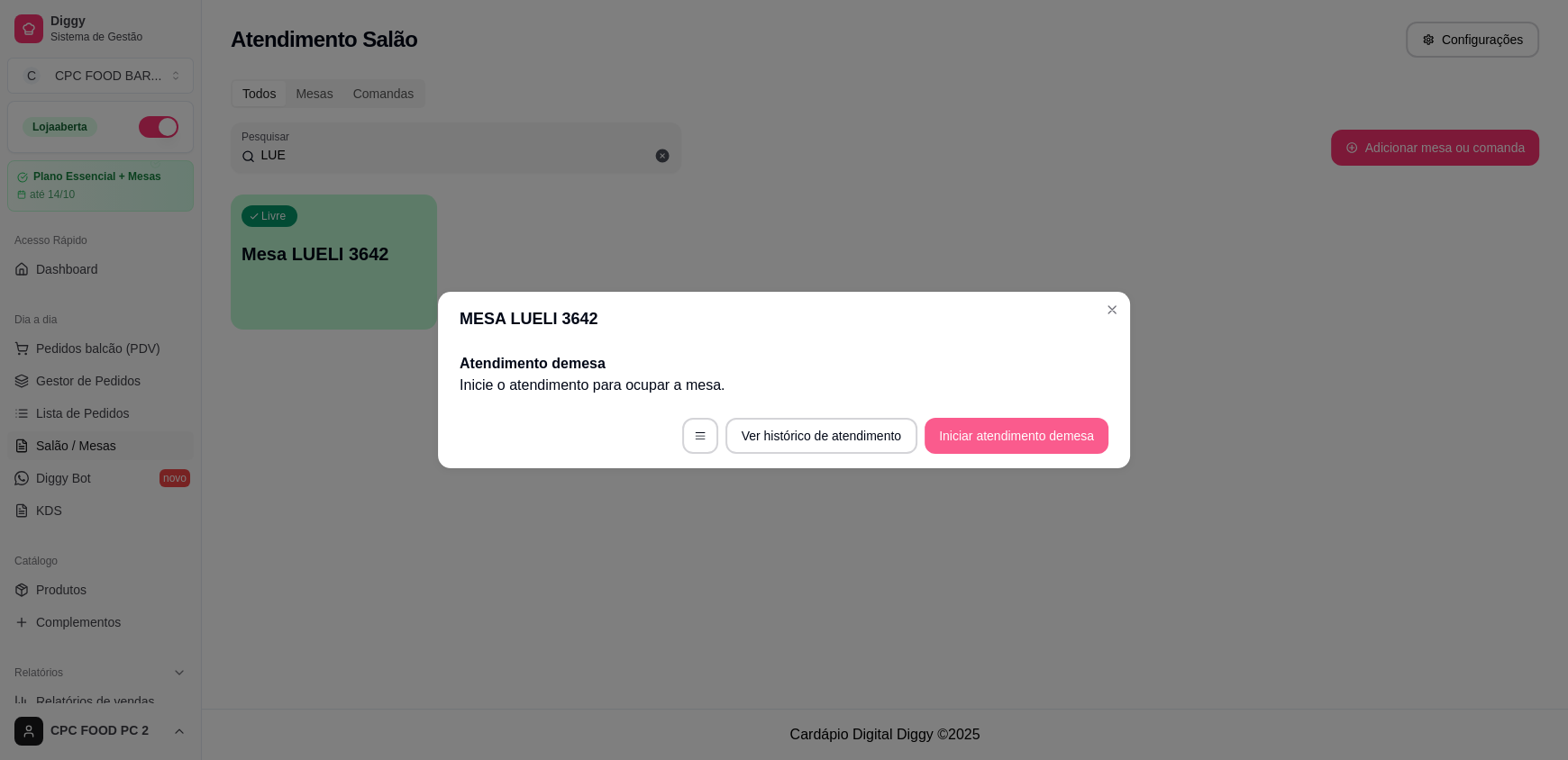
click at [1060, 439] on button "Iniciar atendimento de mesa" at bounding box center [1017, 435] width 184 height 36
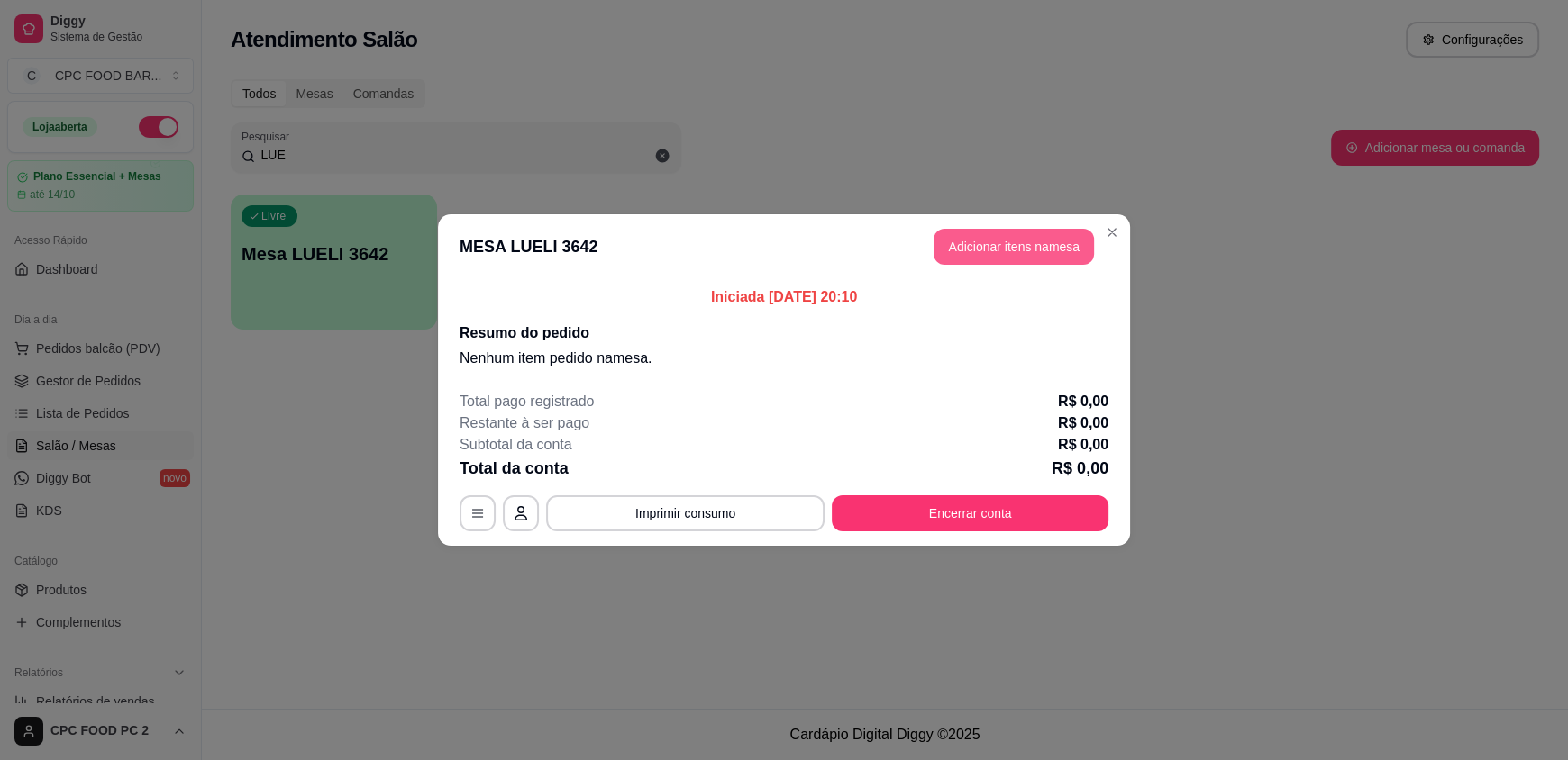
click at [997, 257] on button "Adicionar itens na mesa" at bounding box center [1013, 247] width 160 height 36
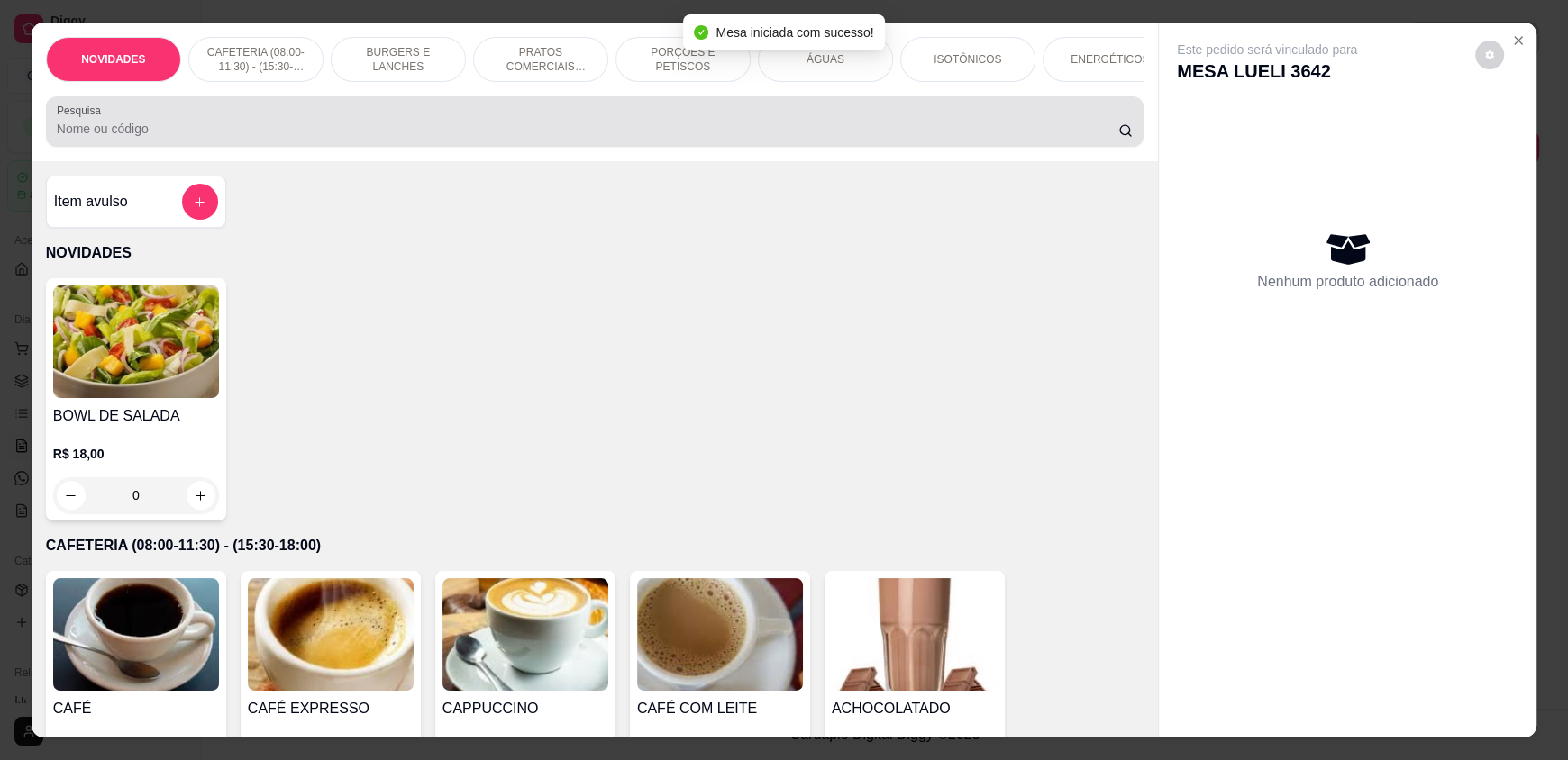
click at [450, 147] on div "Pesquisa" at bounding box center [594, 121] width 1098 height 51
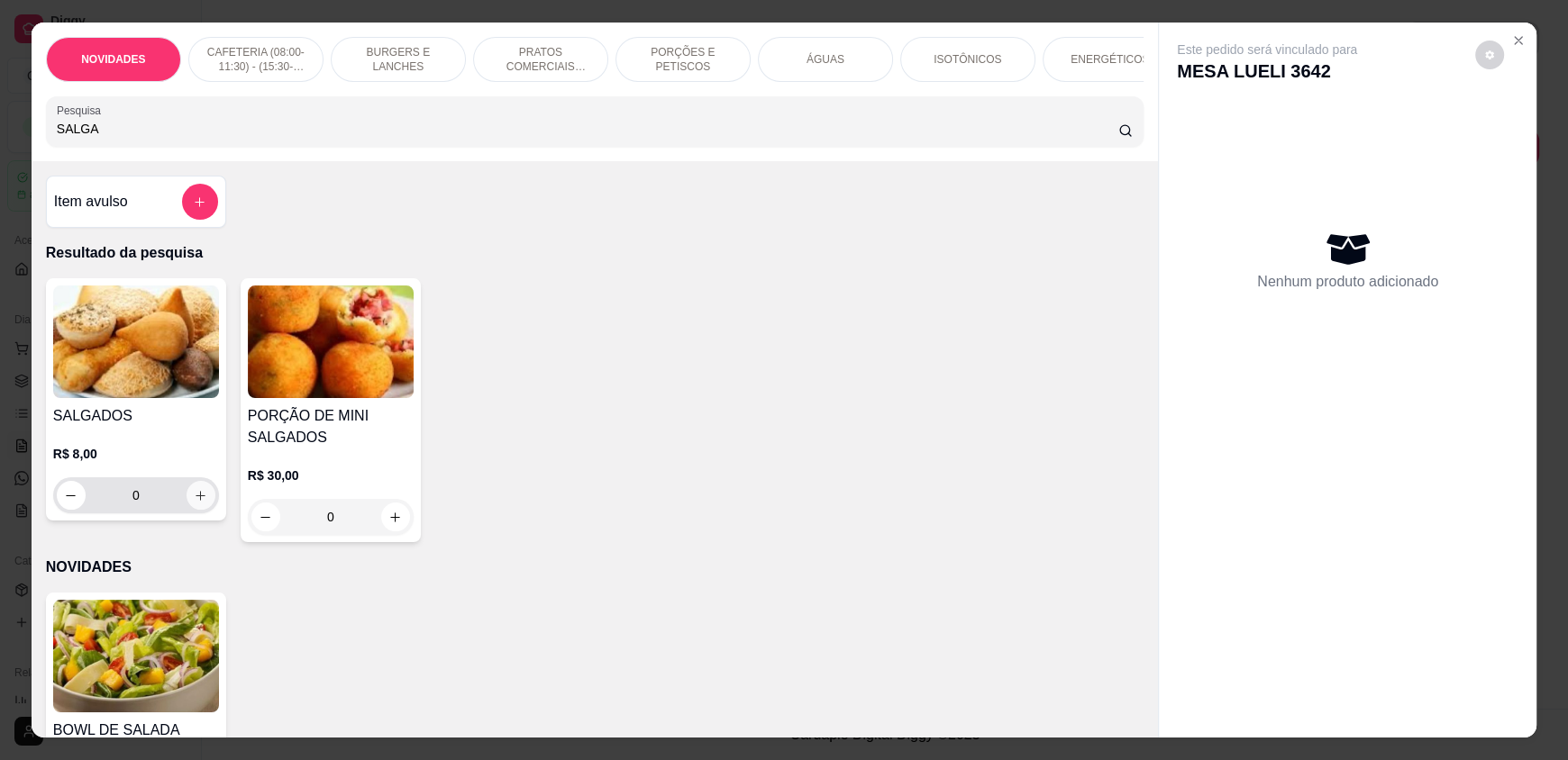
type input "SALGA"
click at [194, 502] on icon "increase-product-quantity" at bounding box center [201, 496] width 14 height 14
type input "1"
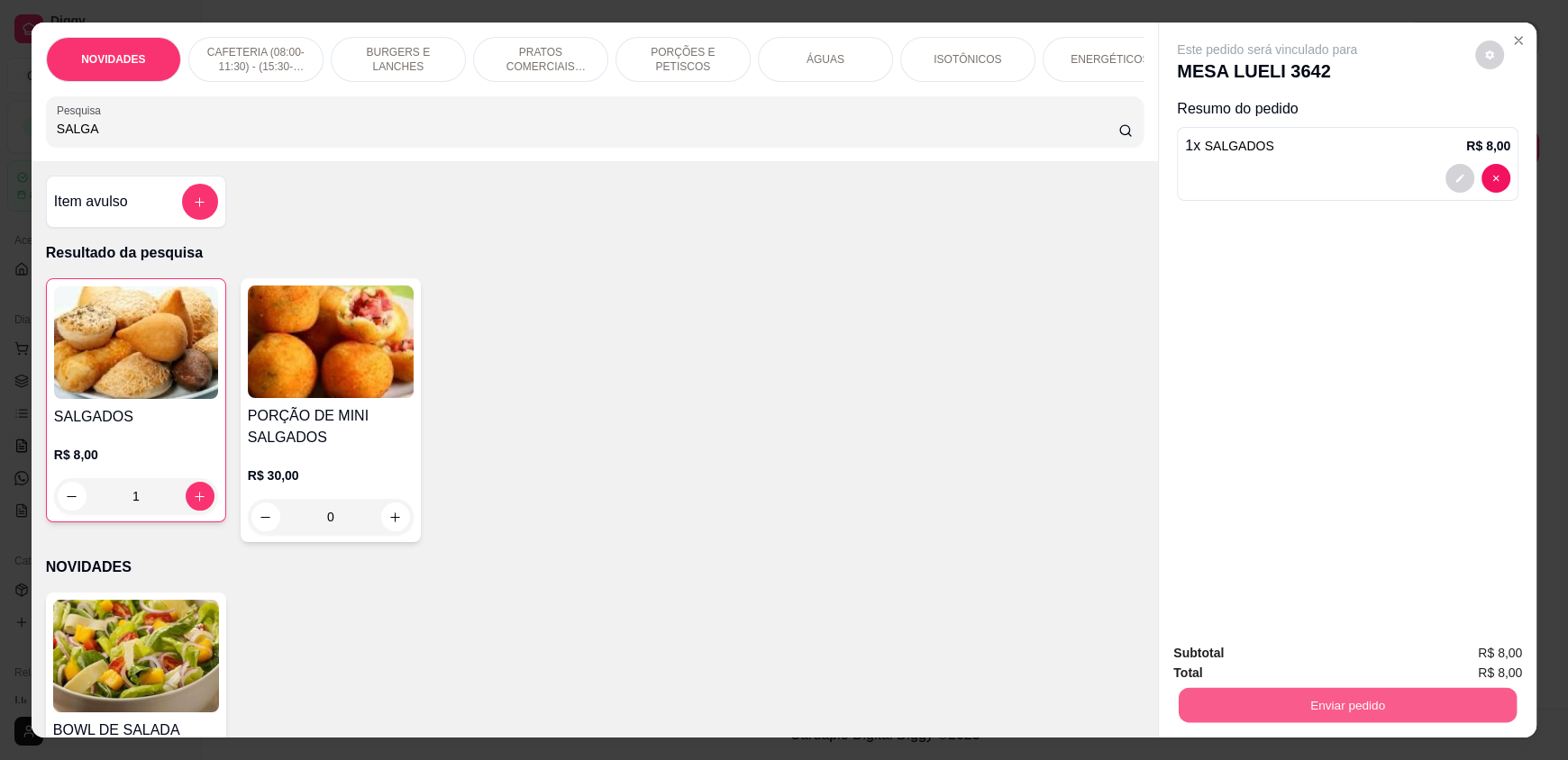
click at [1291, 708] on button "Enviar pedido" at bounding box center [1347, 705] width 338 height 35
click at [1465, 656] on button "Enviar pedido" at bounding box center [1474, 661] width 102 height 34
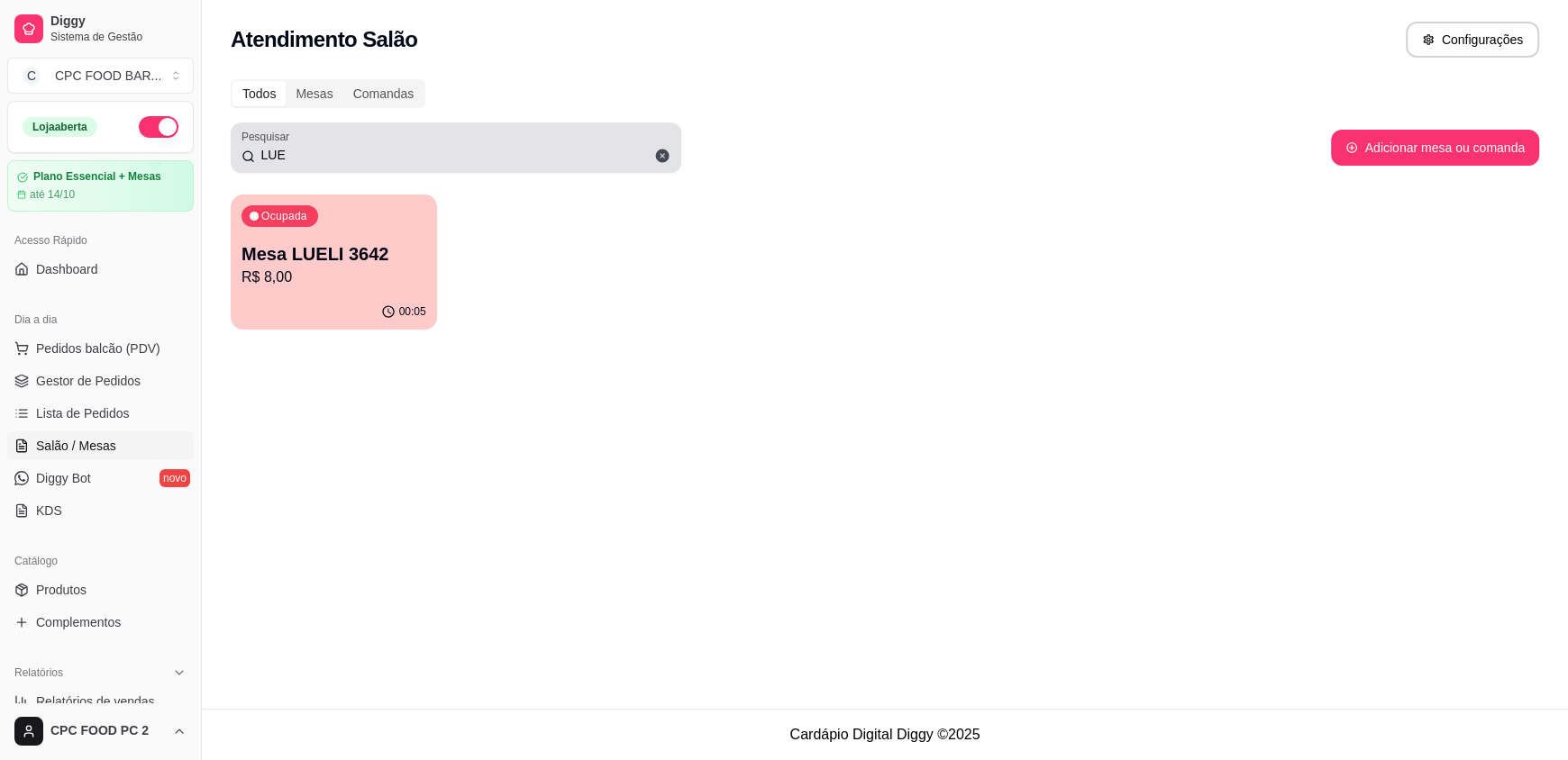
click at [658, 156] on icon at bounding box center [663, 156] width 14 height 14
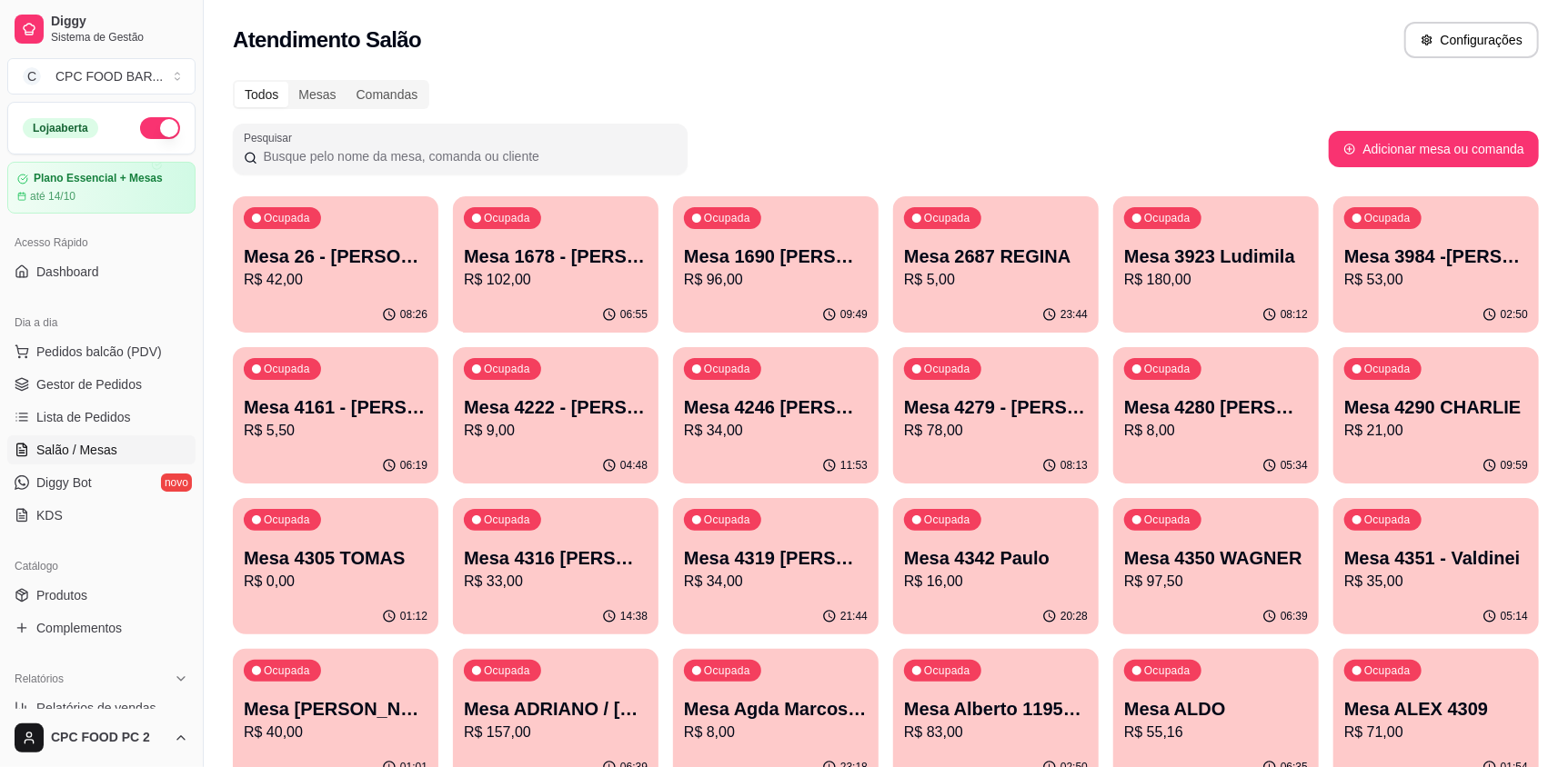
click at [482, 153] on input "Pesquisar" at bounding box center [466, 157] width 419 height 19
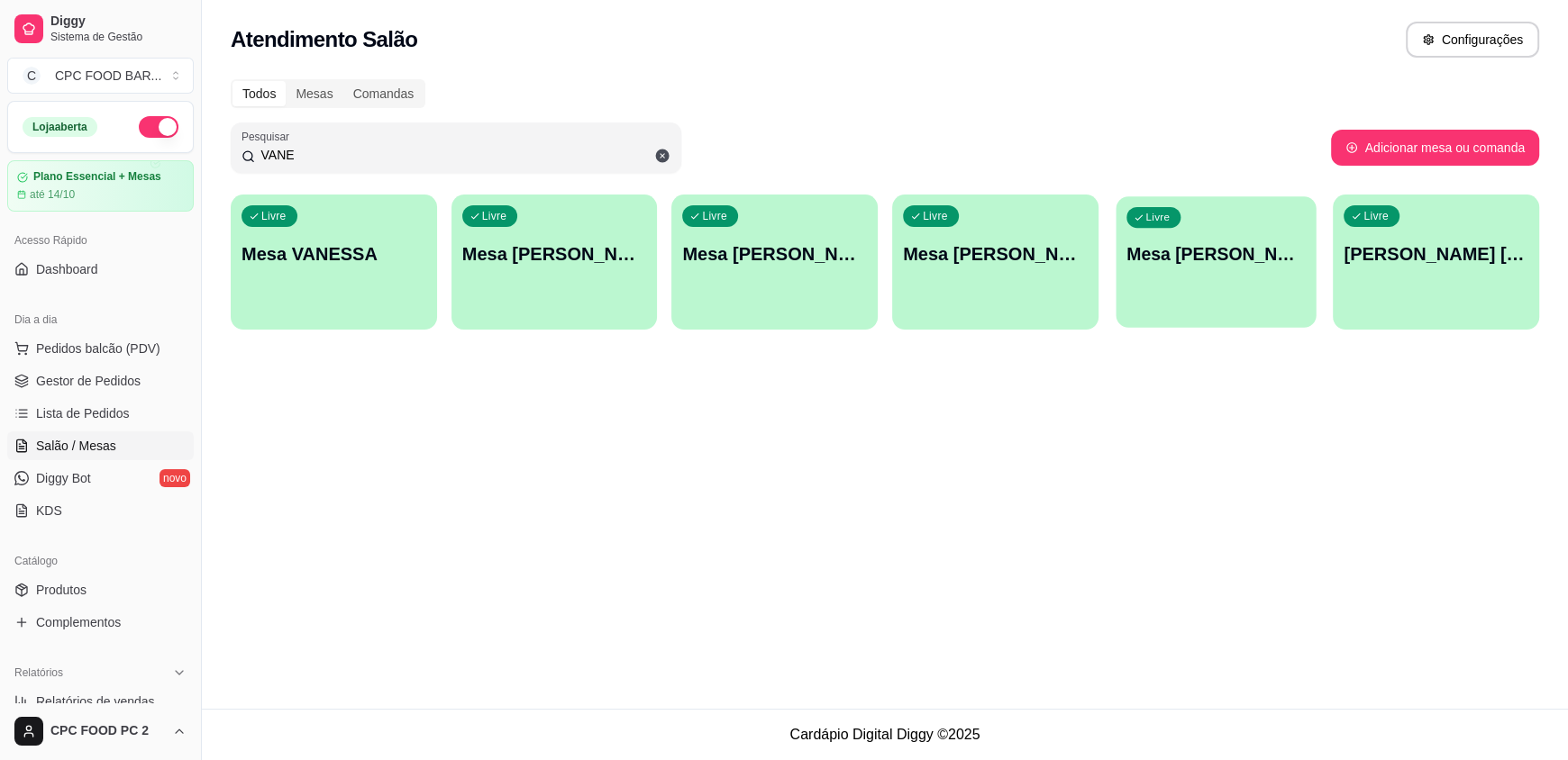
click at [1250, 277] on div "Livre Mesa [PERSON_NAME]" at bounding box center [1215, 250] width 200 height 109
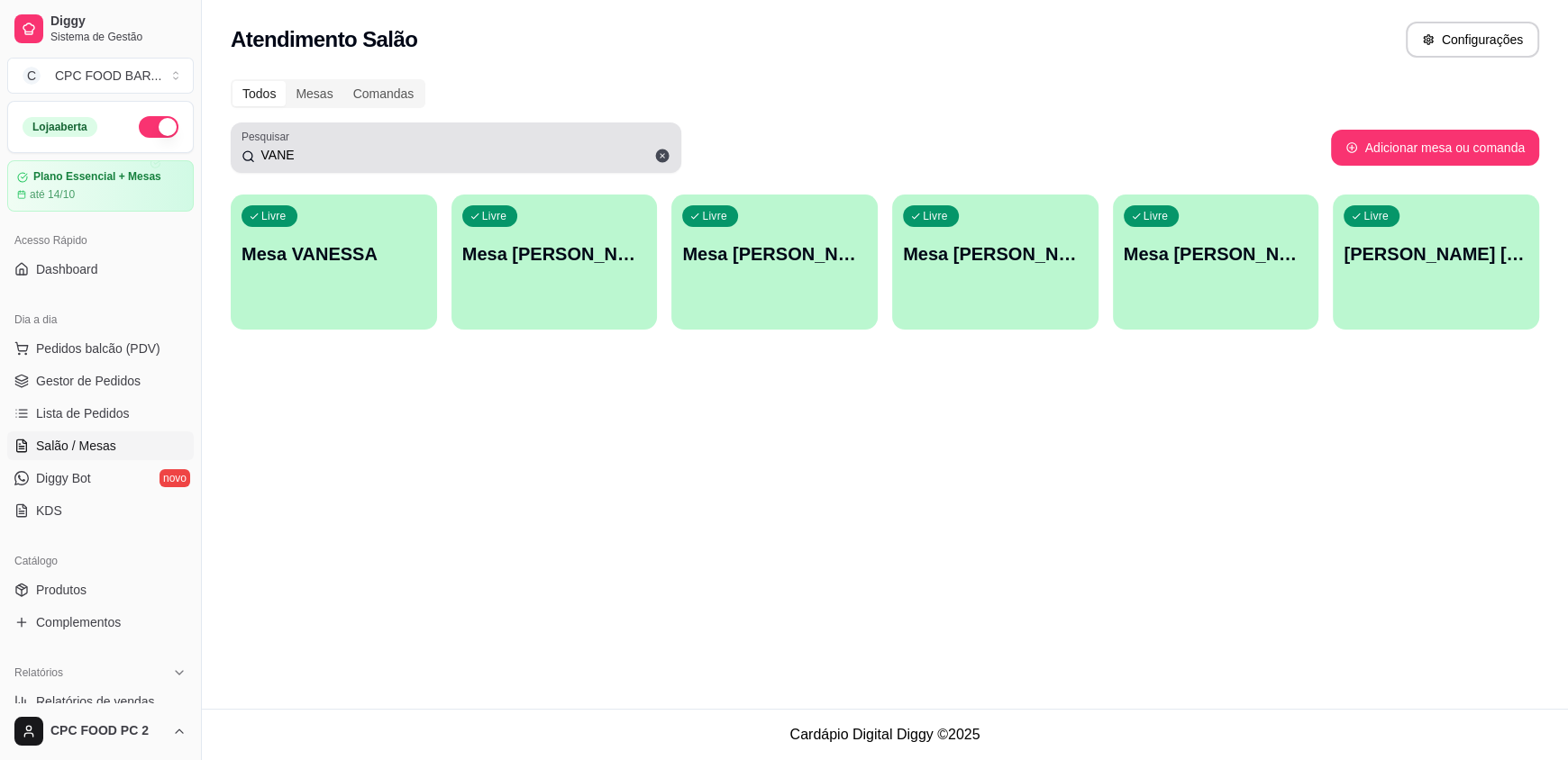
click at [308, 155] on input "VANE" at bounding box center [462, 155] width 415 height 18
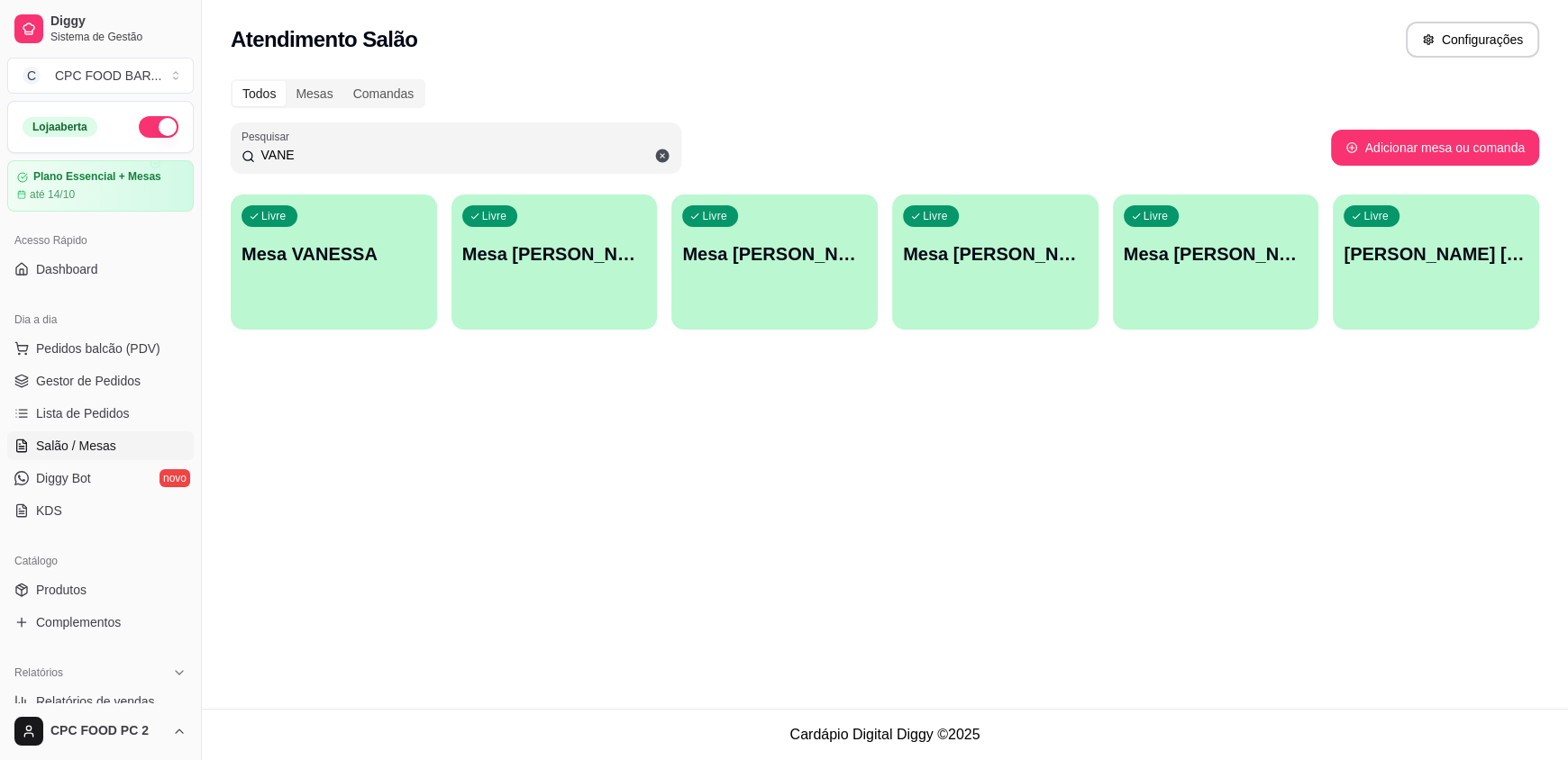
click at [308, 155] on input "VANE" at bounding box center [462, 155] width 415 height 18
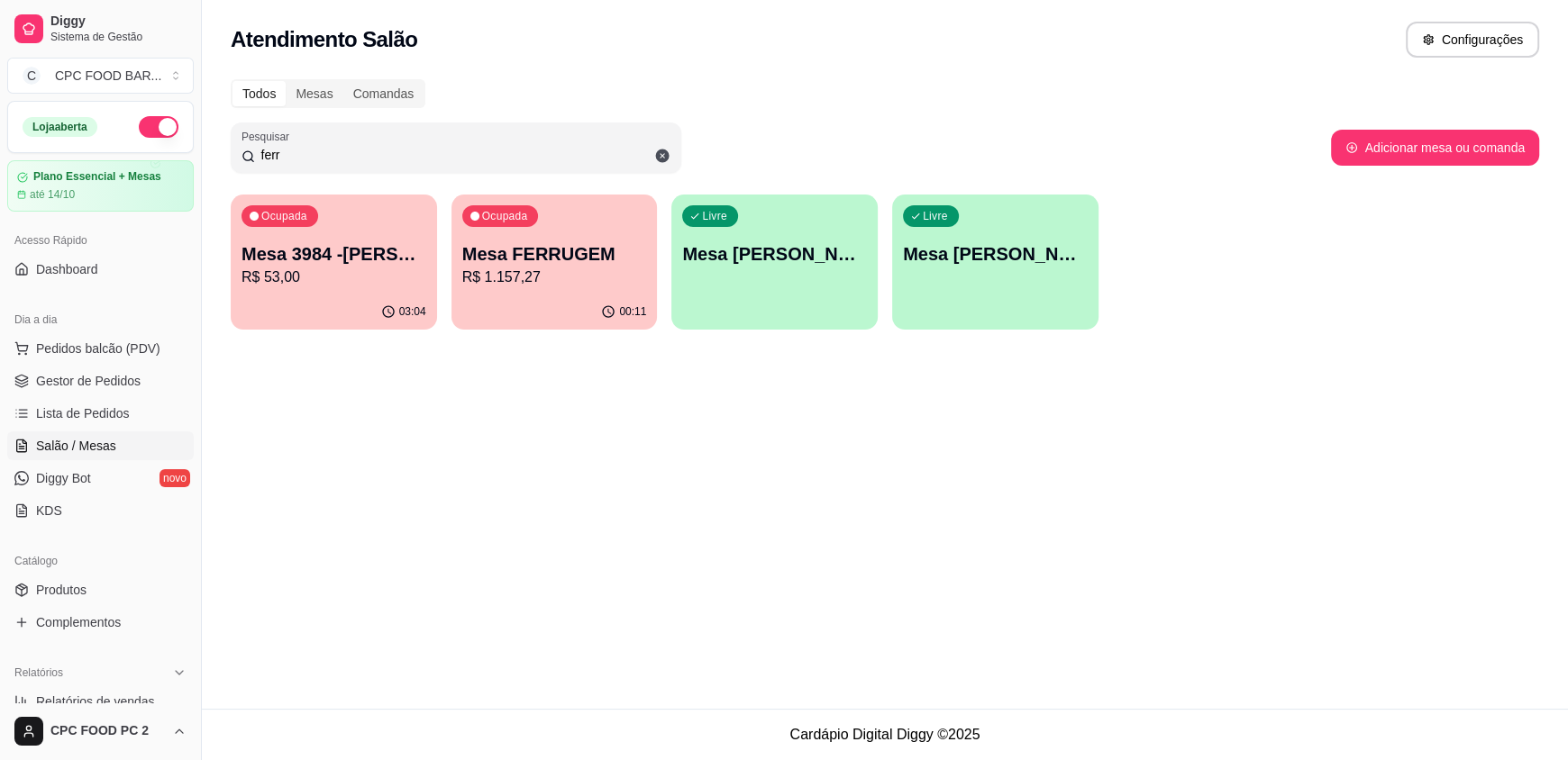
type input "ferr"
click at [538, 254] on p "Mesa FERRUGEM" at bounding box center [554, 253] width 185 height 25
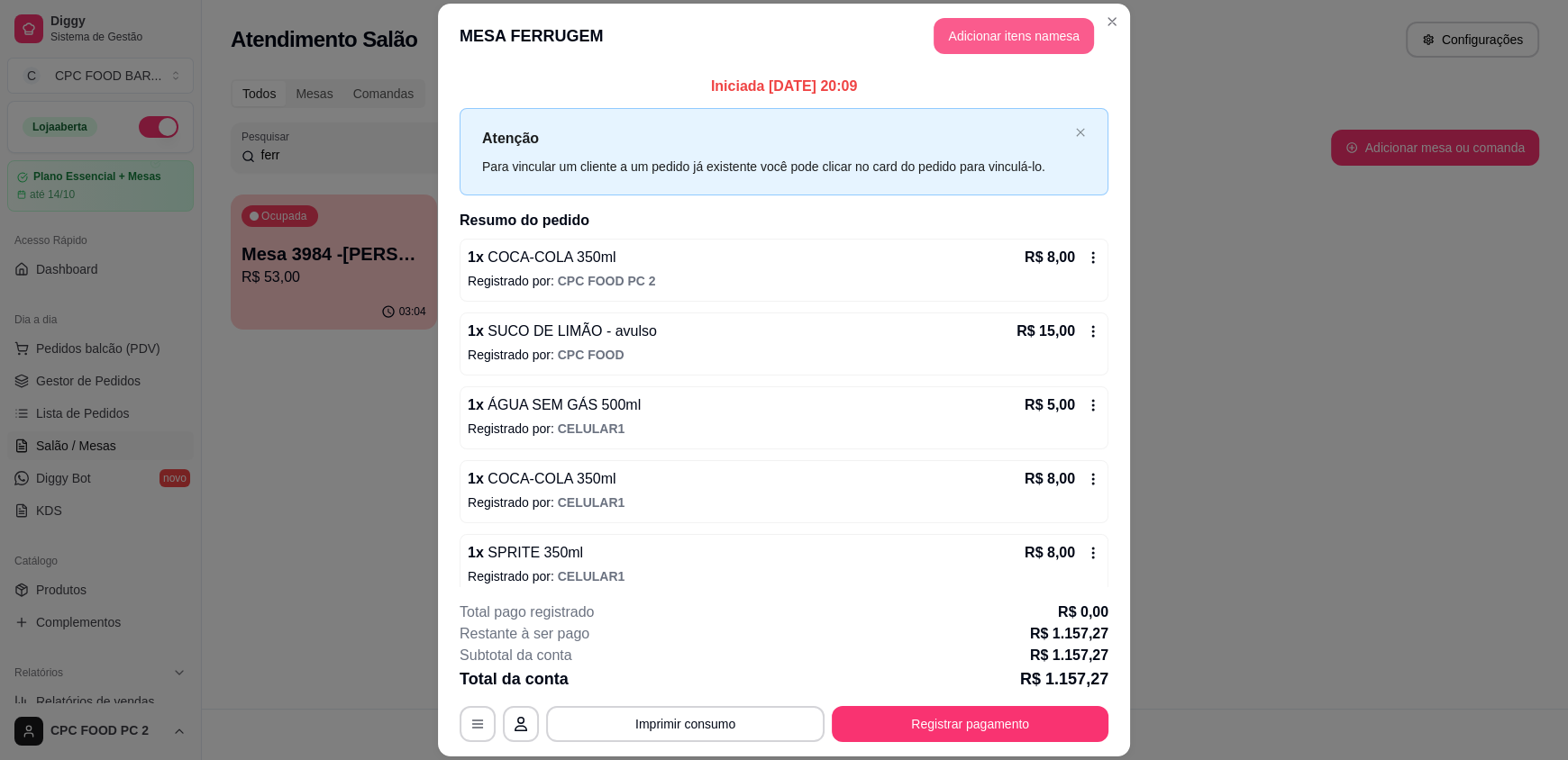
click at [1012, 44] on button "Adicionar itens na mesa" at bounding box center [1013, 36] width 160 height 36
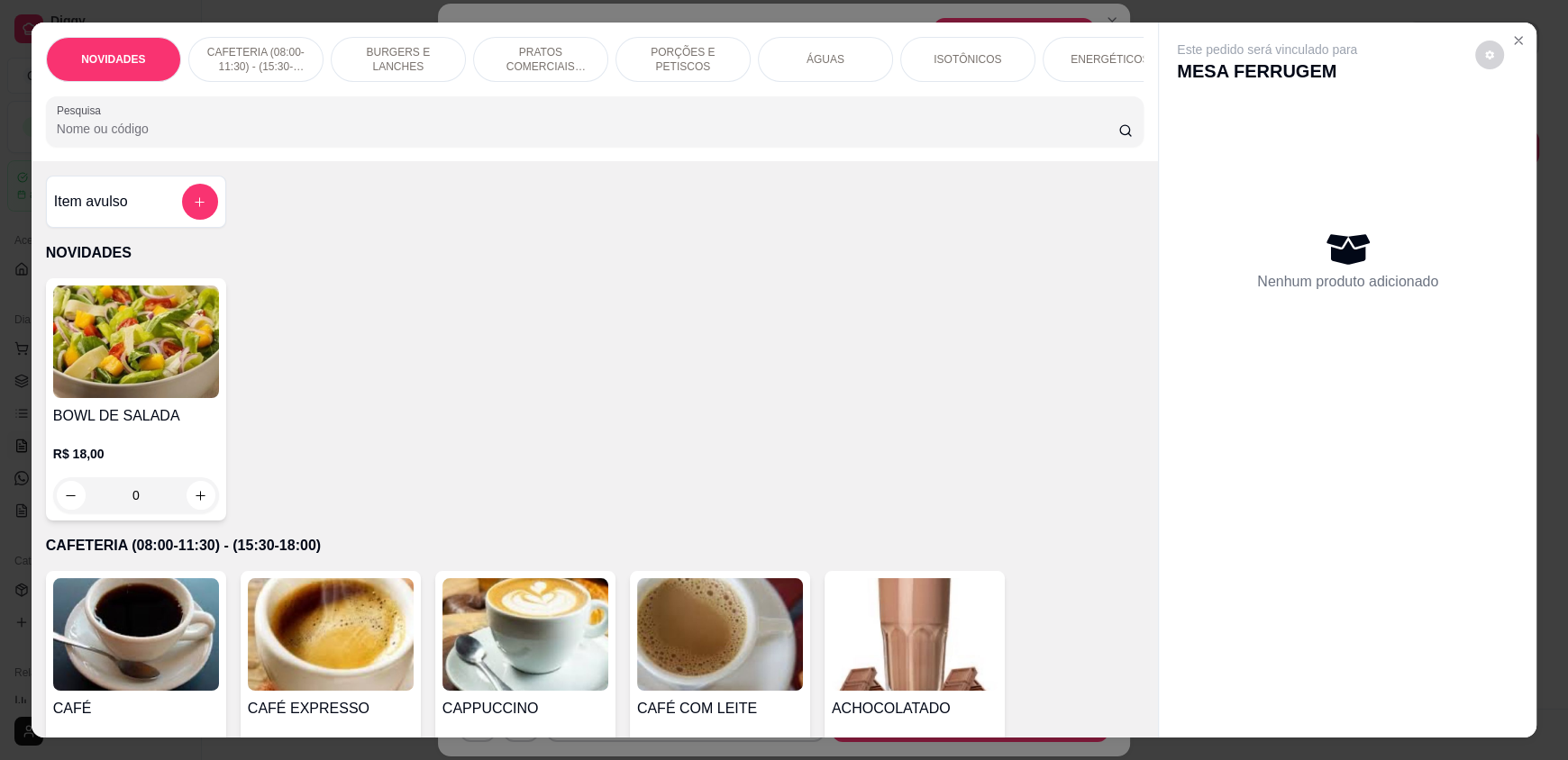
click at [310, 138] on input "Pesquisa" at bounding box center [588, 129] width 1062 height 18
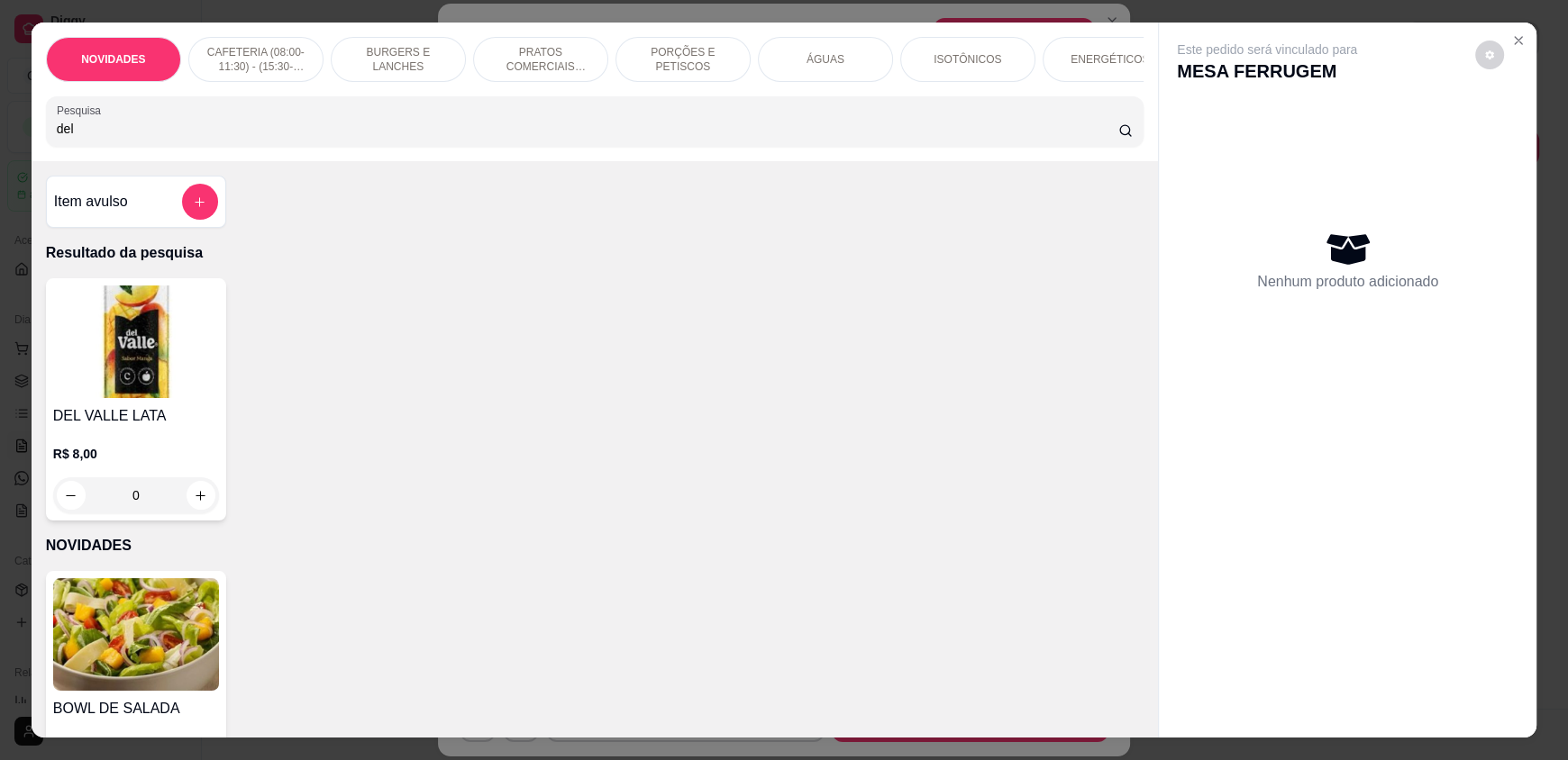
type input "del"
click at [189, 513] on div "0" at bounding box center [136, 495] width 166 height 36
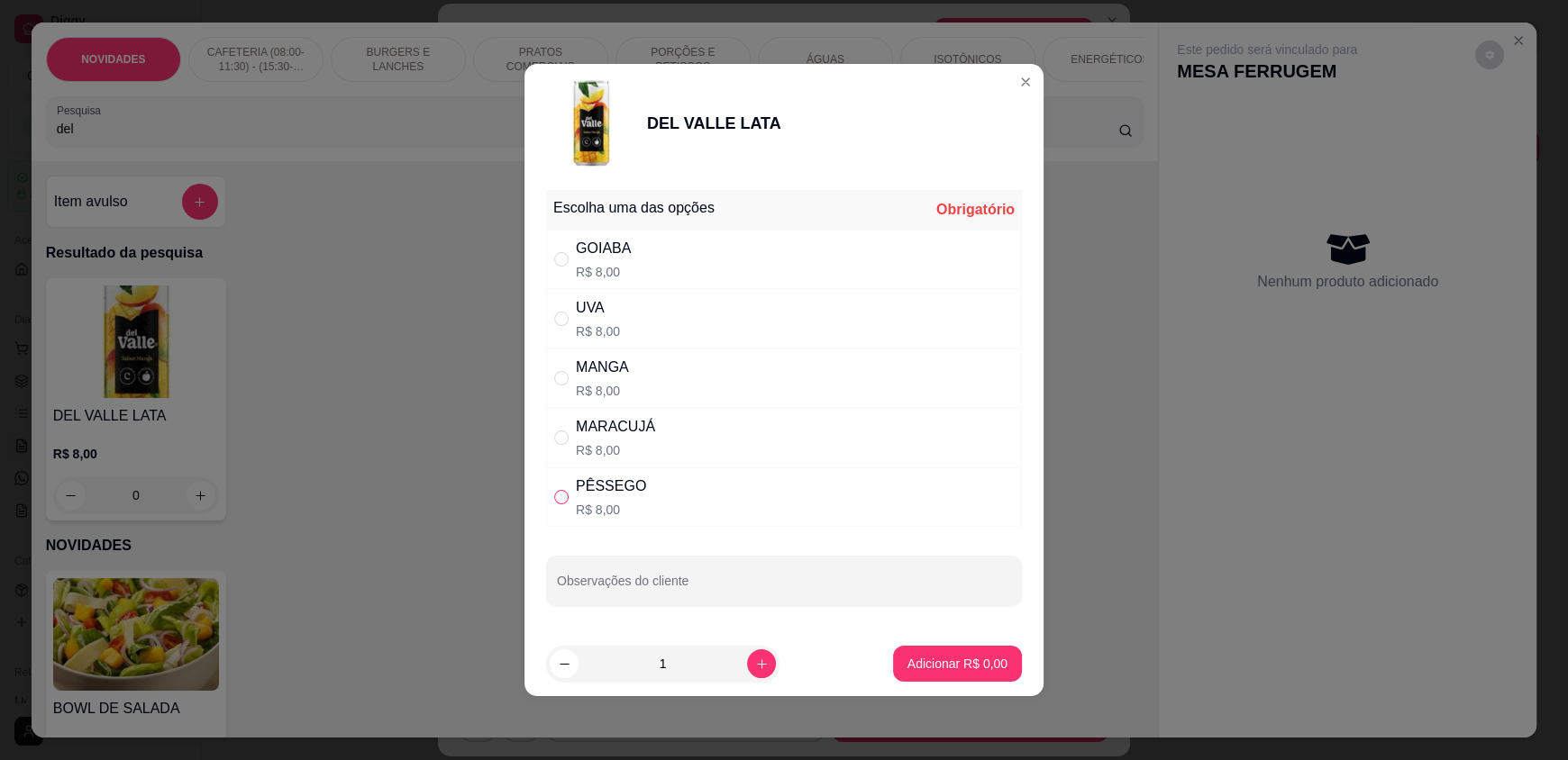
click at [554, 494] on input "" at bounding box center [561, 498] width 15 height 15
radio input "true"
click at [942, 668] on p "Adicionar R$ 8,00" at bounding box center [957, 664] width 100 height 18
type input "1"
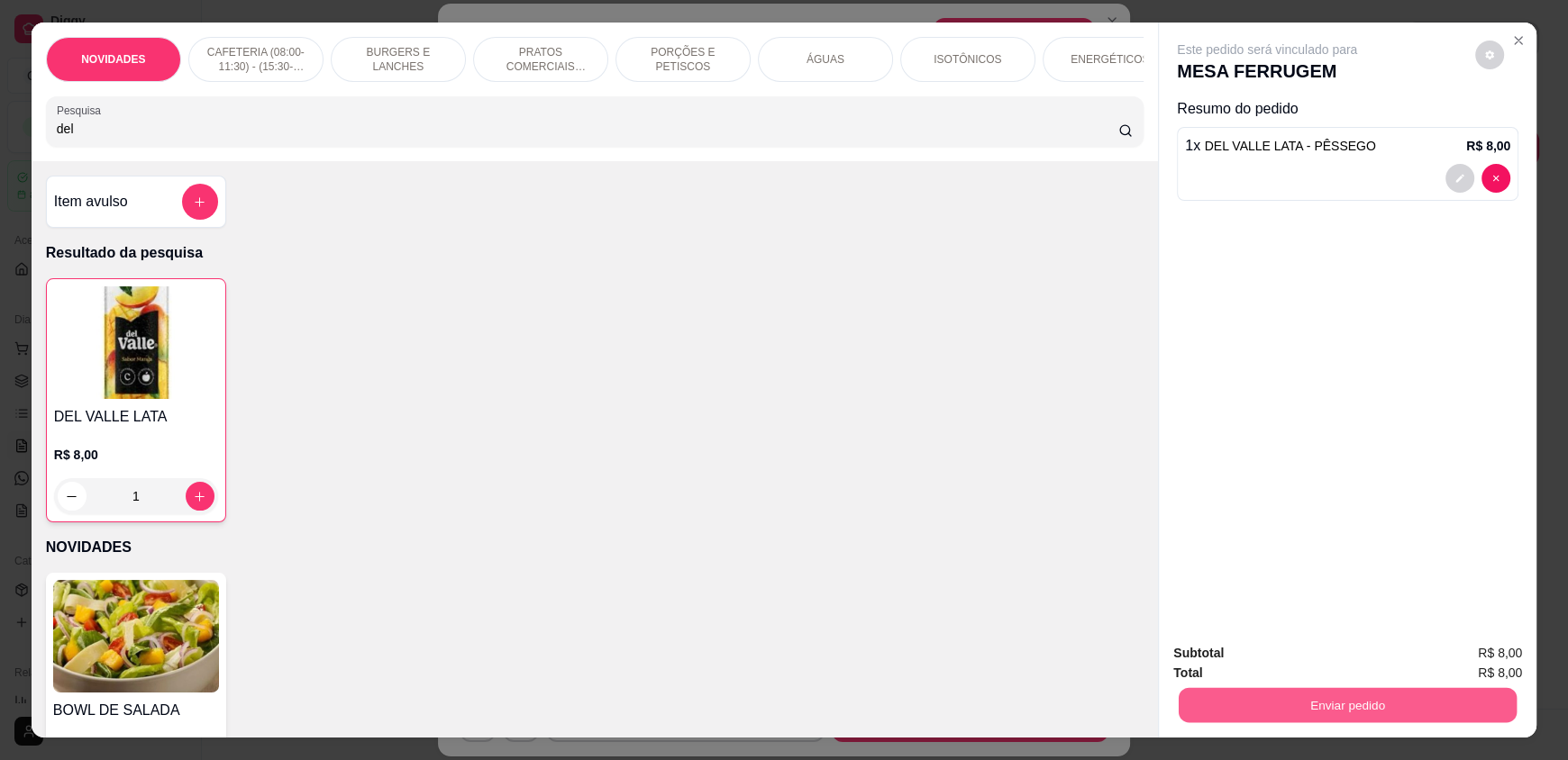
click at [1211, 691] on button "Enviar pedido" at bounding box center [1347, 705] width 338 height 35
click at [1455, 669] on button "Enviar pedido" at bounding box center [1474, 661] width 102 height 34
